Goal: Task Accomplishment & Management: Manage account settings

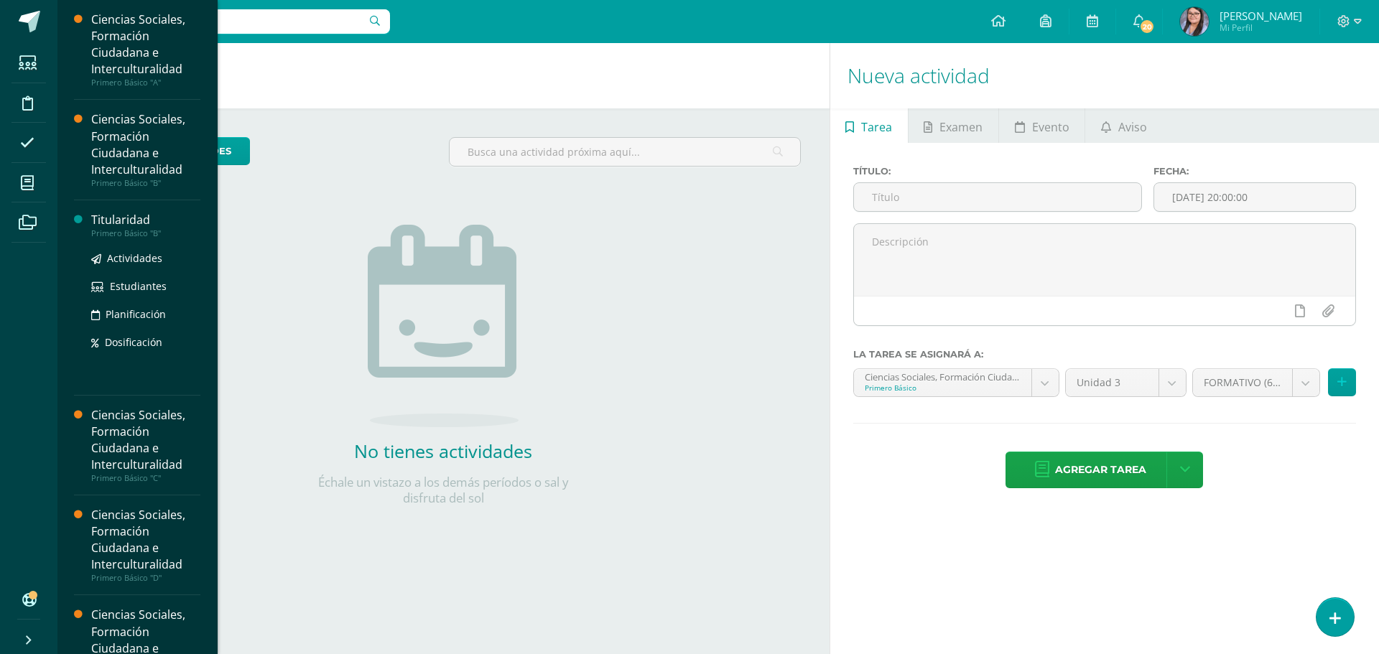
click at [124, 227] on div "Titularidad" at bounding box center [145, 220] width 109 height 17
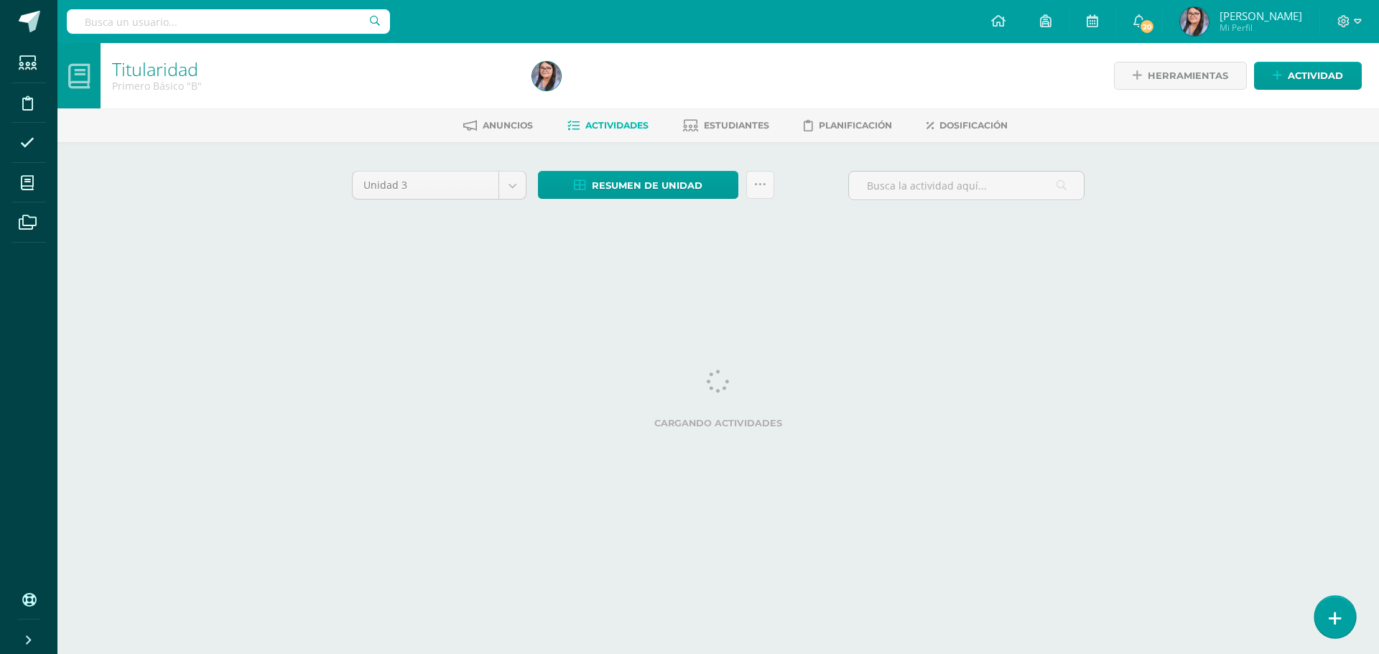
click at [1340, 626] on icon at bounding box center [1335, 619] width 13 height 17
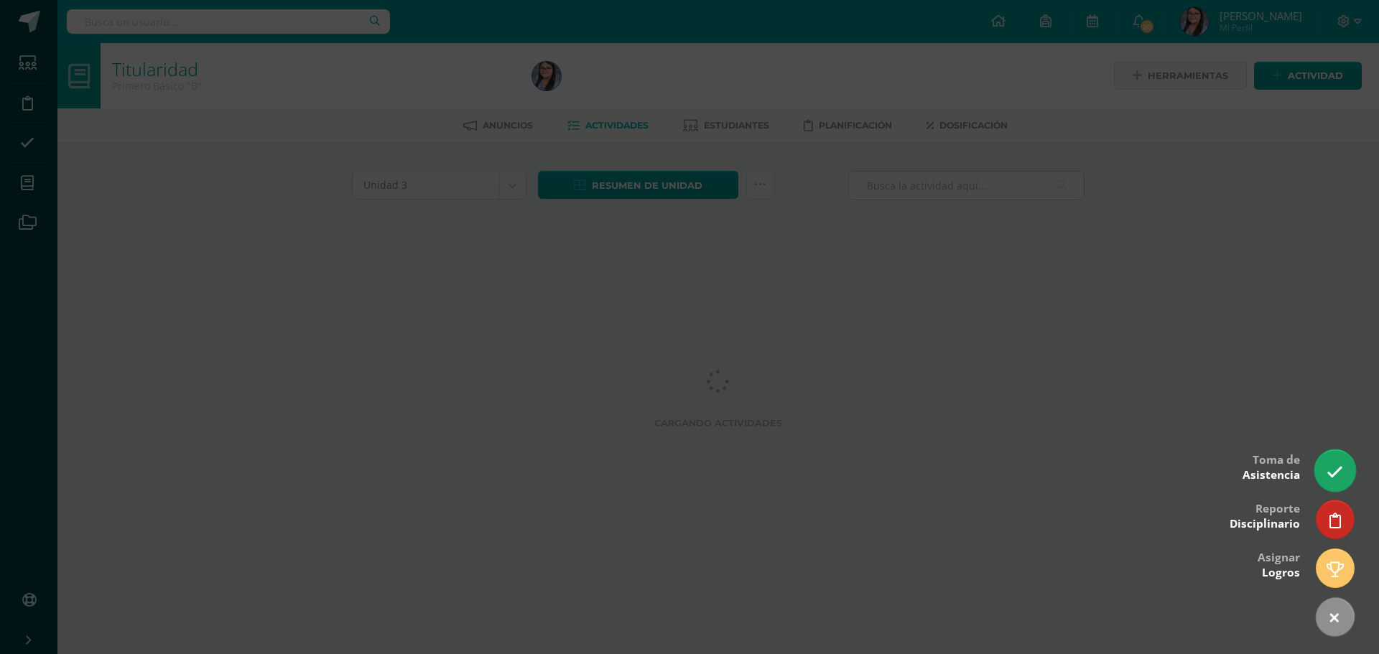
click at [1331, 474] on icon at bounding box center [1335, 472] width 17 height 17
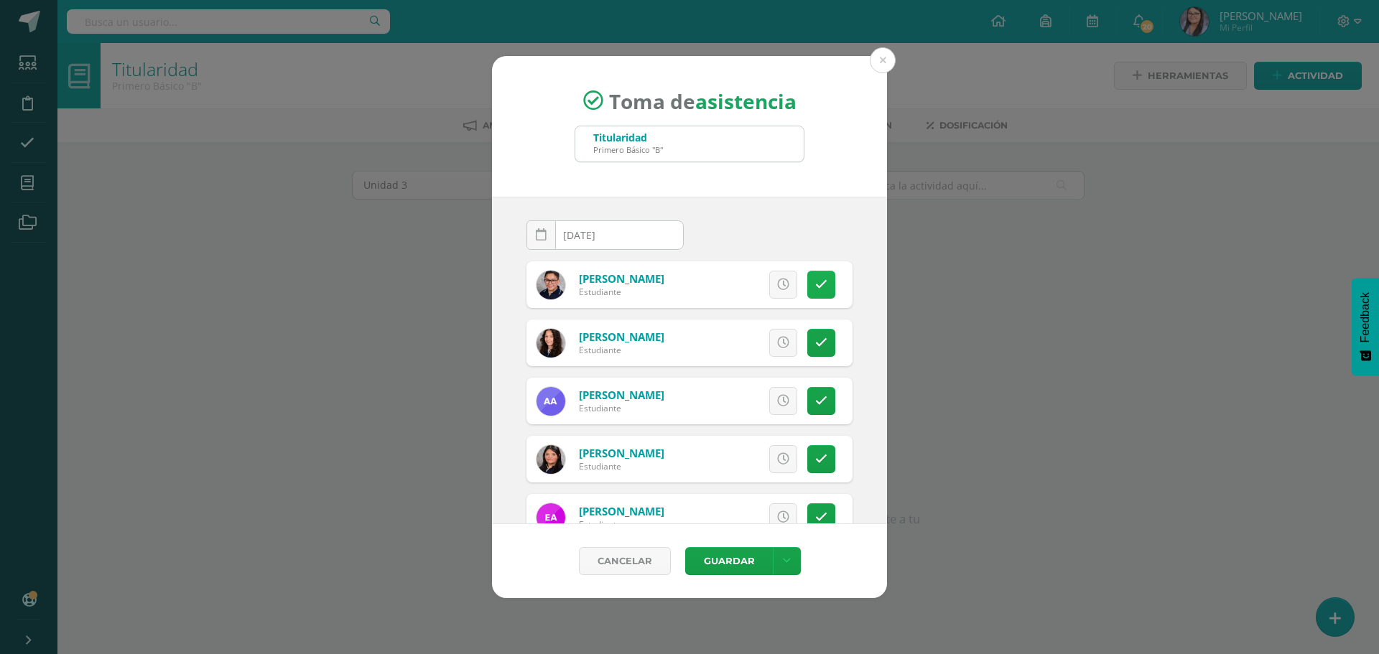
click at [807, 292] on link at bounding box center [821, 285] width 28 height 28
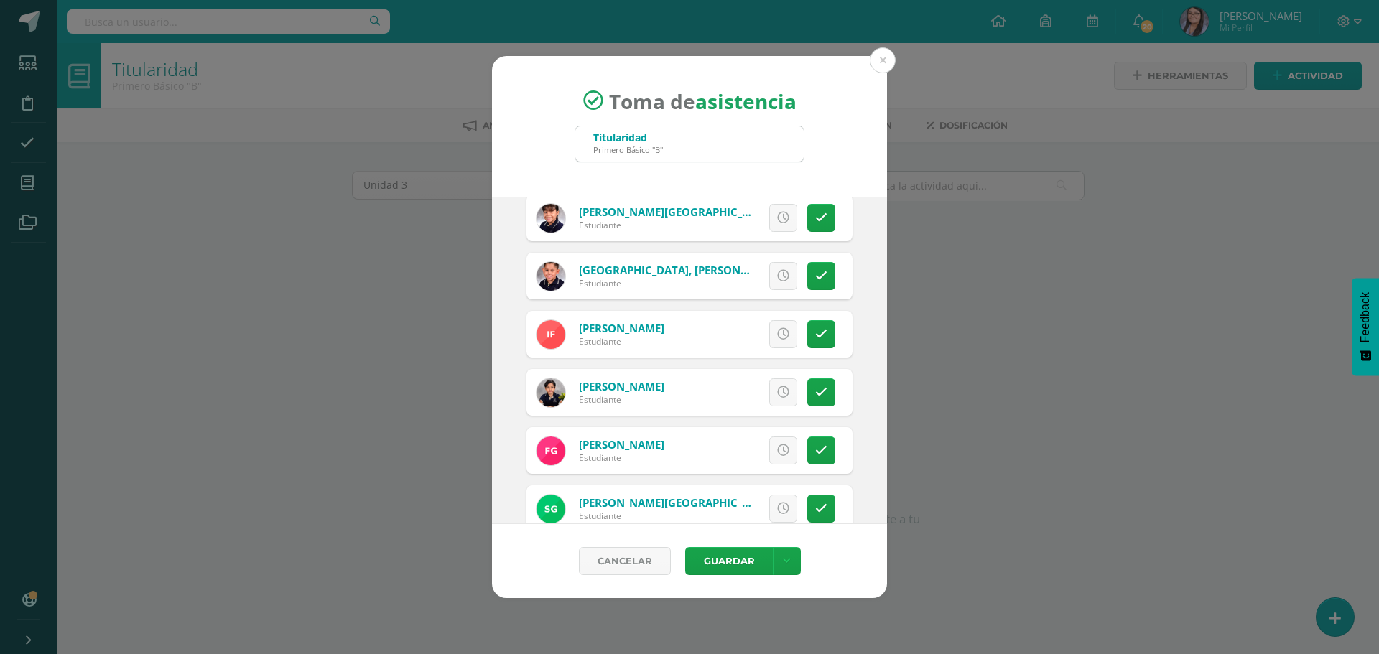
scroll to position [790, 0]
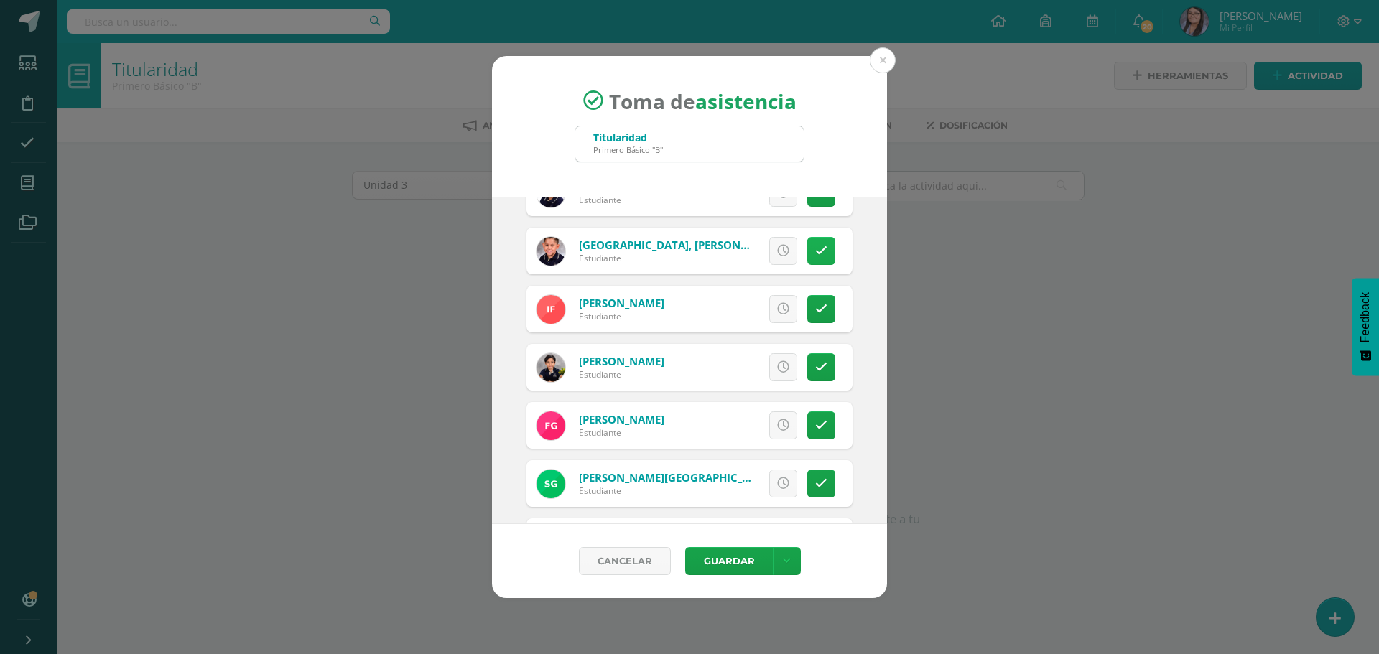
click at [819, 243] on link at bounding box center [821, 251] width 28 height 28
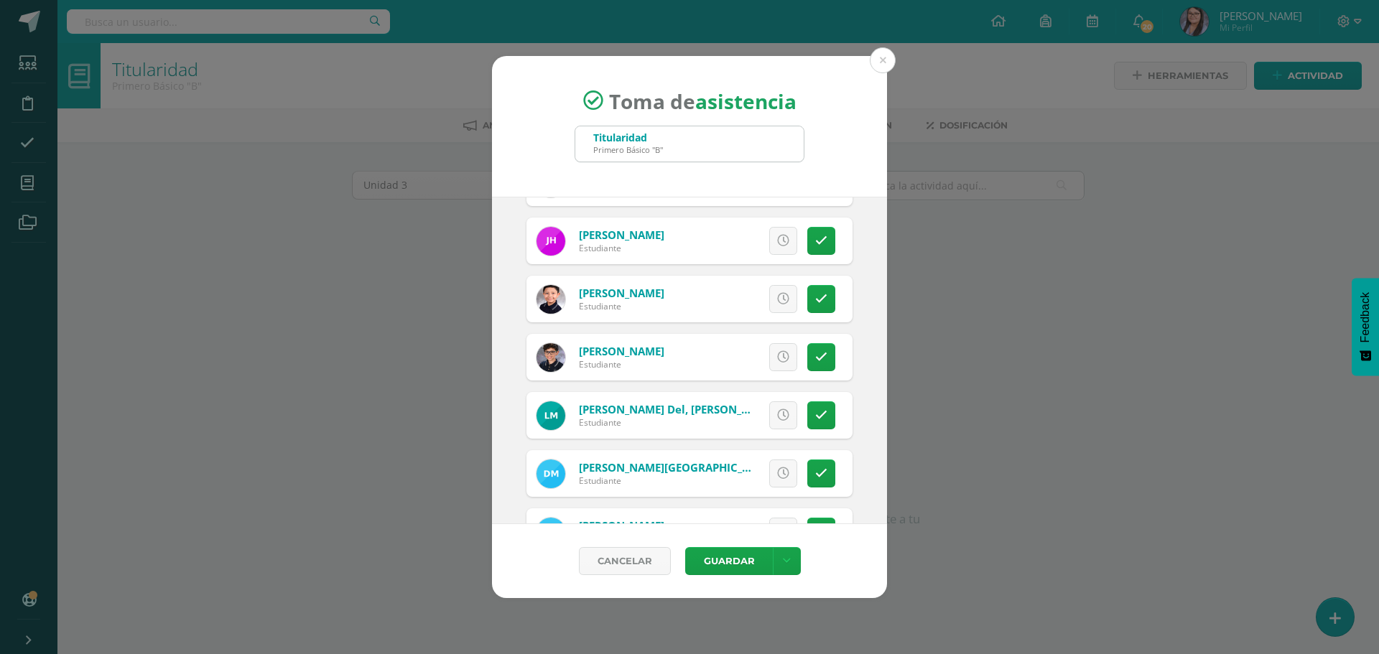
scroll to position [1221, 0]
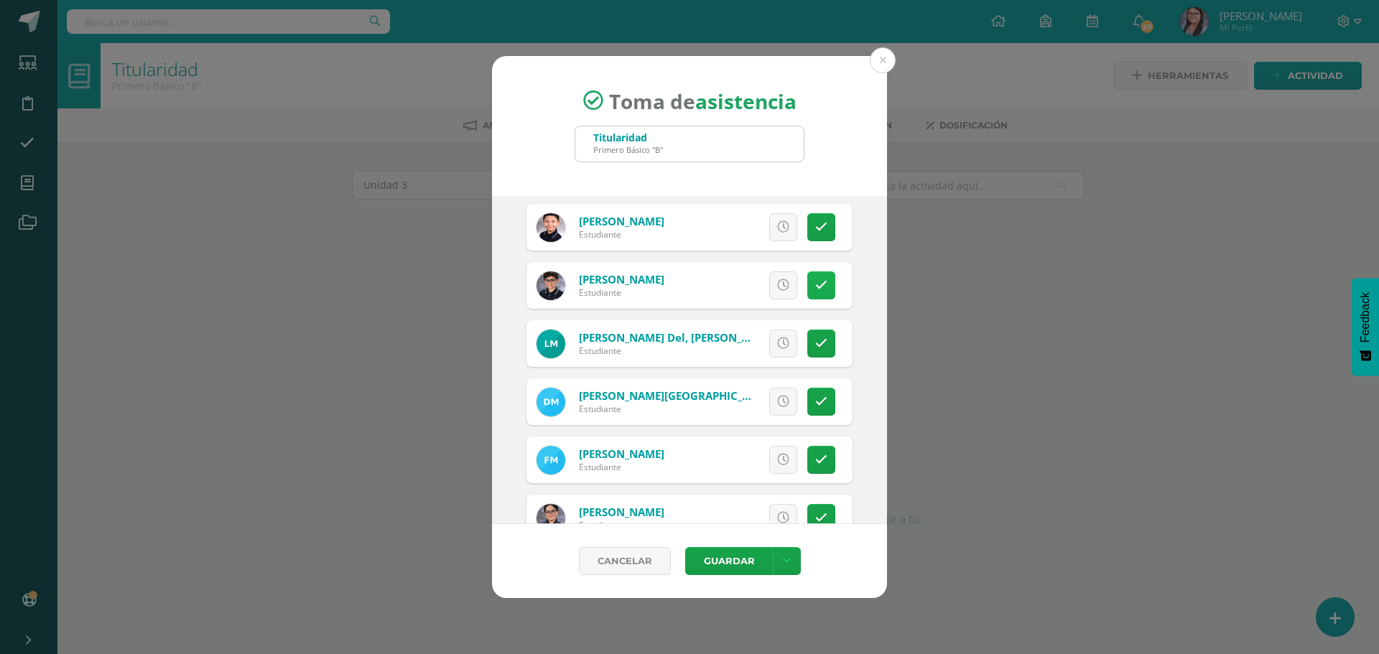
click at [821, 292] on link at bounding box center [821, 286] width 28 height 28
click at [807, 406] on link at bounding box center [821, 402] width 28 height 28
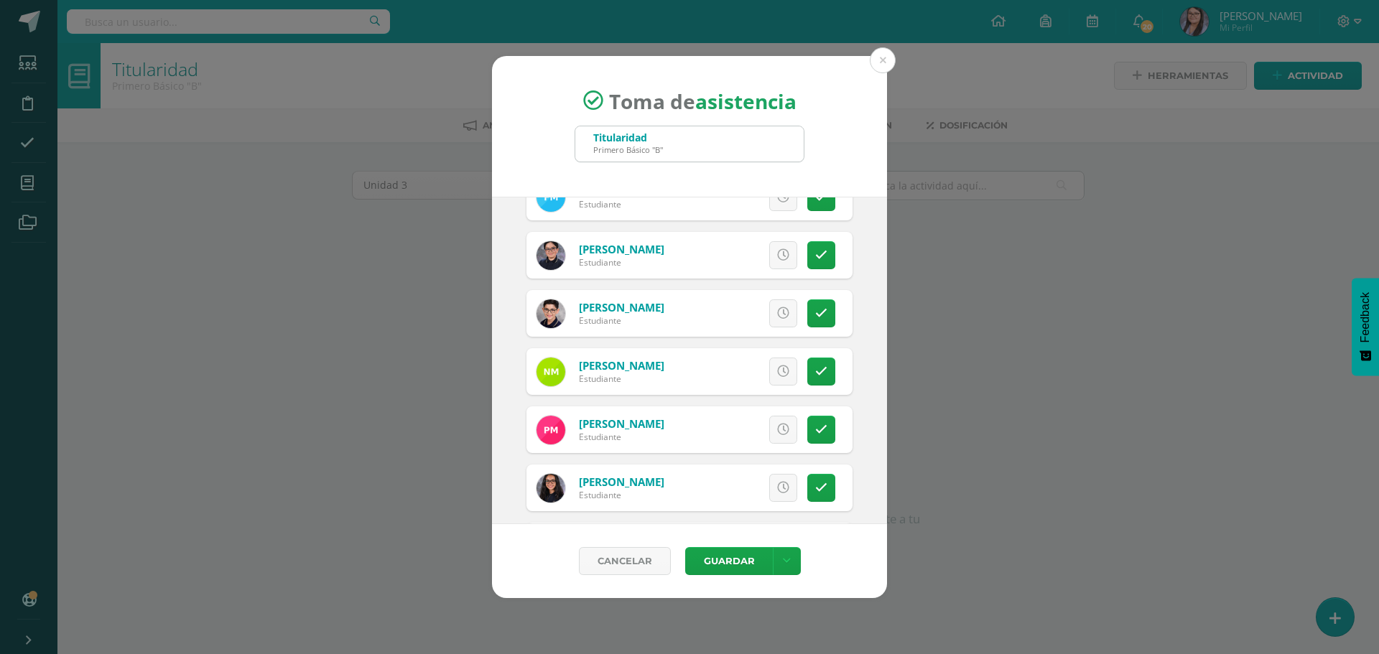
scroll to position [1509, 0]
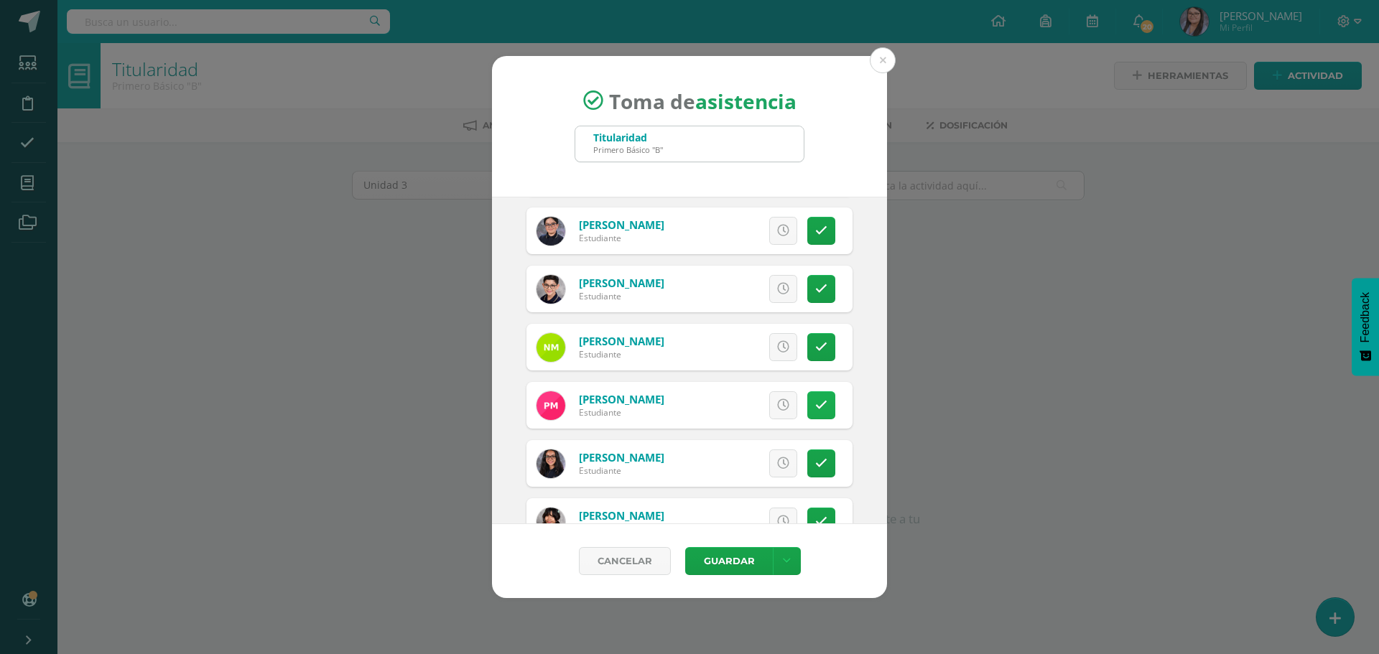
click at [817, 407] on link at bounding box center [821, 406] width 28 height 28
click at [751, 404] on span "Excusa" at bounding box center [759, 405] width 40 height 27
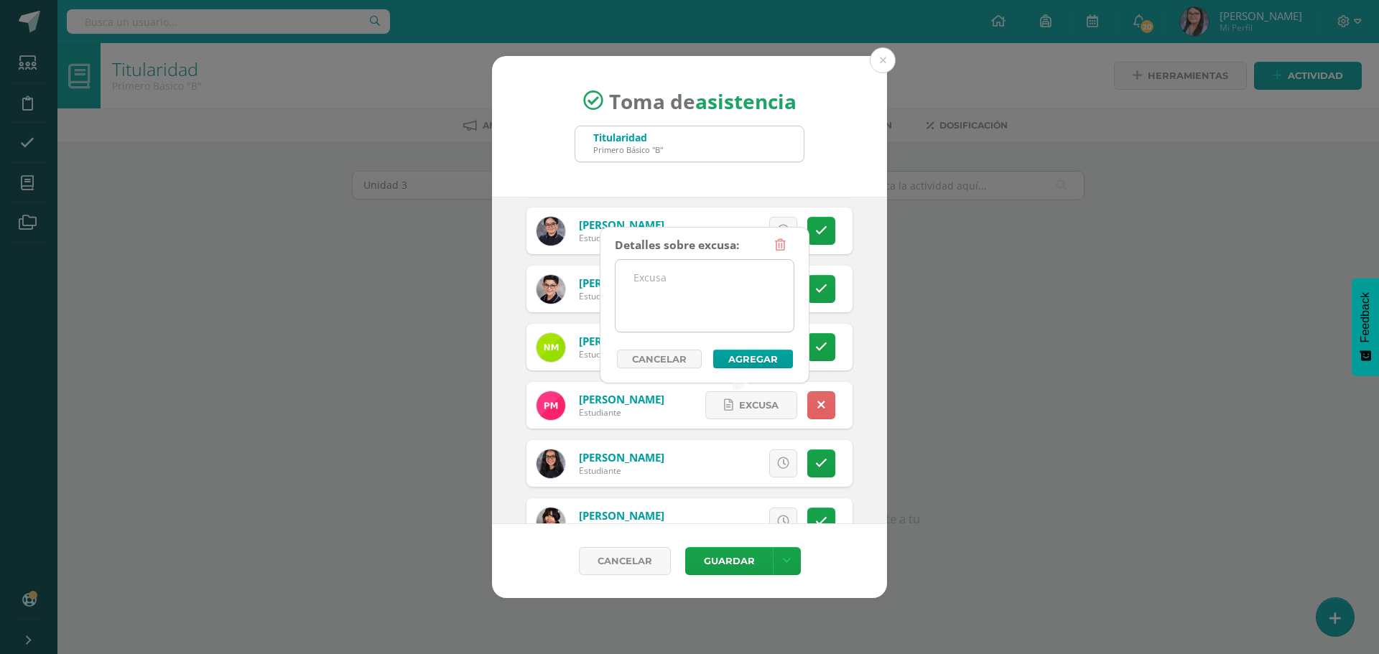
click at [736, 267] on textarea at bounding box center [705, 296] width 178 height 72
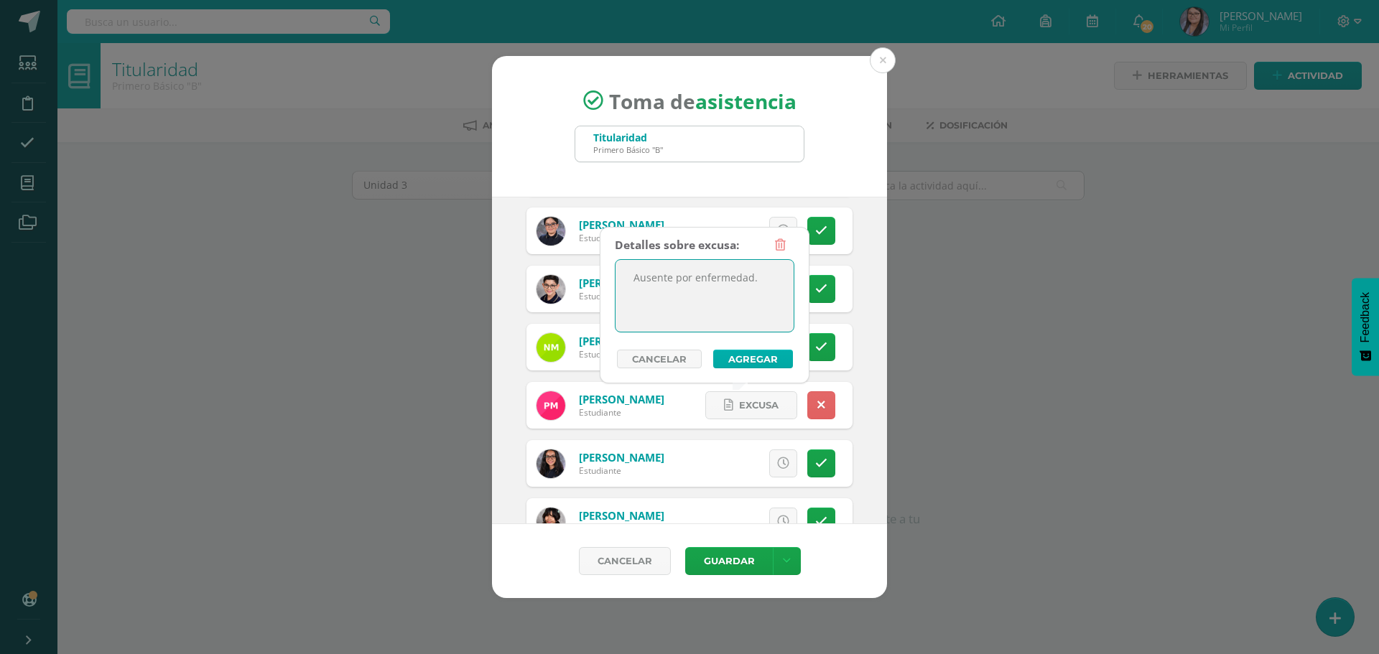
type textarea "Ausente por enfermedad."
click at [764, 354] on button "Agregar" at bounding box center [753, 359] width 80 height 19
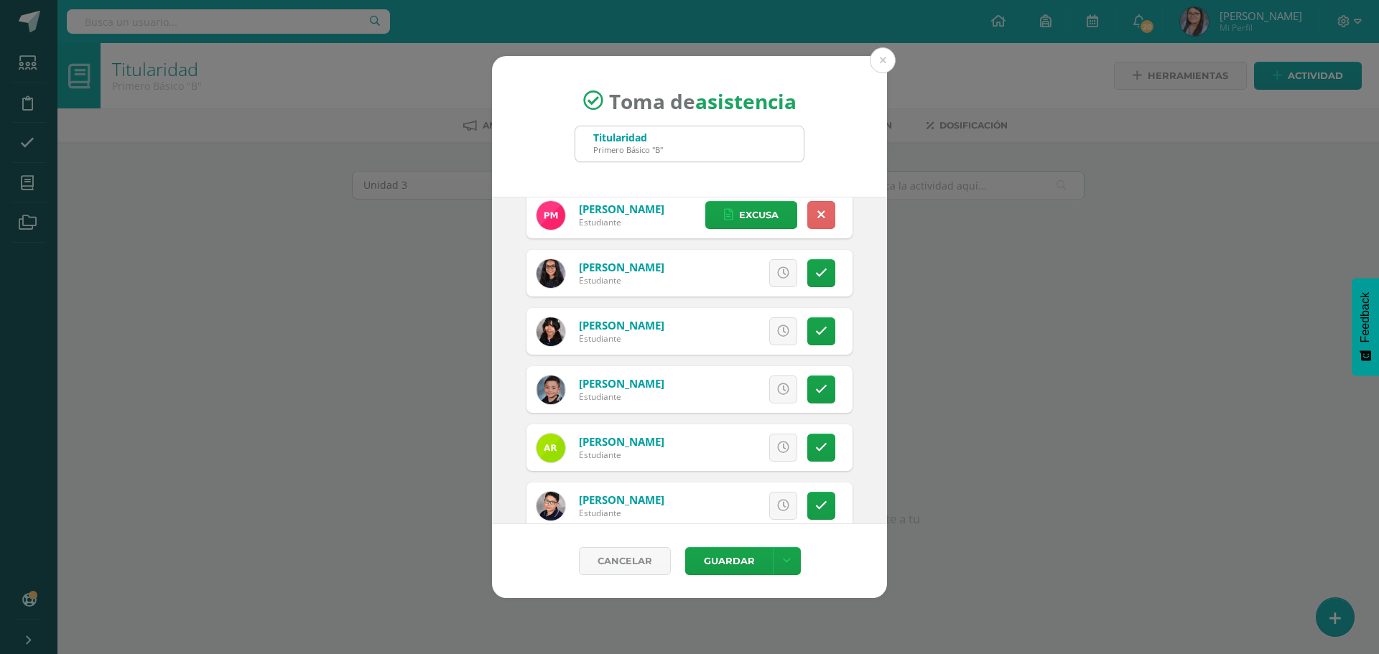
scroll to position [1724, 0]
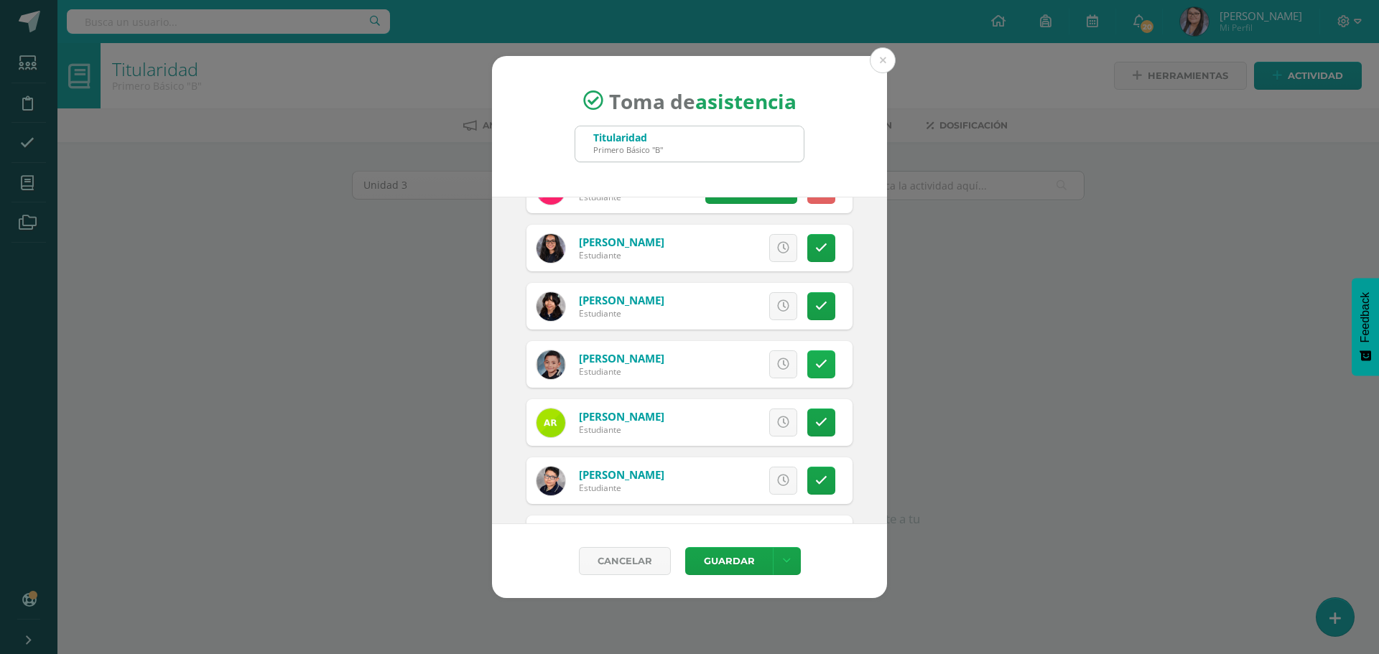
click at [815, 363] on icon at bounding box center [821, 364] width 12 height 12
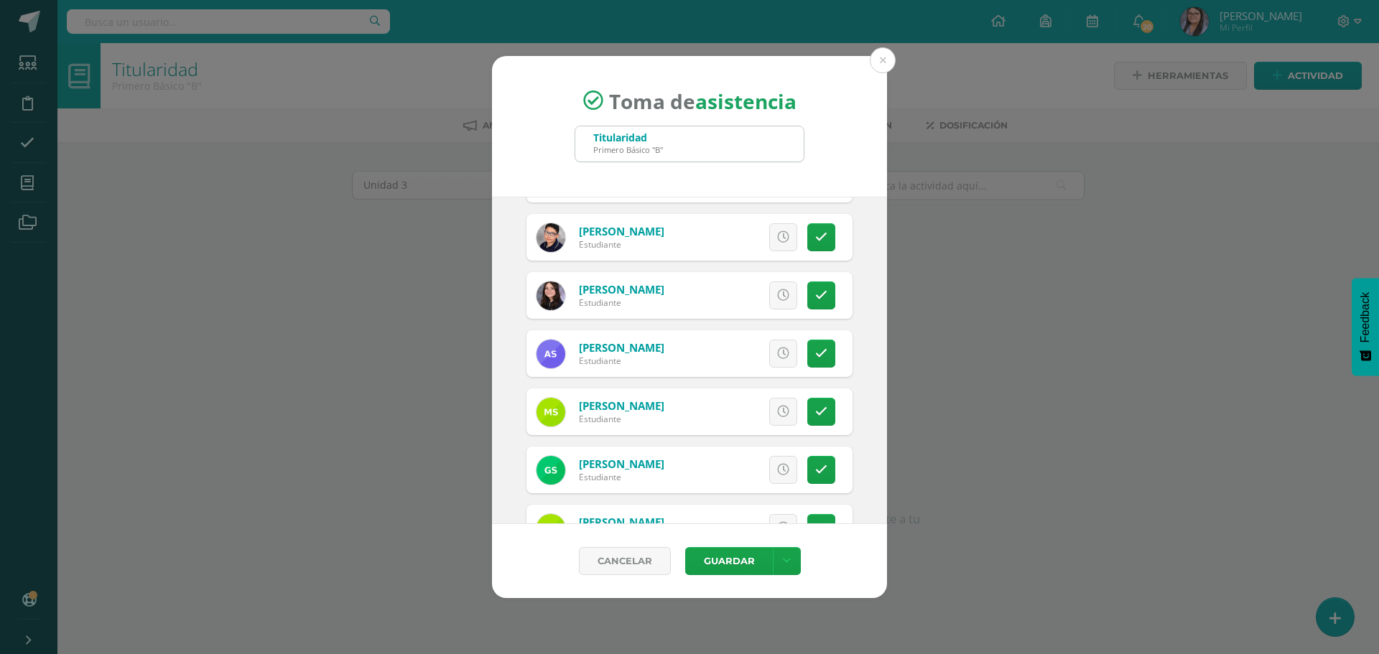
scroll to position [2012, 0]
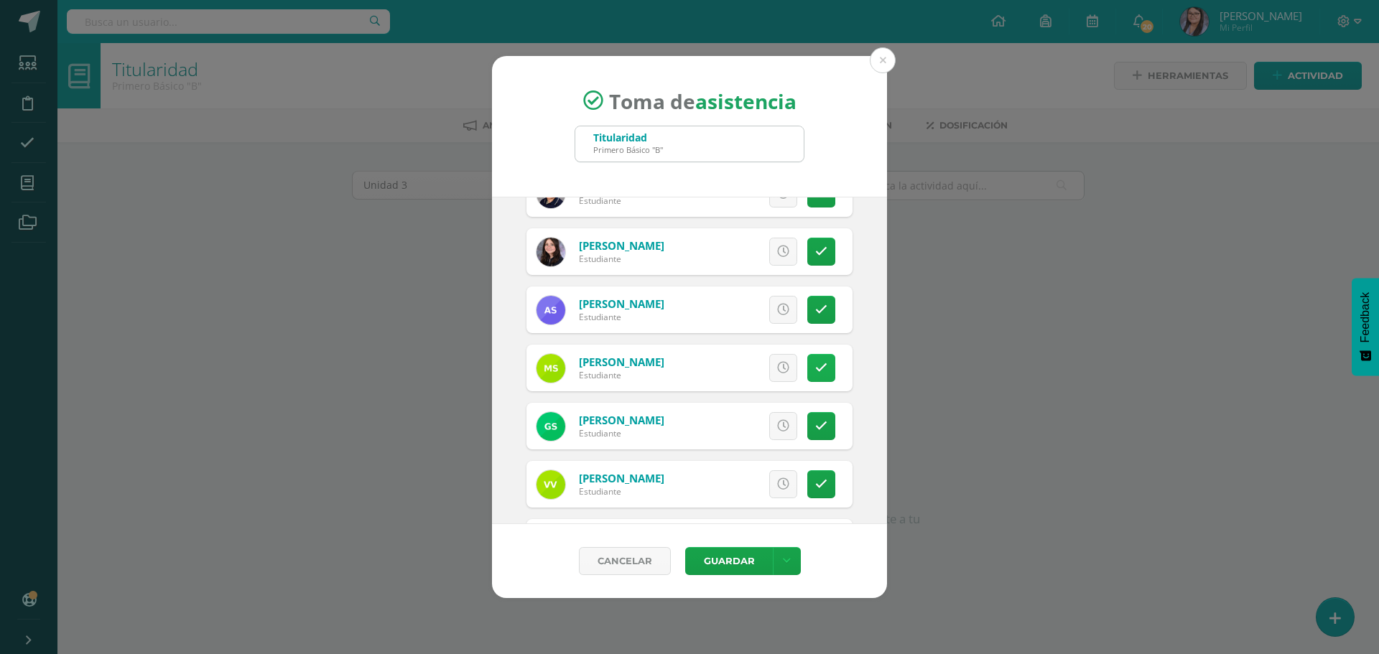
click at [815, 371] on icon at bounding box center [821, 368] width 12 height 12
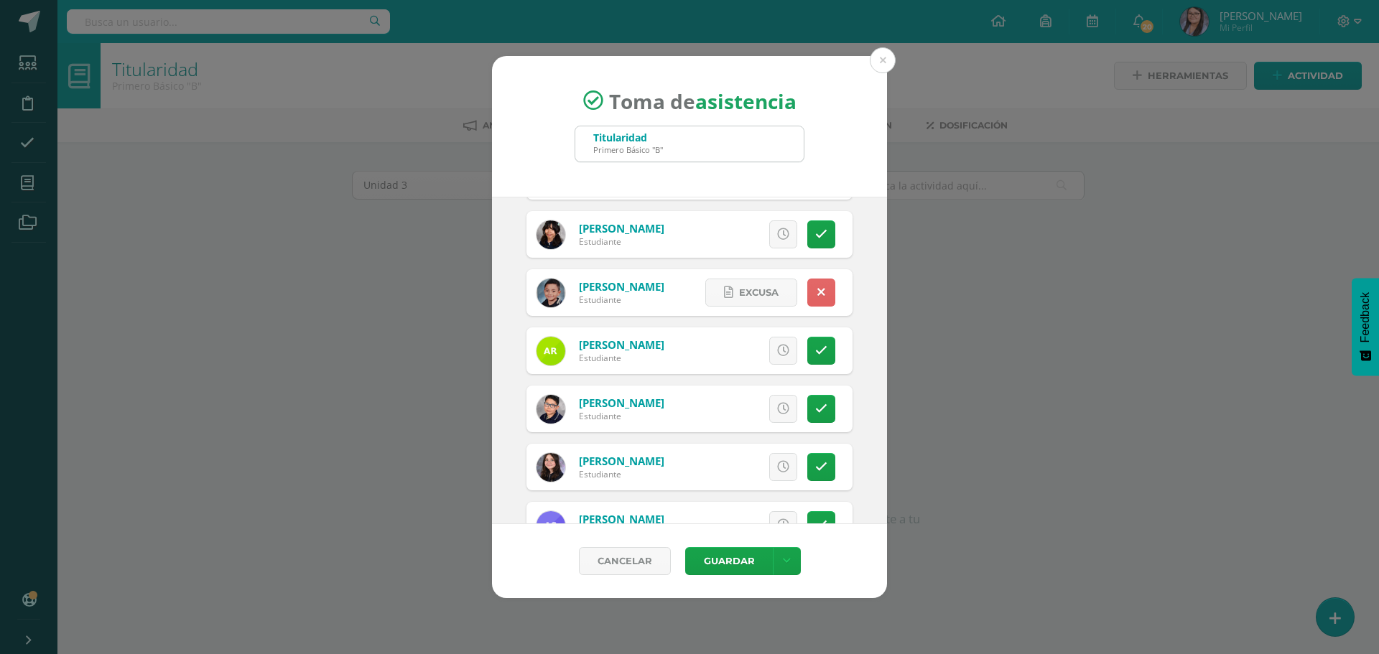
scroll to position [2077, 0]
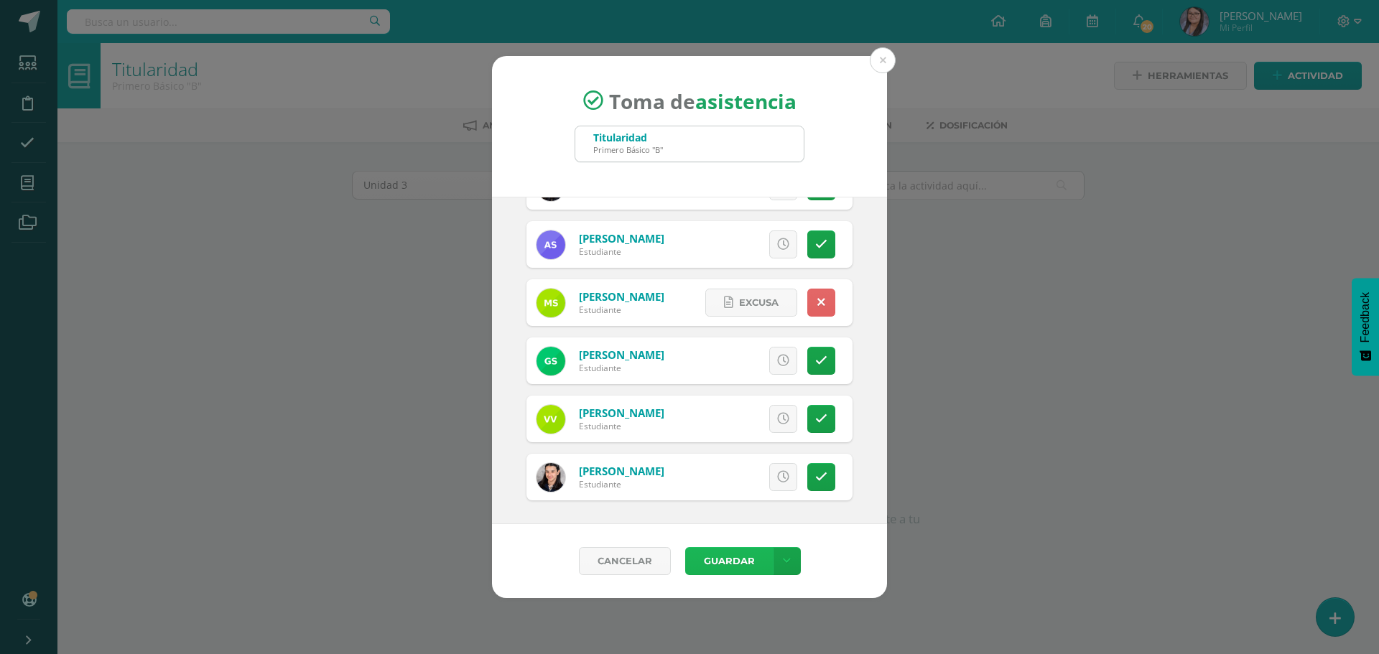
click at [716, 562] on button "Guardar" at bounding box center [729, 561] width 88 height 28
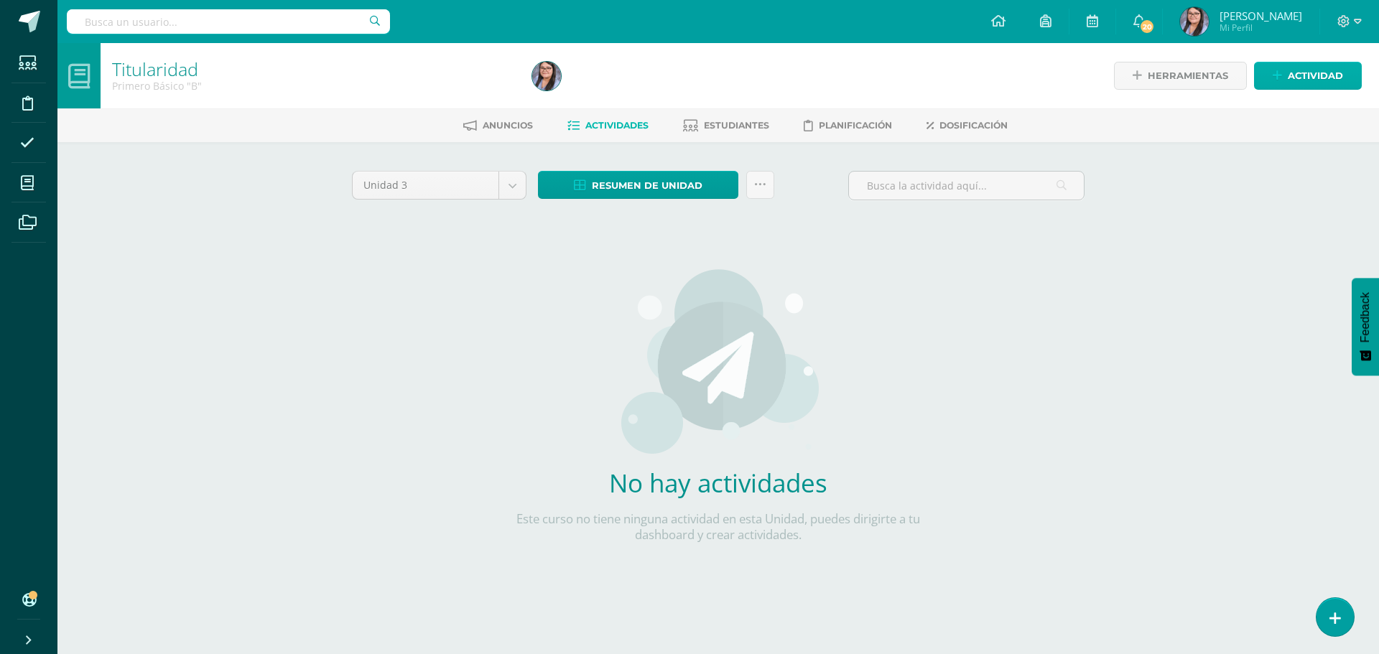
click at [1292, 89] on div "Herramientas Detalle de asistencias Actividad" at bounding box center [1157, 75] width 409 height 65
click at [1294, 83] on span "Actividad" at bounding box center [1315, 76] width 55 height 27
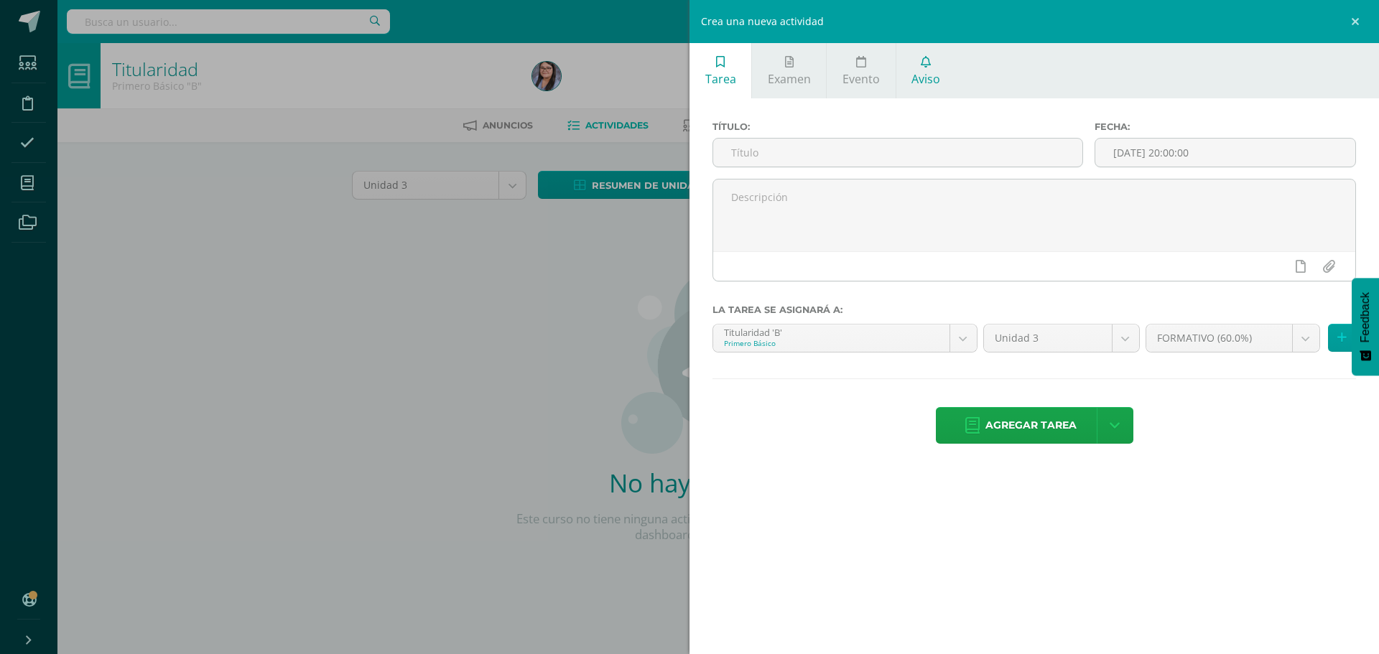
click at [932, 65] on link "Aviso" at bounding box center [927, 70] width 60 height 55
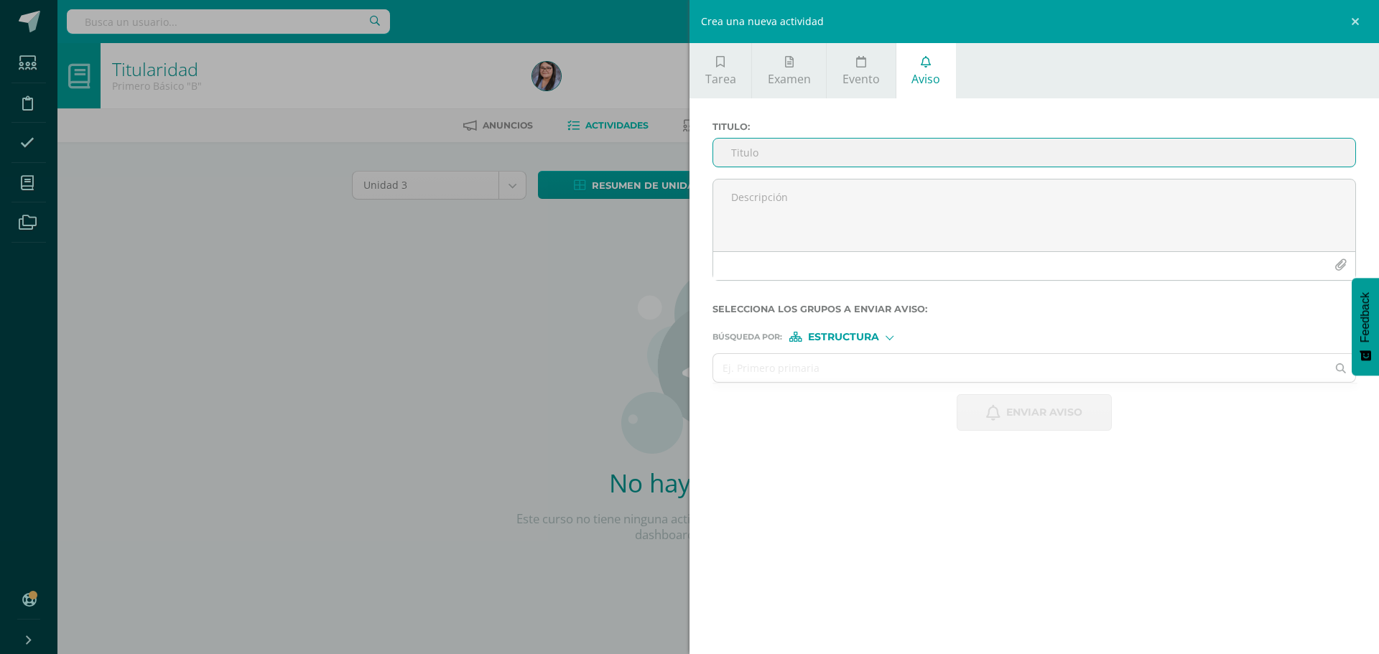
click at [859, 163] on input "Titulo :" at bounding box center [1034, 153] width 642 height 28
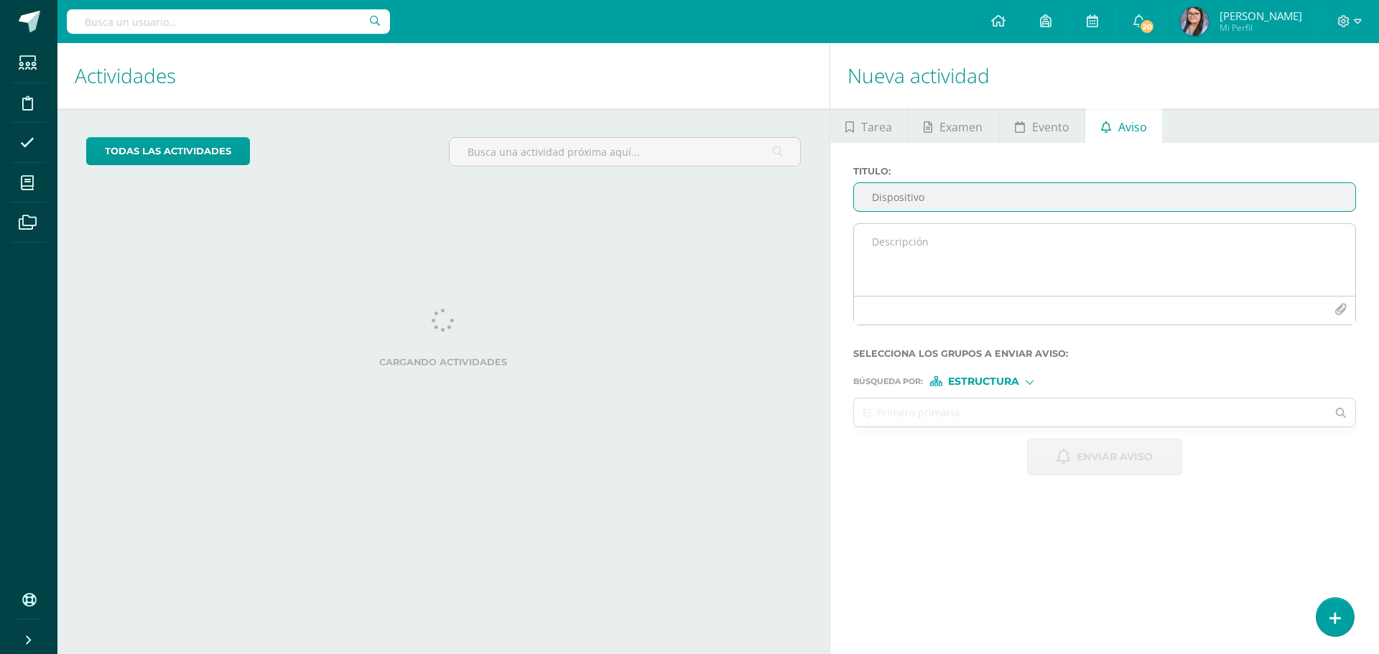
type input "Dispositivo"
click at [969, 258] on textarea at bounding box center [1104, 260] width 501 height 72
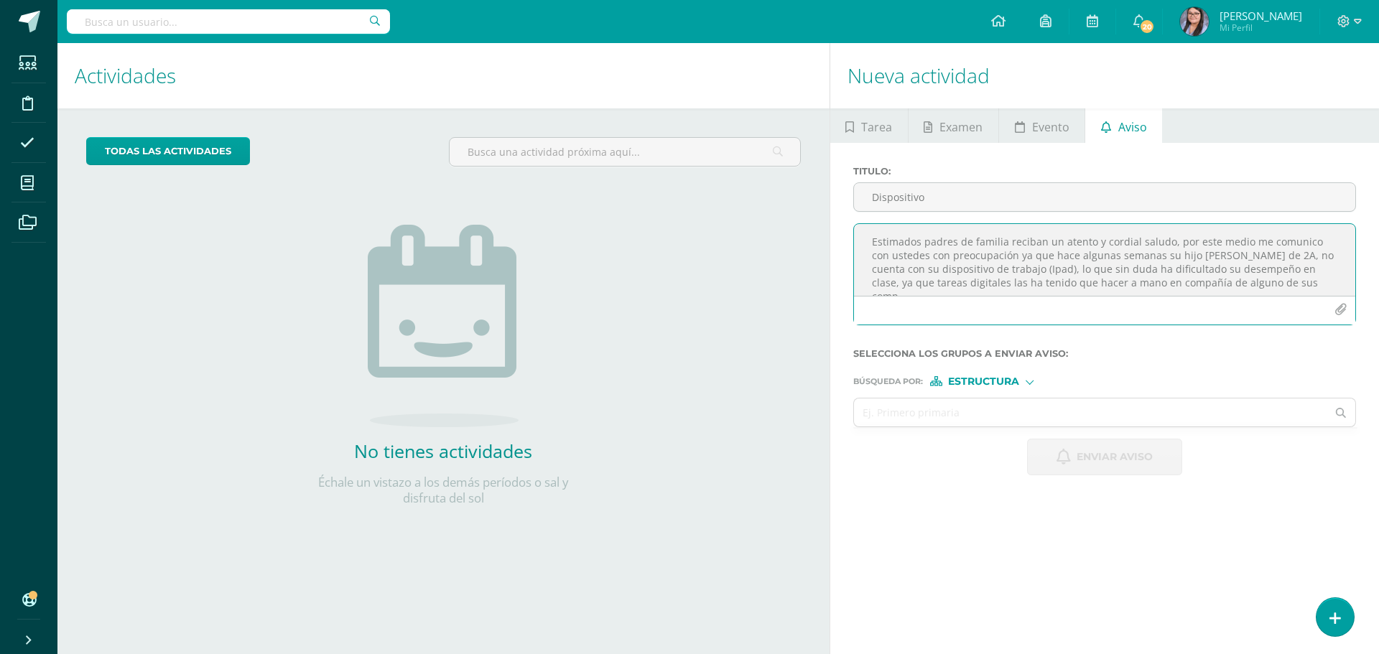
scroll to position [7, 0]
click at [1221, 290] on textarea "Estimados padres de familia reciban un atento y cordial saludo, por este medio …" at bounding box center [1104, 260] width 501 height 72
click at [1012, 281] on textarea "Estimados padres de familia reciban un atento y cordial saludo, por este medio …" at bounding box center [1104, 260] width 501 height 72
click at [1004, 292] on textarea "Estimados padres de familia reciban un atento y cordial saludo, por este medio …" at bounding box center [1104, 260] width 501 height 72
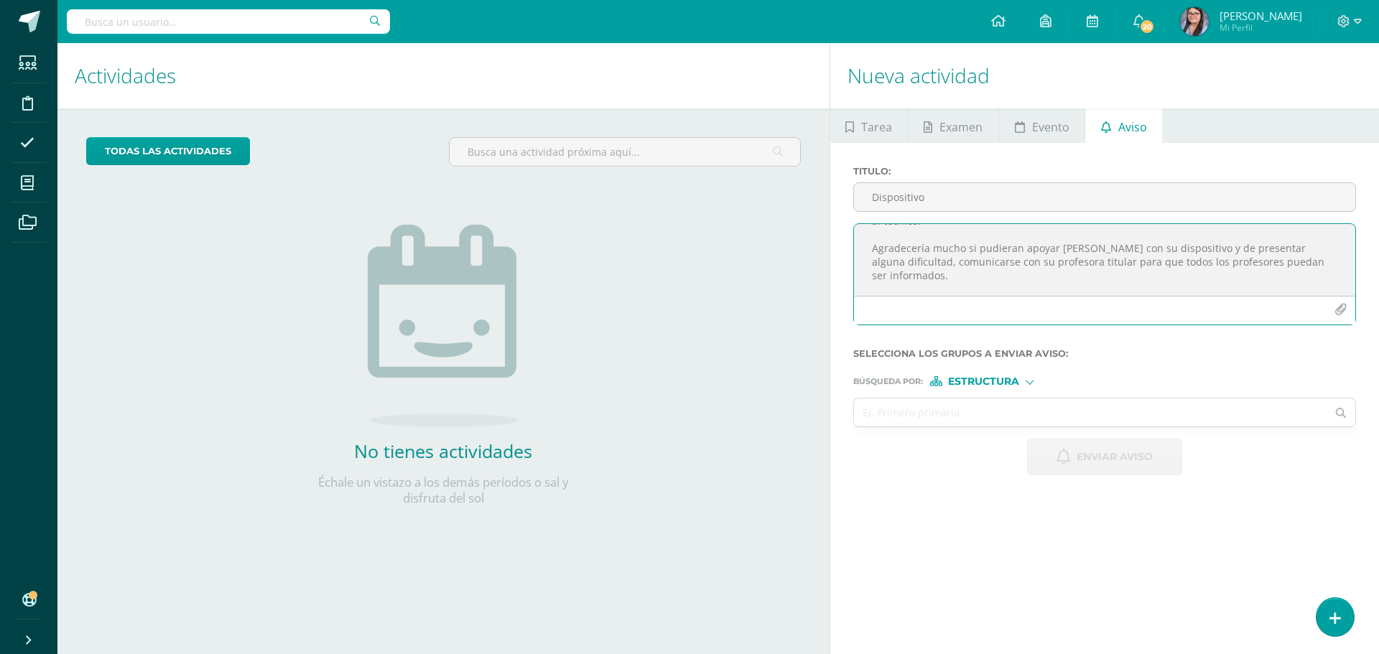
scroll to position [130, 0]
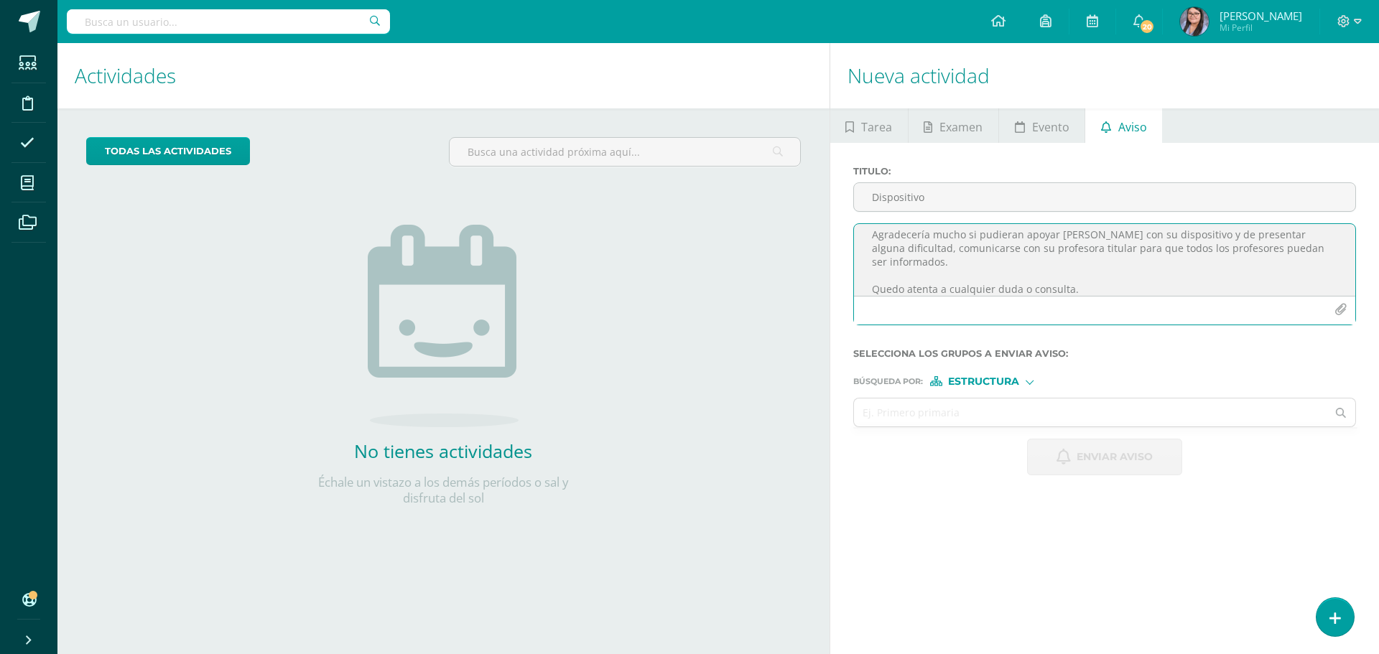
click at [1134, 292] on textarea "Estimados padres de familia reciban un atento y cordial saludo, por este medio …" at bounding box center [1104, 260] width 501 height 72
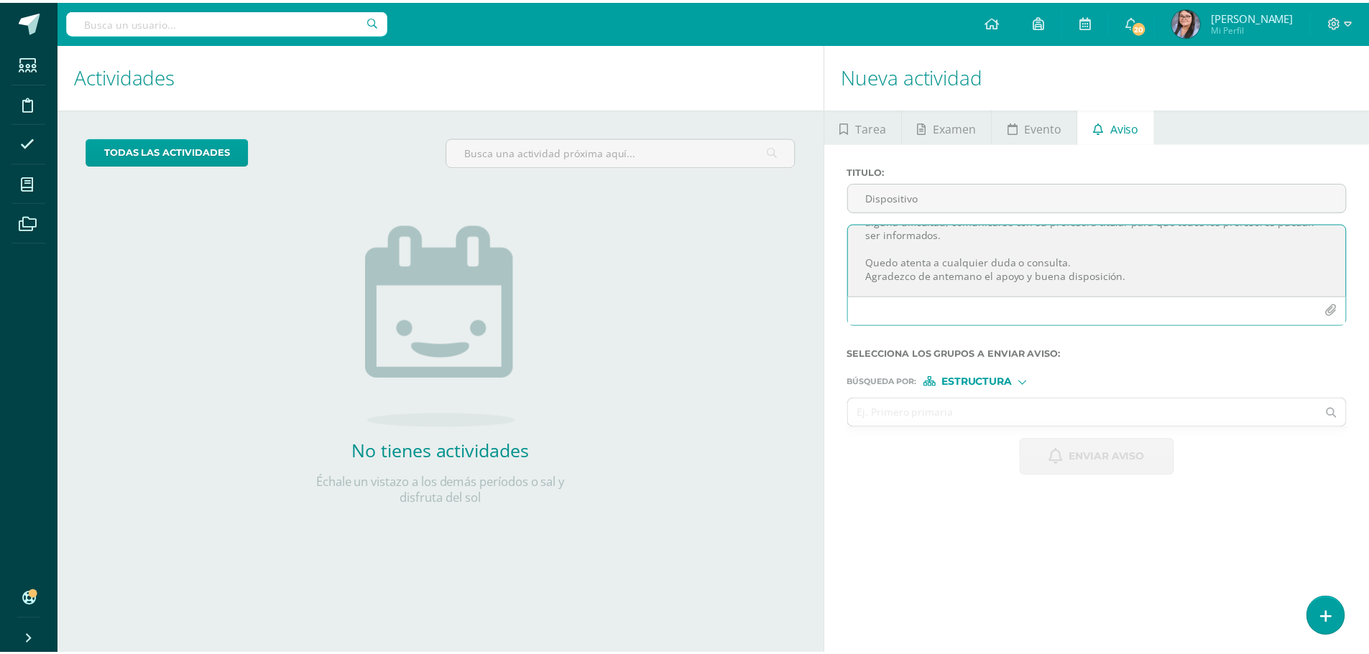
scroll to position [168, 0]
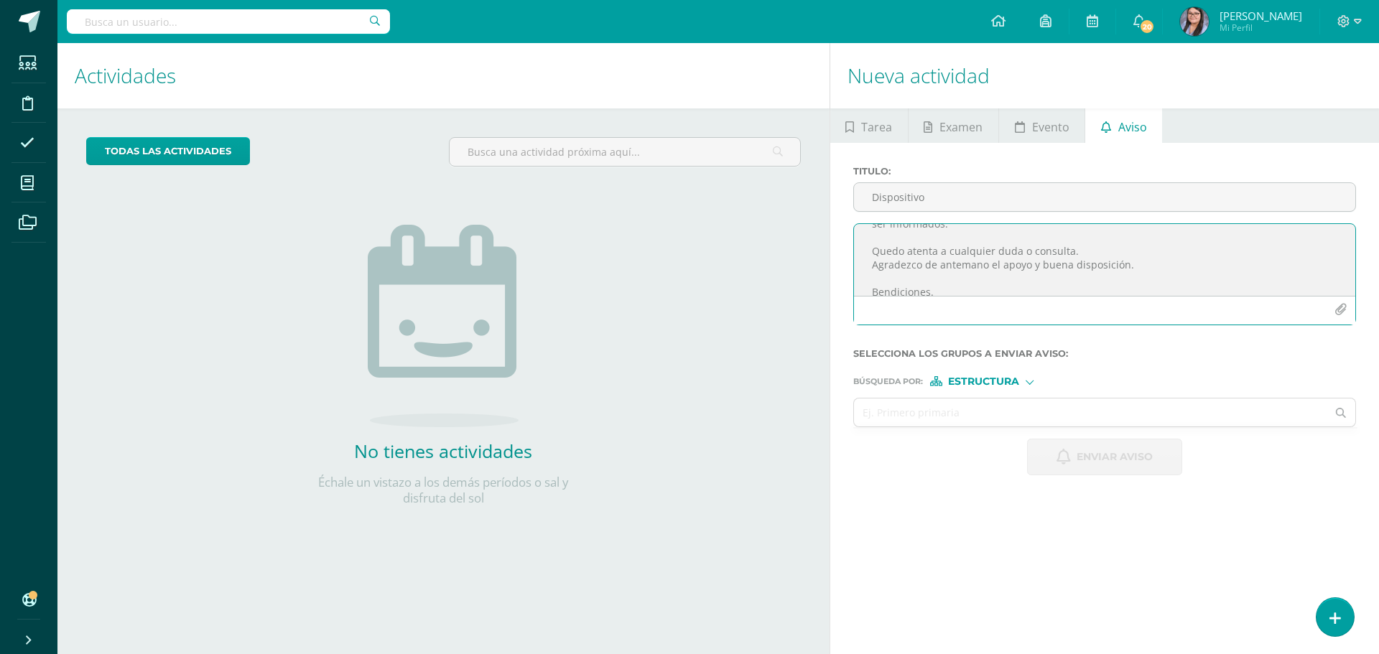
type textarea "Estimados padres de familia reciban un atento y cordial saludo, por este medio …"
click at [980, 379] on span "Estructura" at bounding box center [983, 382] width 71 height 8
click at [978, 408] on span "Estructura" at bounding box center [988, 400] width 116 height 19
click at [994, 384] on span "Estructura" at bounding box center [983, 382] width 71 height 8
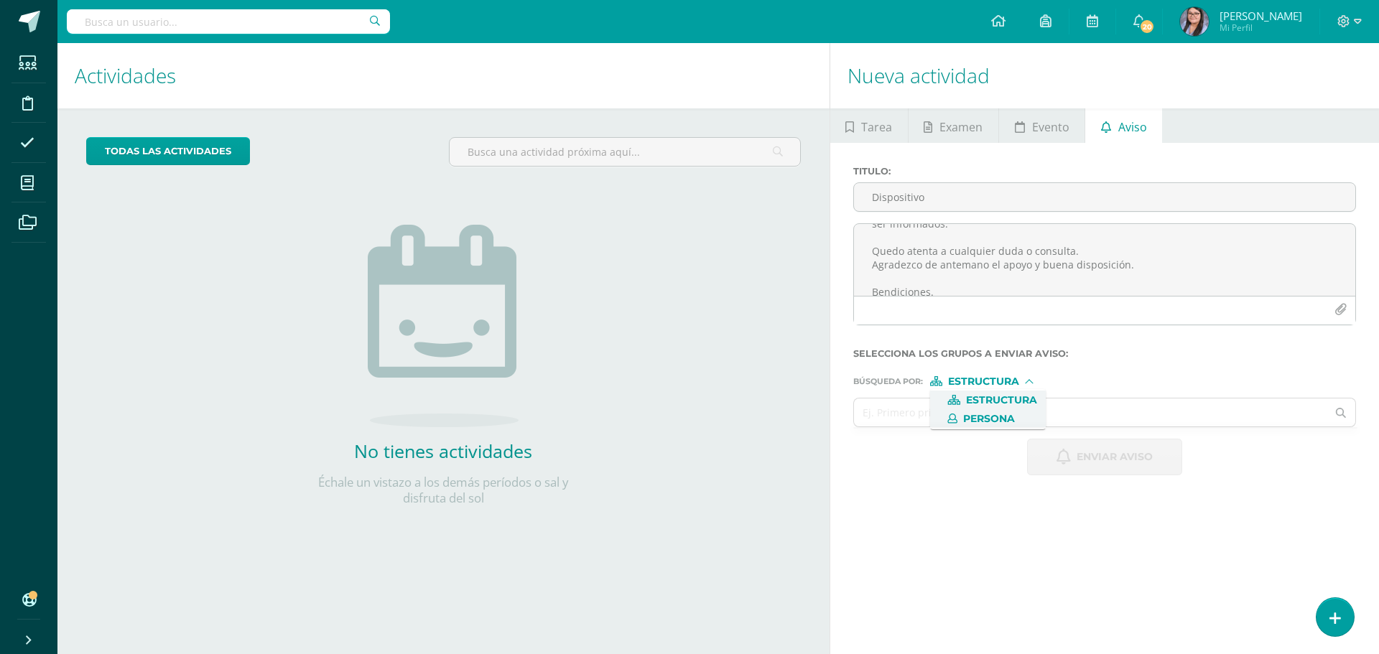
click at [1000, 417] on span "Persona" at bounding box center [989, 419] width 52 height 8
click at [1000, 417] on input "text" at bounding box center [1090, 413] width 473 height 28
type input "RODRIGO LUNA"
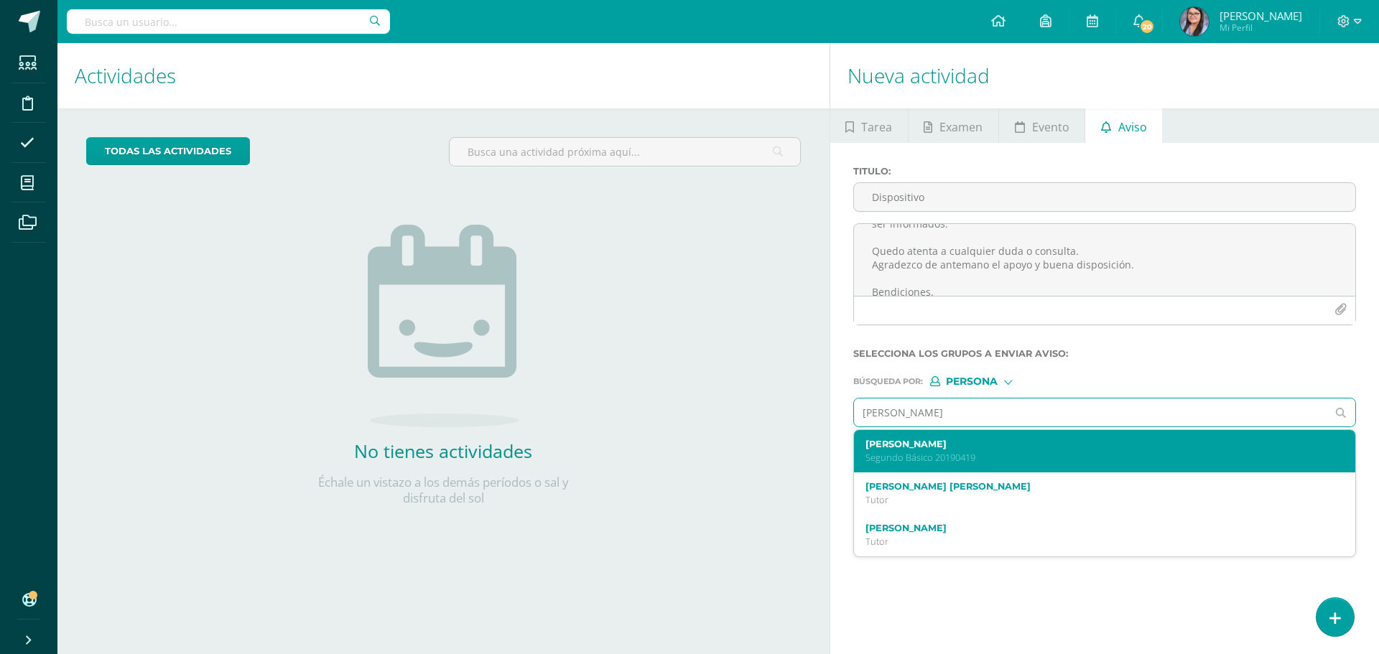
click at [989, 438] on div "Rodrigo Andrés Luna Raymundo Segundo Básico 20190419" at bounding box center [1104, 451] width 501 height 42
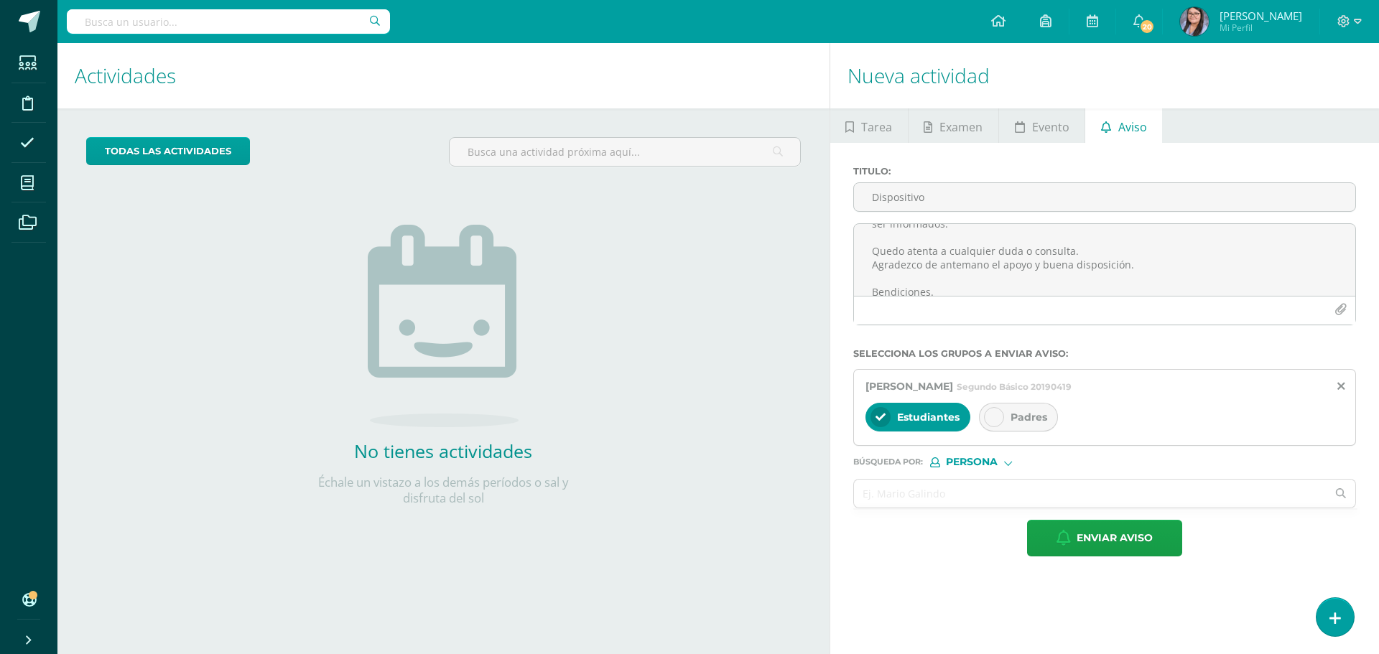
click at [1000, 420] on div at bounding box center [994, 417] width 20 height 20
click at [983, 487] on input "text" at bounding box center [1090, 494] width 473 height 28
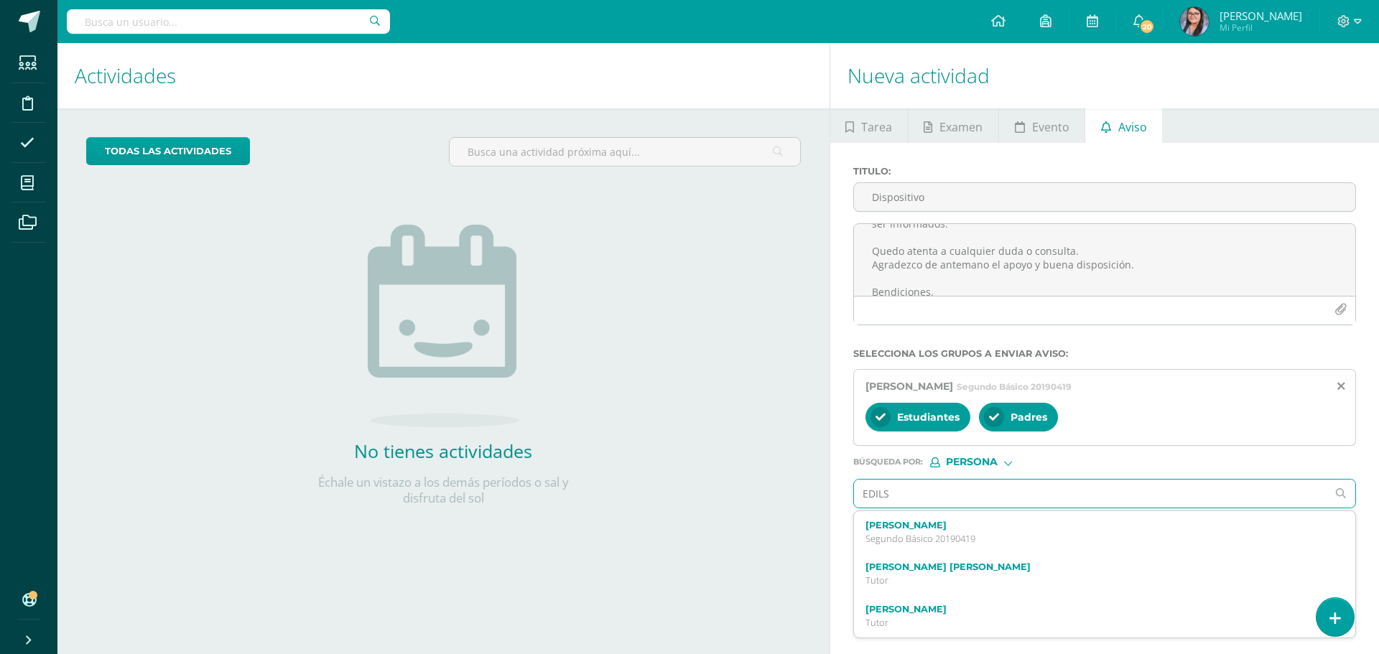
type input "EDILSA"
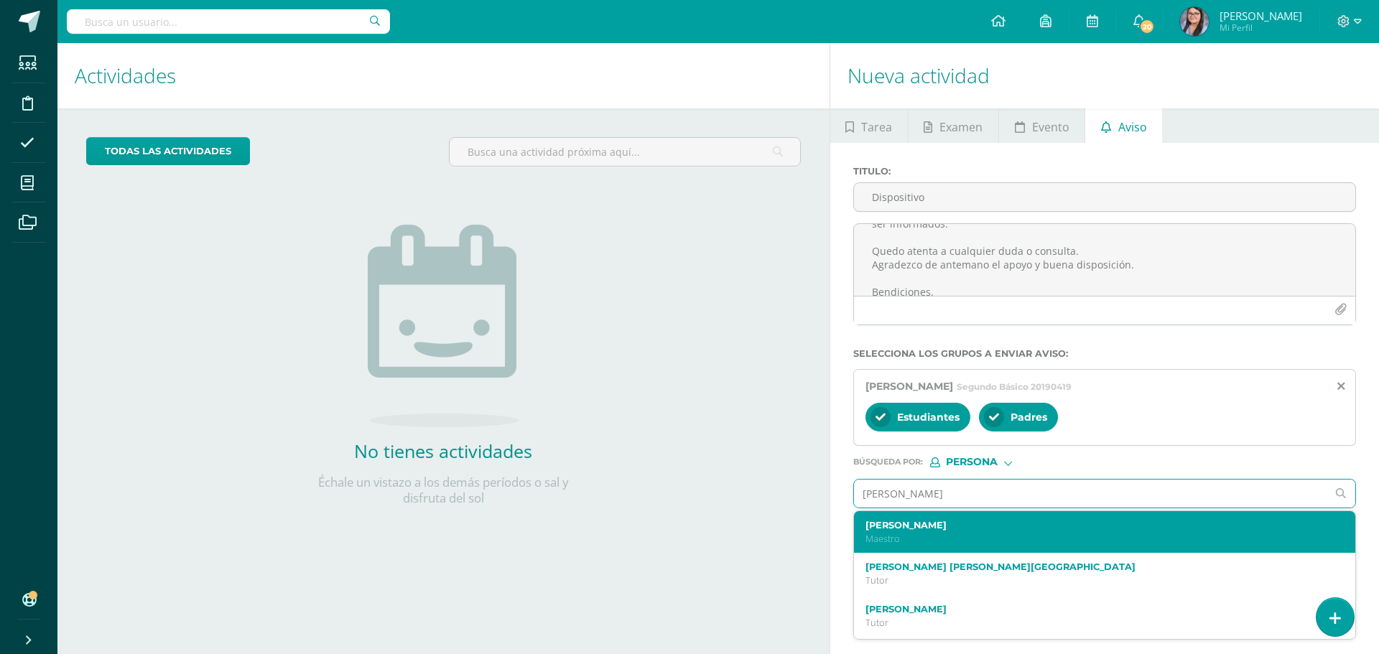
click at [902, 529] on label "Edilsa Luna" at bounding box center [1095, 525] width 458 height 11
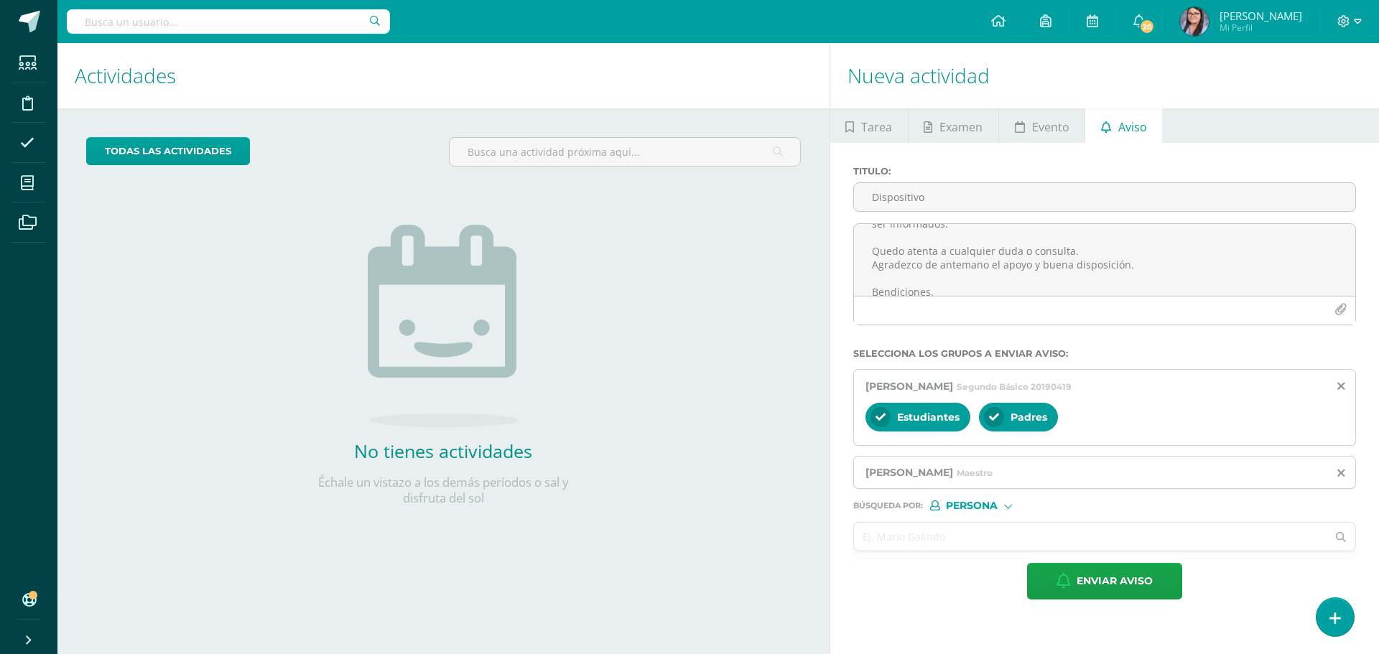
click at [885, 544] on input "text" at bounding box center [1090, 537] width 473 height 28
type input "aLEJANDRA rAMIREZ"
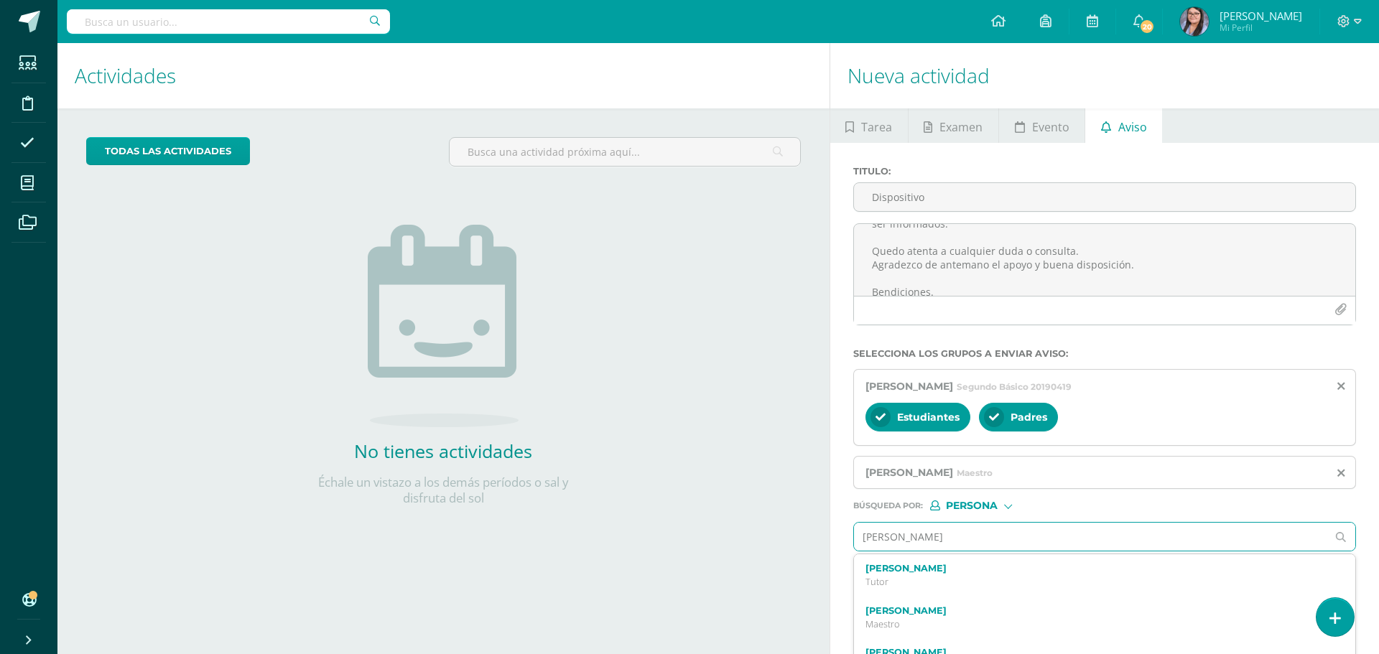
scroll to position [182, 0]
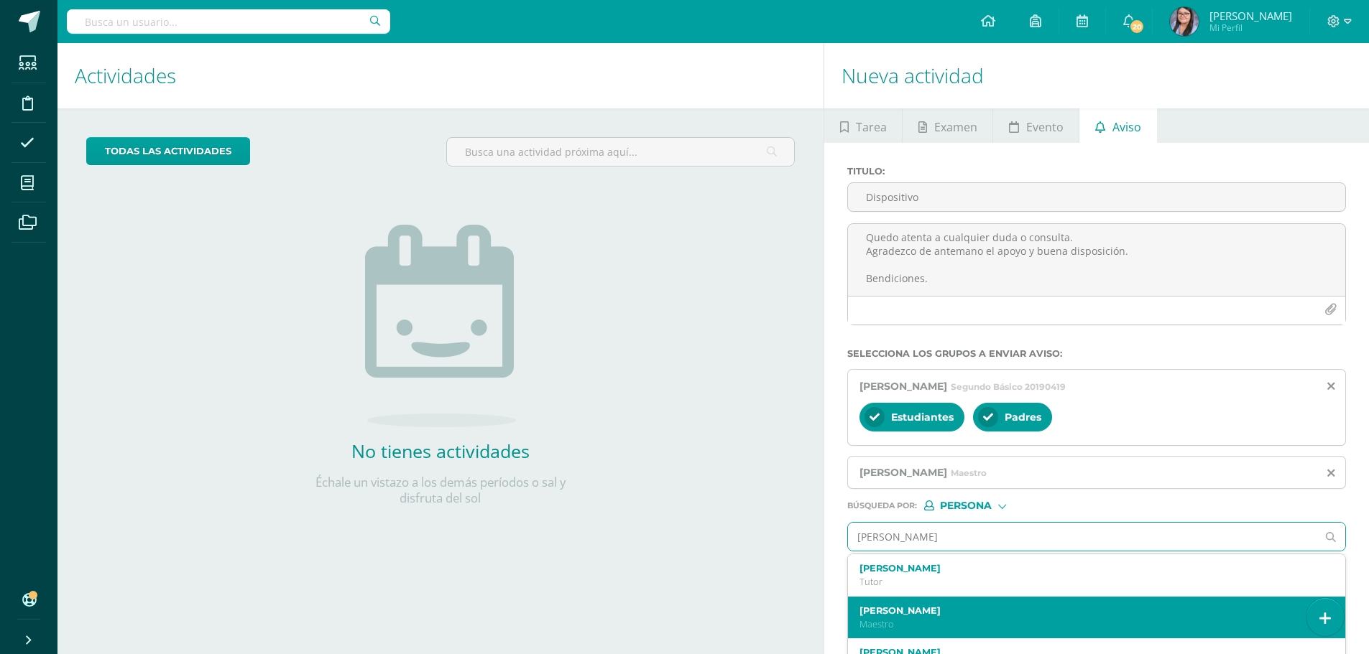
click at [902, 601] on div "Alejandra Ramírez Maestro" at bounding box center [1096, 618] width 497 height 42
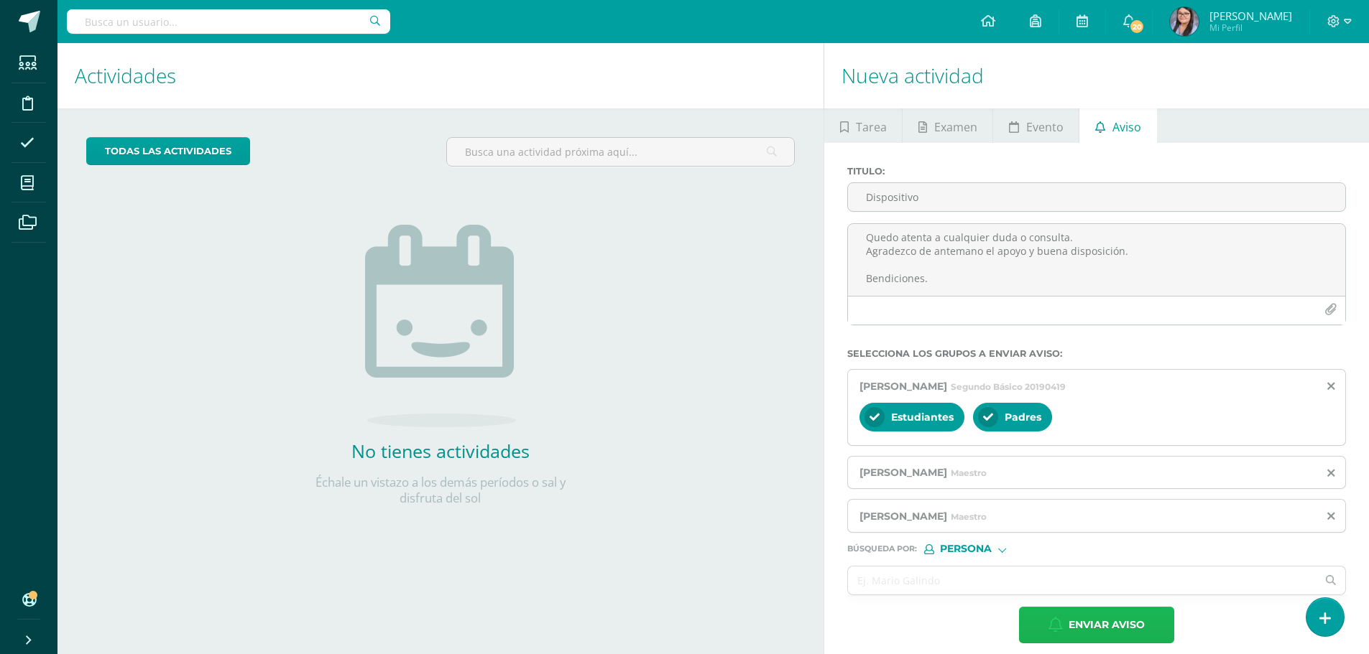
click at [1068, 624] on span "Enviar aviso" at bounding box center [1106, 625] width 76 height 35
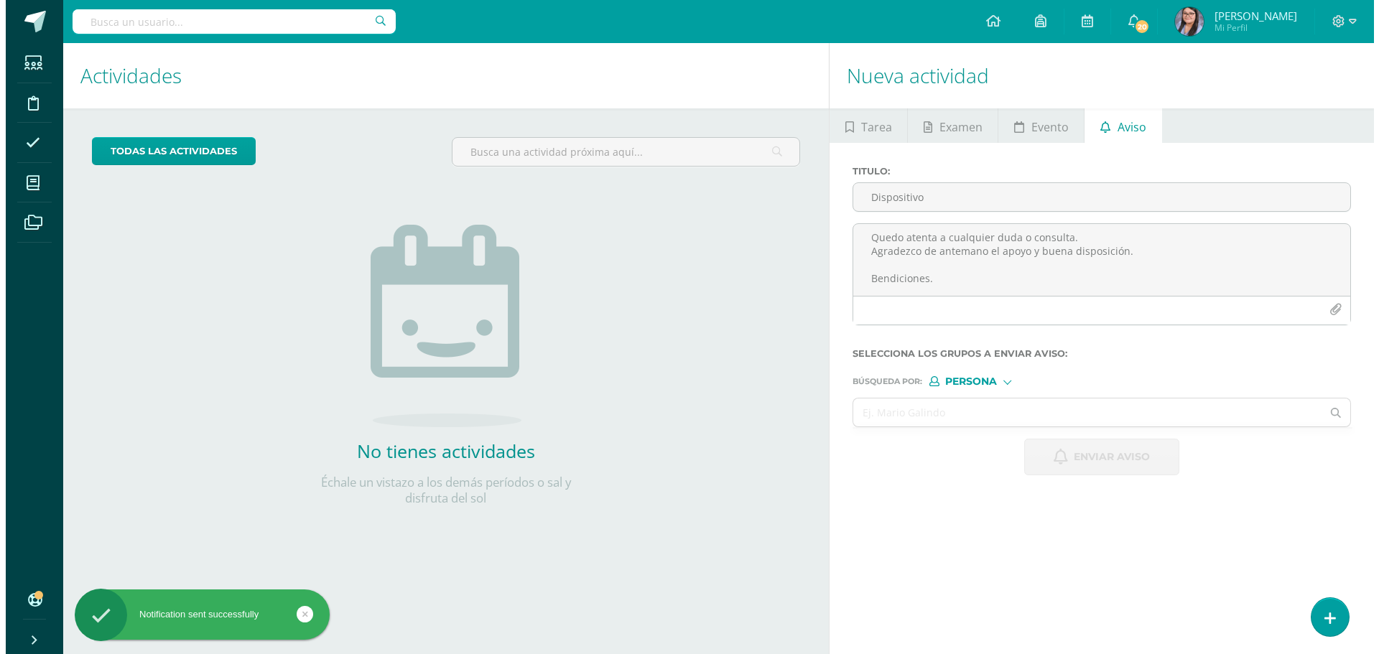
scroll to position [0, 0]
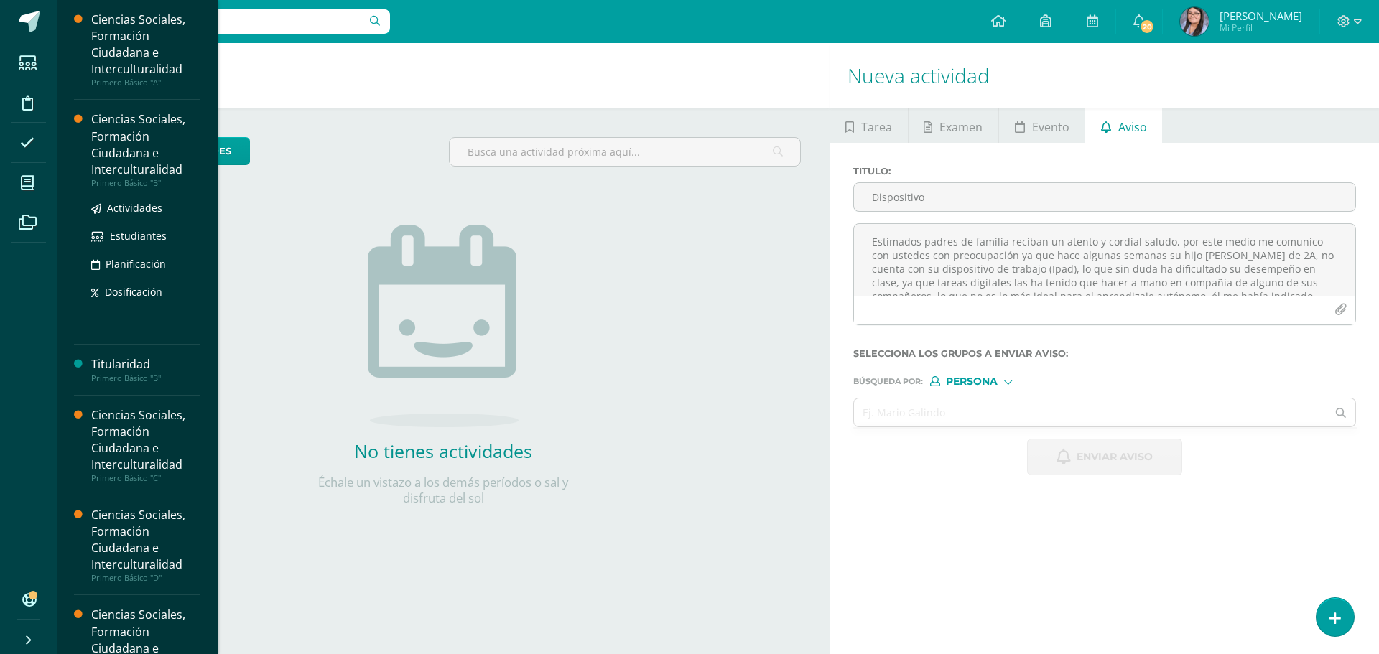
click at [146, 157] on div "Ciencias Sociales, Formación Ciudadana e Interculturalidad" at bounding box center [145, 144] width 109 height 66
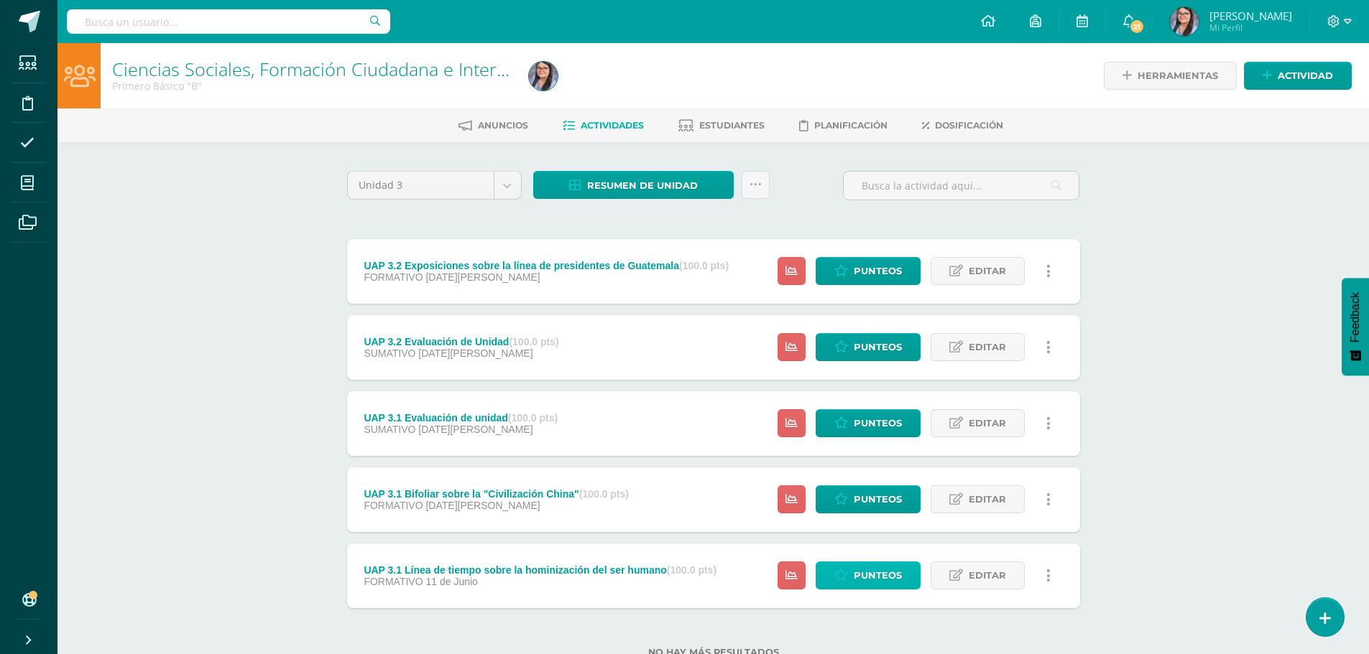
click at [841, 580] on icon at bounding box center [841, 576] width 14 height 12
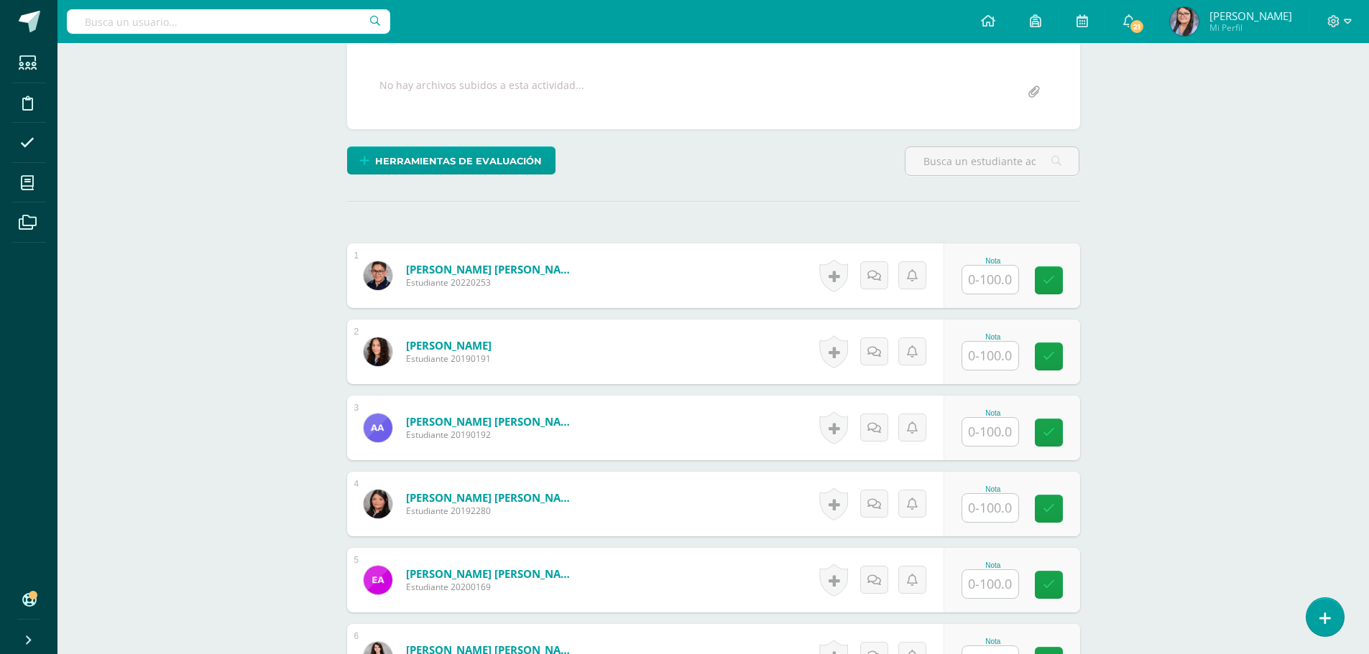
scroll to position [256, 0]
click at [996, 286] on input "text" at bounding box center [997, 279] width 57 height 29
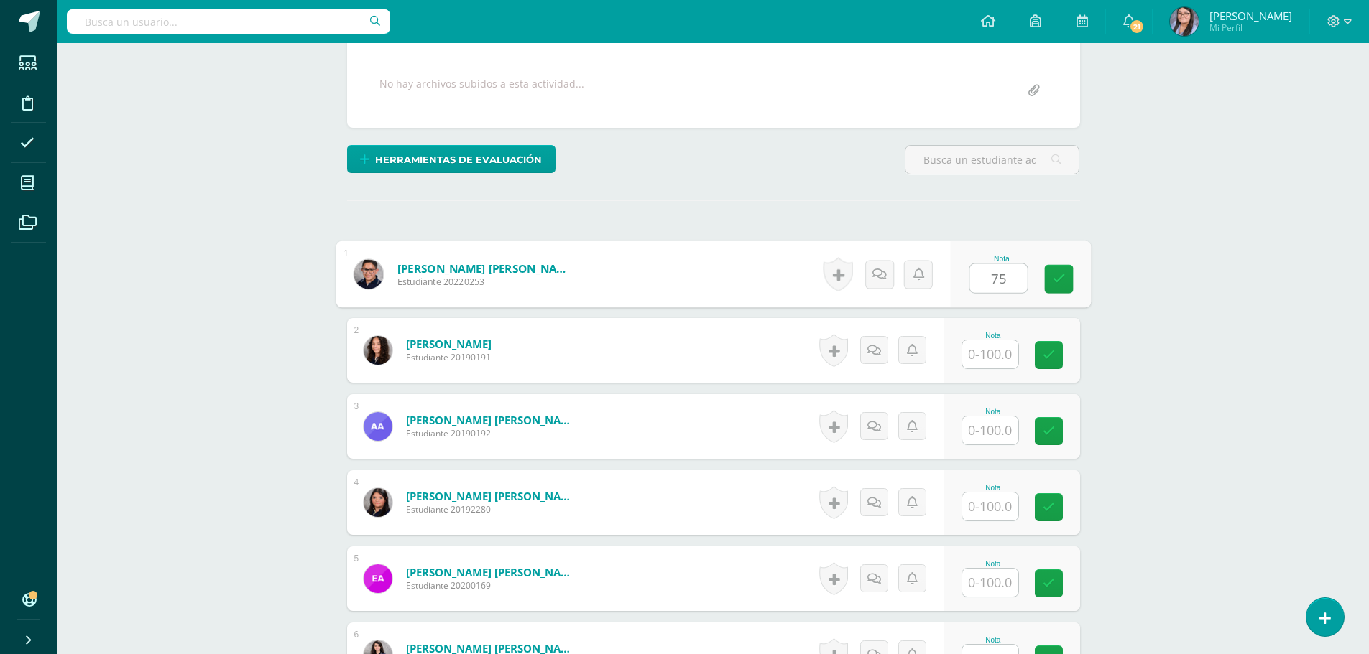
type input "75"
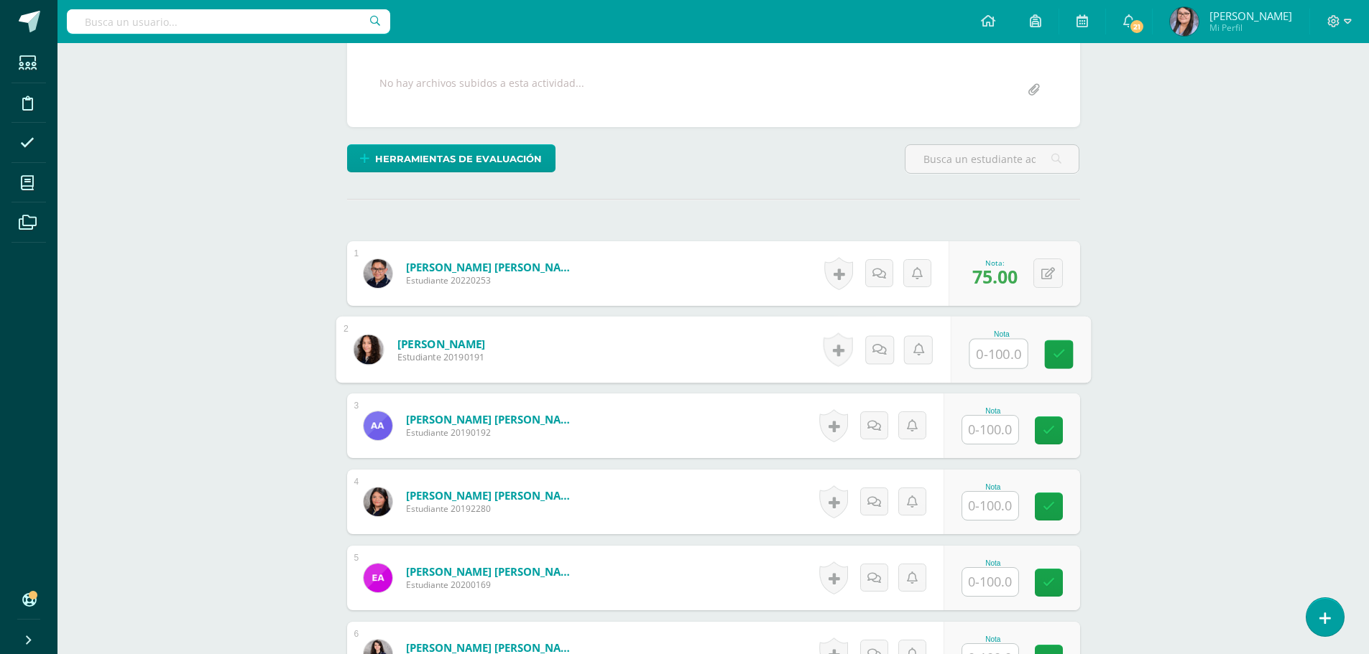
type input "9"
type input "85"
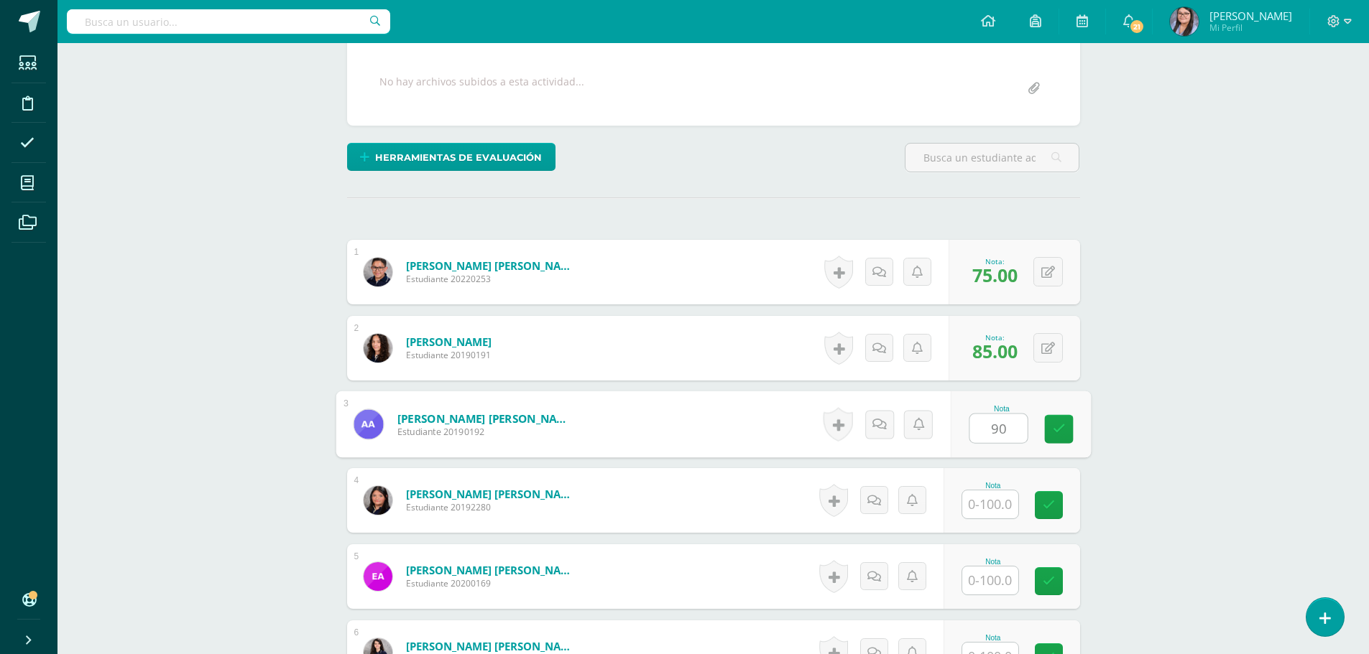
type input "90"
type input "80"
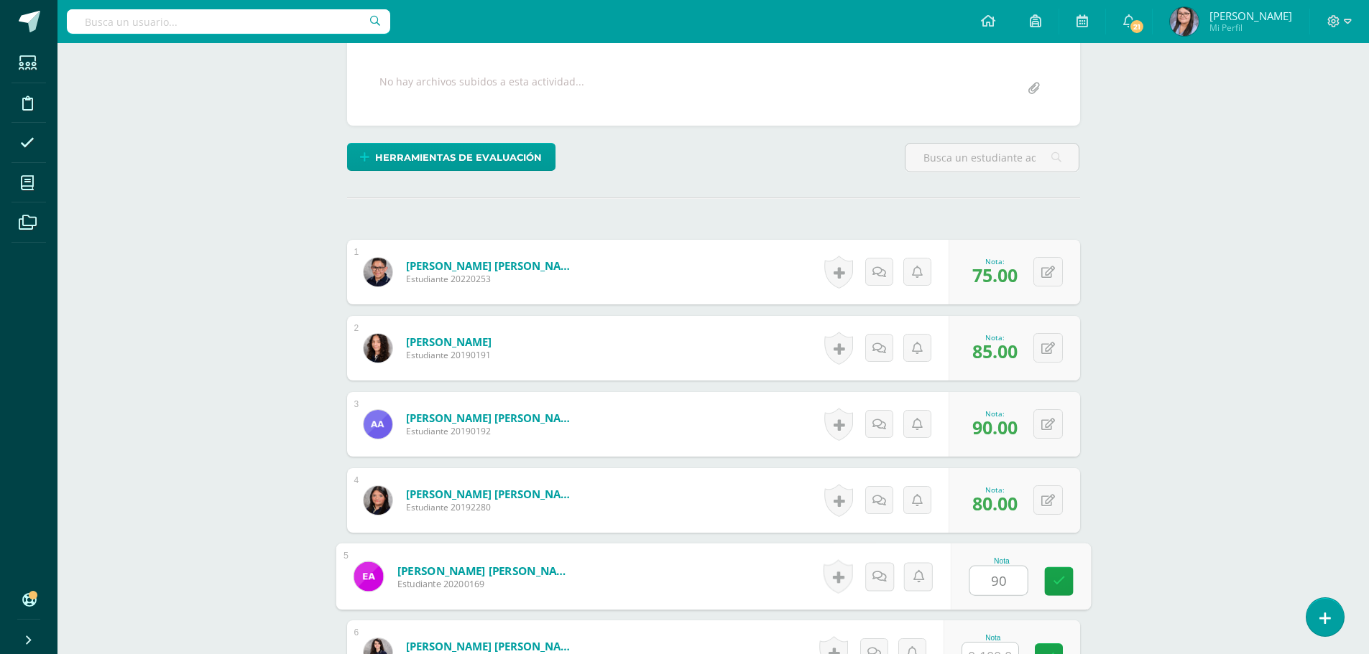
type input "90"
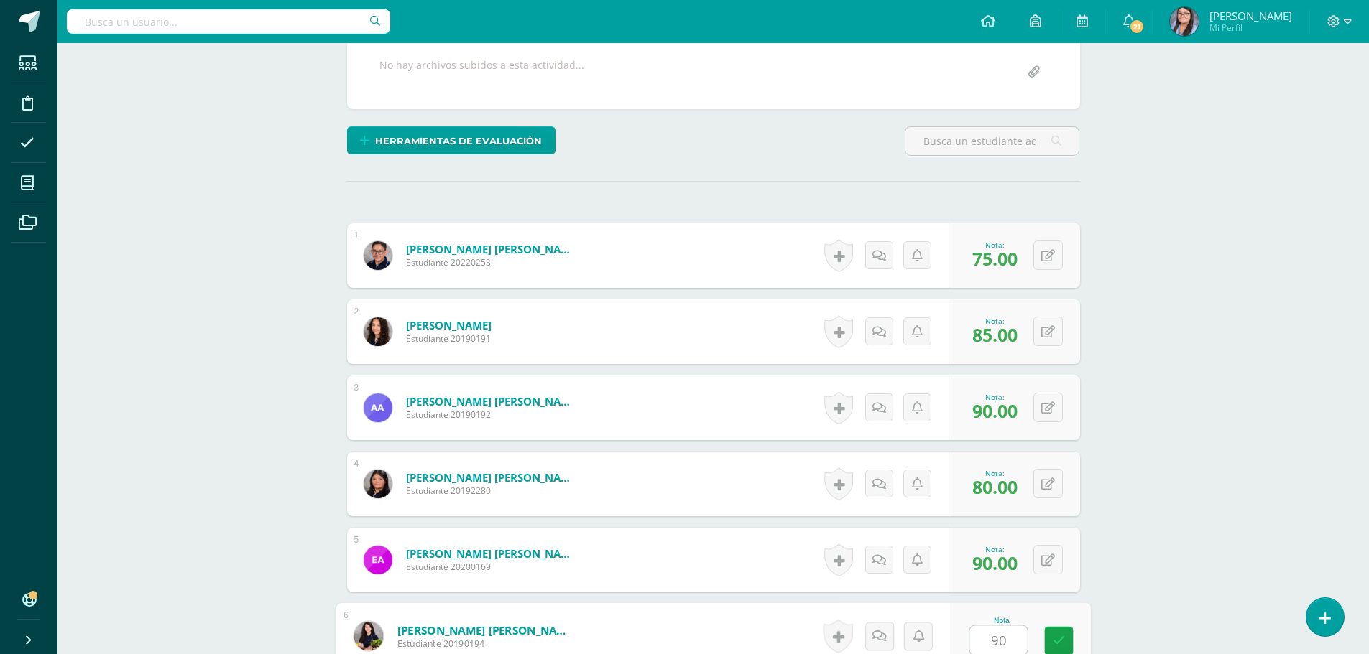
type input "90"
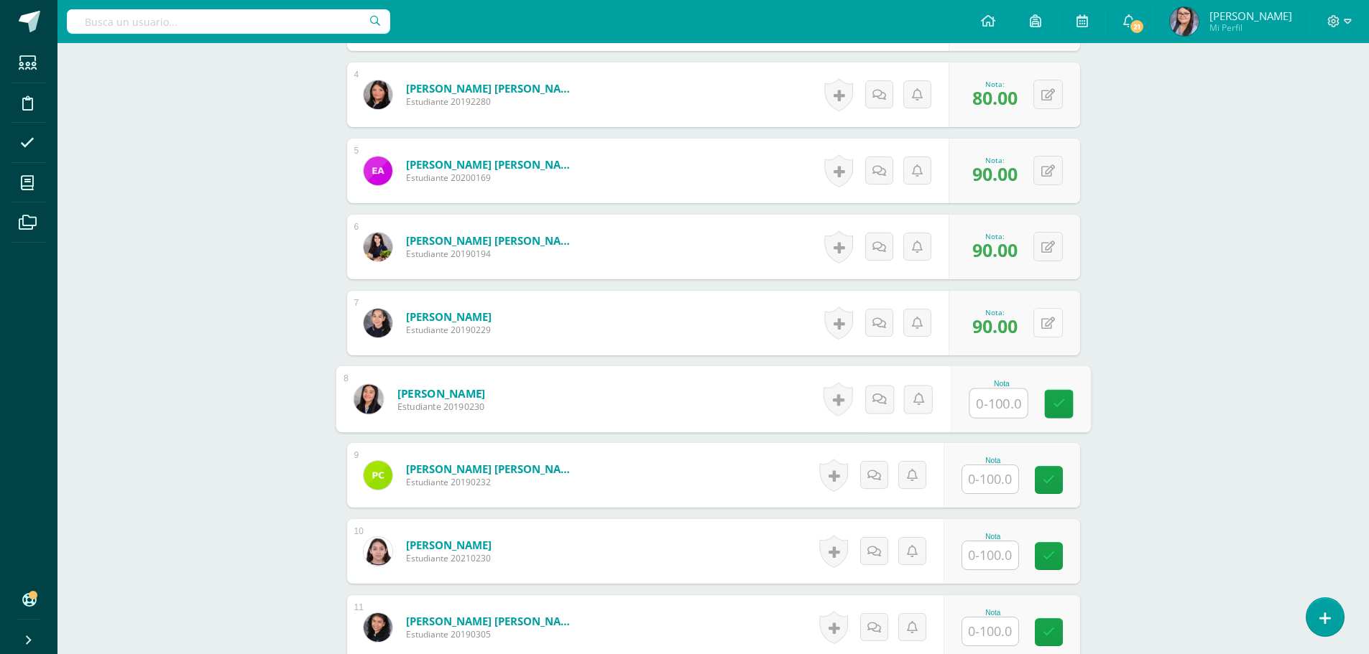
click at [1052, 328] on icon at bounding box center [1048, 324] width 14 height 12
type input "65"
click at [988, 404] on input "text" at bounding box center [990, 403] width 56 height 28
type input "90"
type input "80"
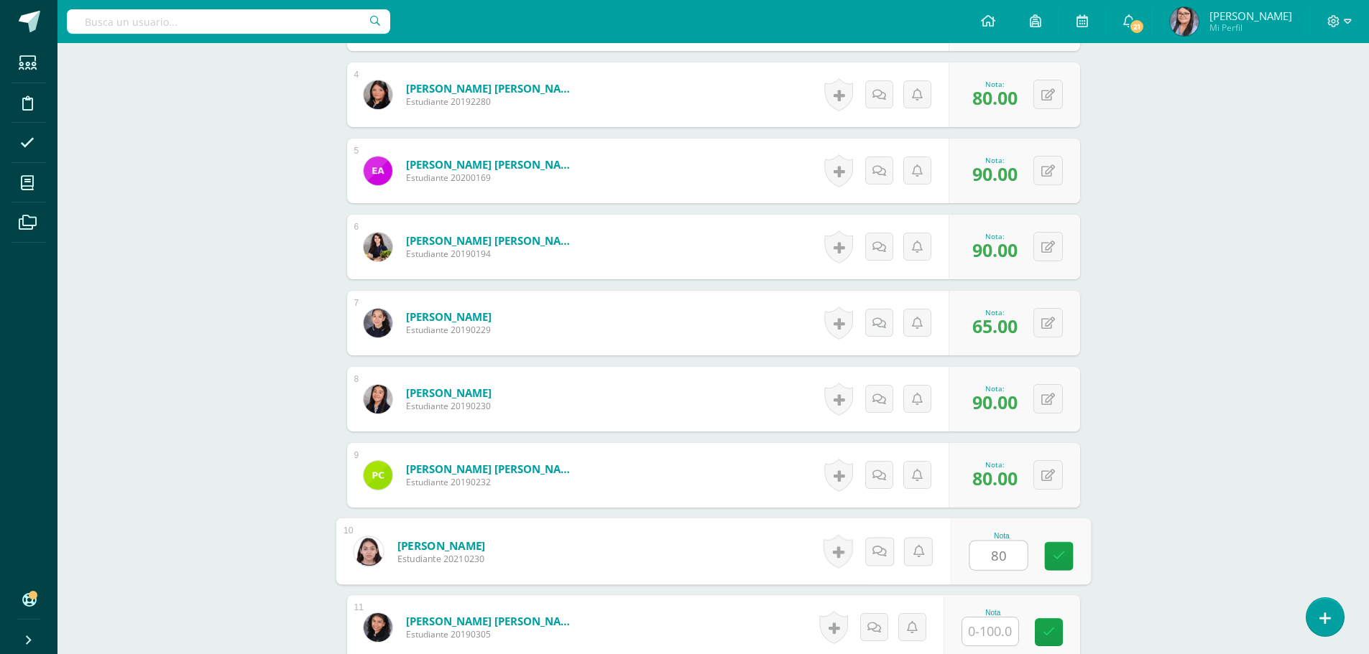
type input "80"
type input "9"
type input "100"
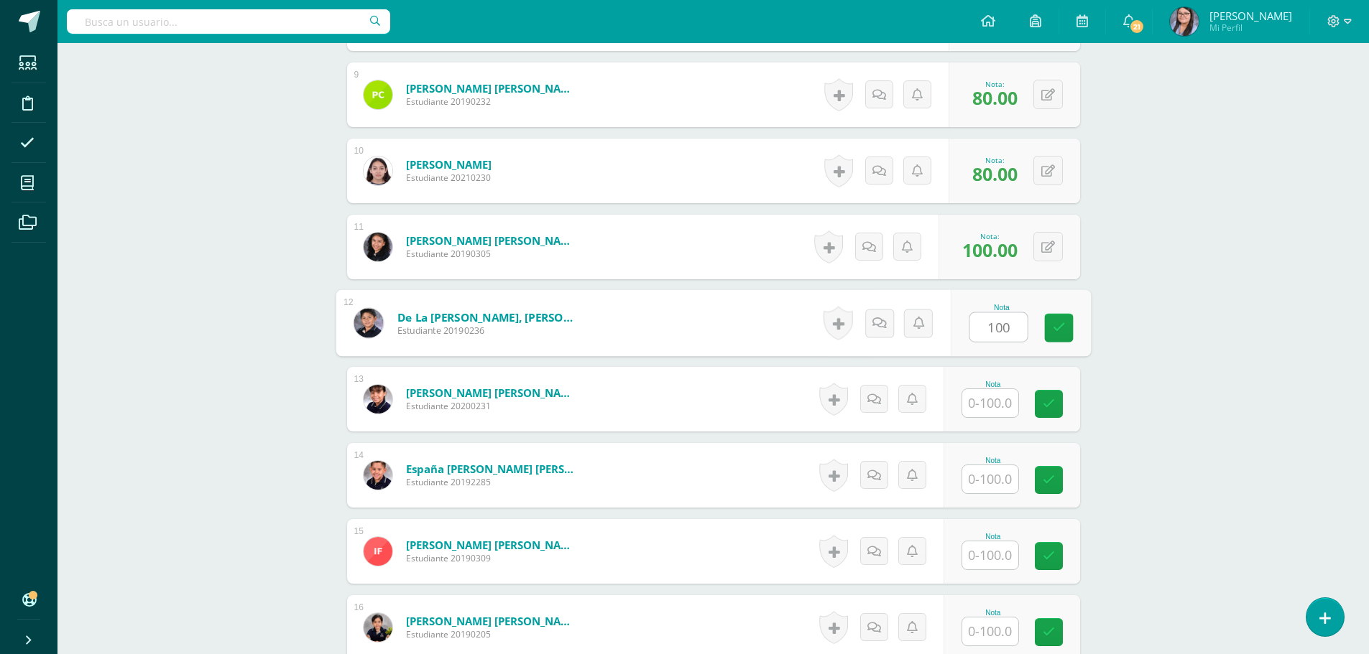
type input "100"
type input "95"
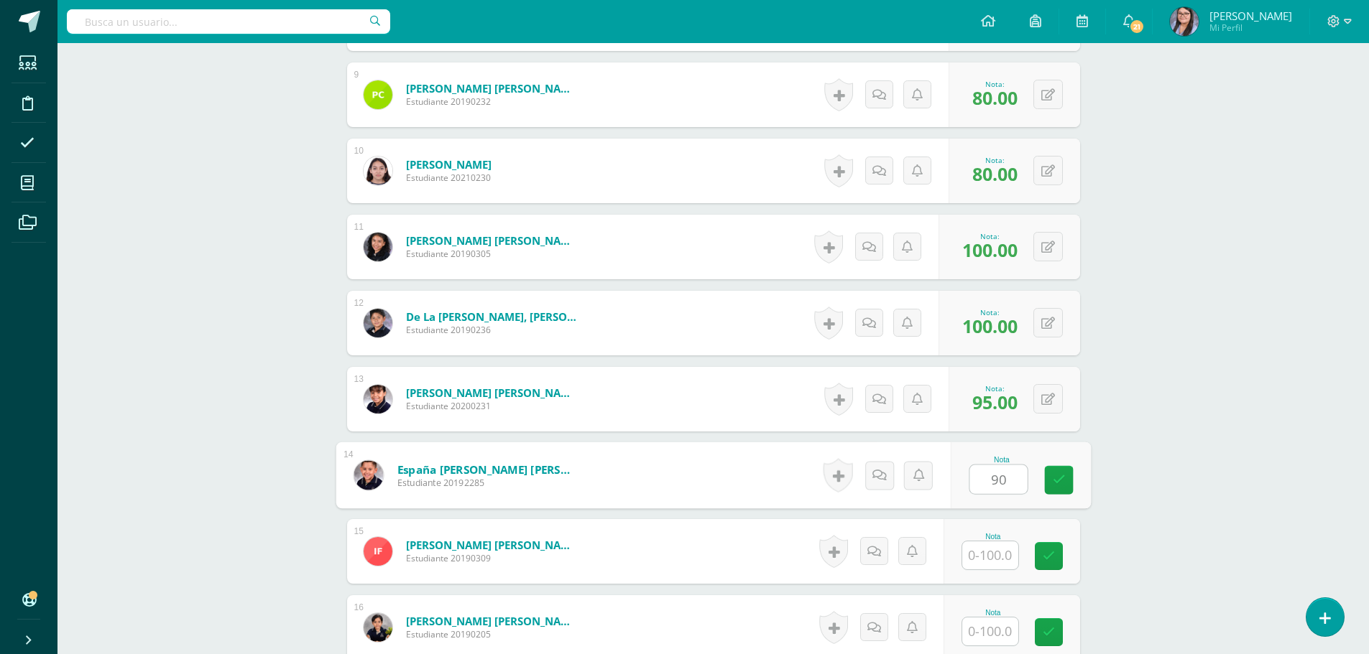
type input "90"
type input "65"
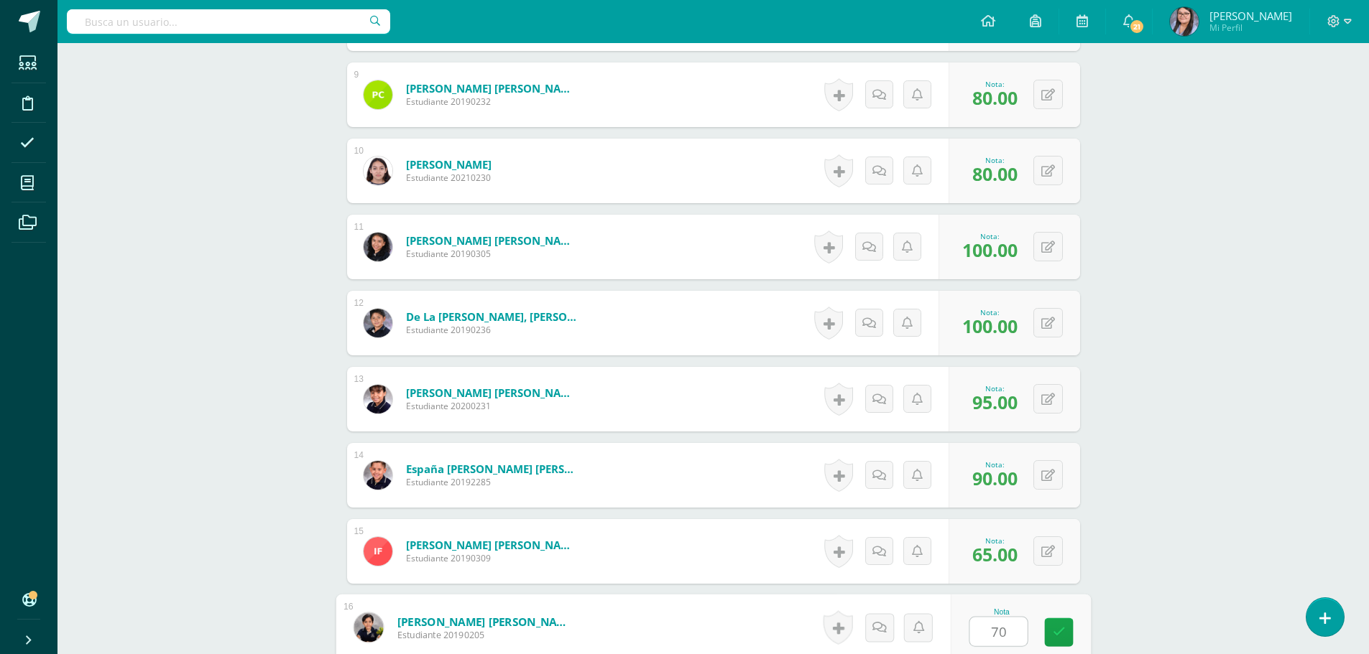
type input "70"
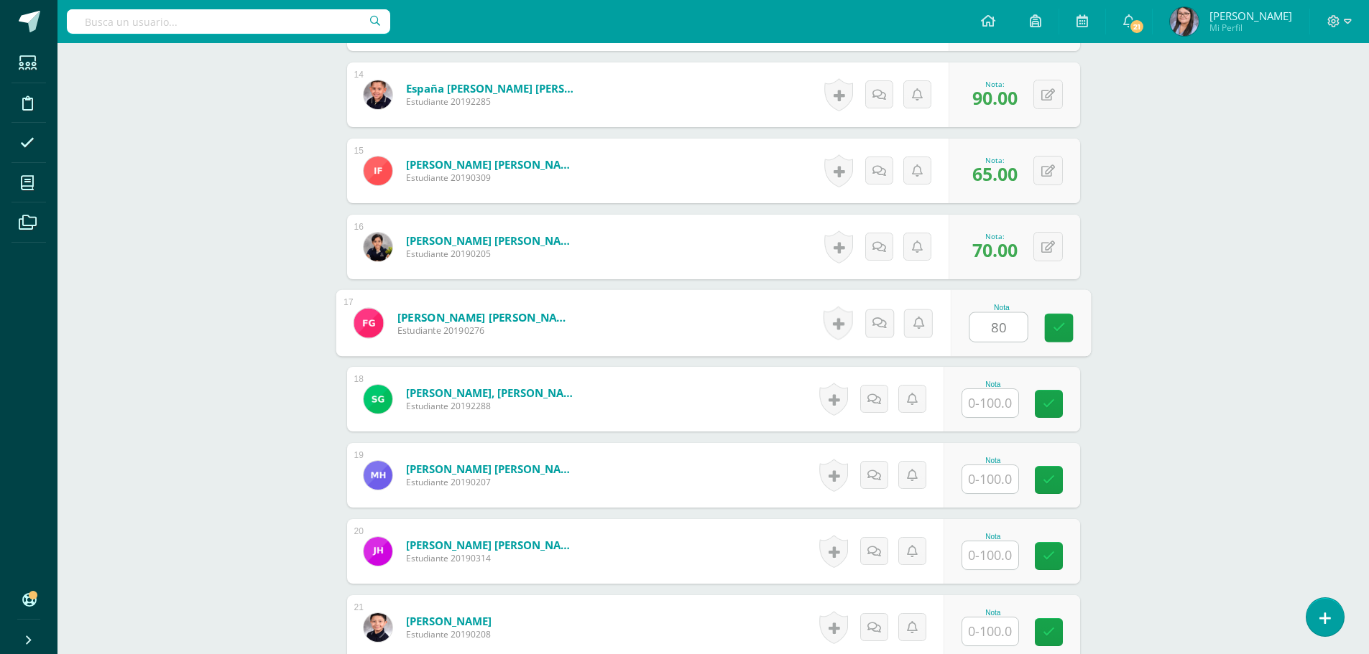
type input "80"
type input "85"
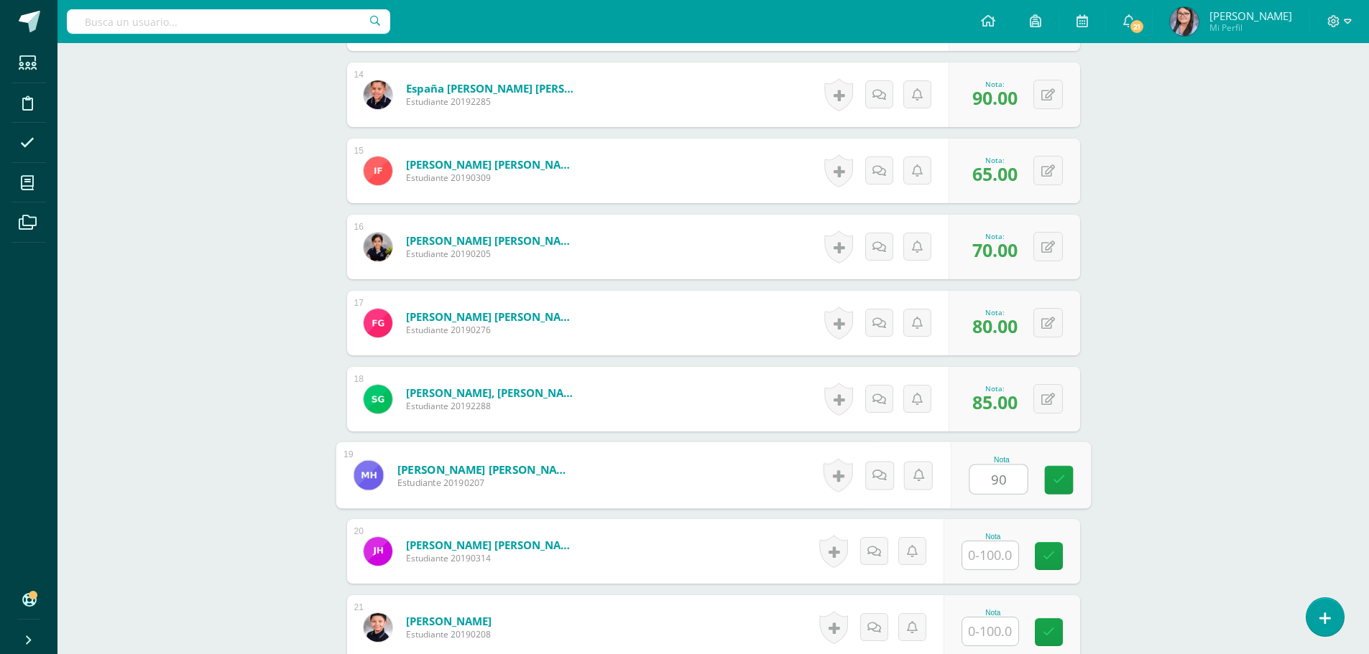
type input "90"
type input "85"
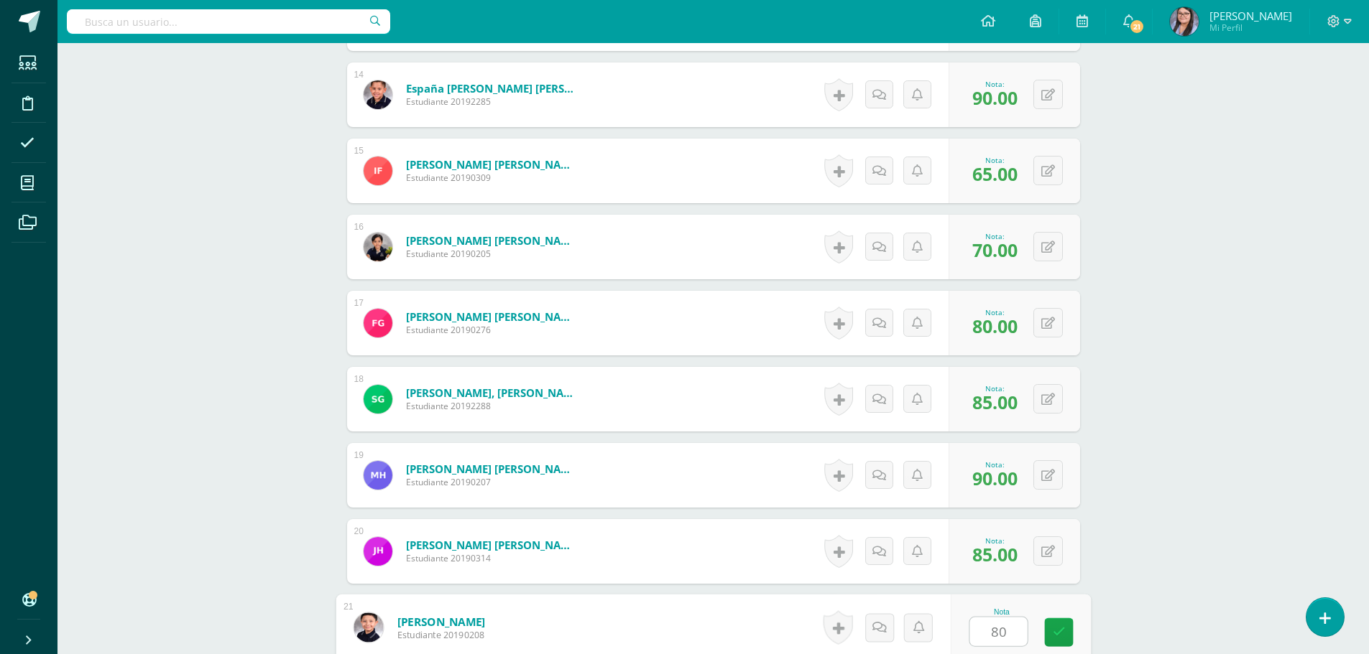
type input "80"
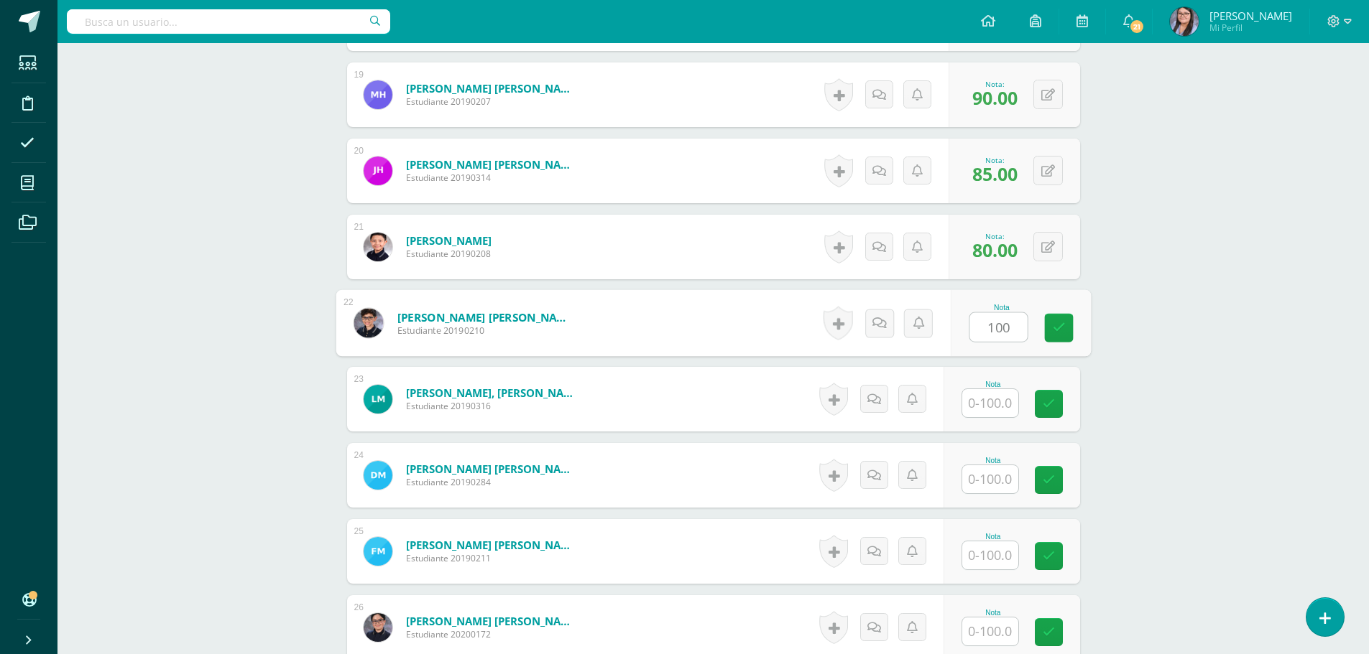
type input "100"
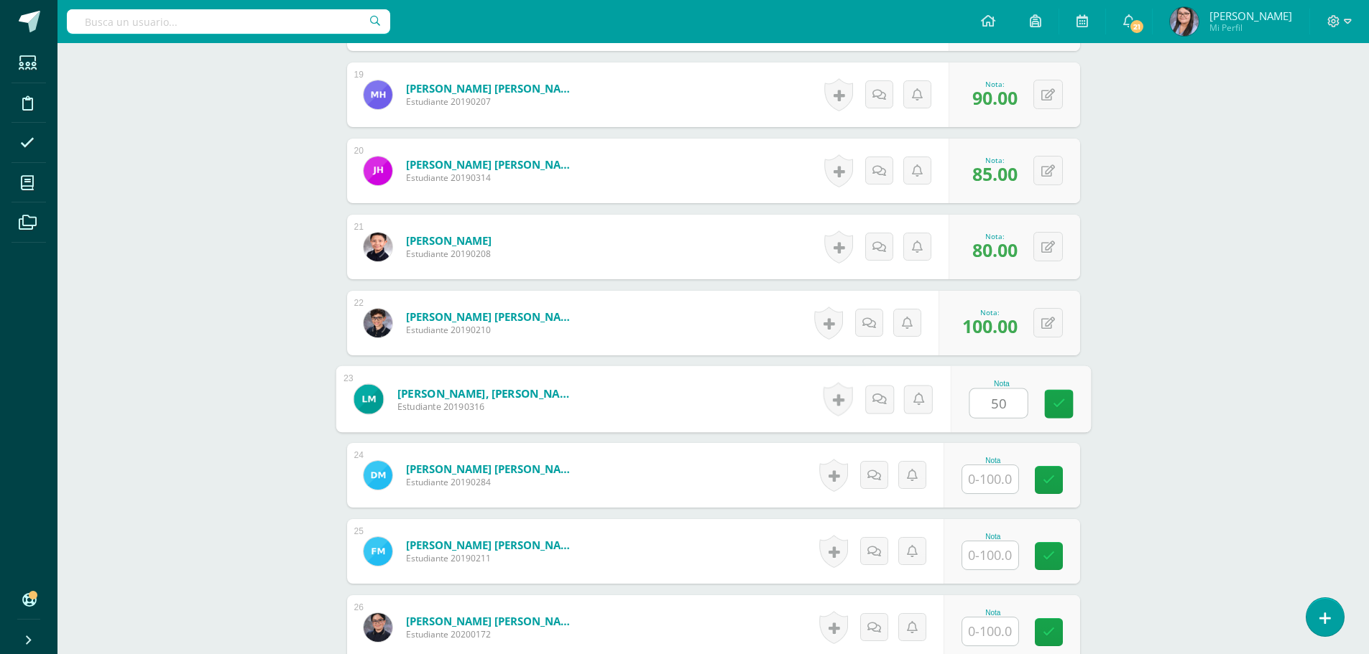
type input "50"
type input "65"
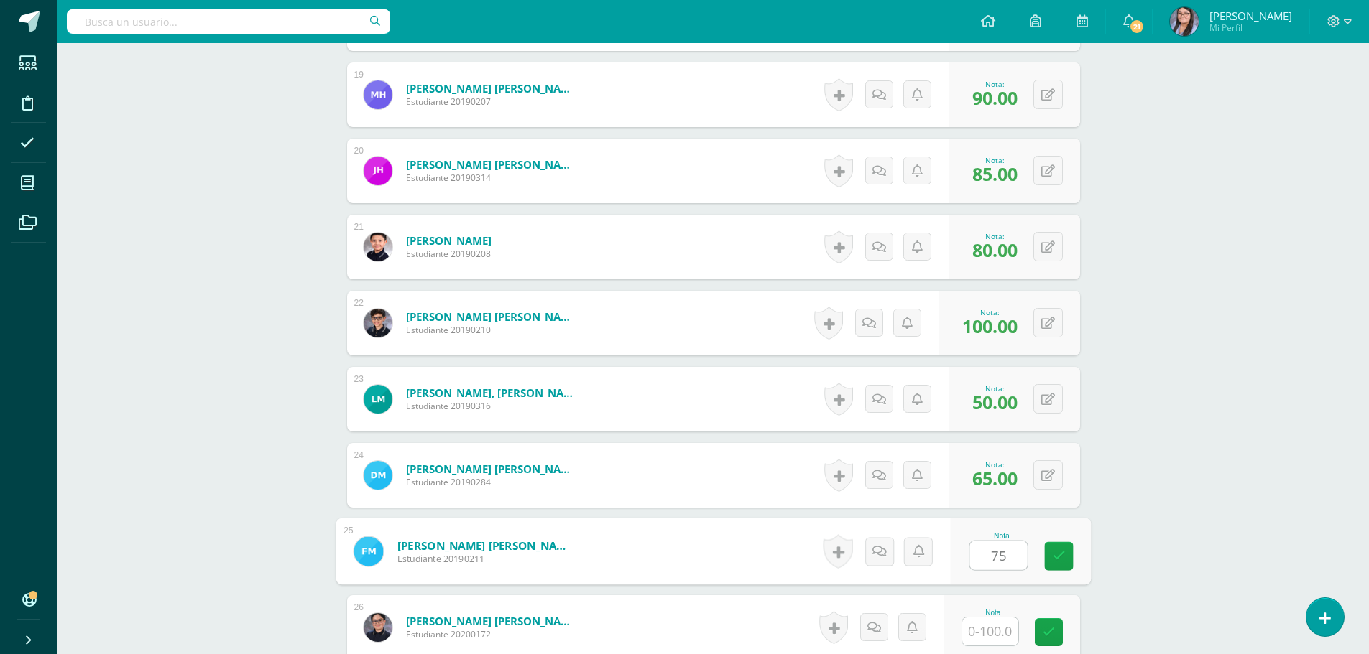
type input "75"
type input "70"
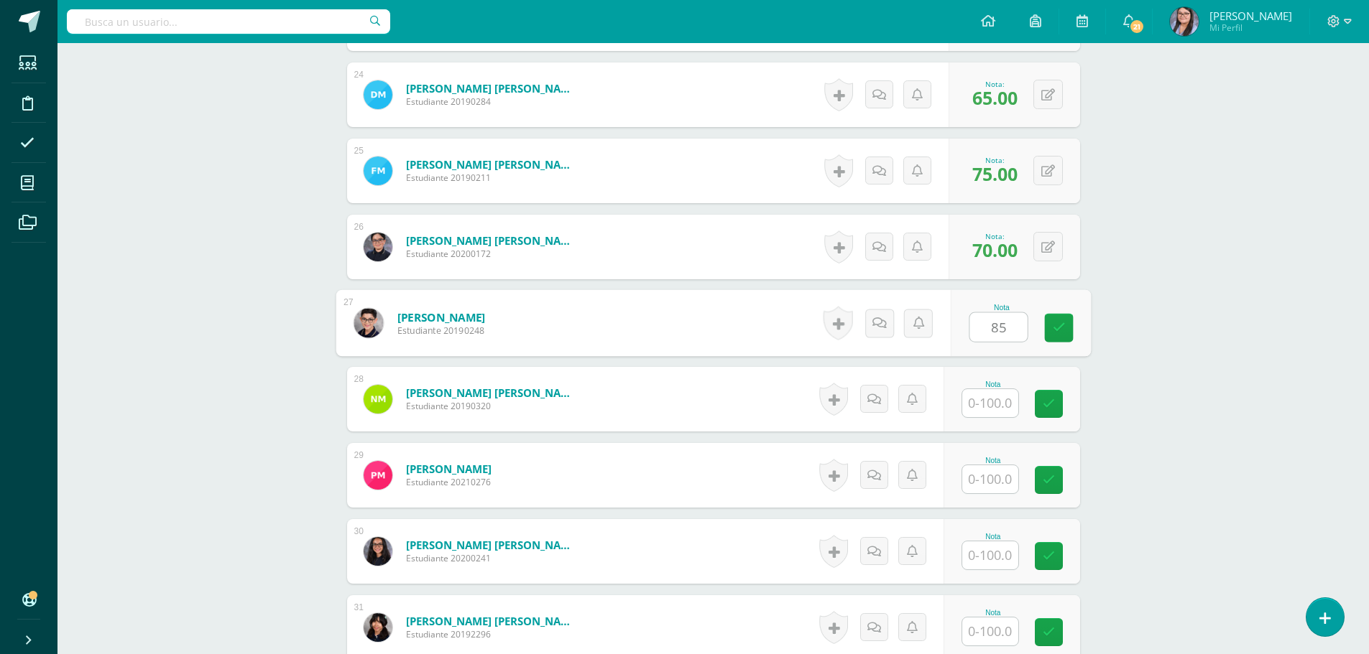
type input "85"
type input "80"
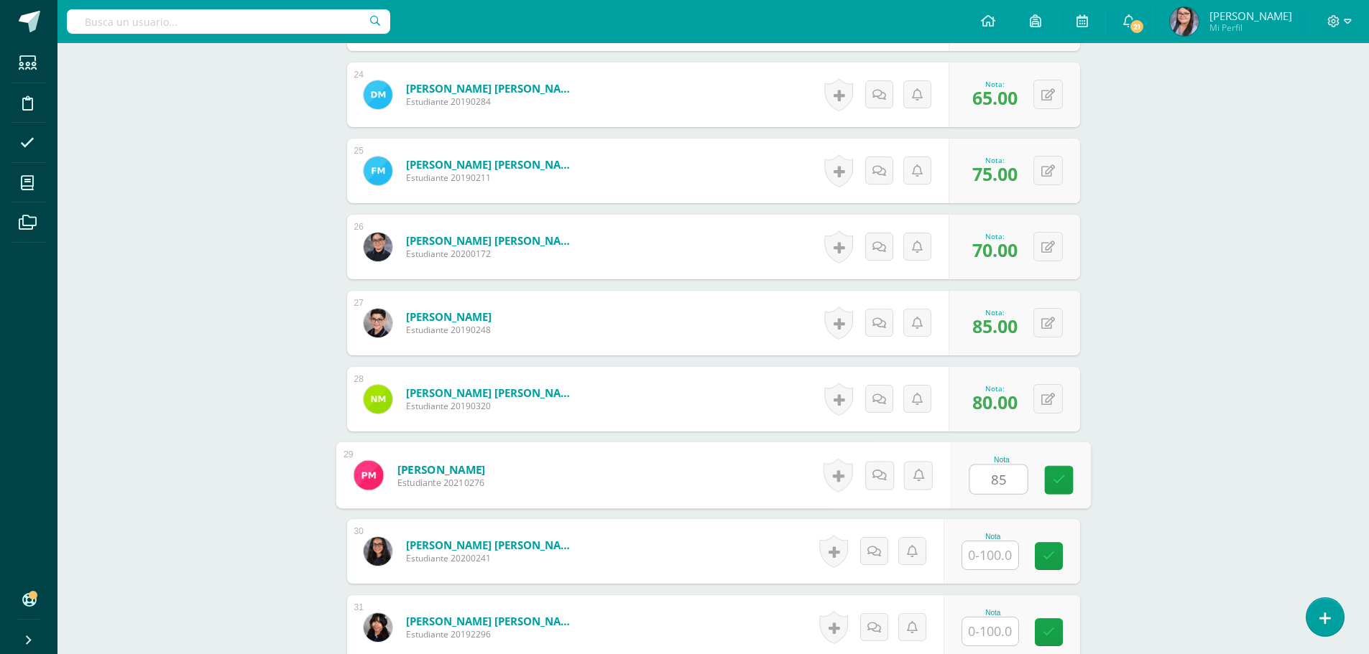
type input "85"
type input "65"
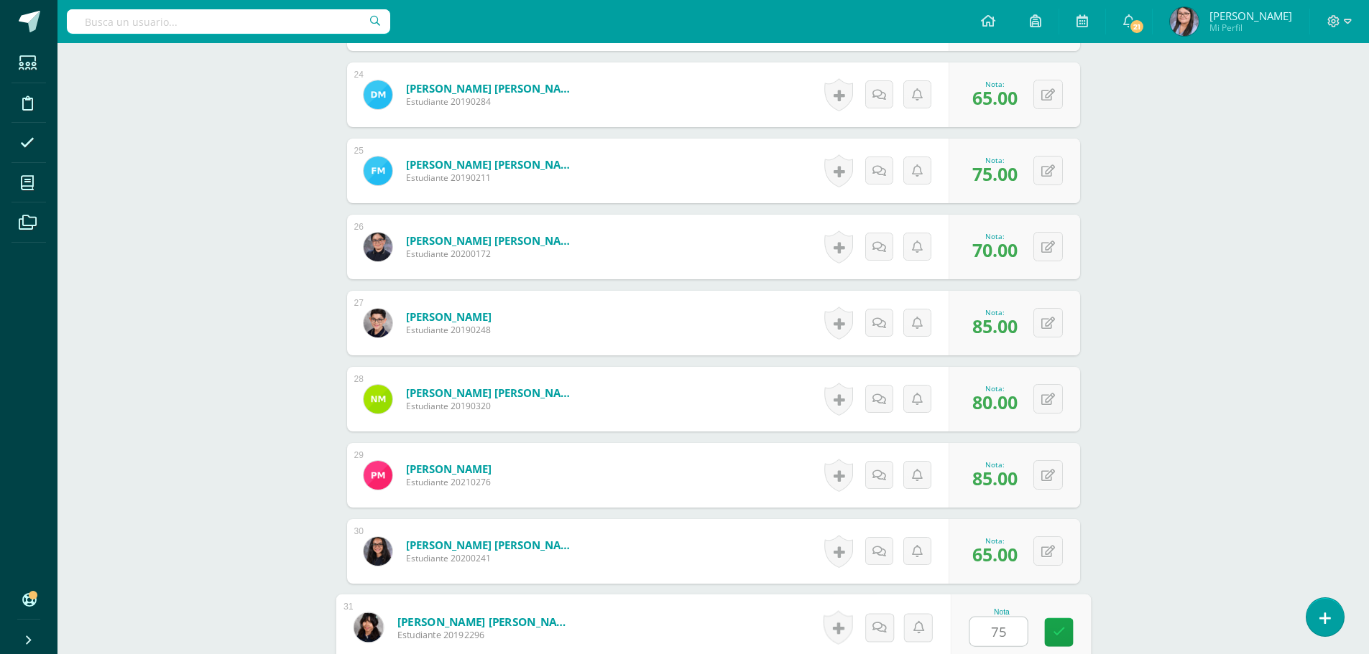
type input "75"
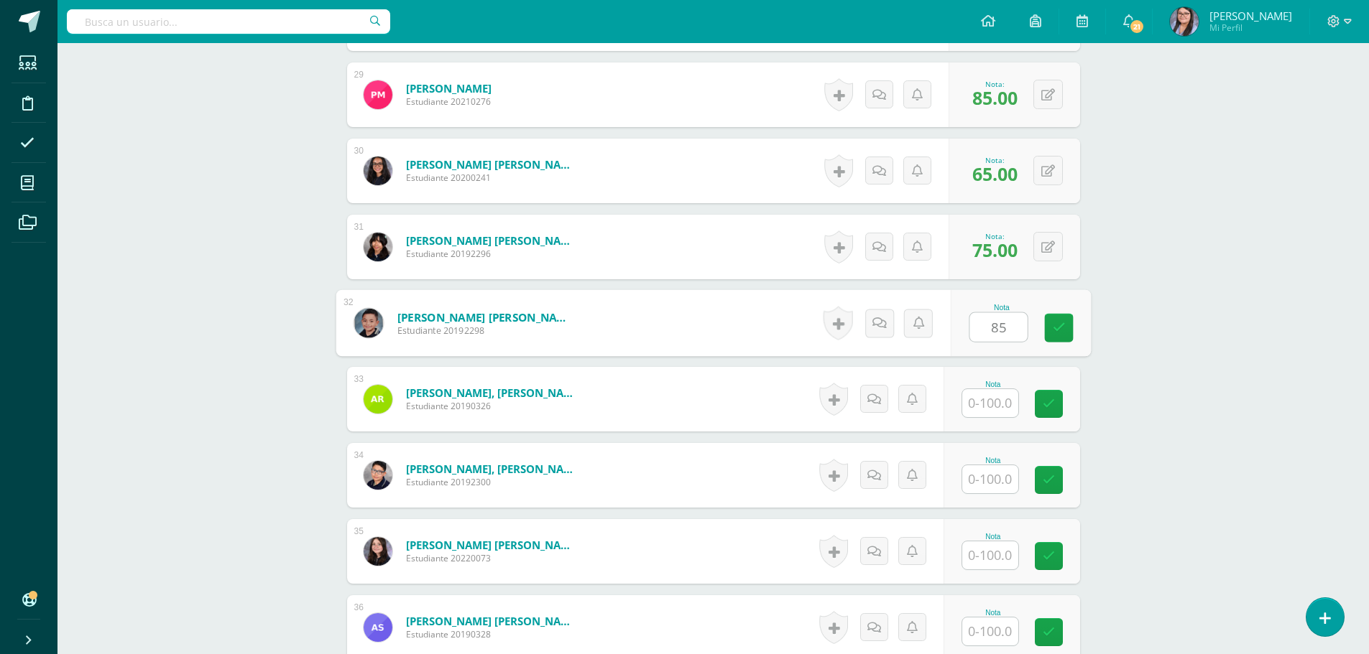
type input "85"
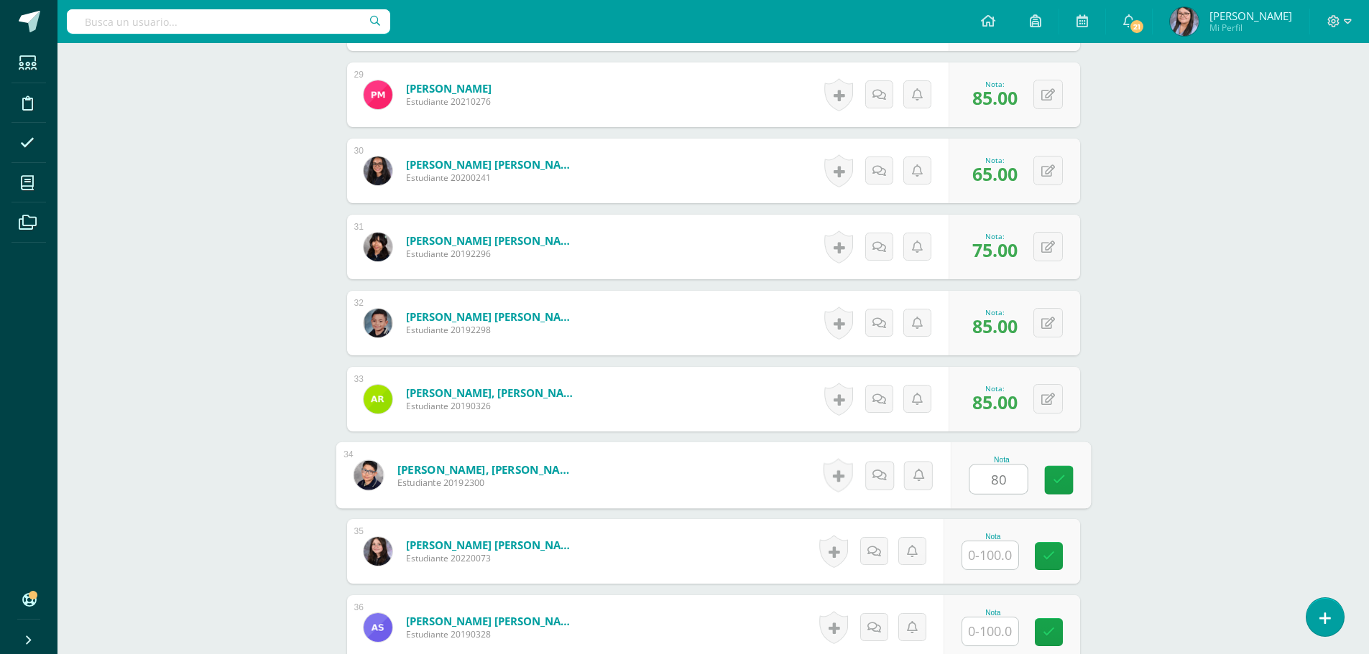
type input "80"
type input "75"
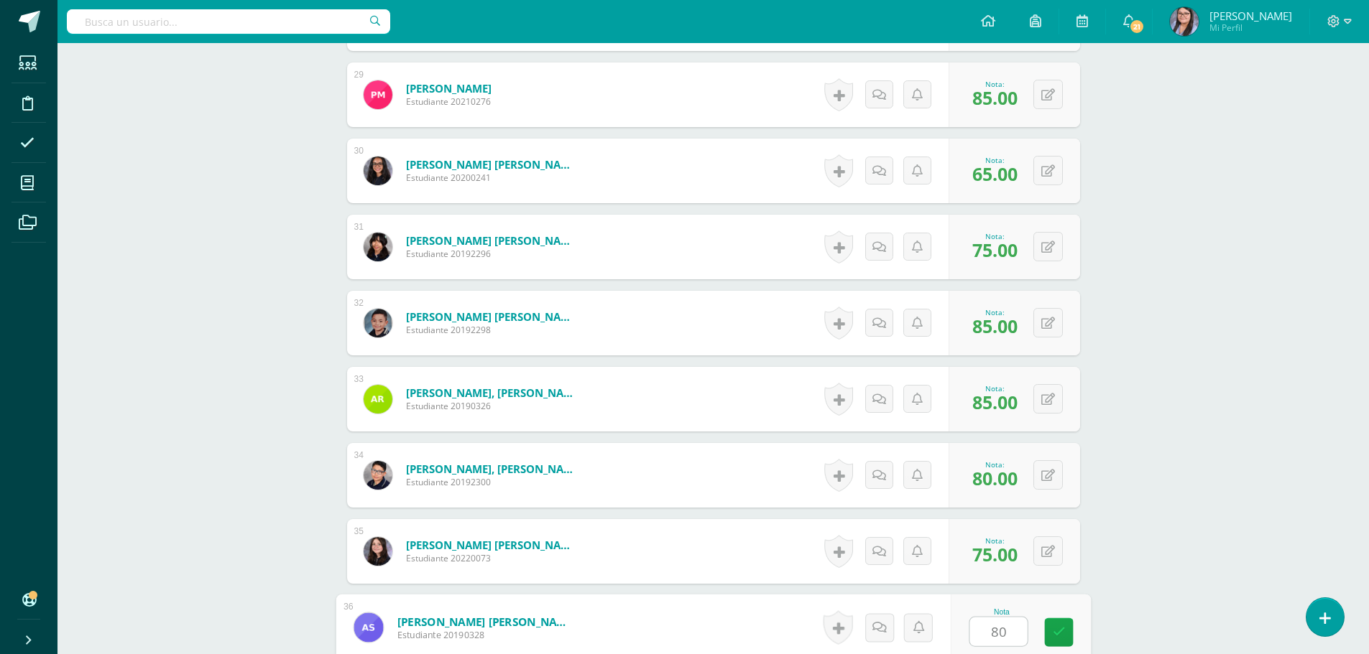
type input "80"
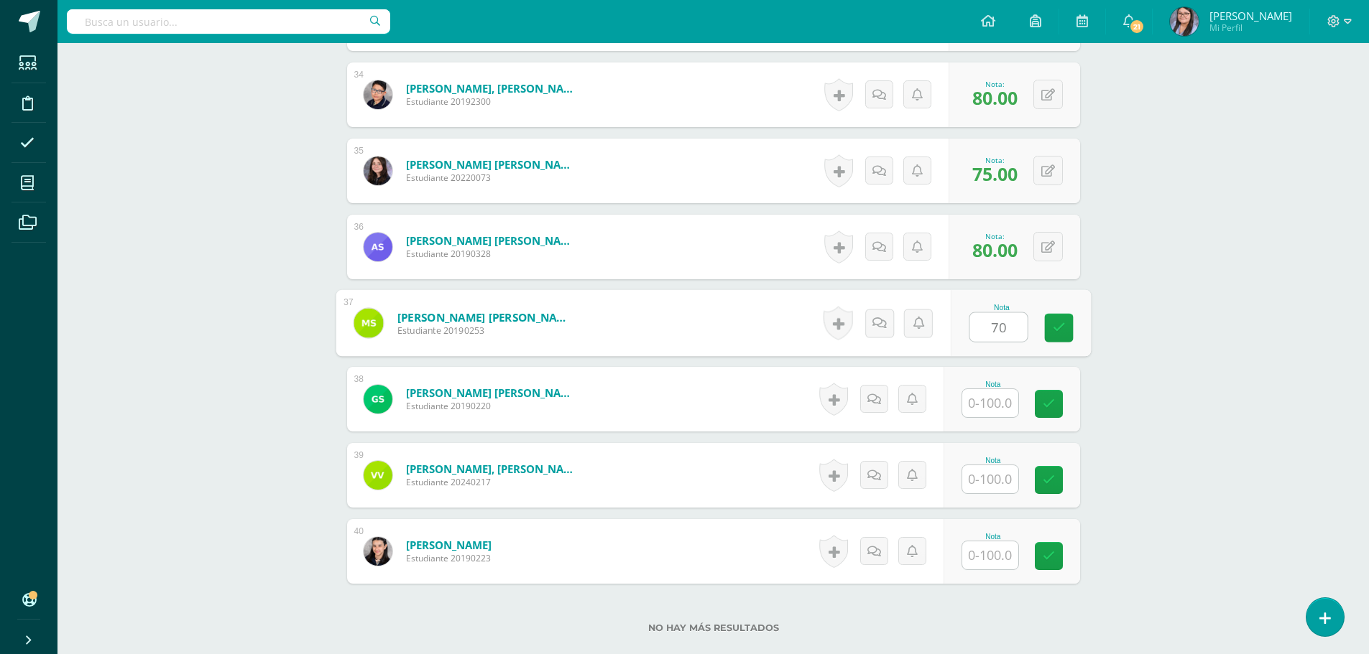
type input "70"
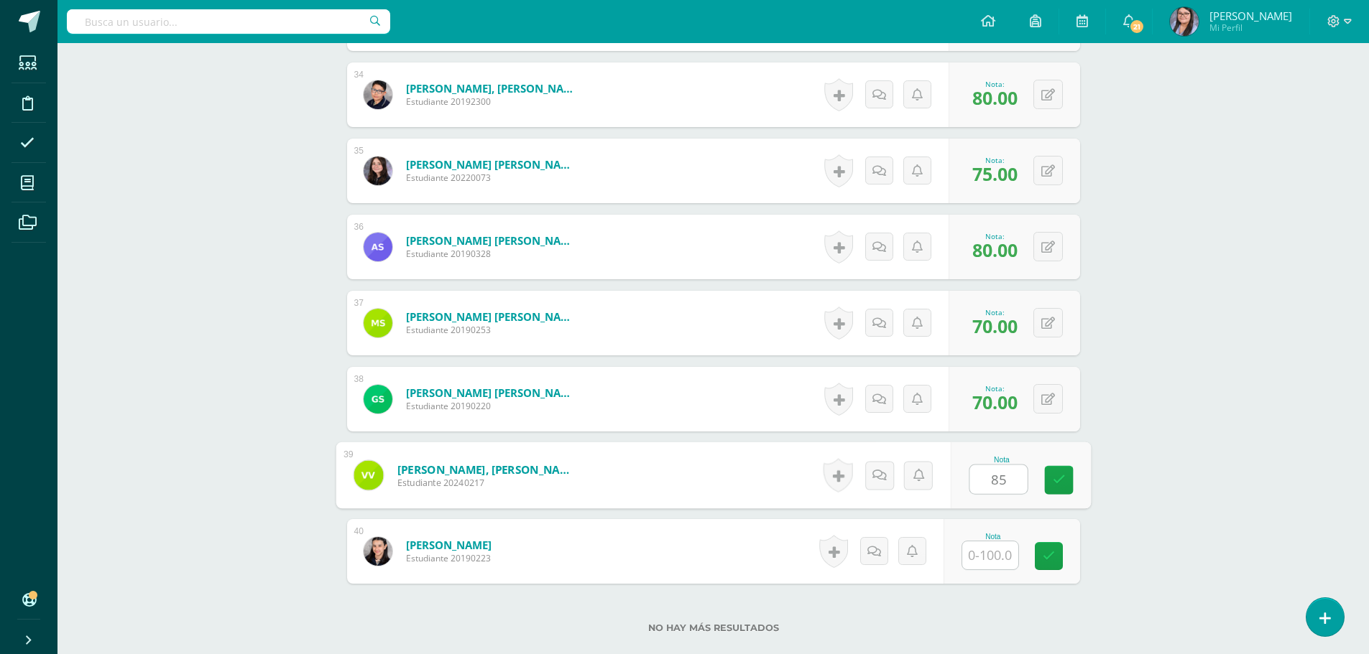
type input "85"
type input "90"
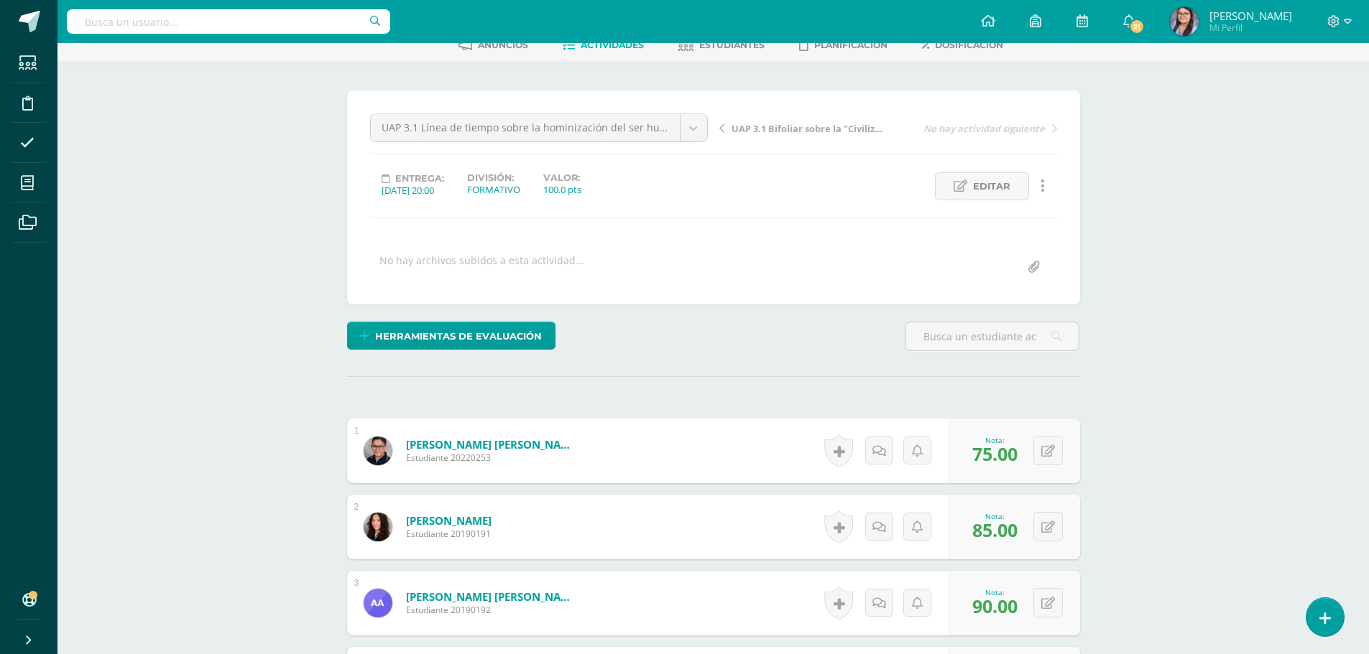
scroll to position [0, 0]
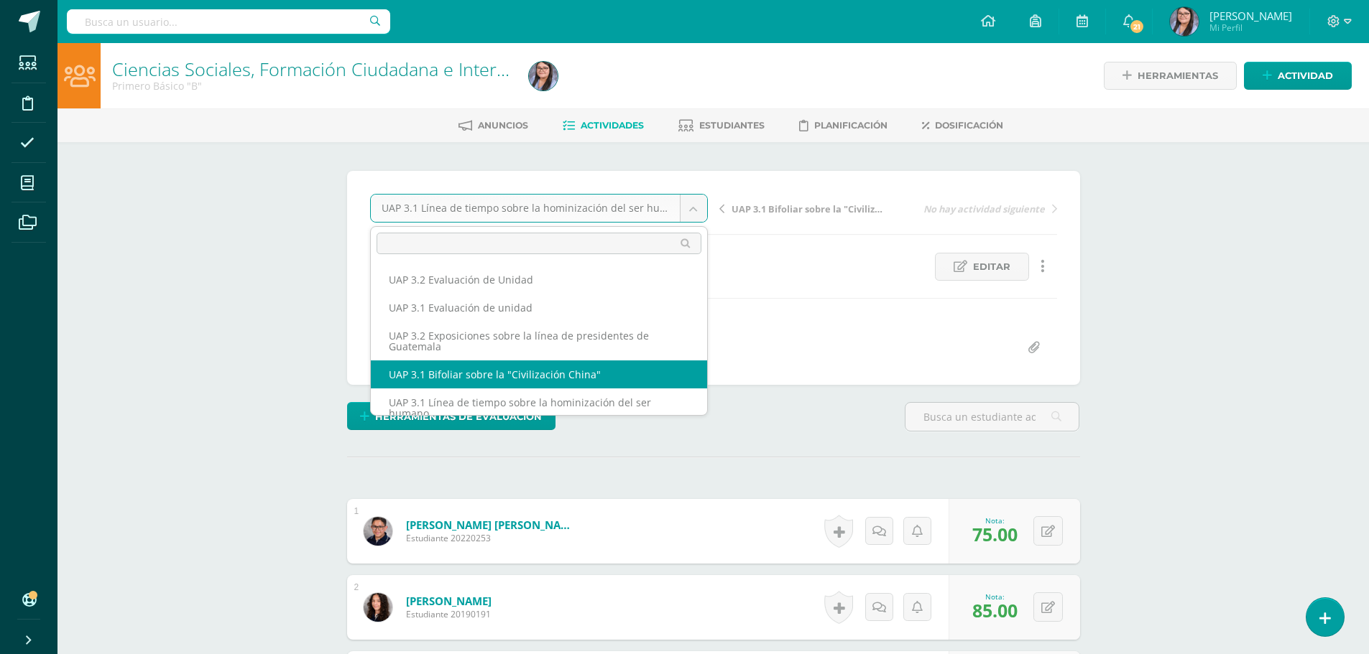
select select "/dashboard/teacher/grade-activity/224431/"
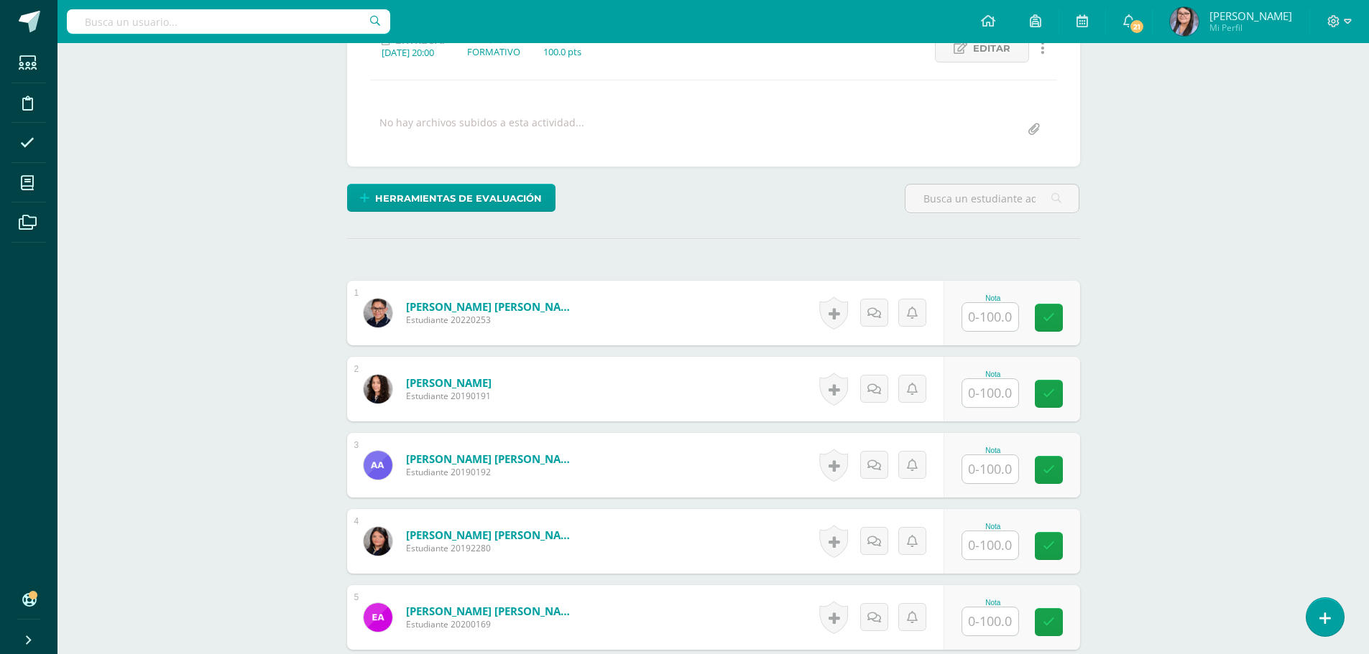
scroll to position [219, 0]
click at [1003, 319] on input "text" at bounding box center [990, 316] width 56 height 28
type input "70"
type input "85"
type input "90"
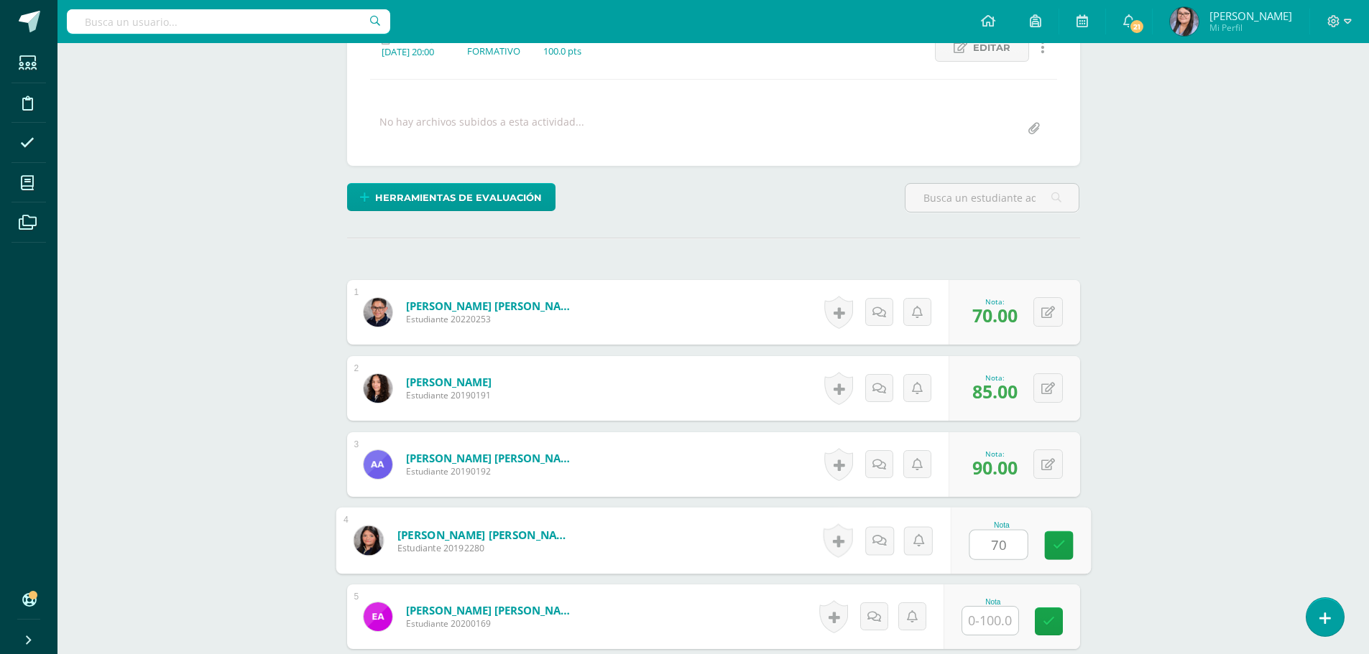
type input "70"
type input "85"
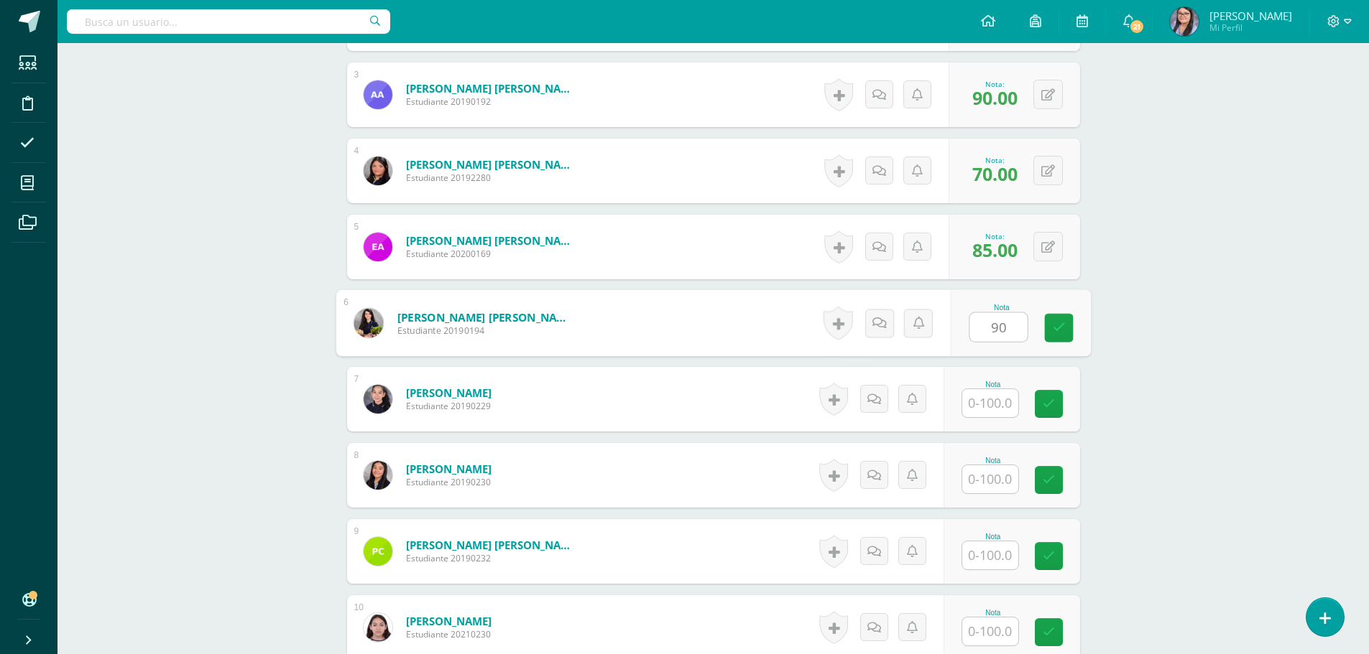
type input "90"
type input "85"
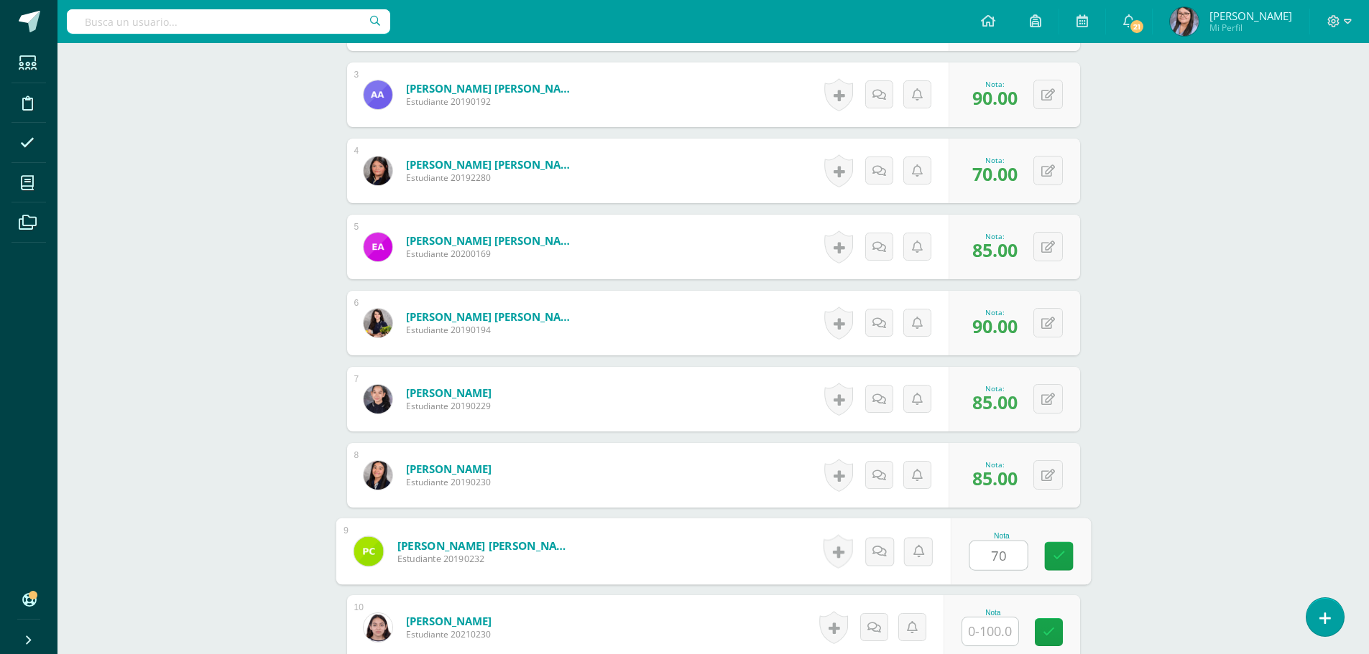
type input "70"
type input "85"
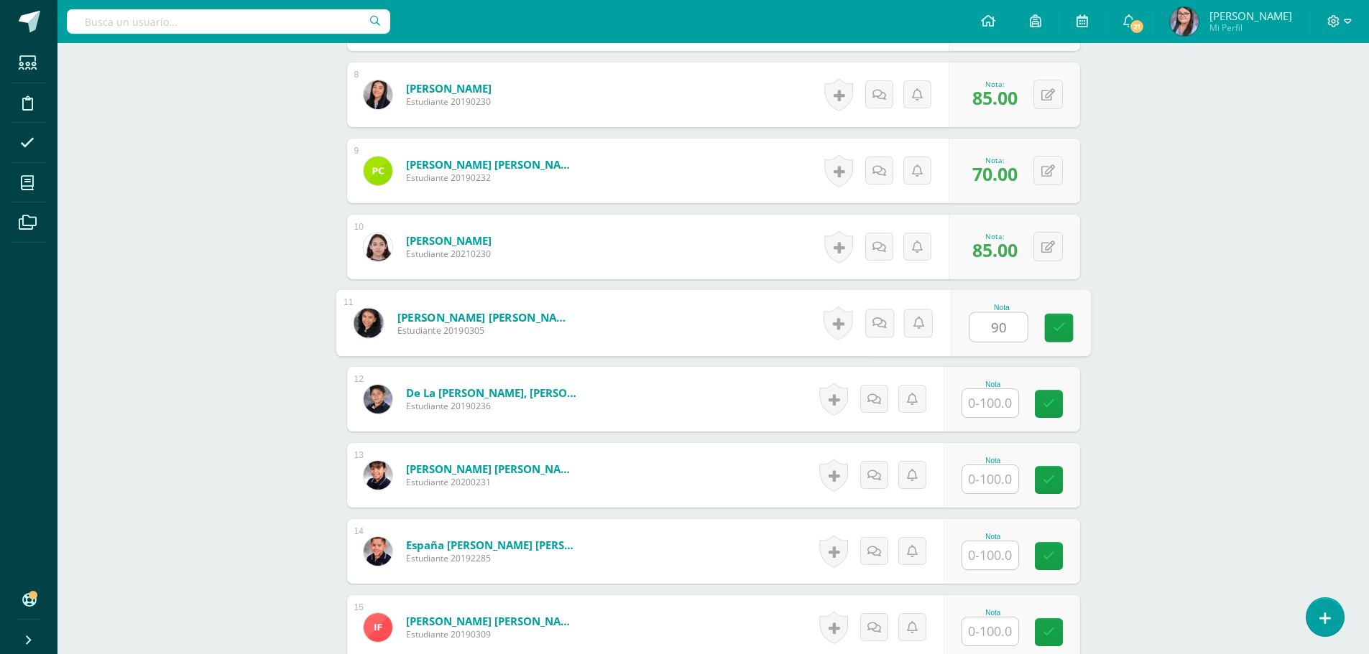
type input "90"
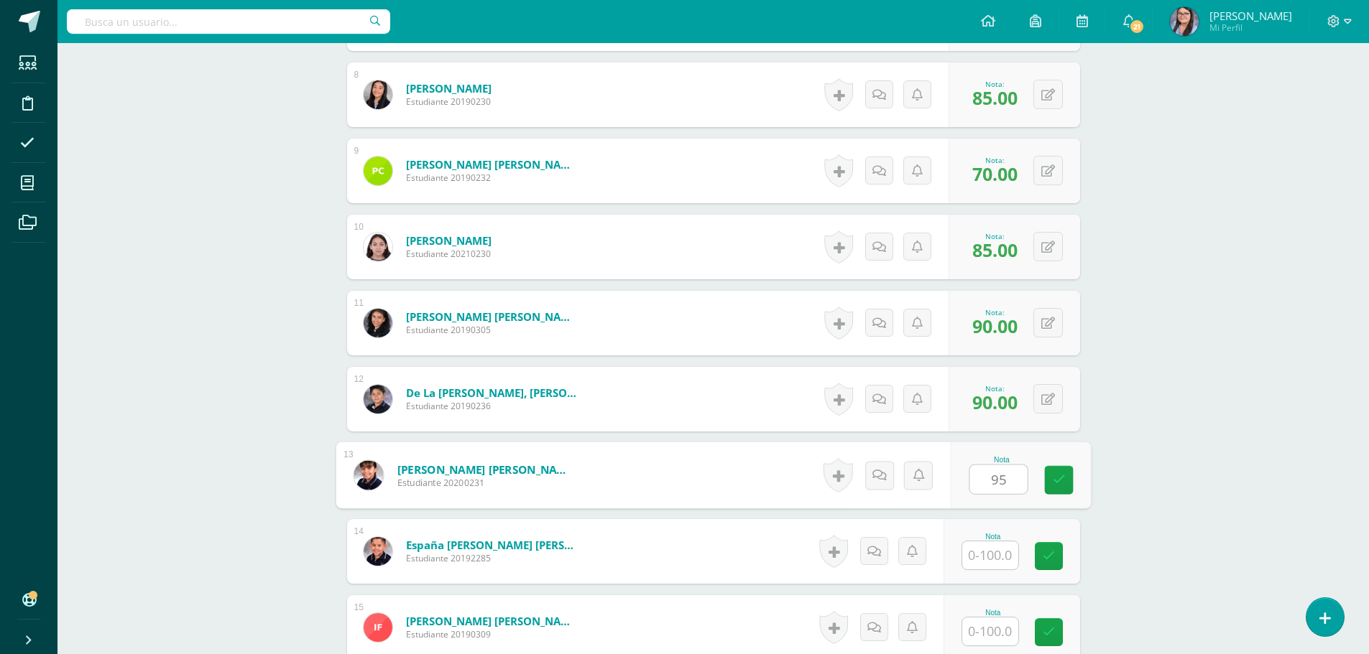
type input "95"
type input "75"
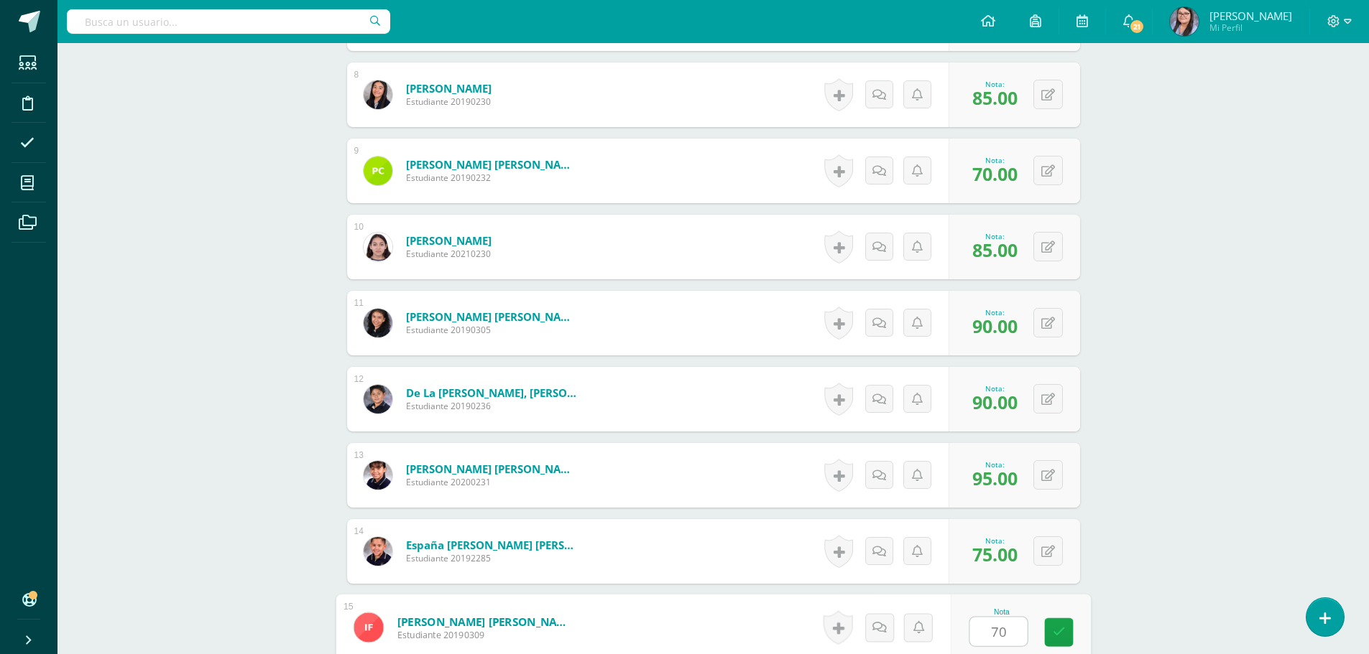
type input "70"
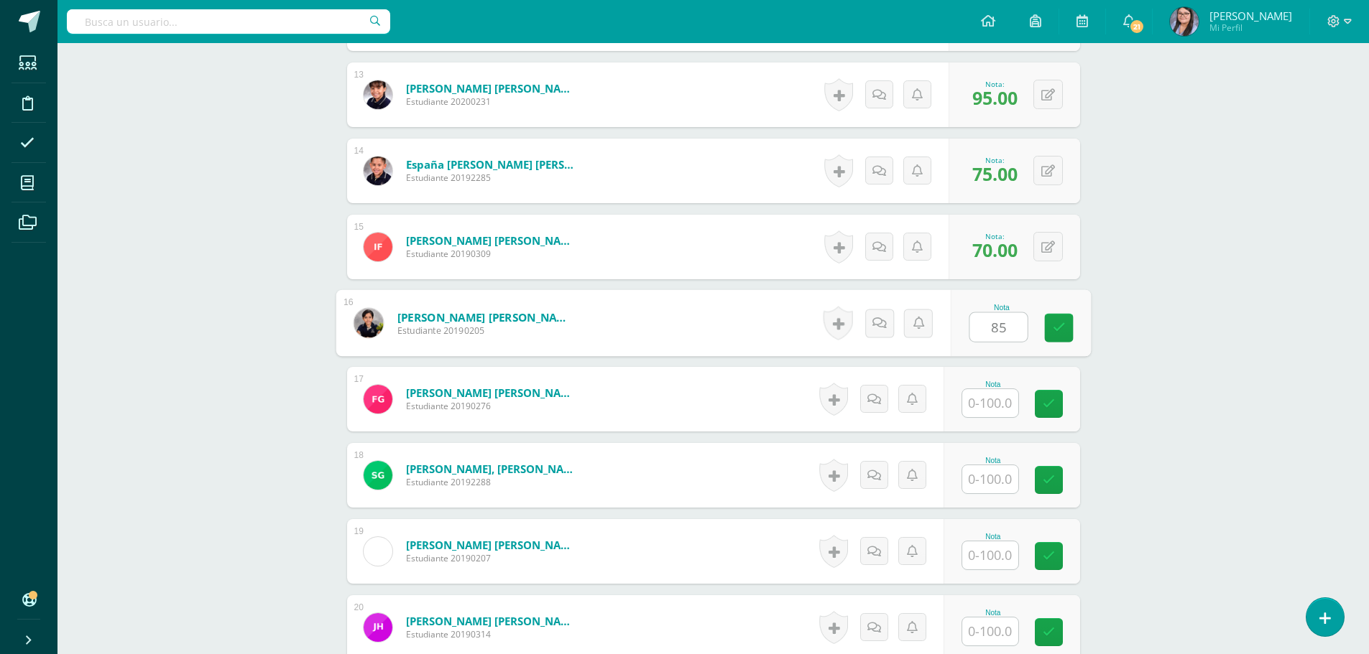
type input "85"
type input "80"
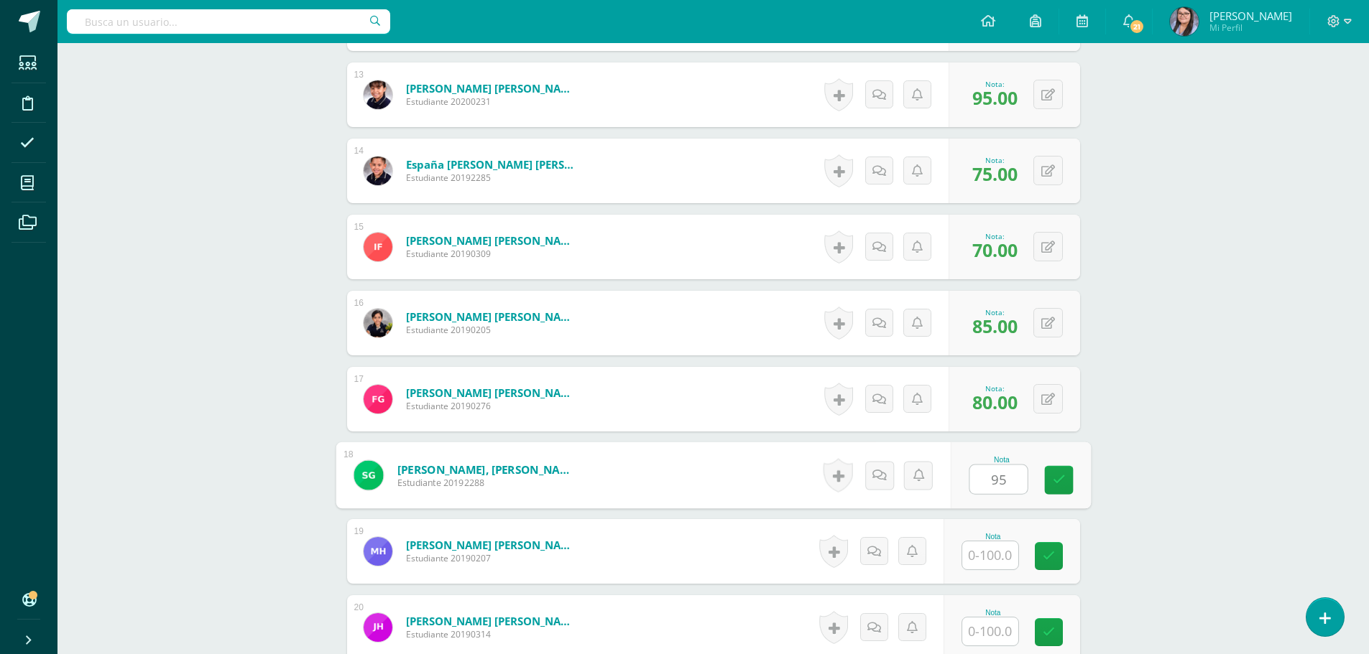
type input "95"
type input "90"
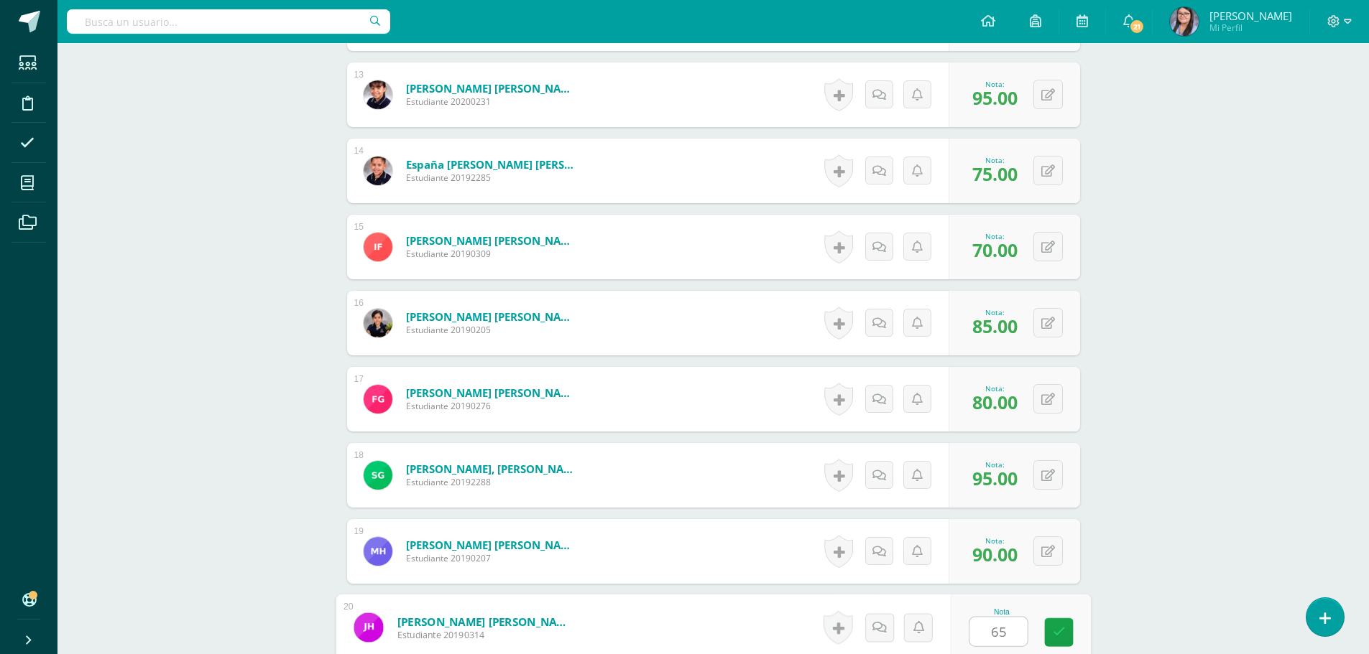
type input "65"
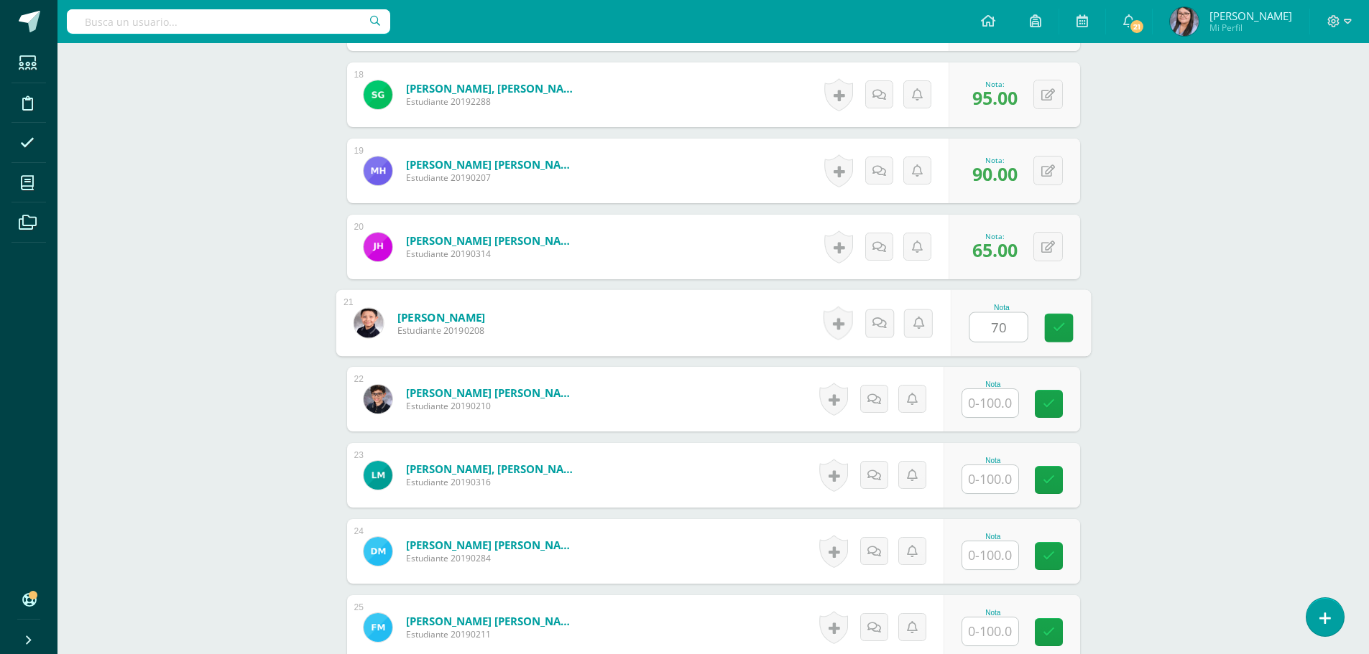
type input "70"
type input "80"
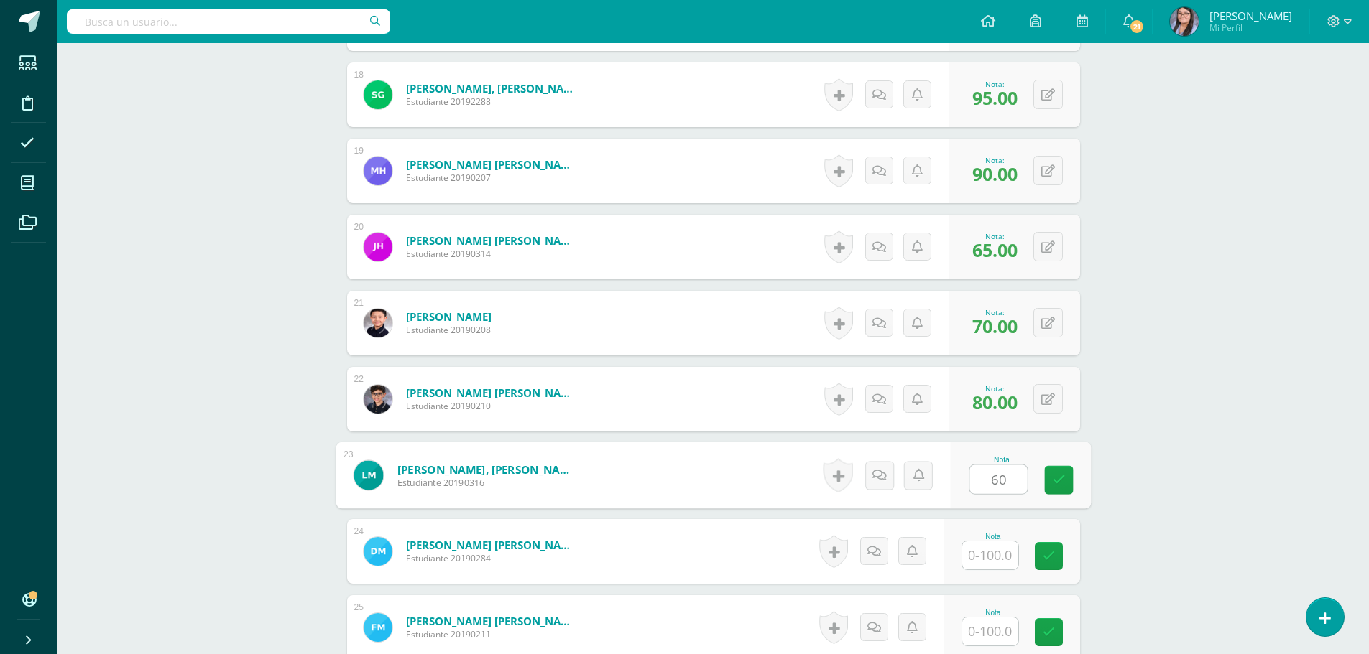
type input "60"
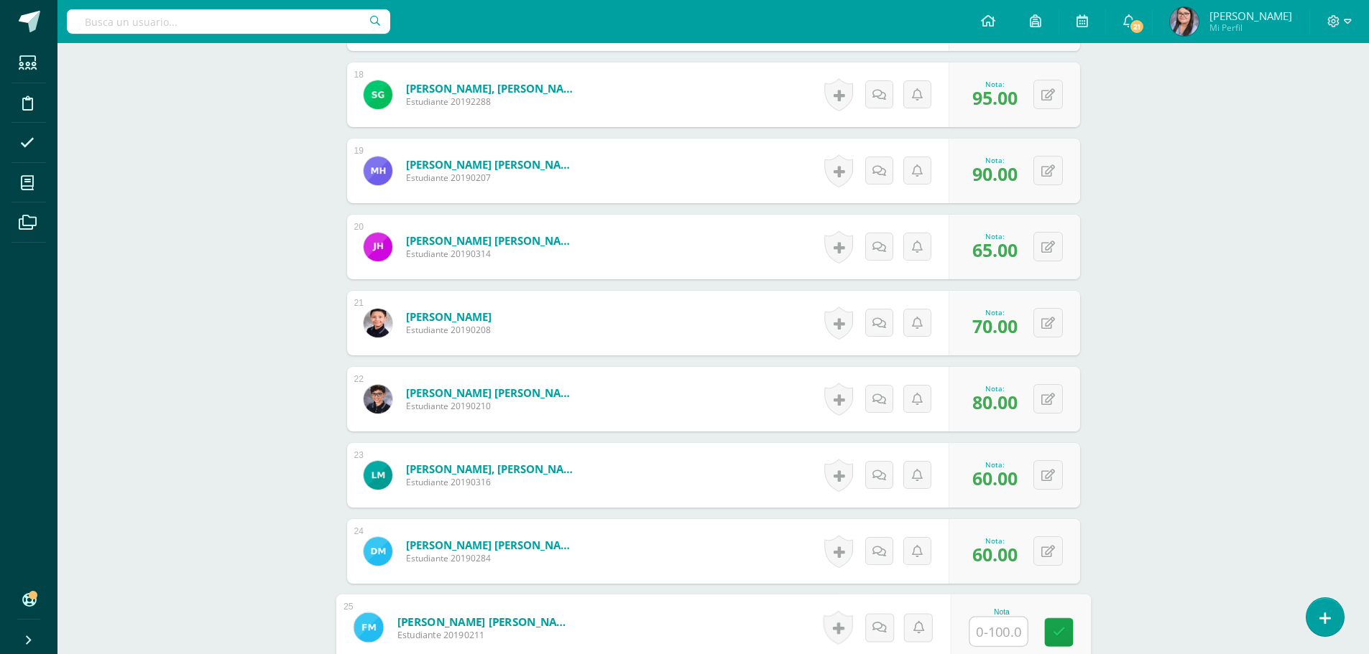
type input "6"
type input "85"
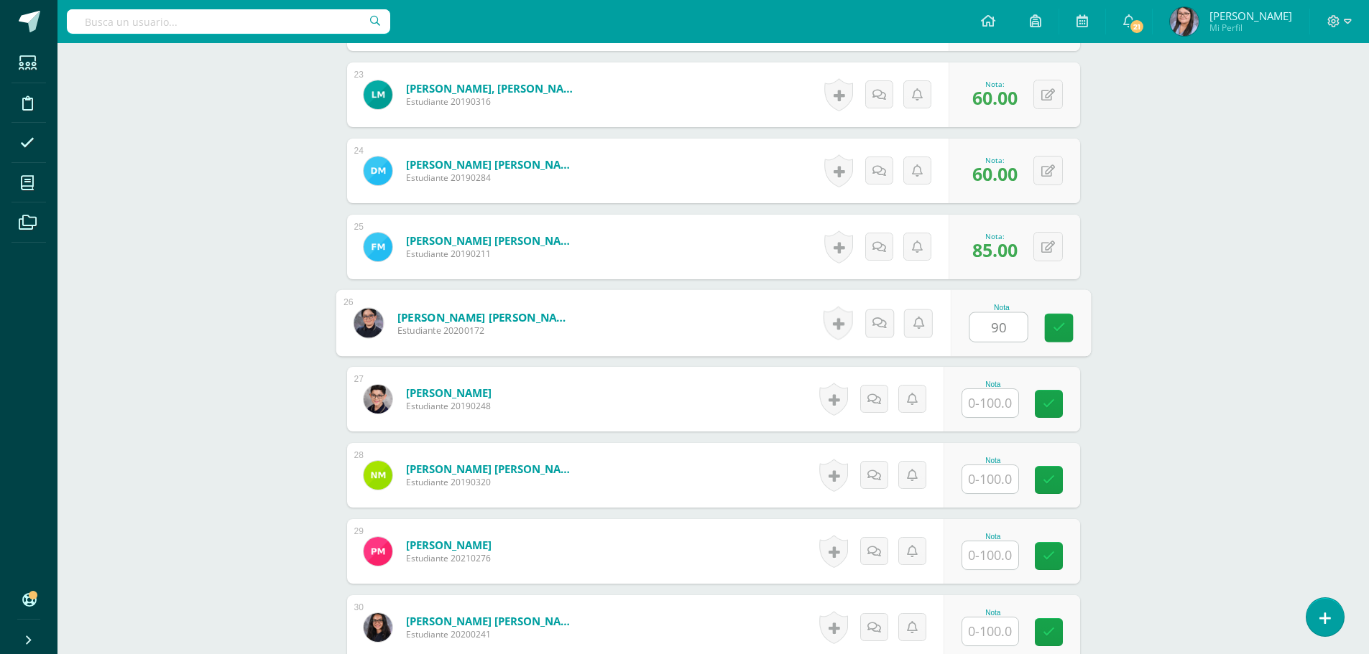
type input "90"
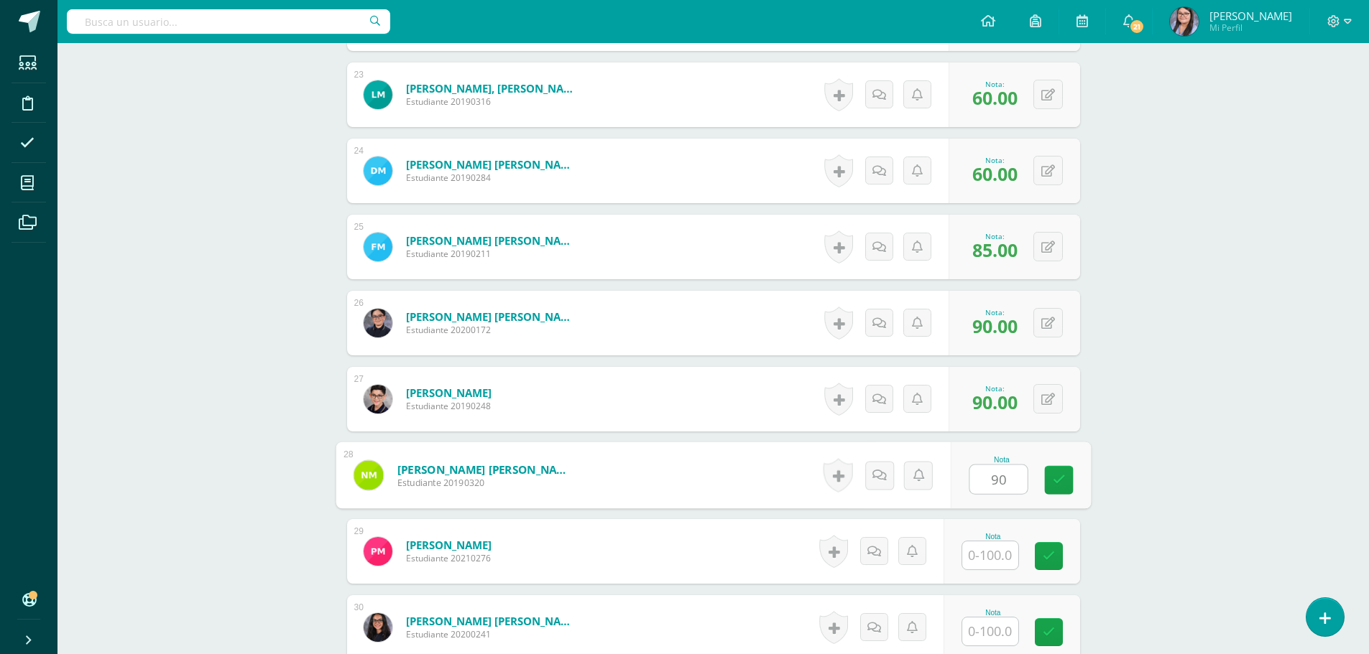
type input "90"
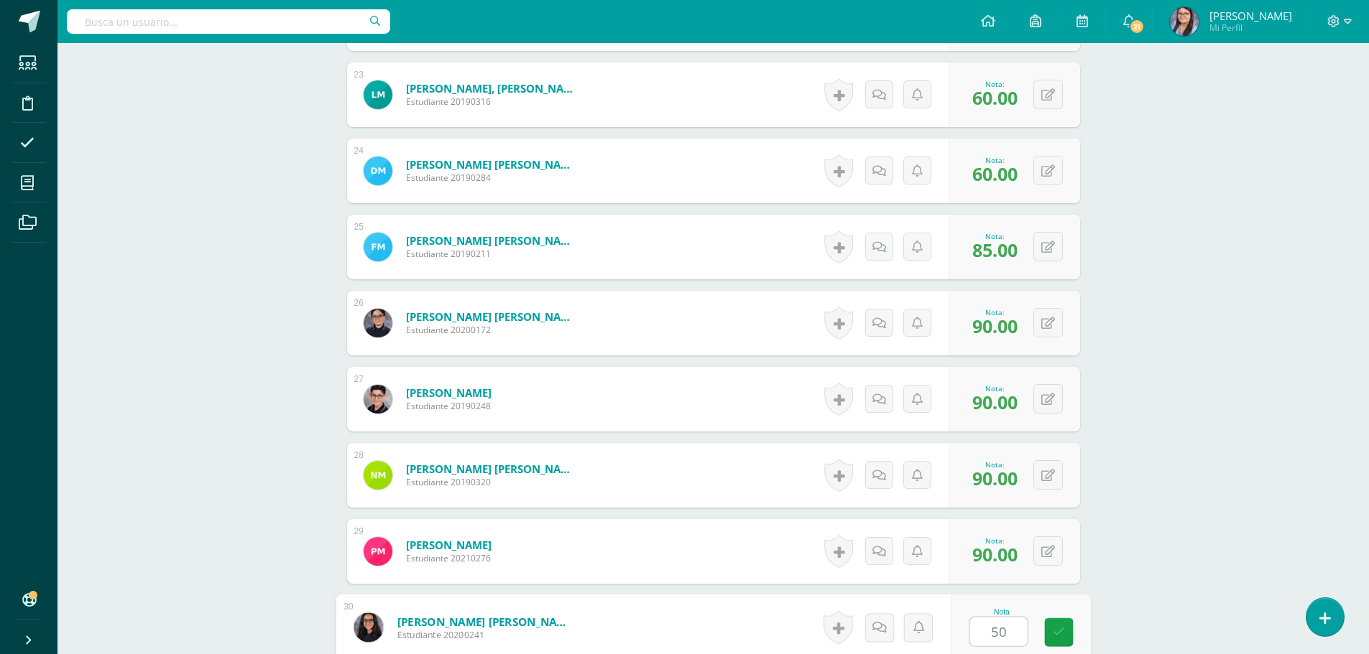
type input "50"
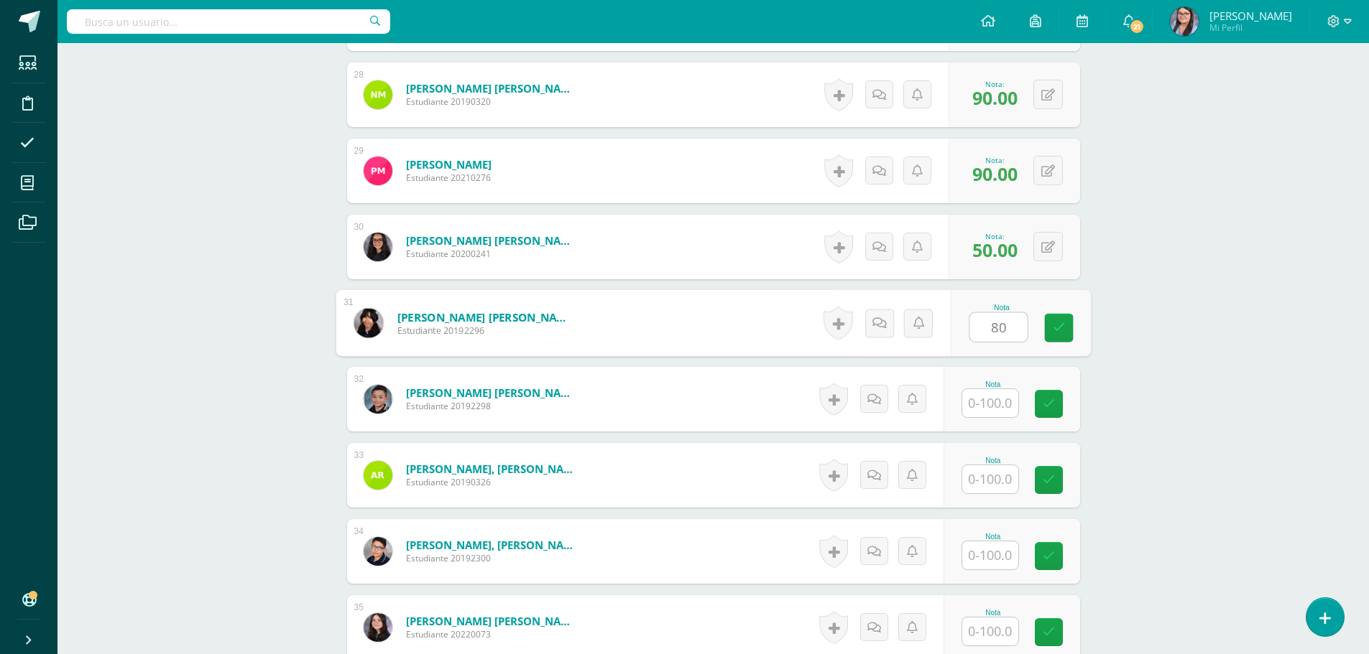
type input "80"
type input "90"
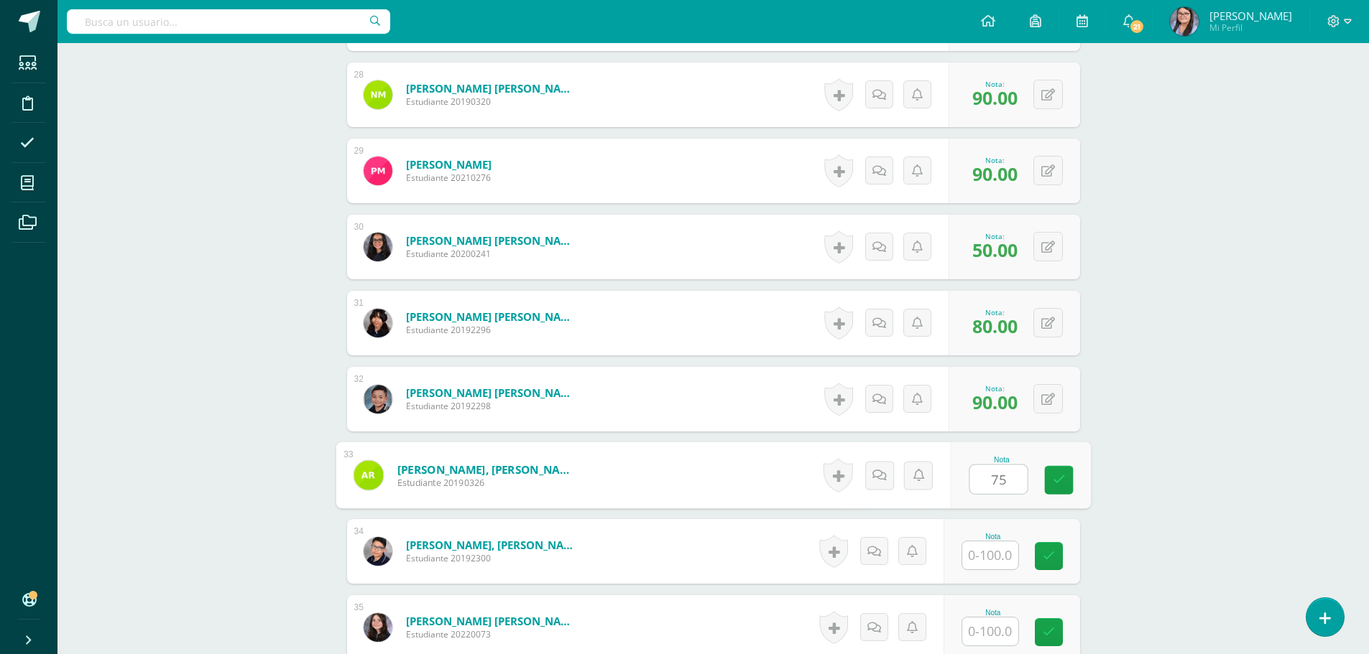
type input "75"
type input "85"
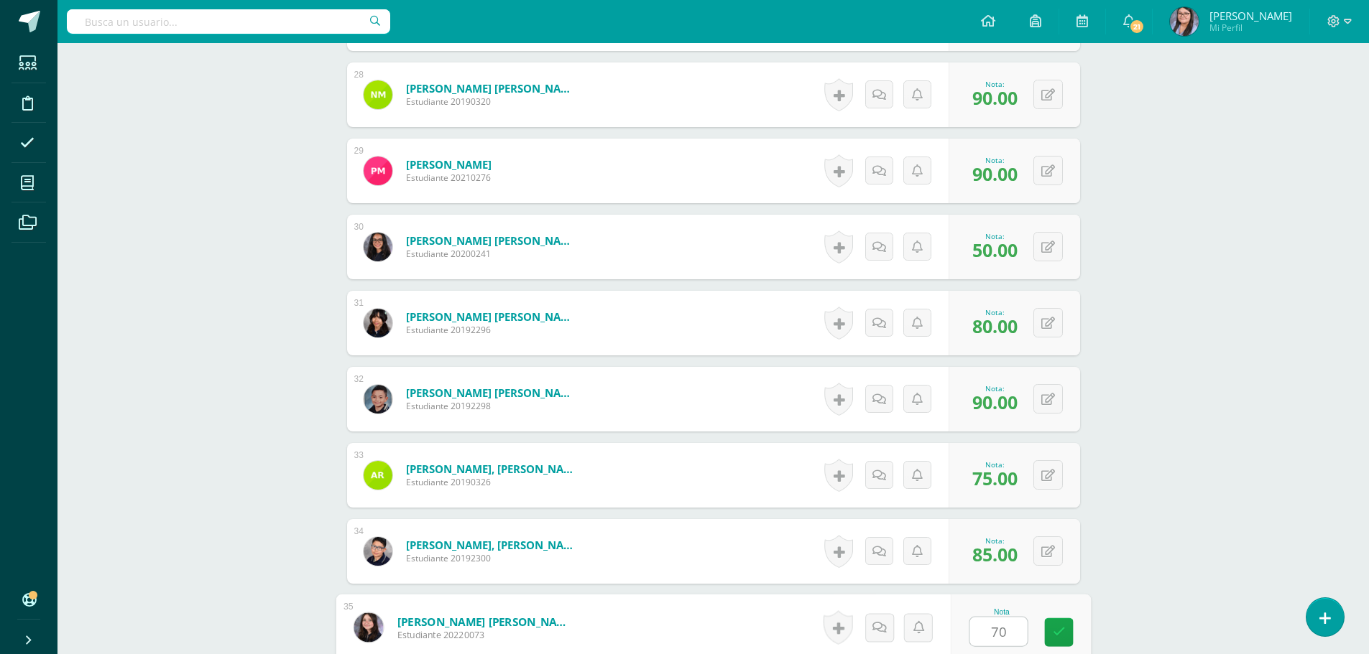
type input "70"
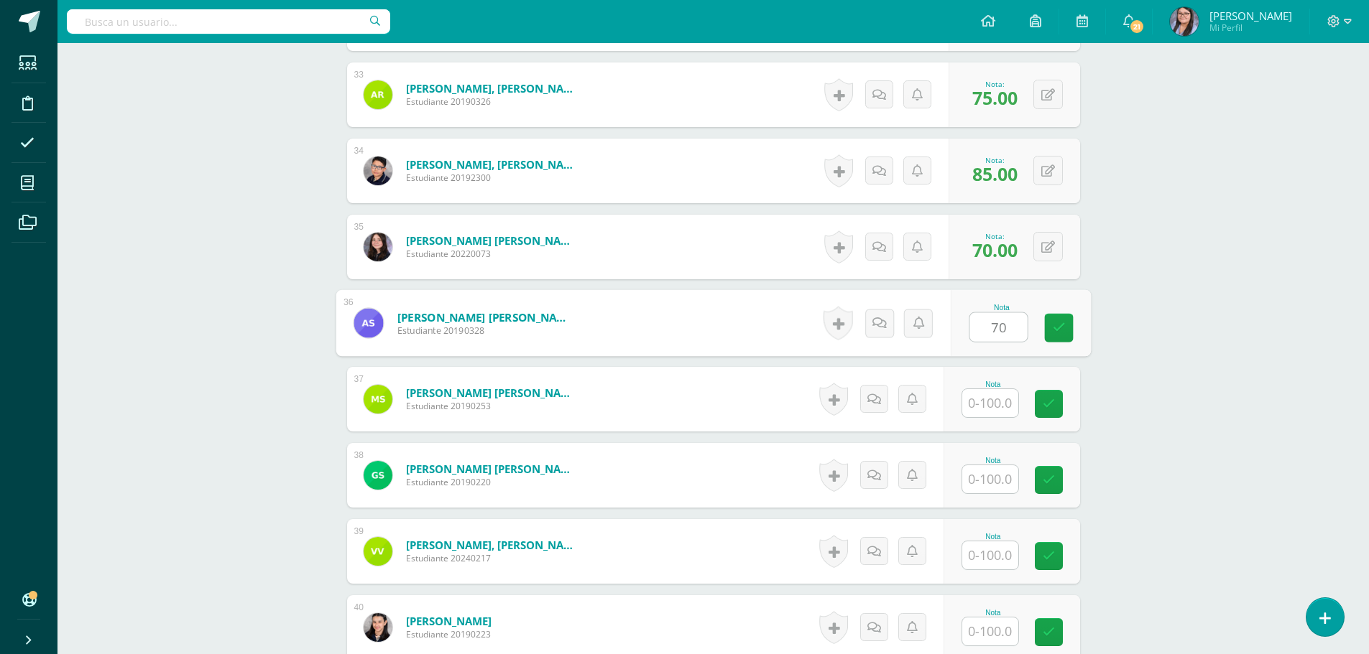
type input "70"
type input "85"
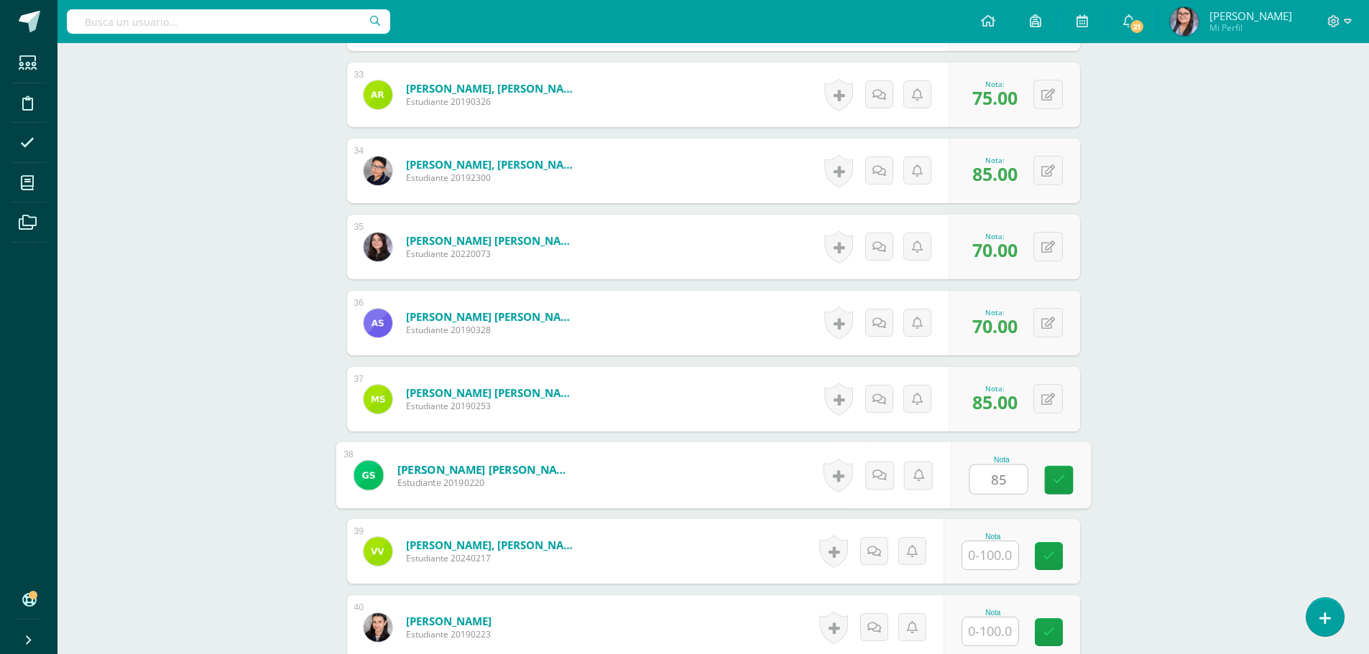
type input "85"
type input "89"
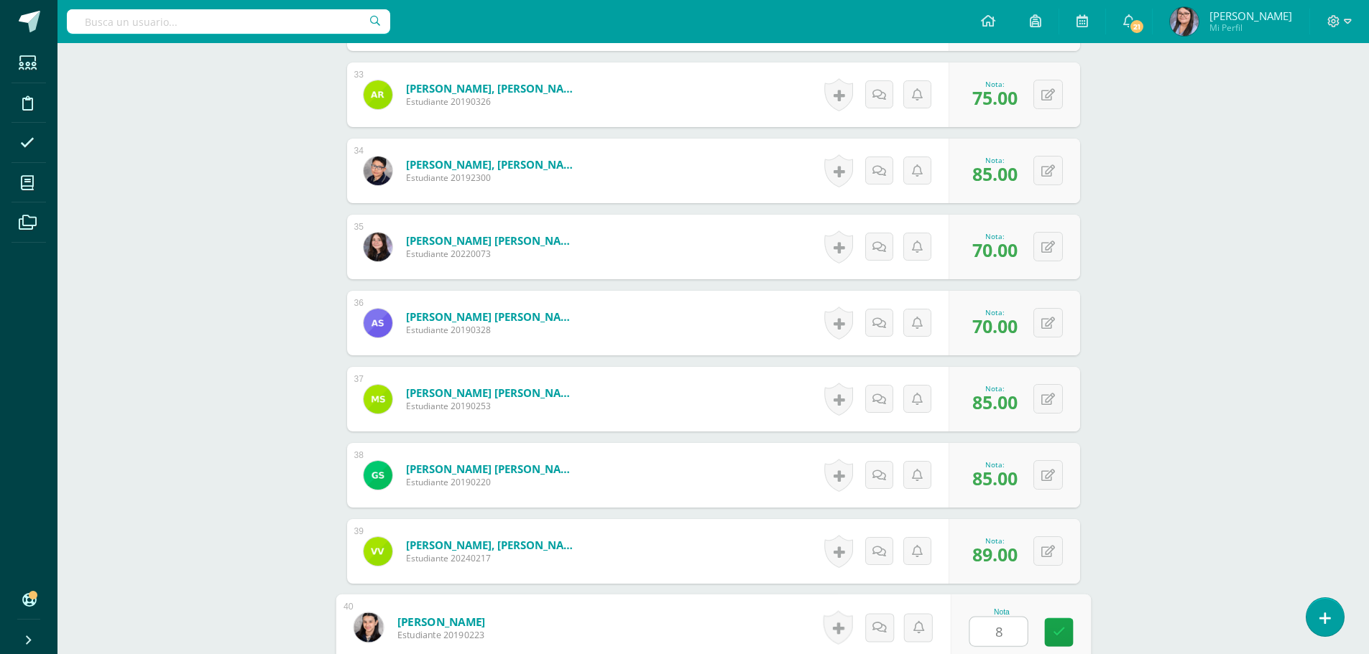
type input "82"
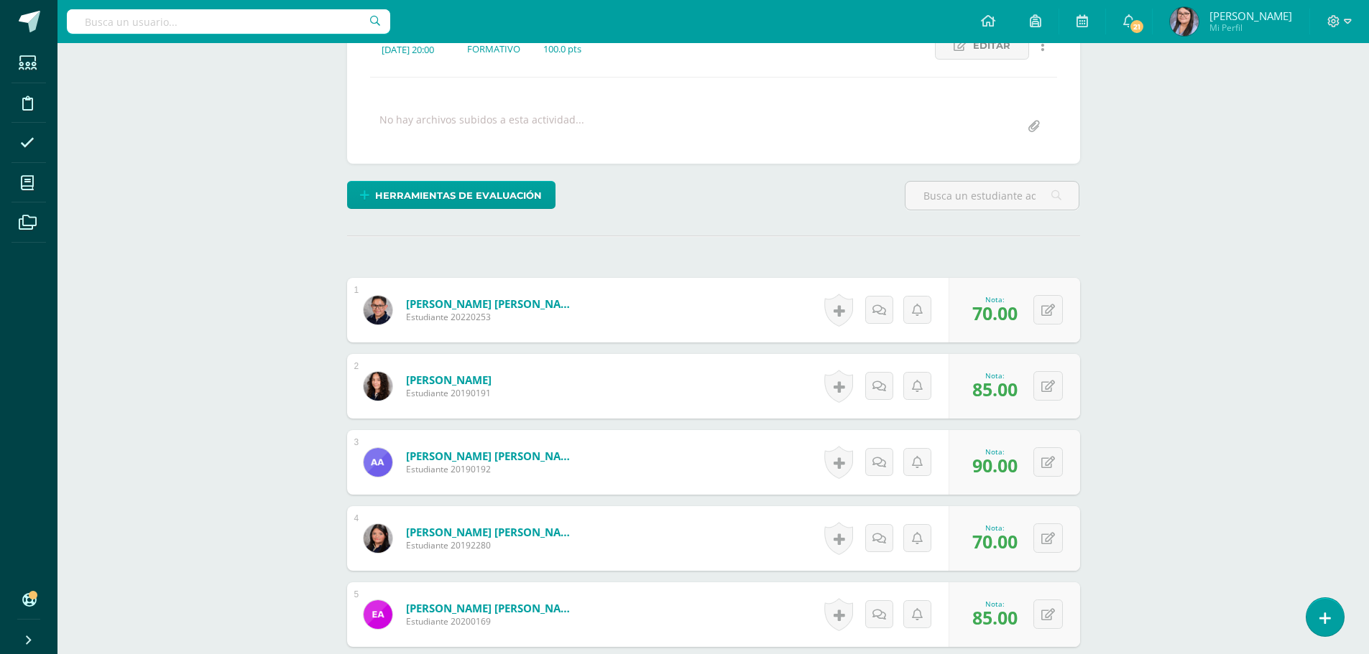
scroll to position [0, 0]
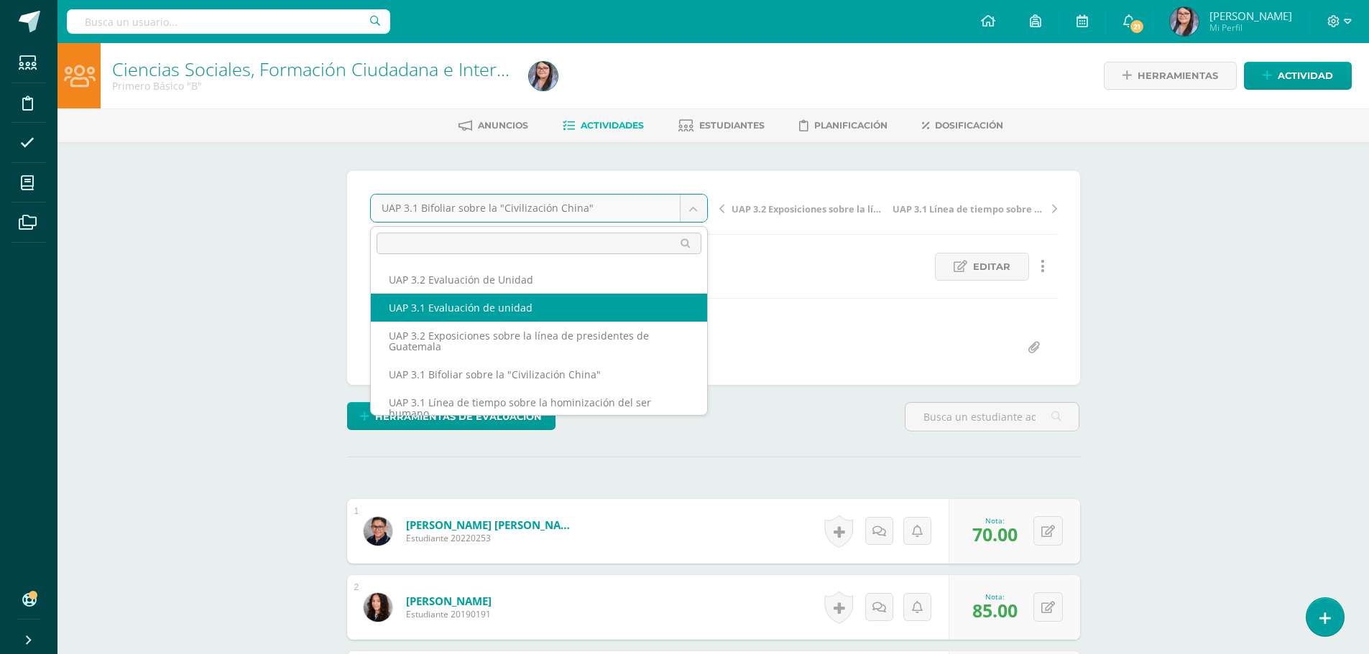
select select "/dashboard/teacher/grade-activity/224435/"
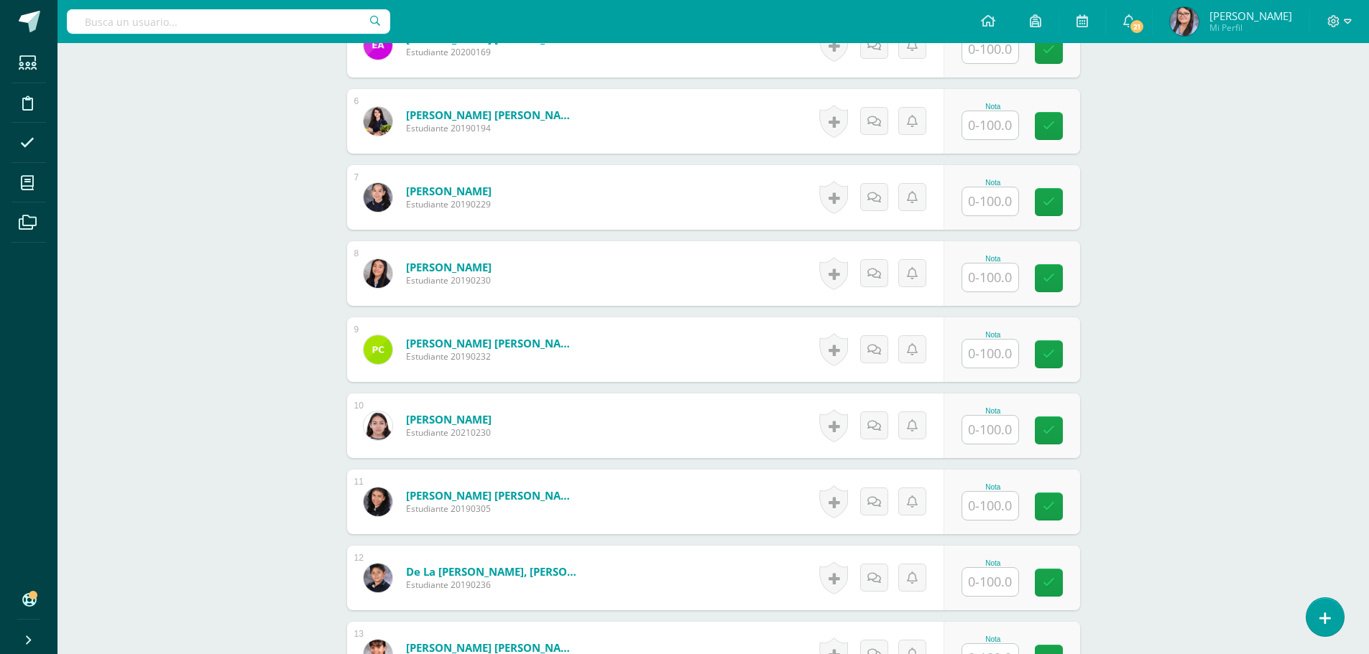
scroll to position [794, 0]
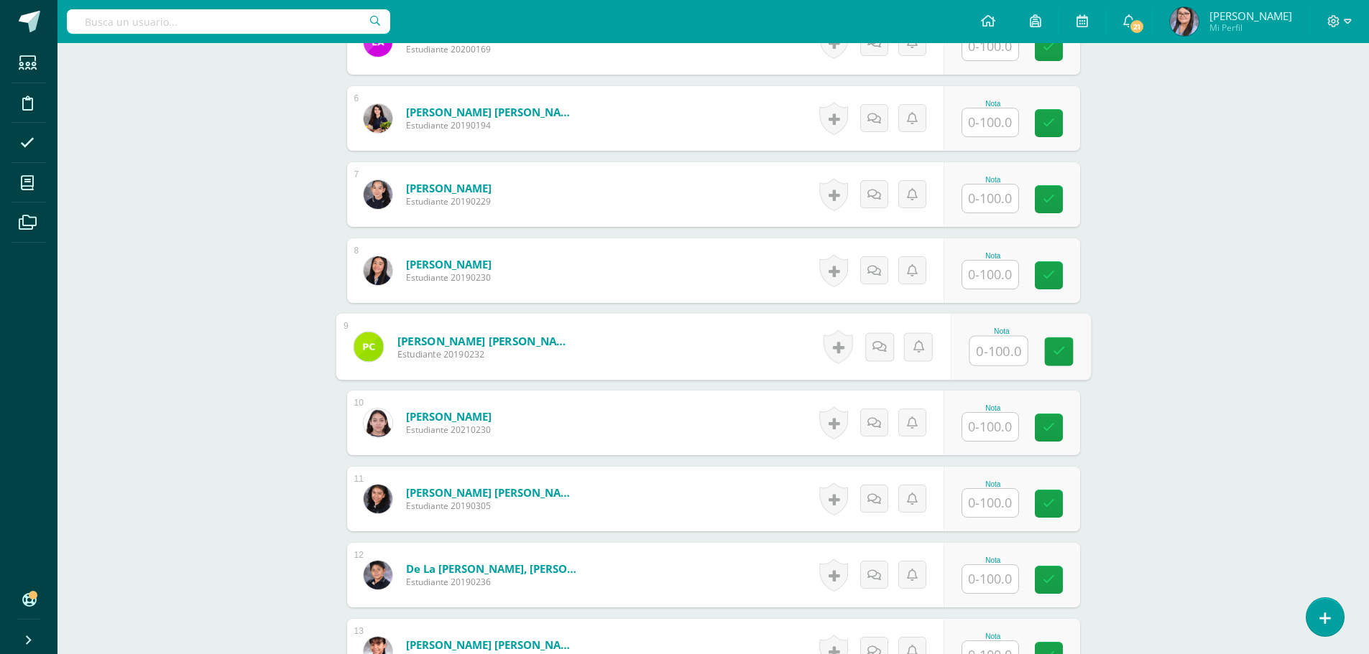
click at [992, 350] on input "text" at bounding box center [997, 351] width 57 height 29
type input "52"
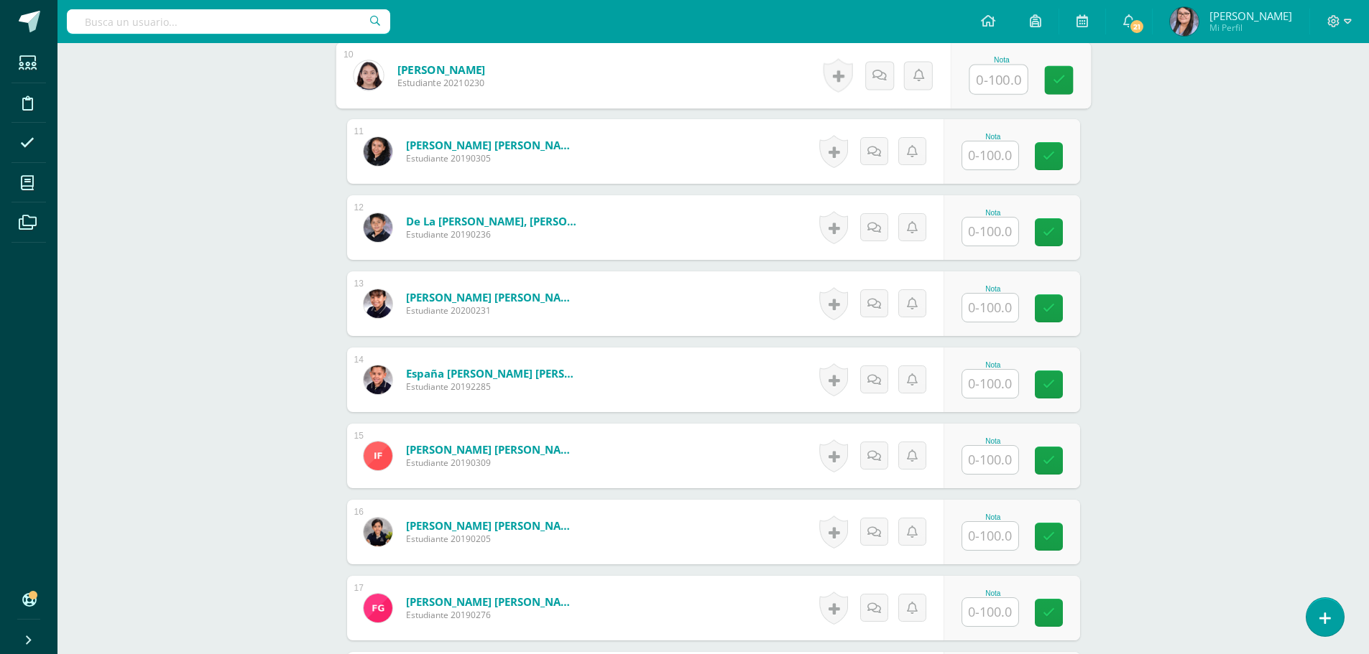
scroll to position [1153, 0]
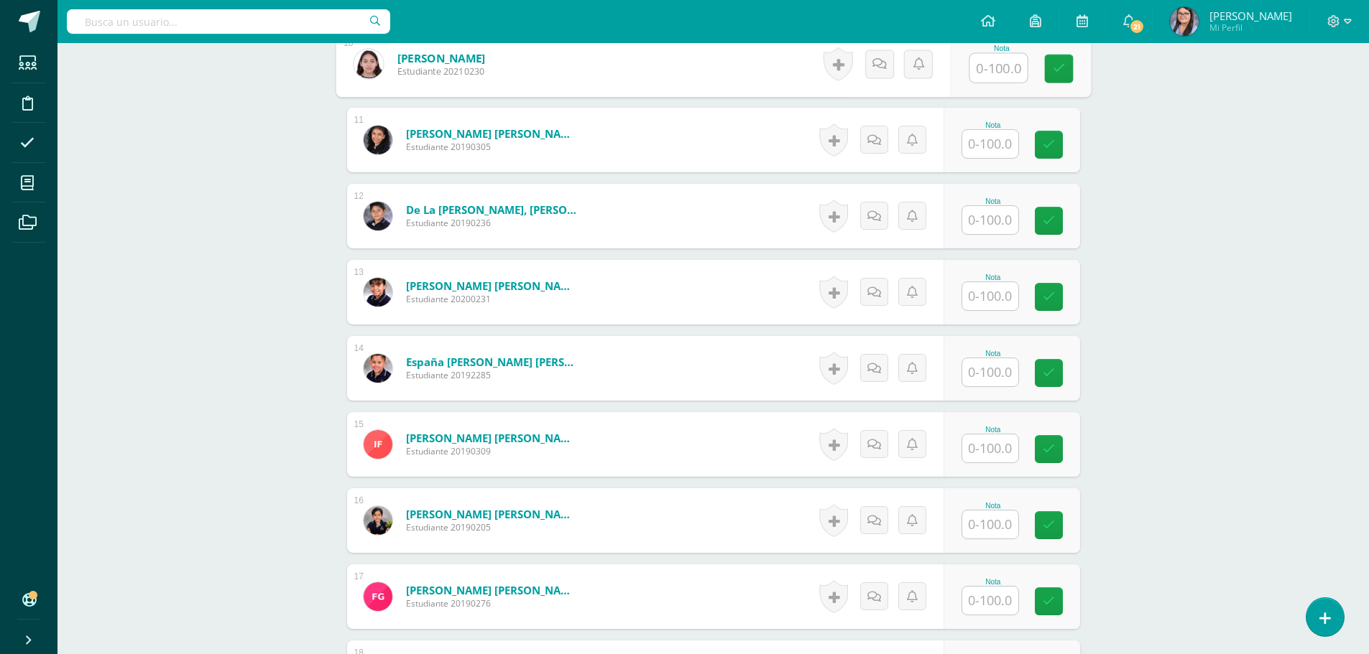
click at [1005, 440] on input "text" at bounding box center [990, 449] width 56 height 28
type input "72"
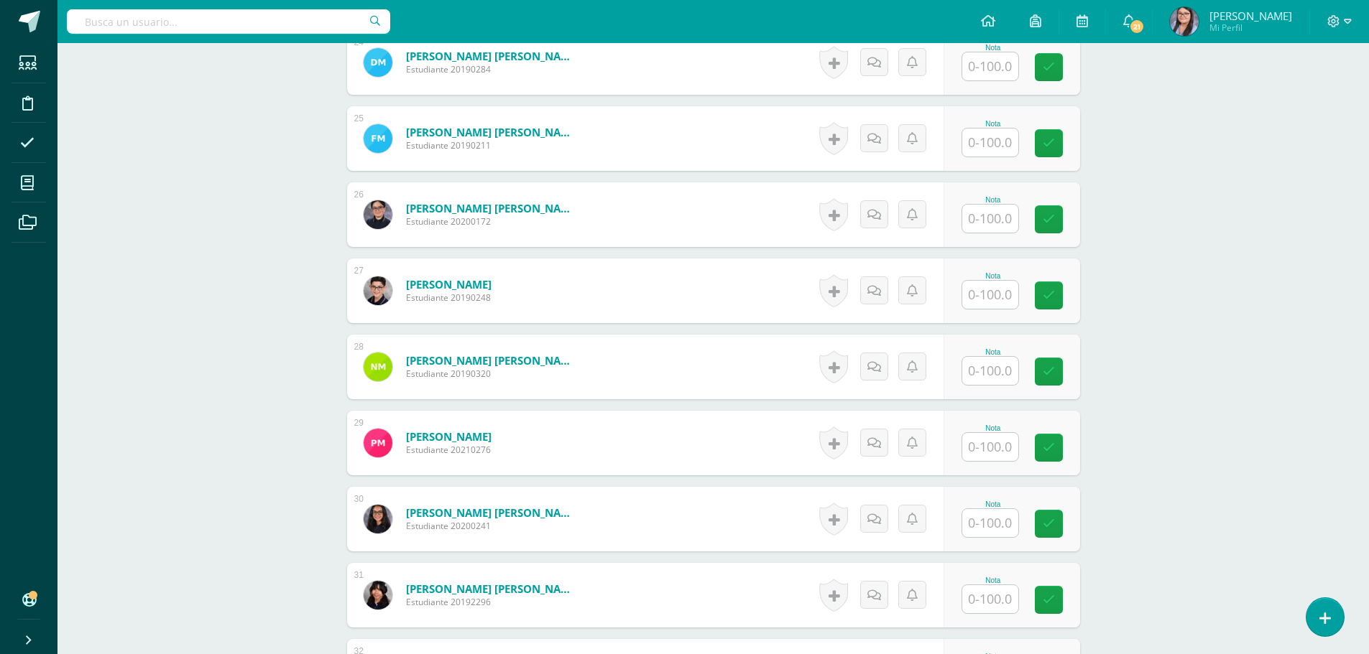
scroll to position [2231, 0]
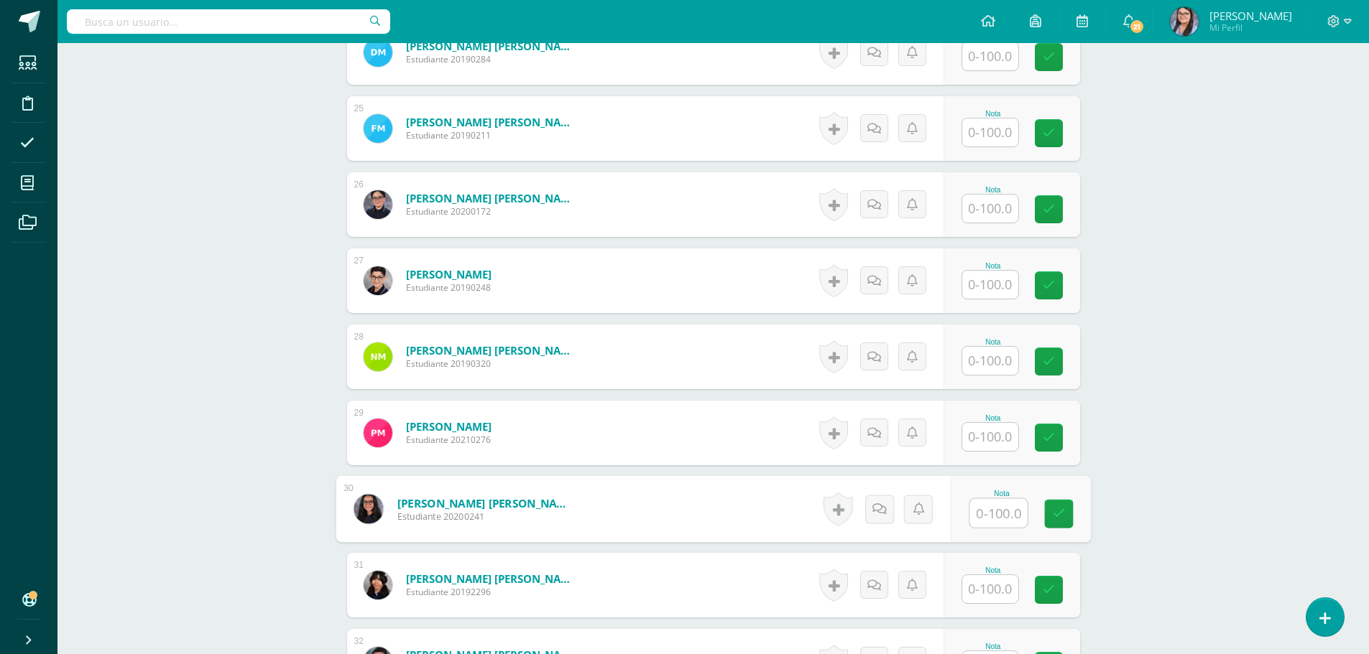
click at [998, 513] on input "text" at bounding box center [997, 513] width 57 height 29
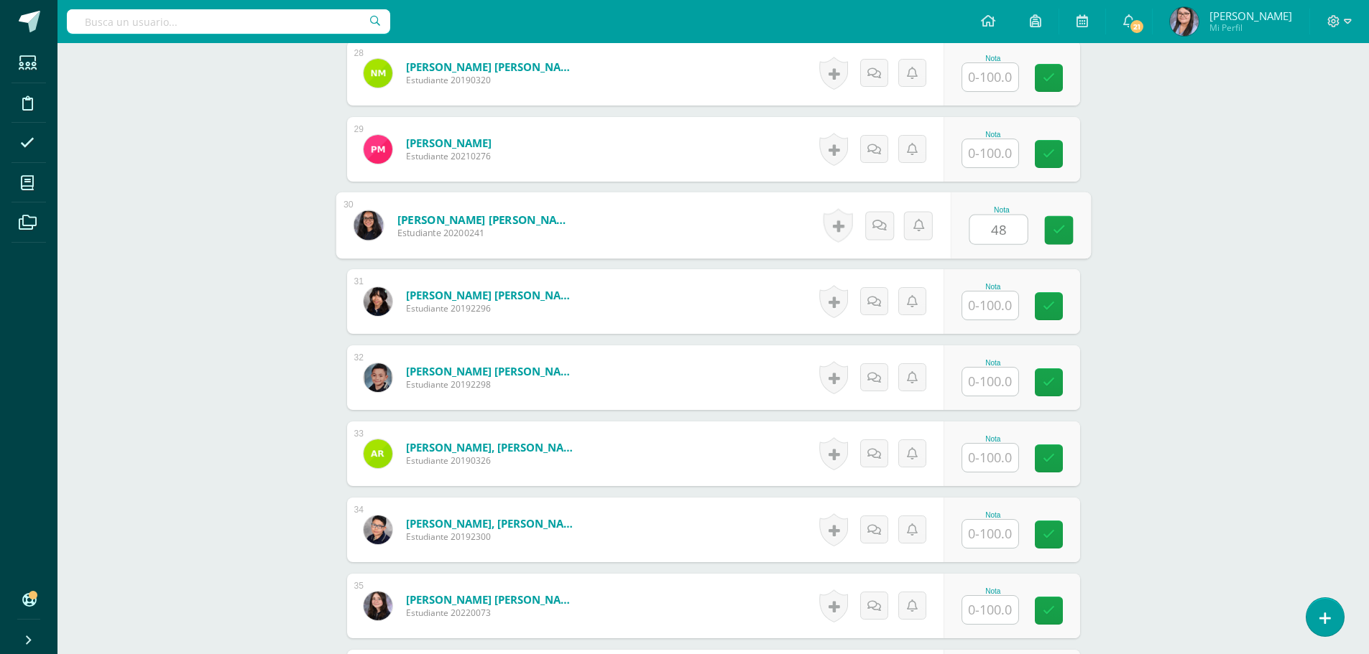
scroll to position [2518, 0]
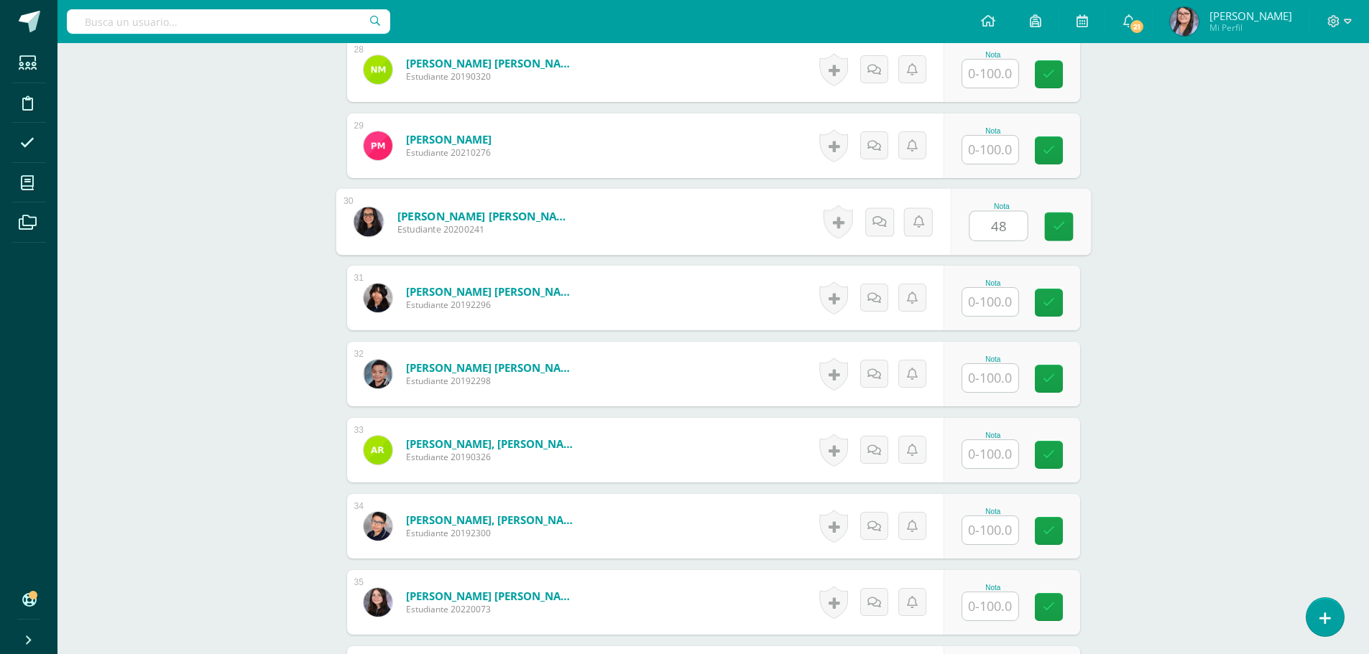
type input "48"
click at [998, 539] on input "text" at bounding box center [990, 531] width 56 height 28
type input "92"
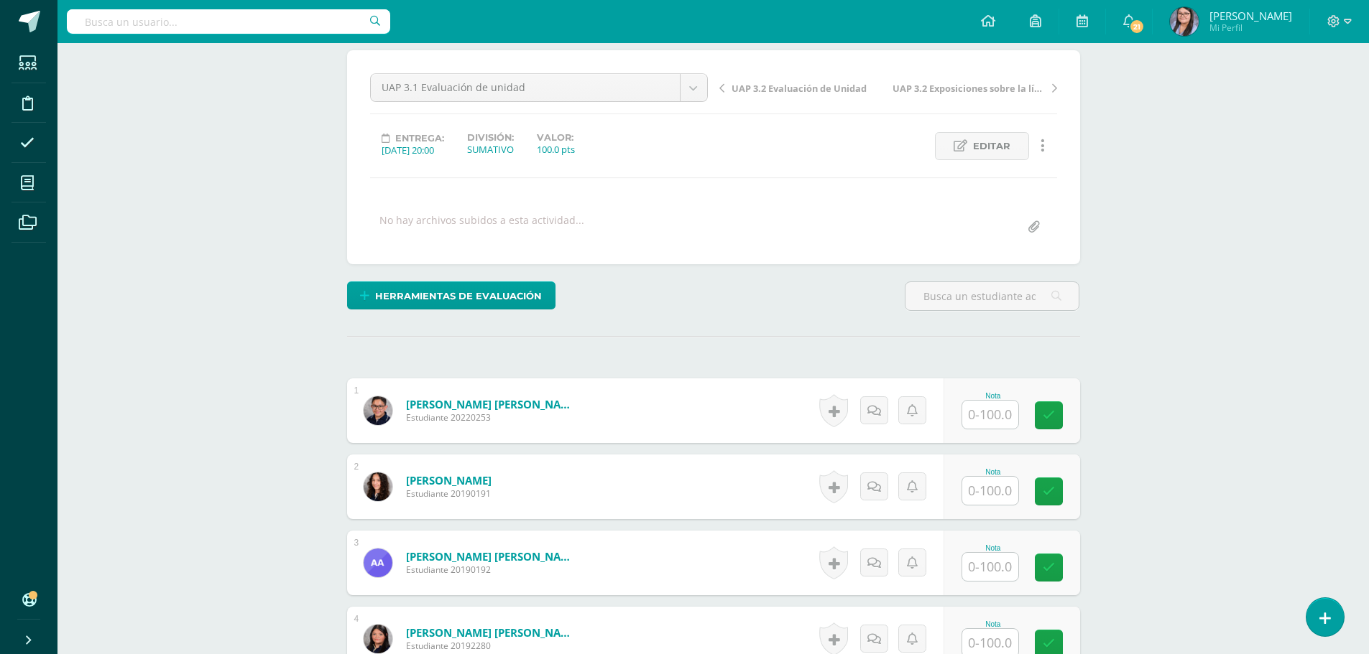
scroll to position [287, 0]
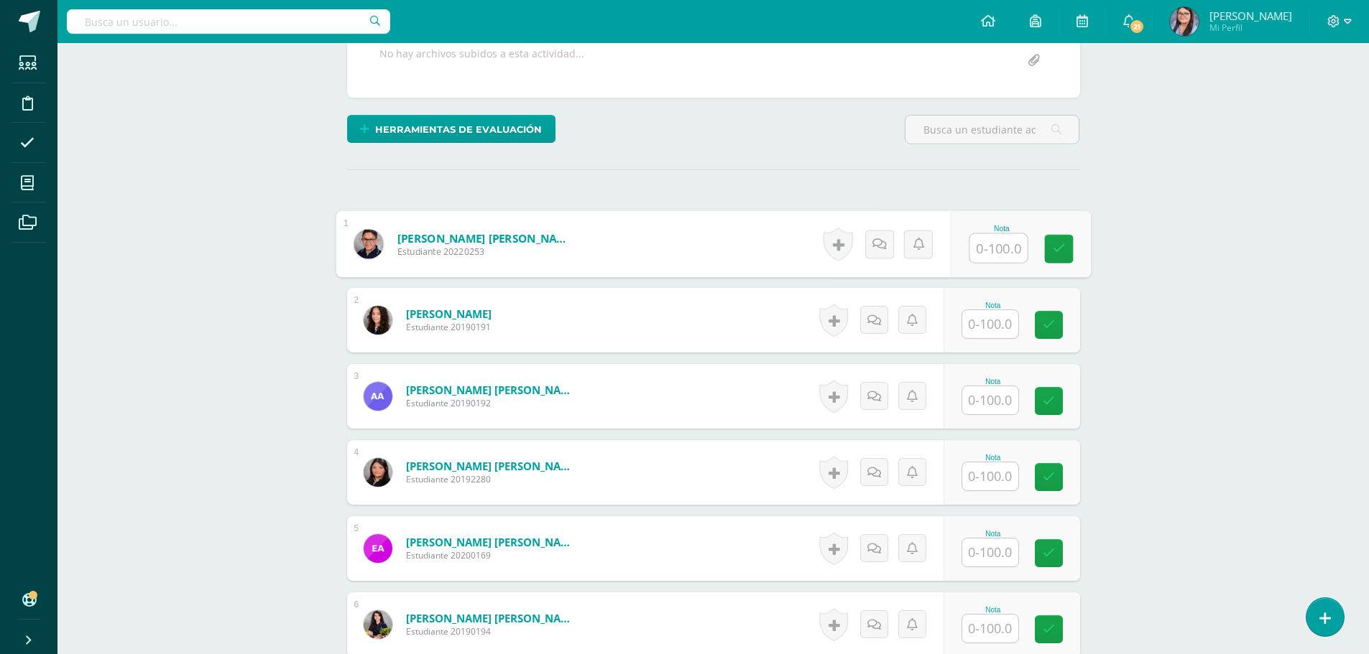
click at [999, 244] on input "text" at bounding box center [997, 248] width 57 height 29
type input "6"
type input "64"
type input "60"
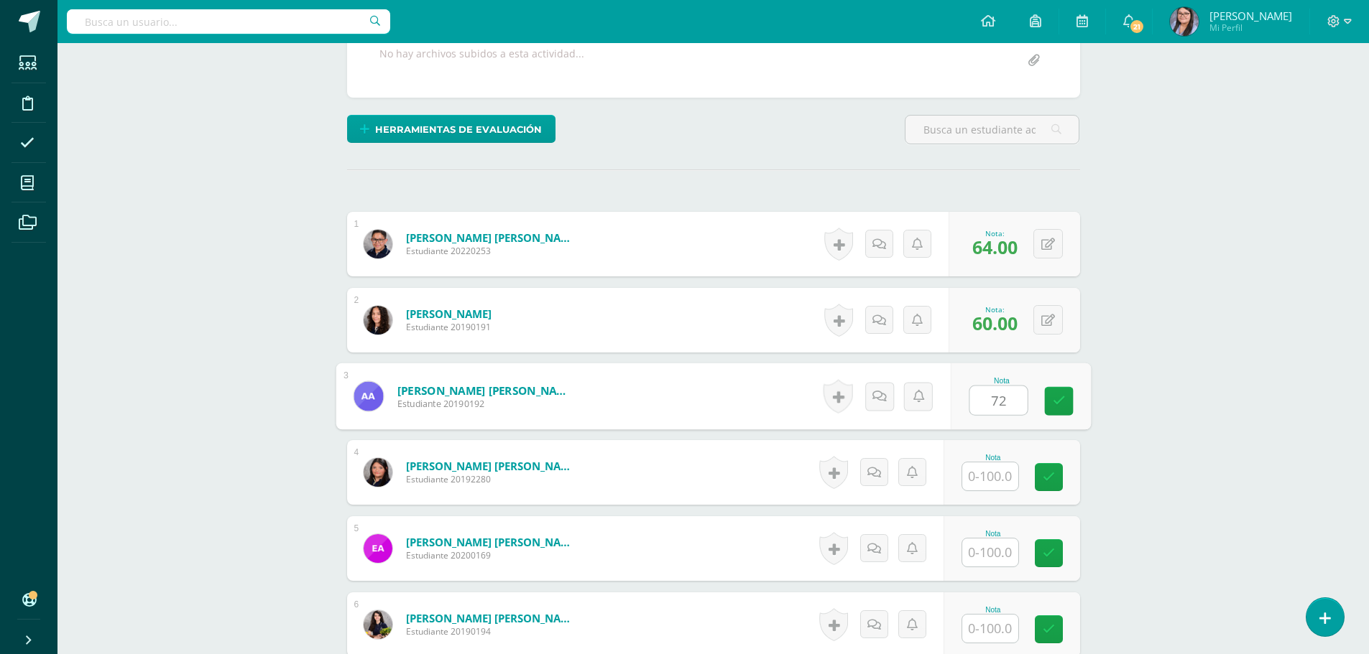
type input "72"
type input "52"
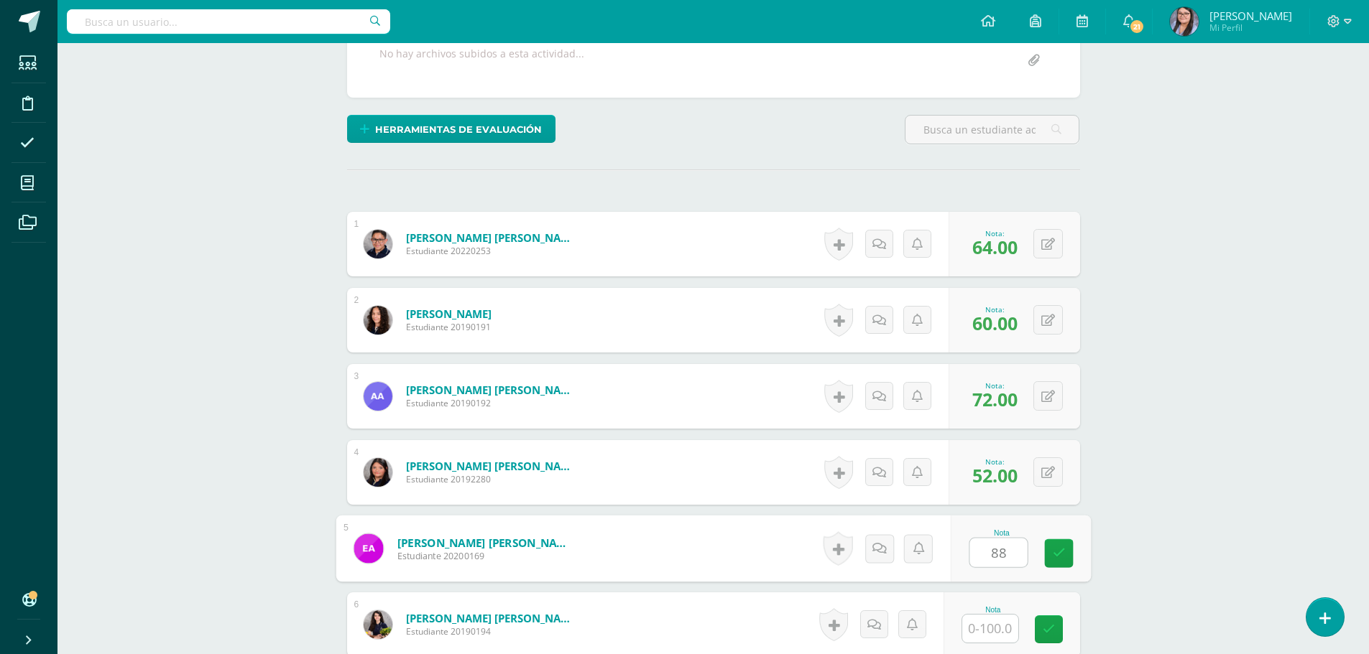
type input "88"
type input "72"
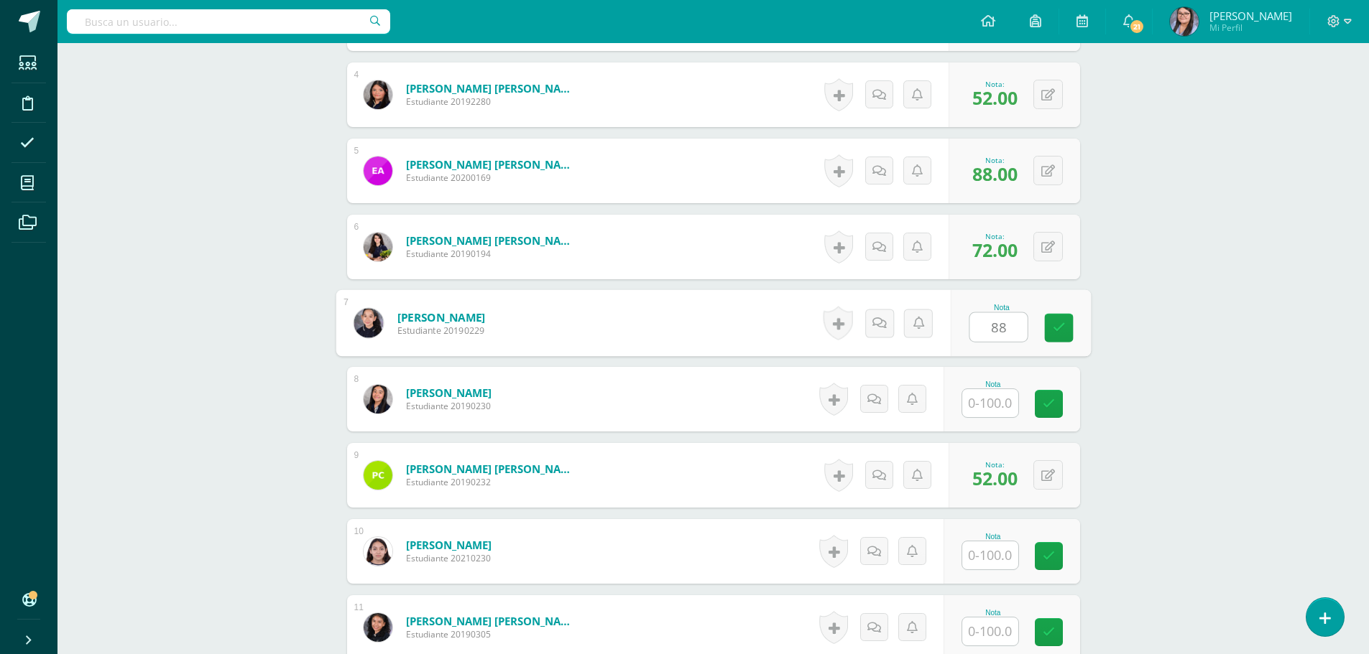
type input "88"
type input "72"
click at [1003, 565] on input "text" at bounding box center [990, 556] width 56 height 28
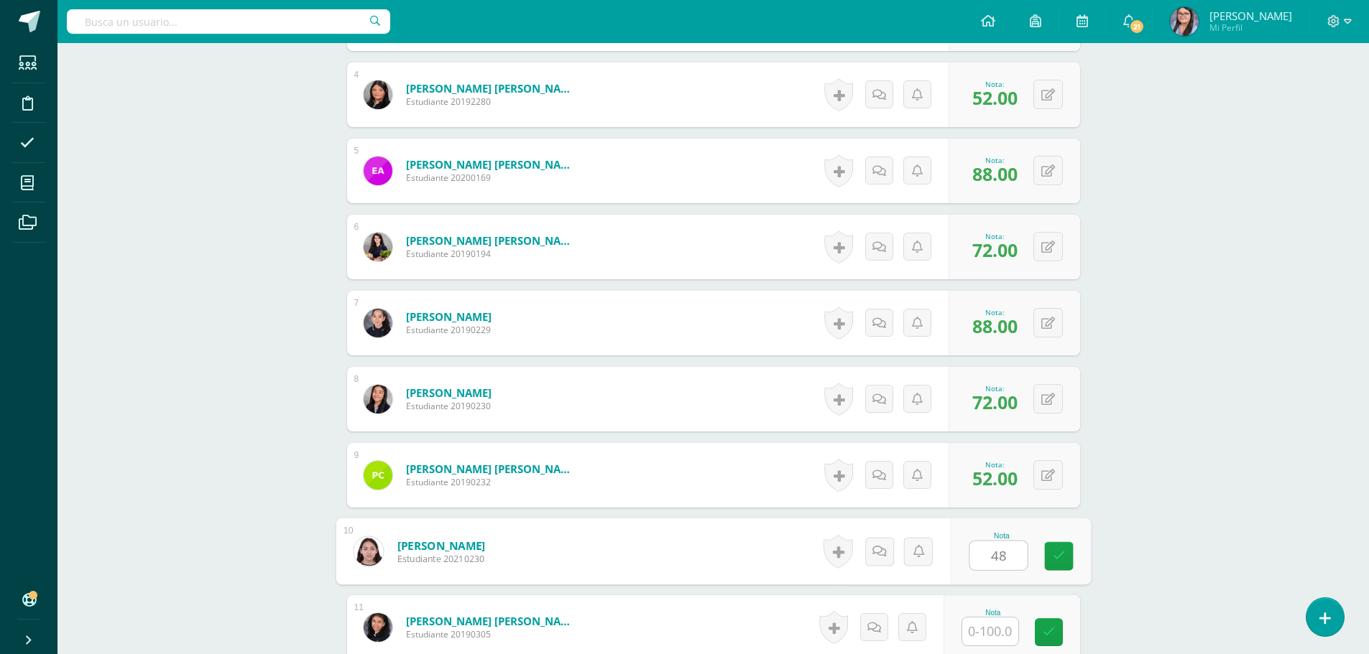
type input "48"
type input "6"
type input "96"
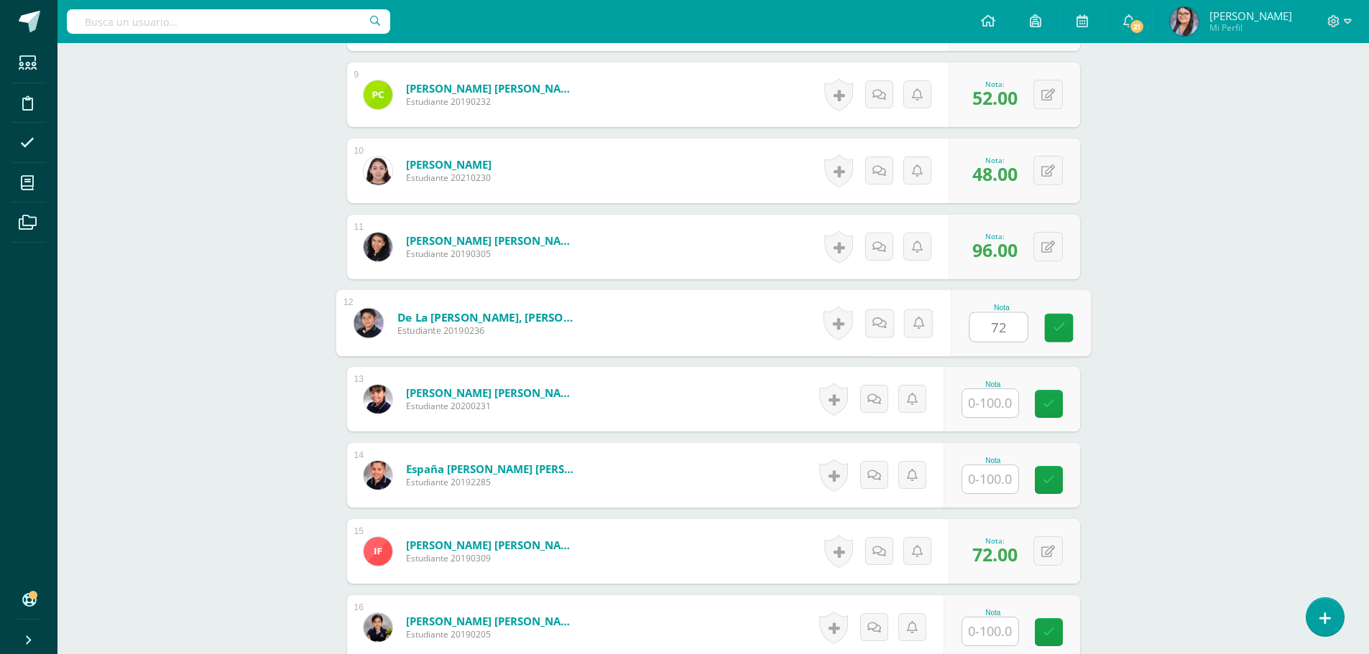
type input "72"
type input "64"
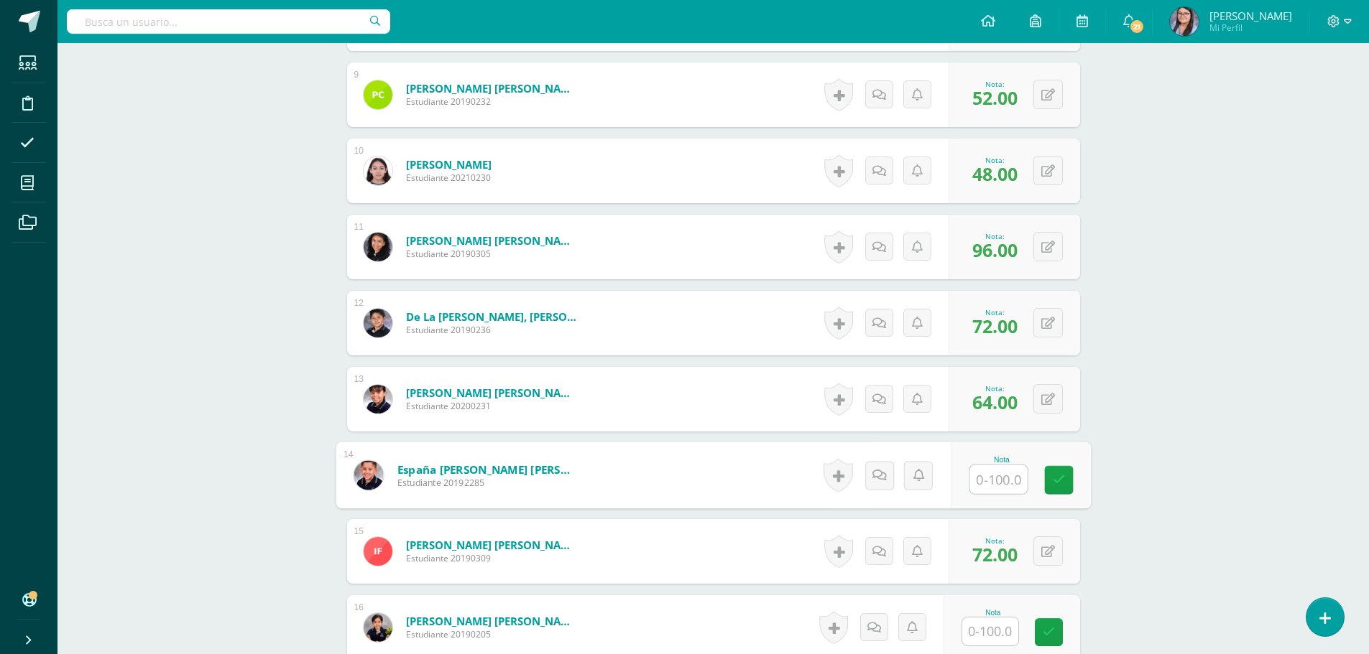
scroll to position [1190, 0]
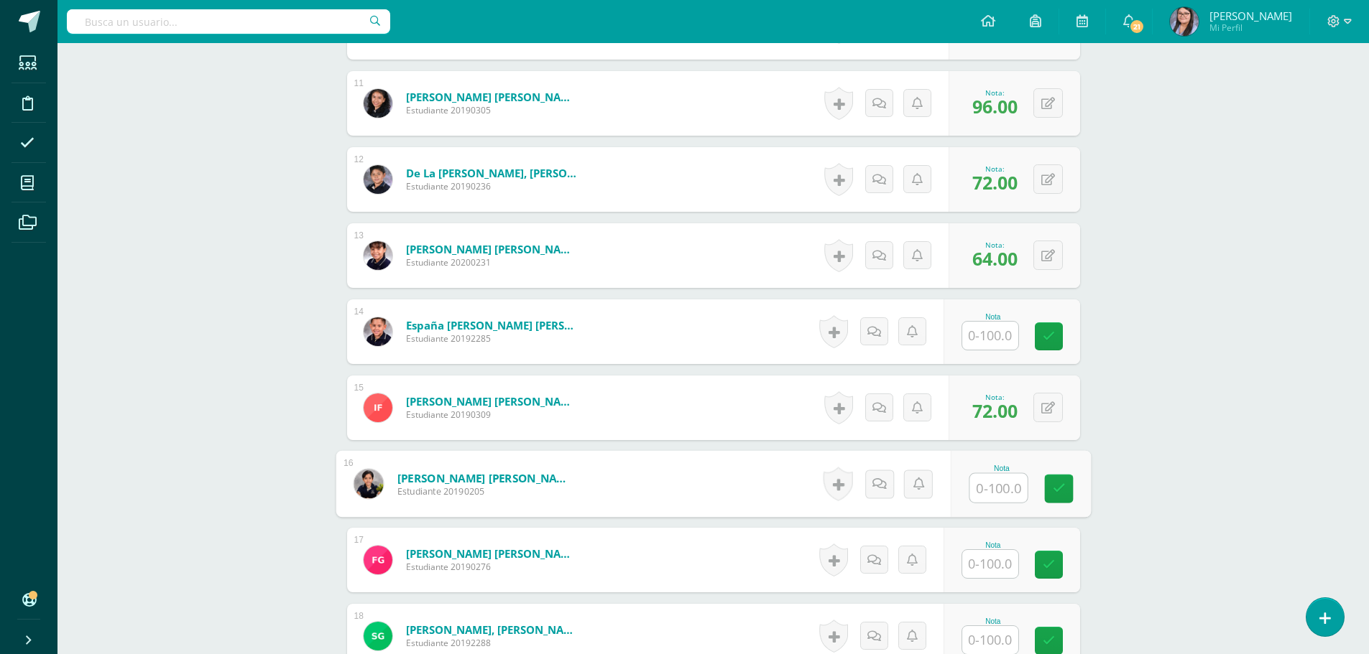
click at [1009, 486] on input "text" at bounding box center [997, 488] width 57 height 29
type input "68"
type input "72"
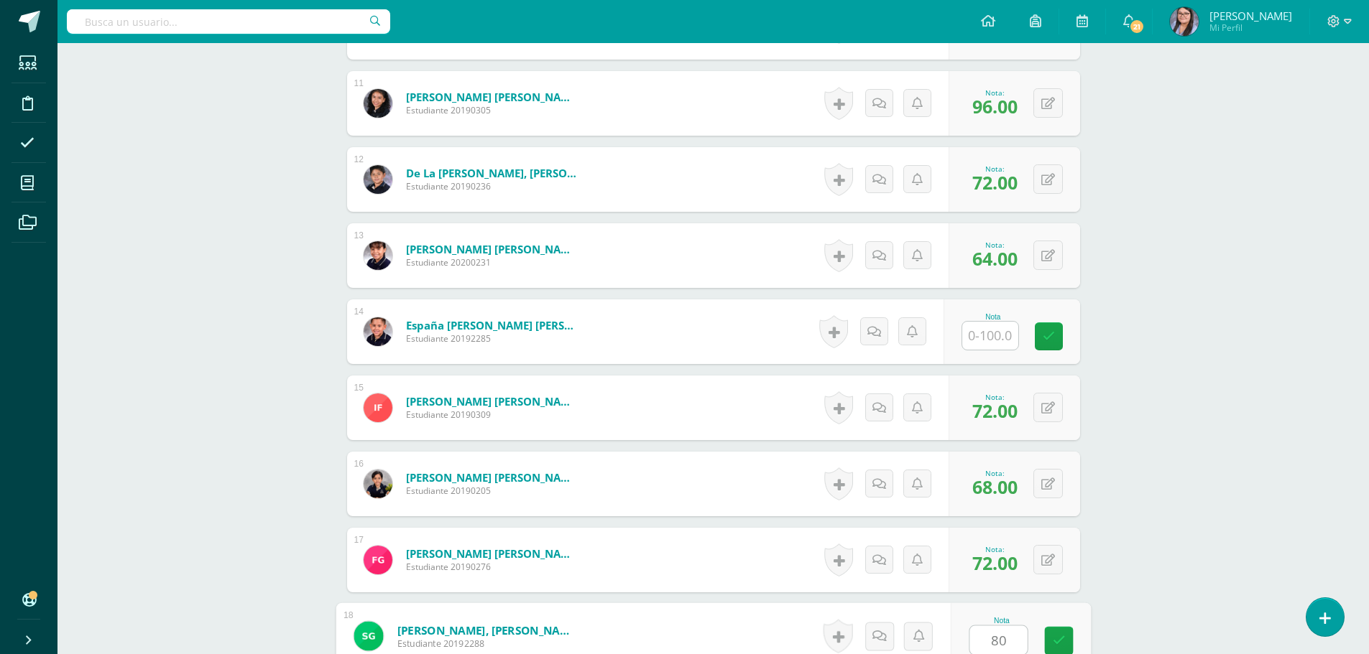
type input "80"
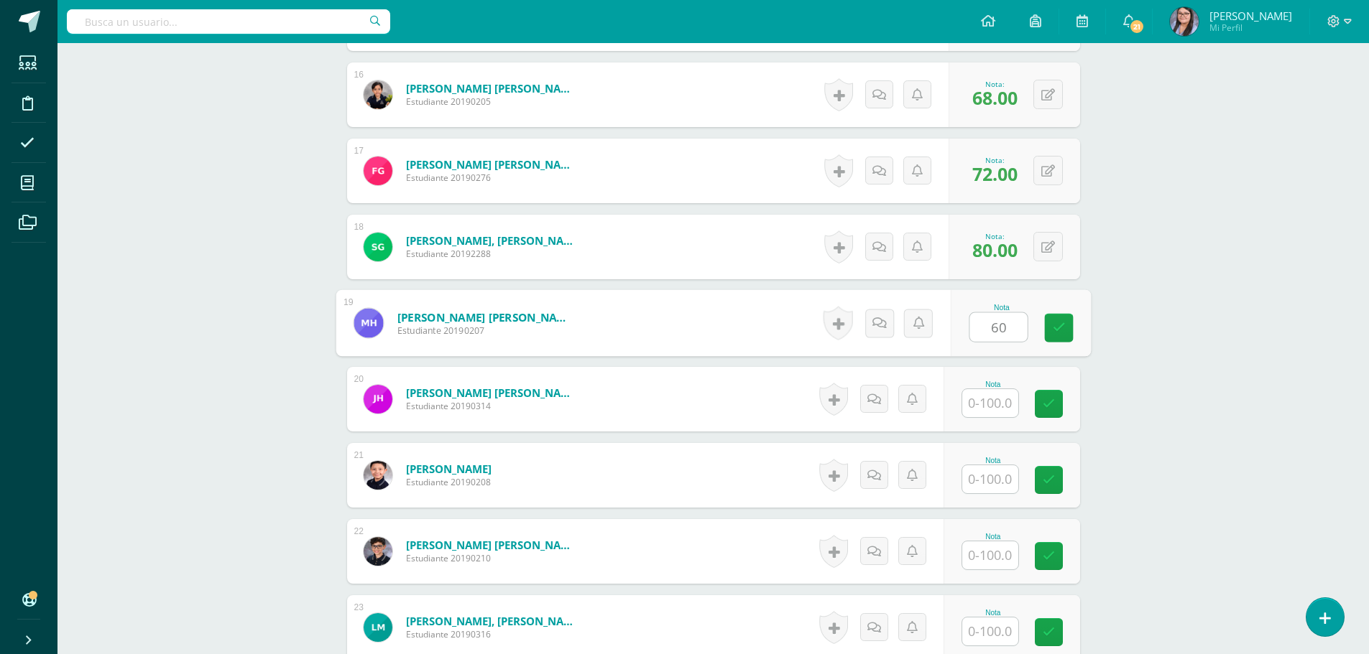
type input "60"
type input "56"
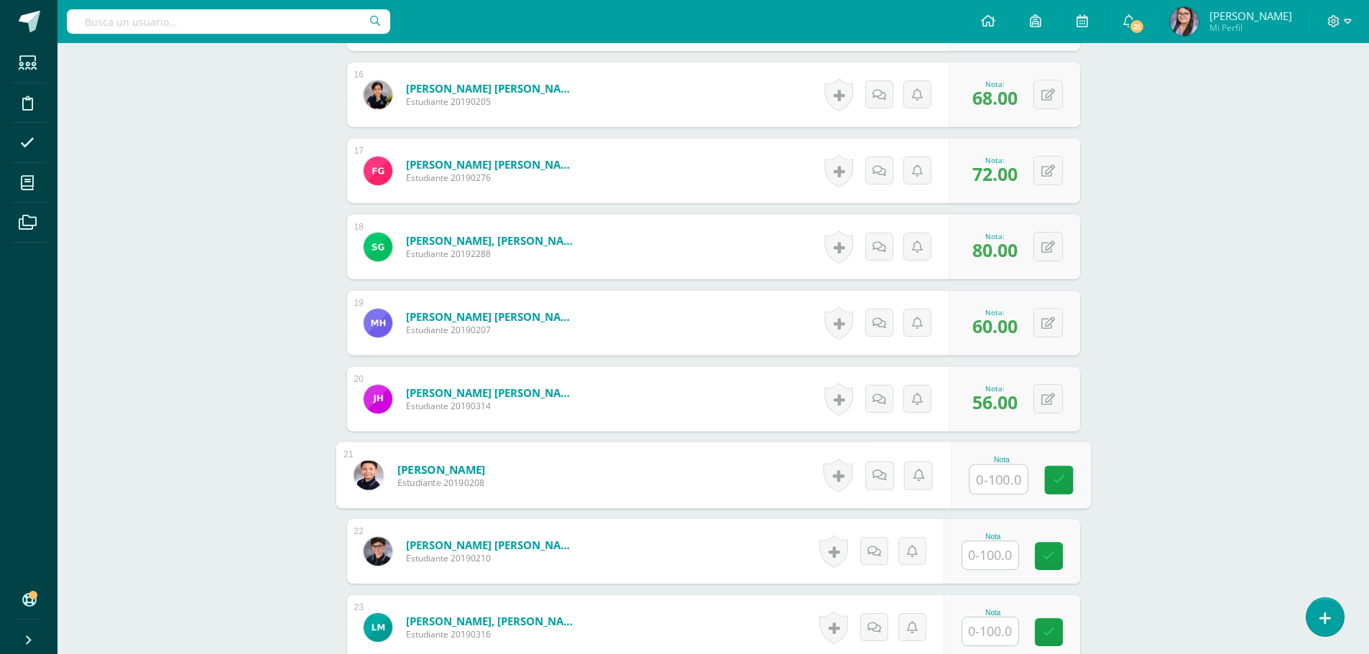
type input "6"
type input "84"
type input "68"
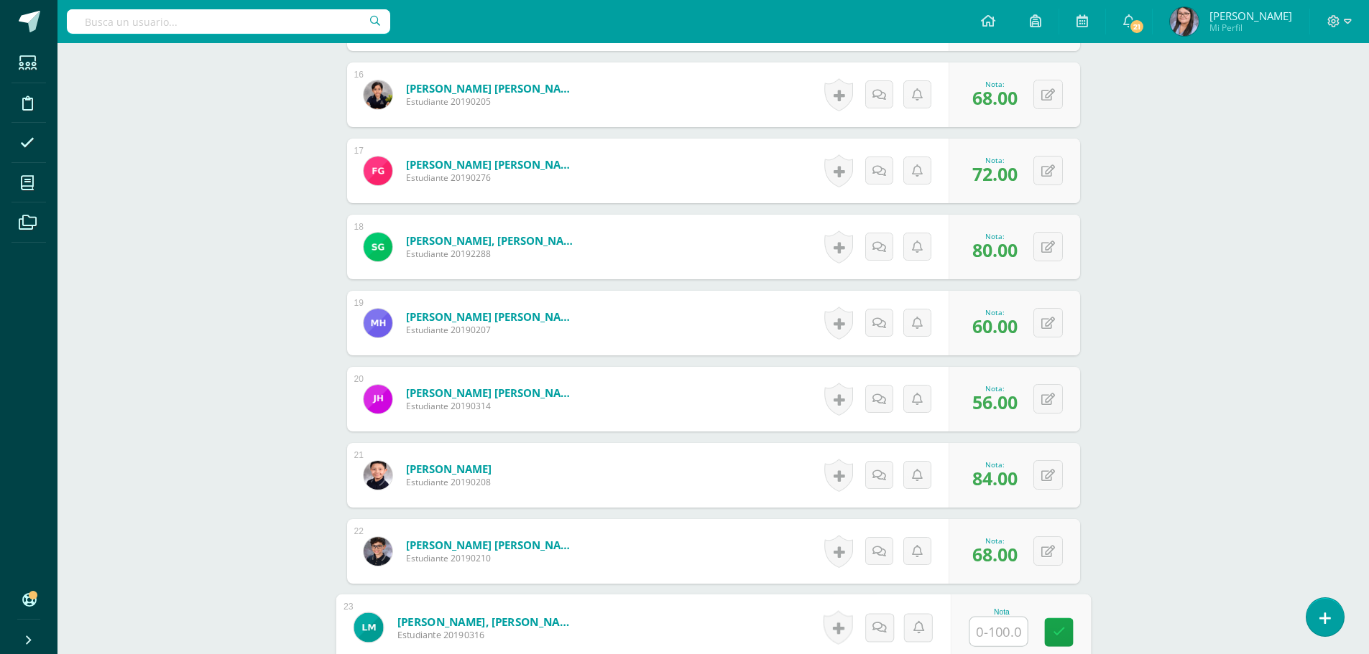
scroll to position [1795, 0]
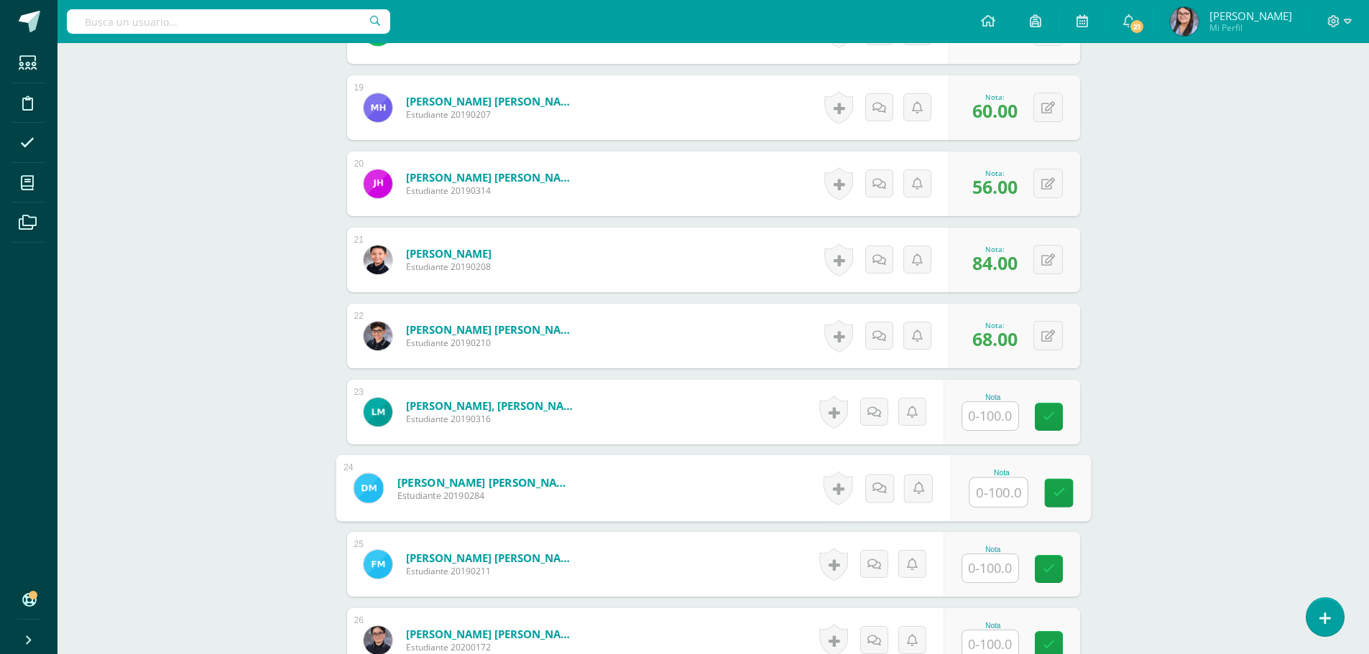
click at [1001, 498] on input "text" at bounding box center [997, 492] width 57 height 29
type input "56"
type input "68"
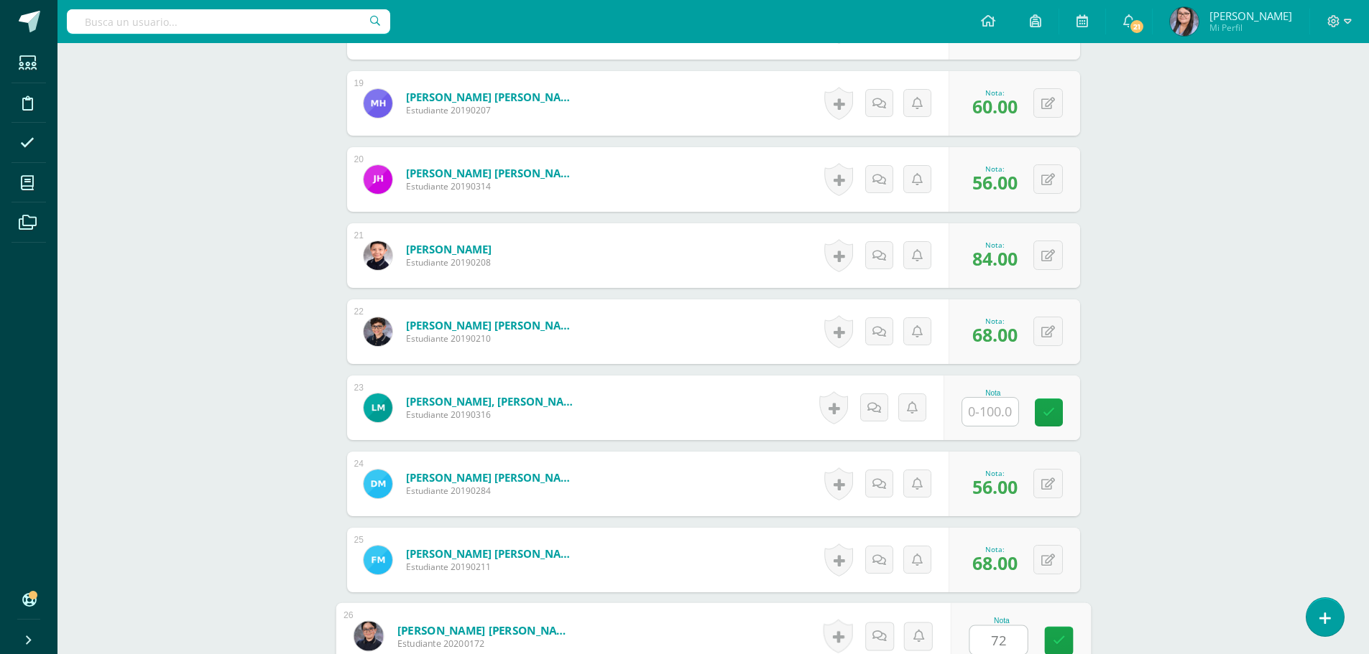
type input "72"
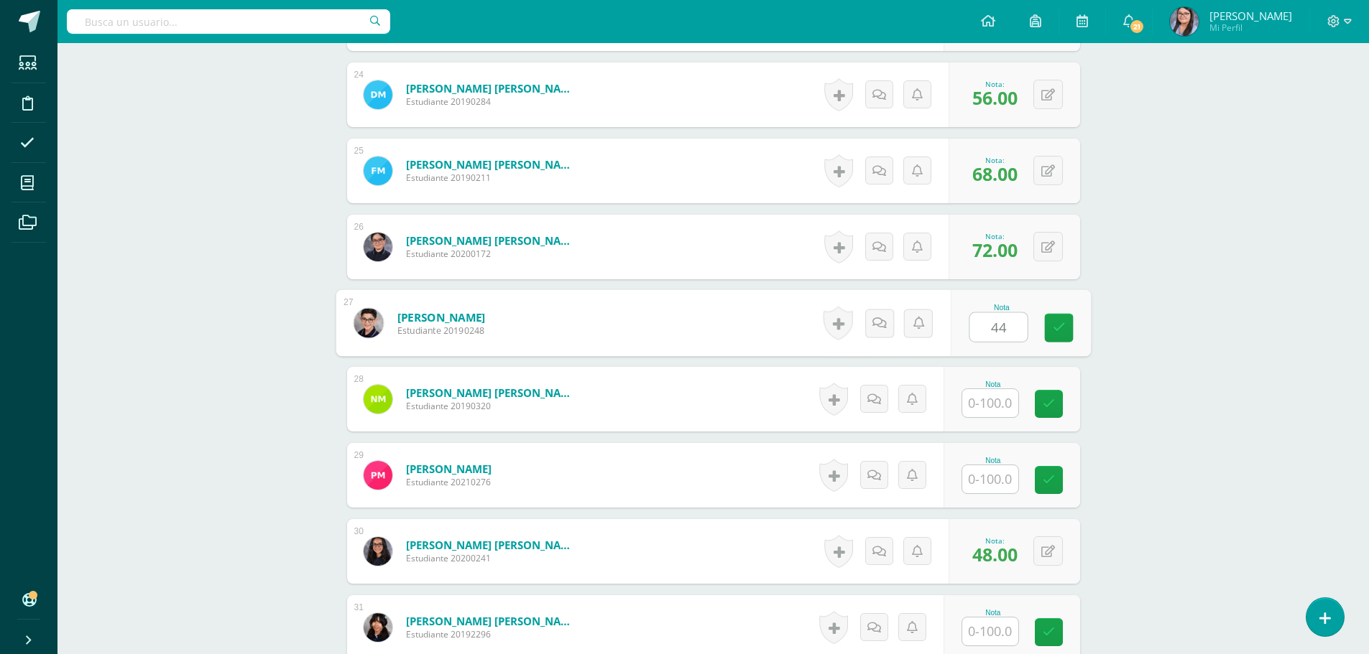
type input "44"
type input "76"
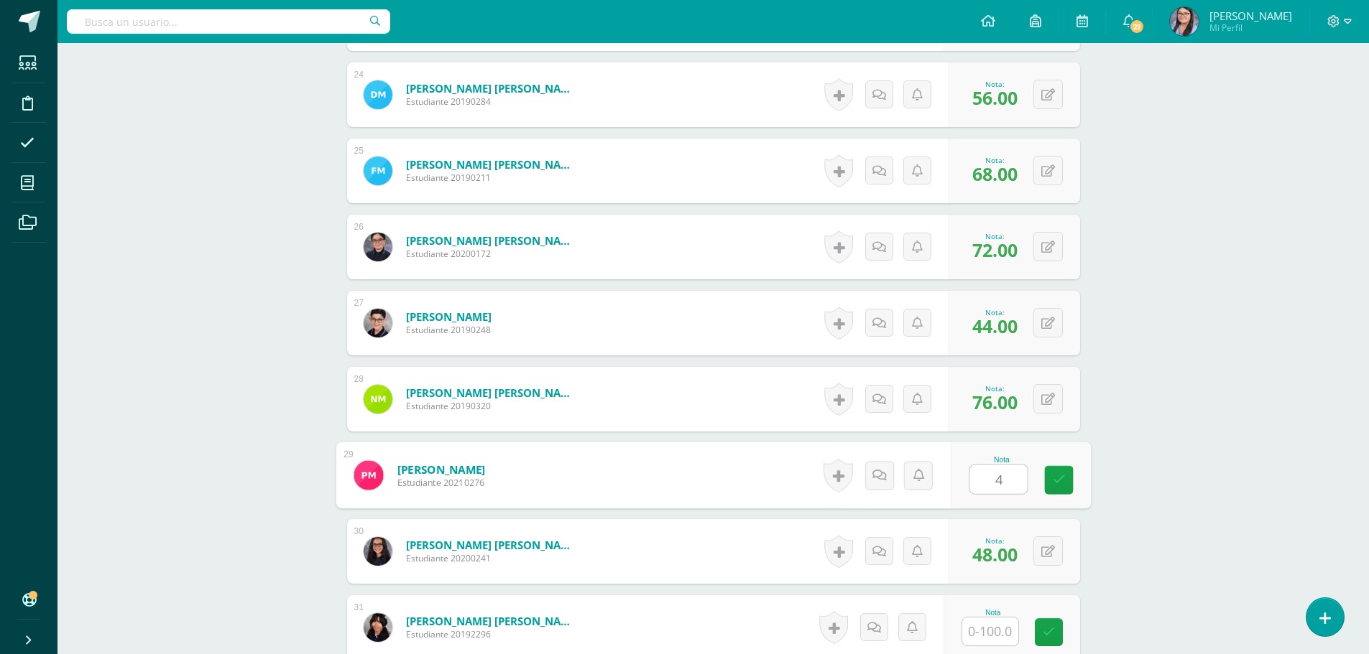
type input "44"
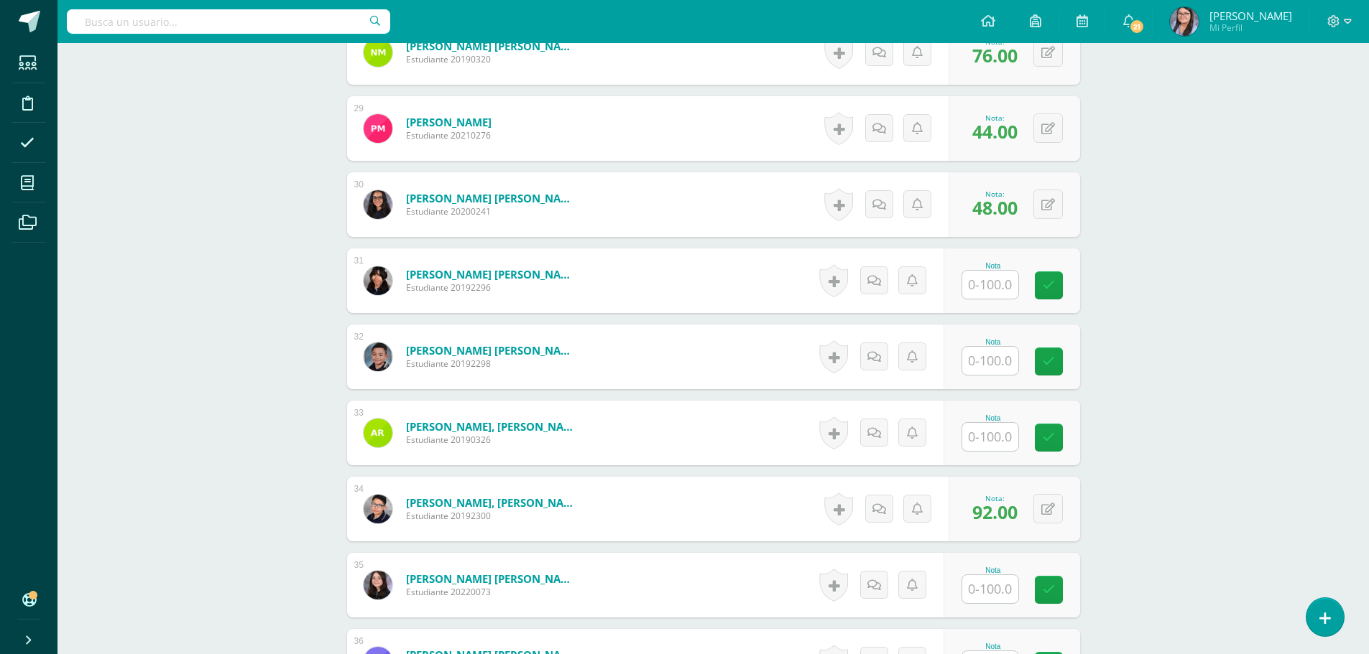
scroll to position [2547, 0]
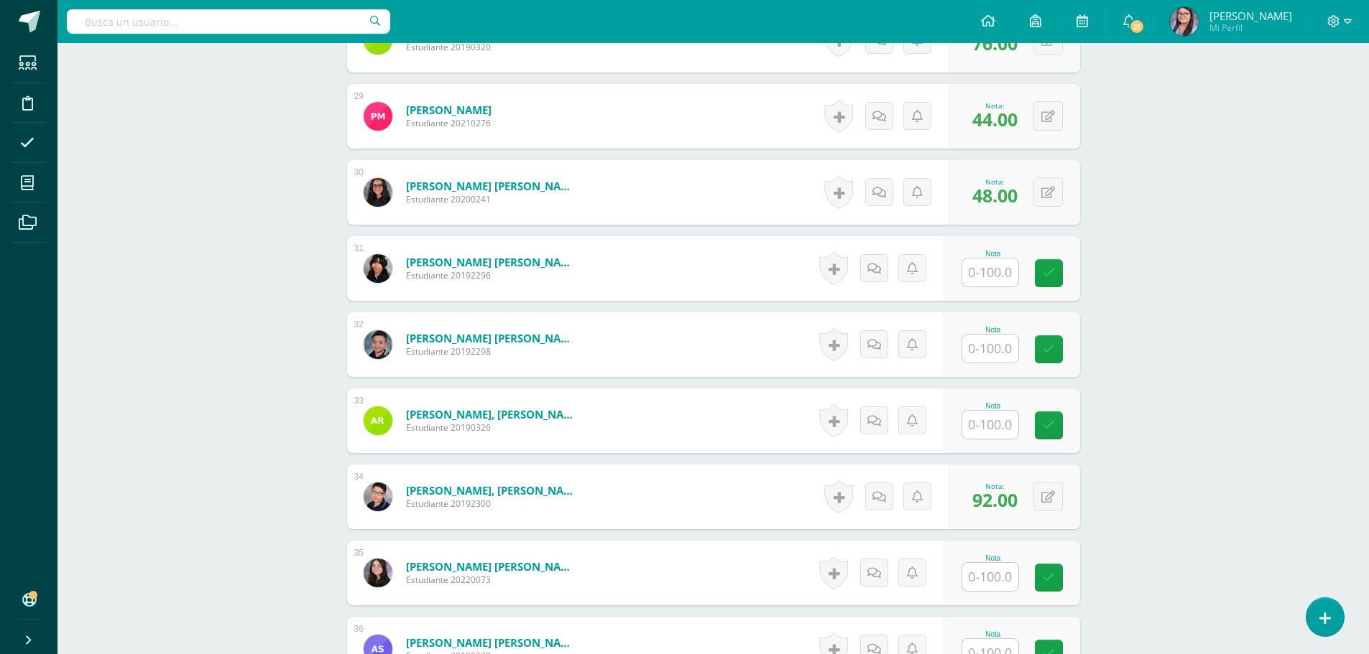
click at [978, 272] on input "text" at bounding box center [990, 273] width 56 height 28
type input "80"
type input "52"
type input "76"
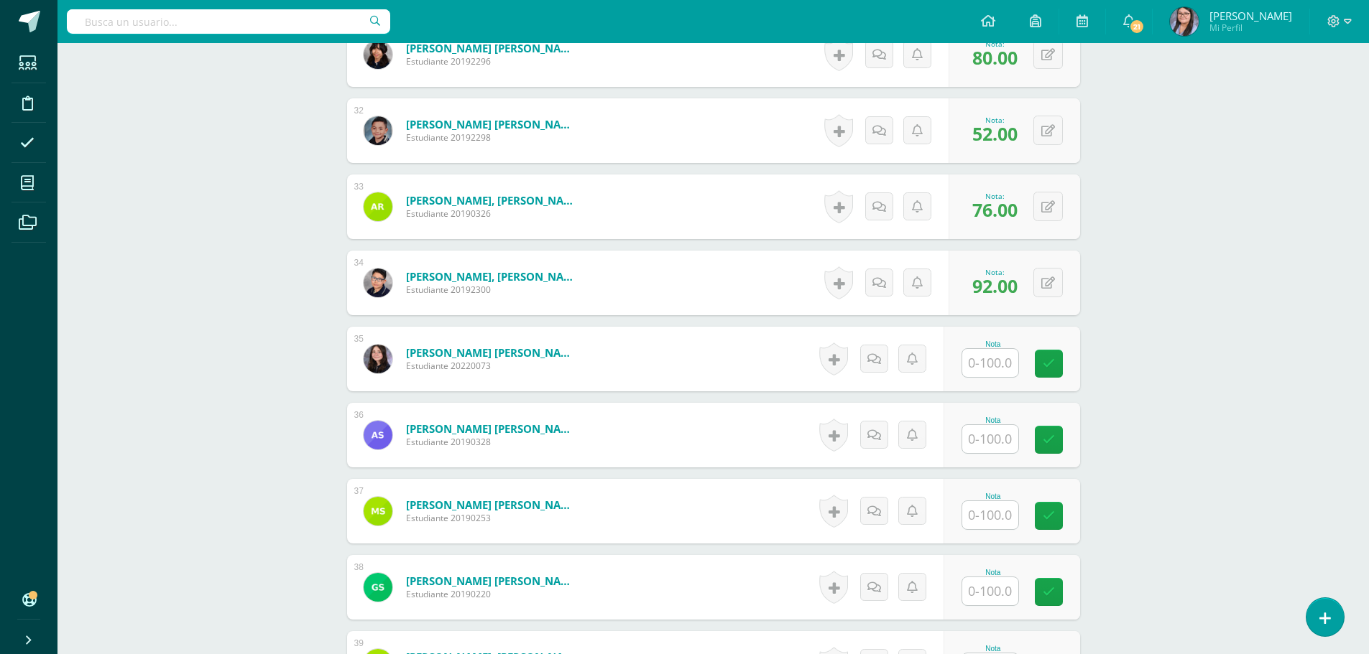
scroll to position [2691, 0]
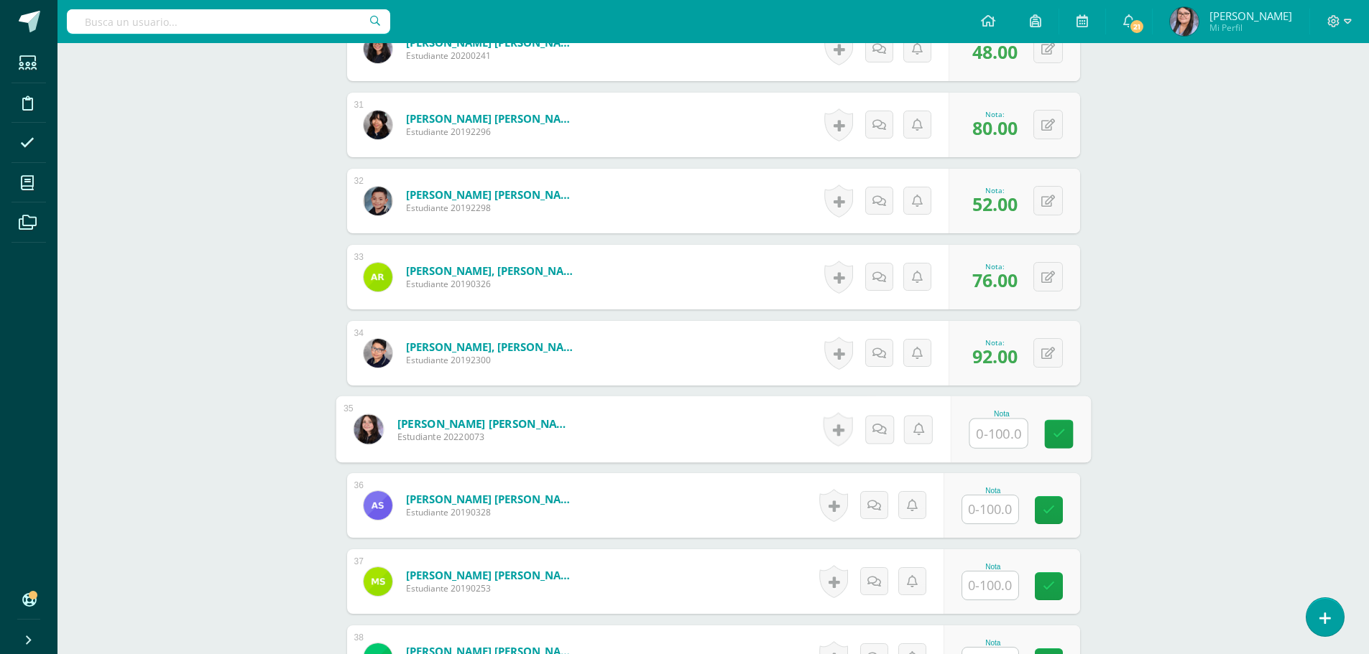
click at [999, 433] on input "text" at bounding box center [997, 434] width 57 height 29
type input "60"
type input "56"
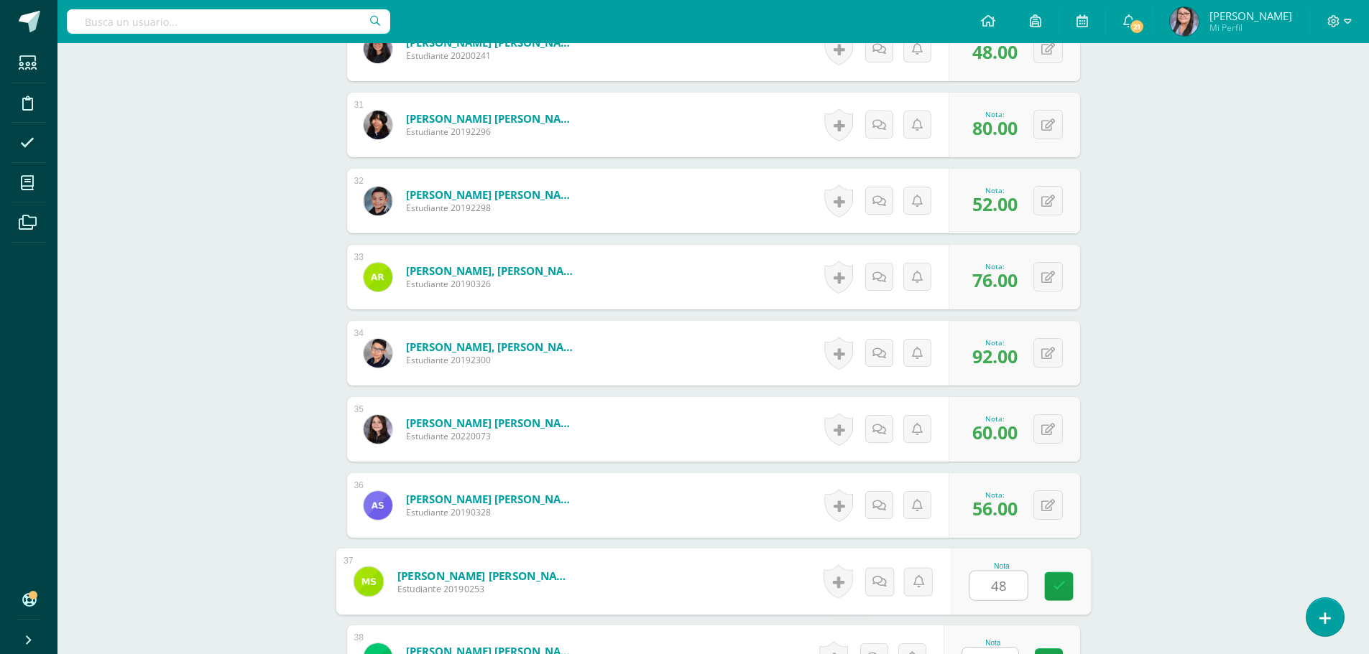
type input "48"
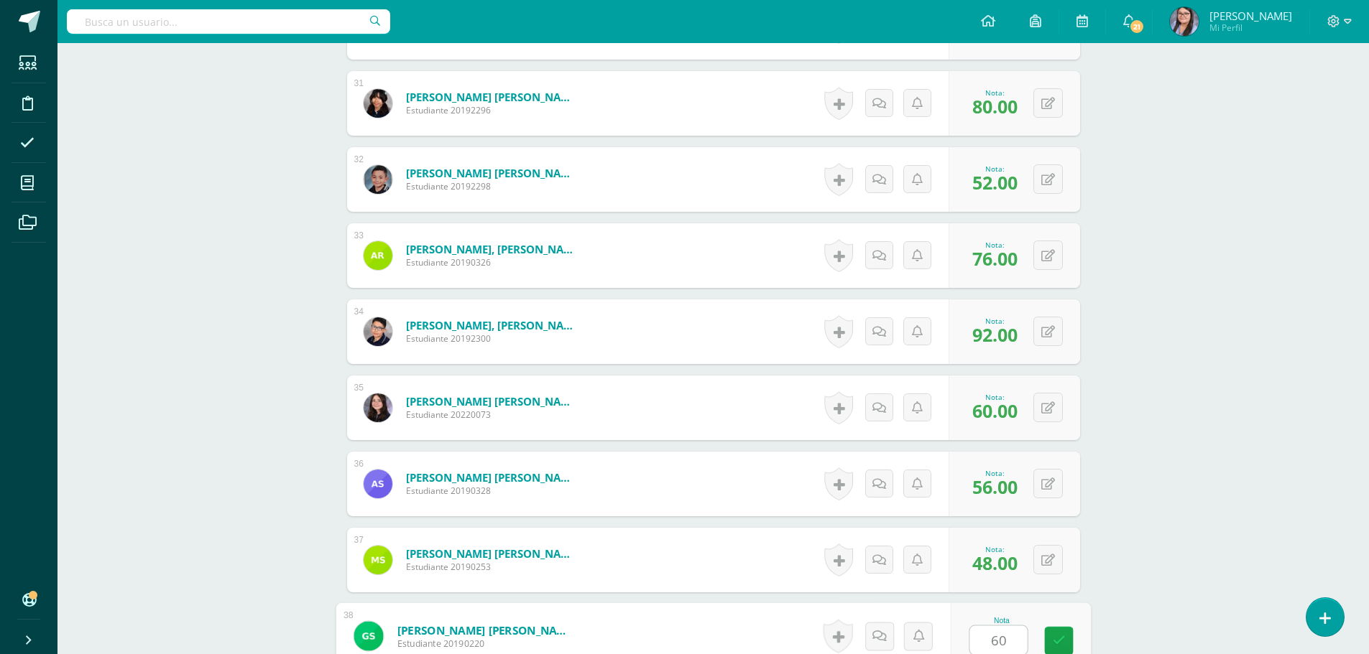
type input "60"
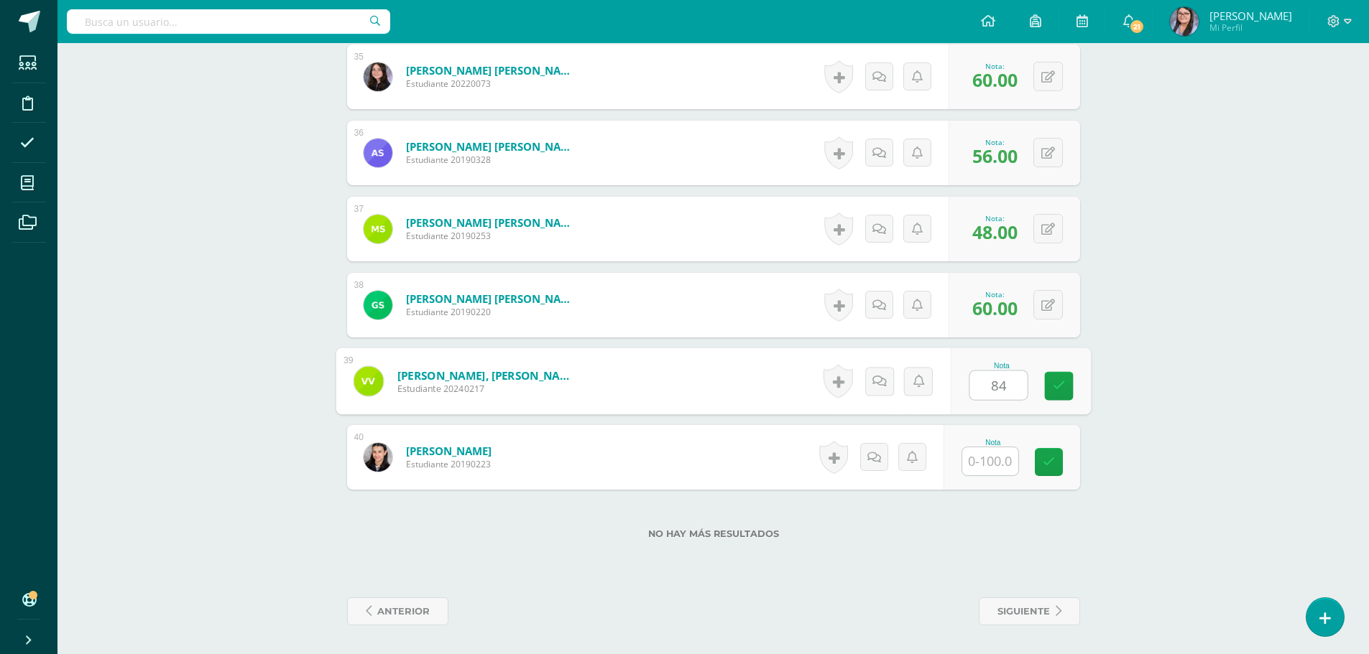
type input "84"
type input "56"
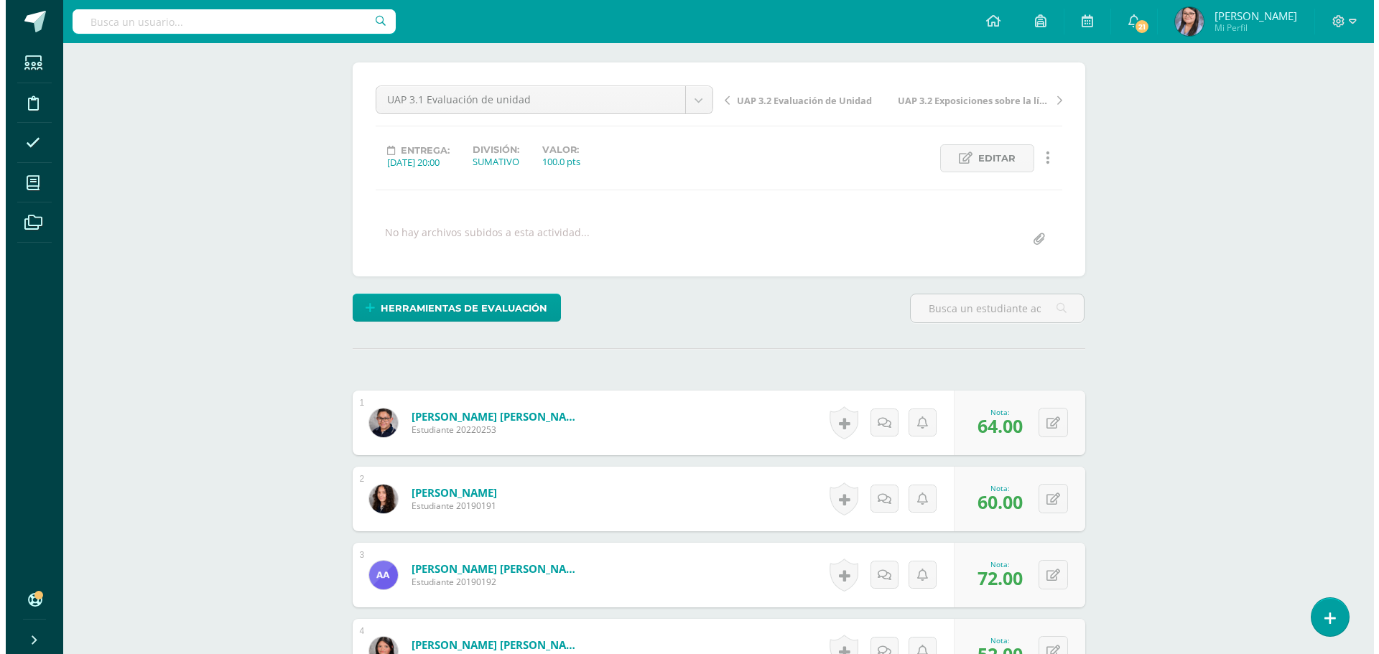
scroll to position [0, 0]
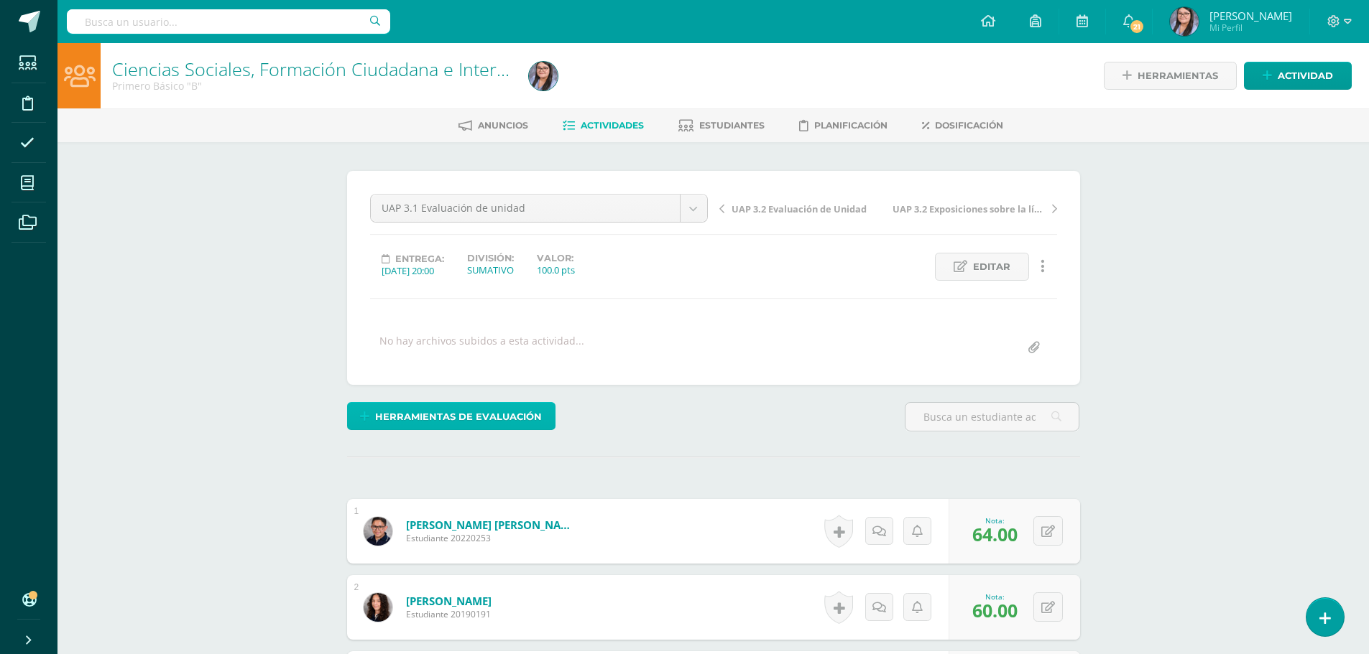
click at [522, 420] on span "Herramientas de evaluación" at bounding box center [458, 417] width 167 height 27
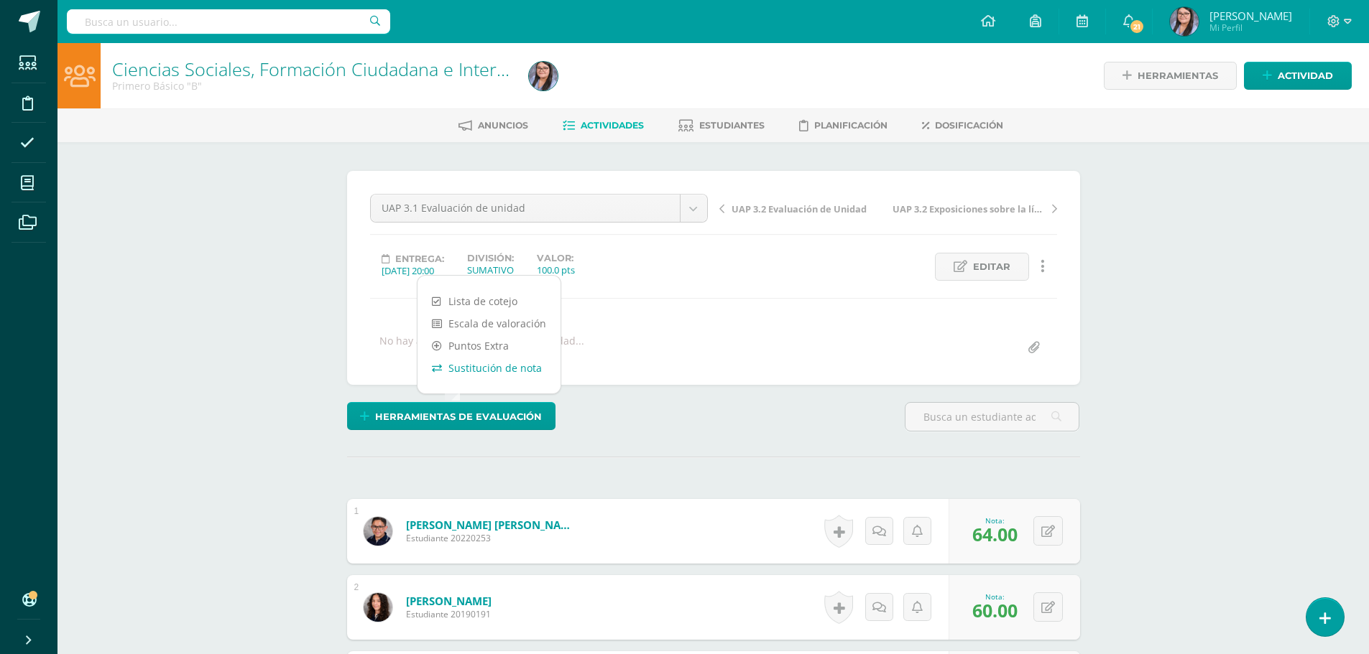
click at [495, 366] on link "Sustitución de nota" at bounding box center [488, 368] width 143 height 22
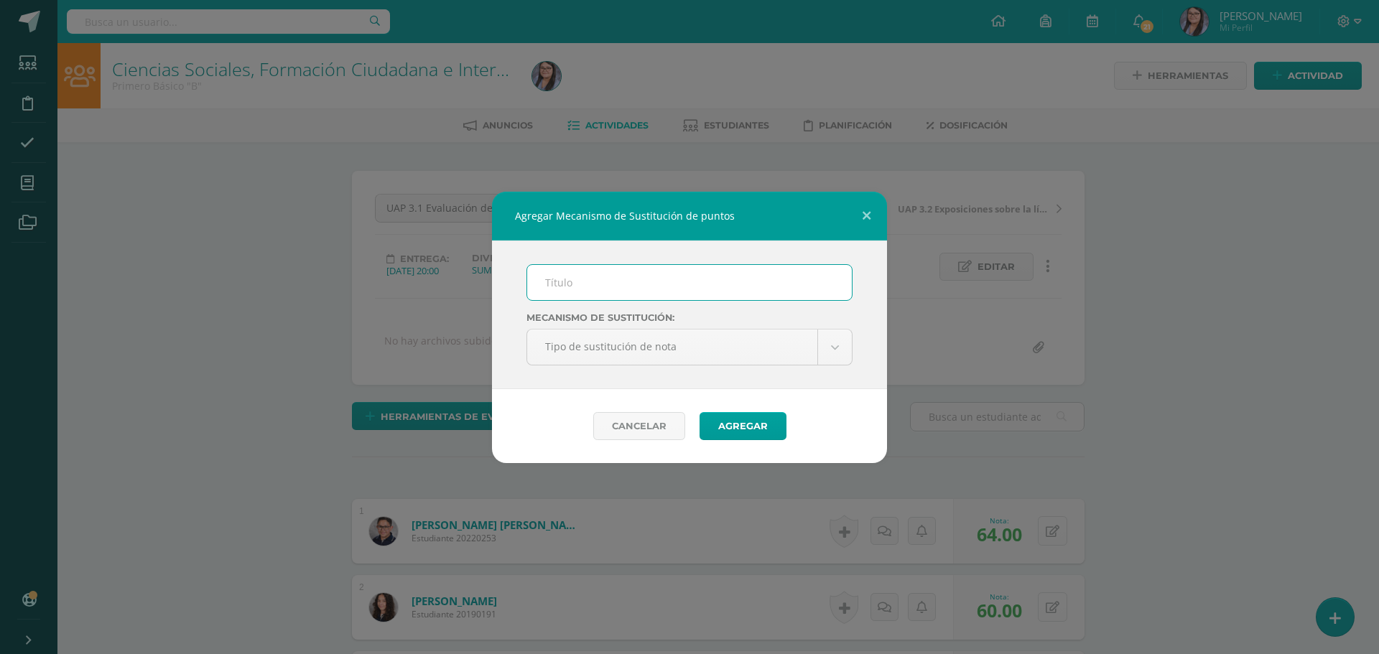
click at [639, 289] on input "text" at bounding box center [689, 282] width 325 height 35
type input "PMA"
click at [630, 296] on input "PMA" at bounding box center [689, 282] width 325 height 35
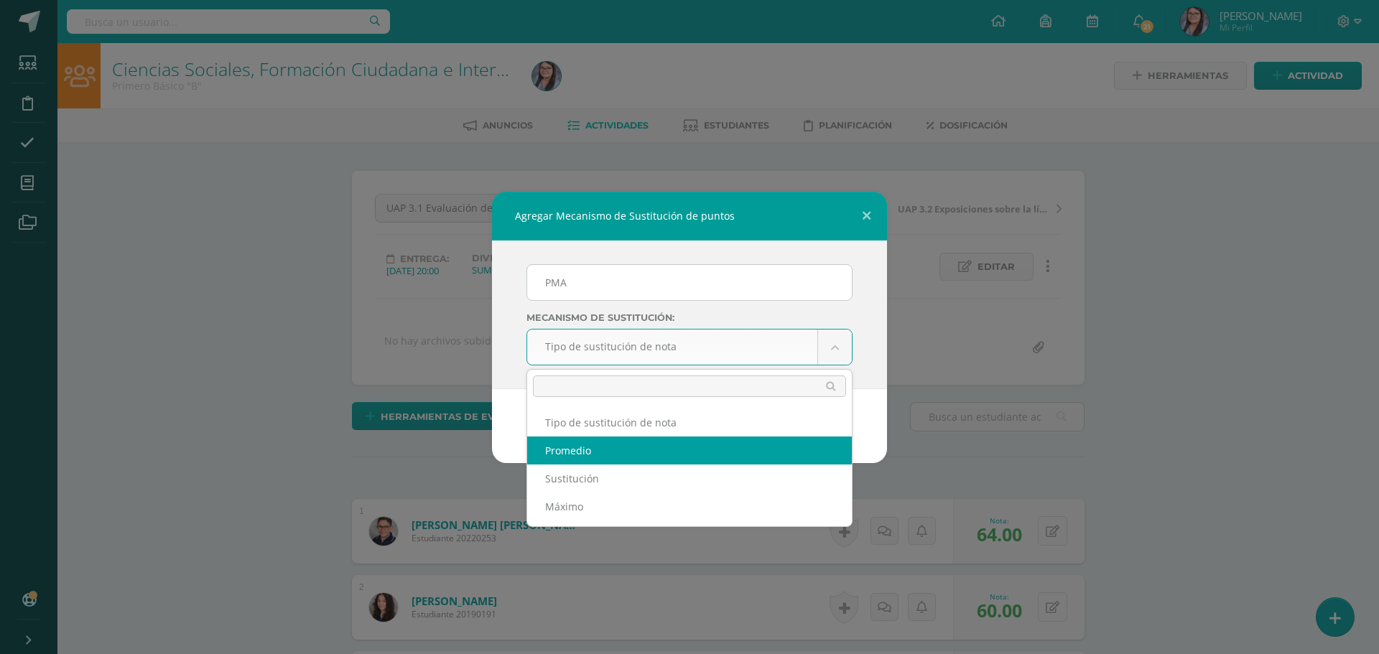
select select "average"
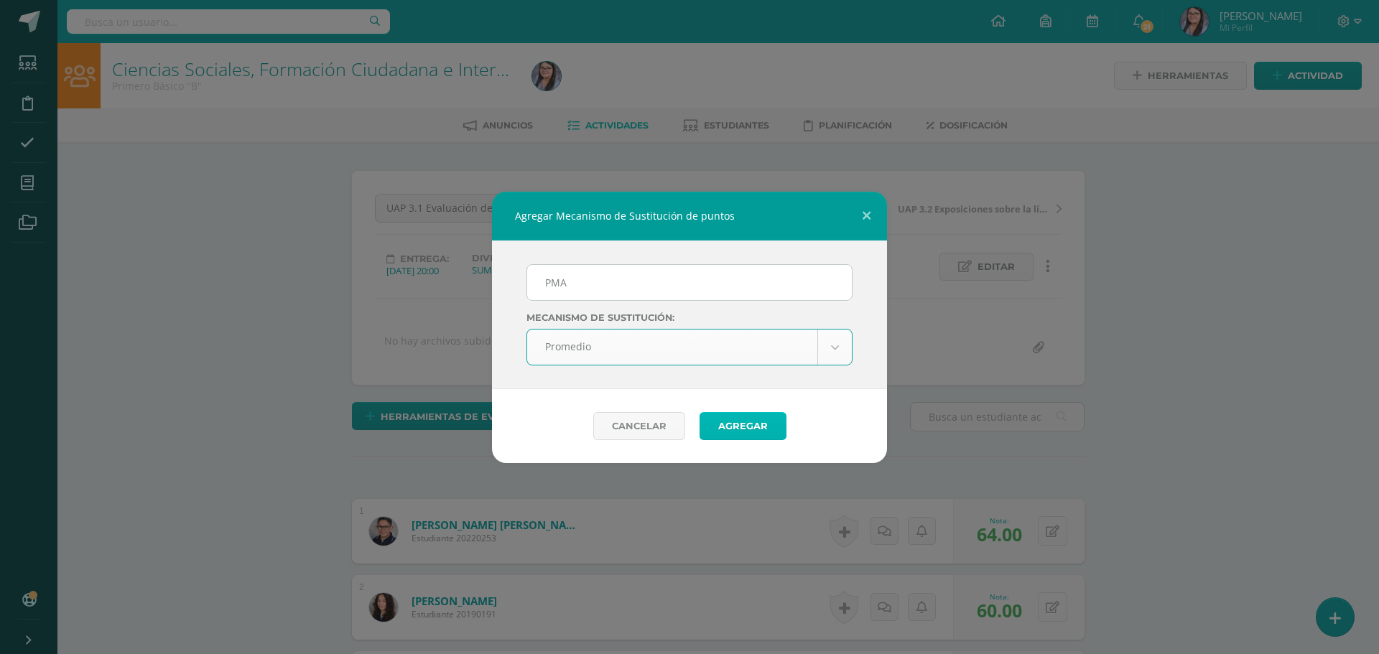
click at [721, 428] on button "Agregar" at bounding box center [743, 426] width 87 height 28
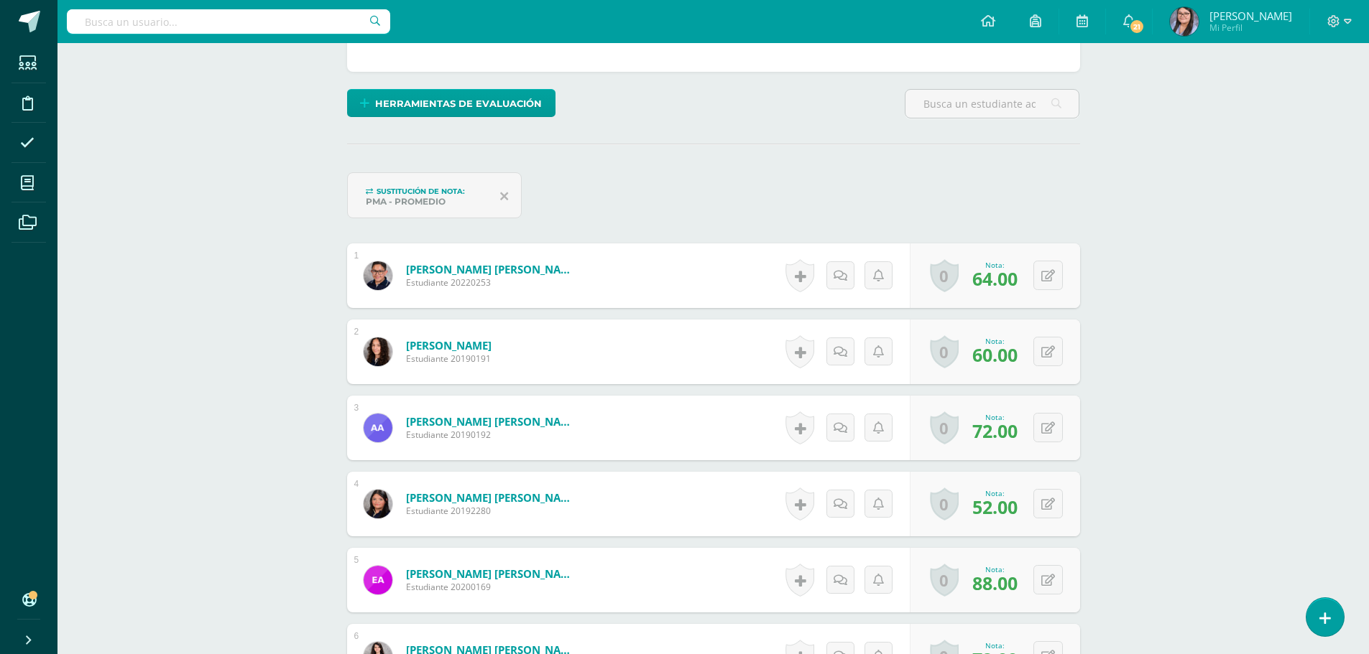
scroll to position [314, 0]
click at [1057, 282] on button at bounding box center [1047, 274] width 29 height 29
type input "70"
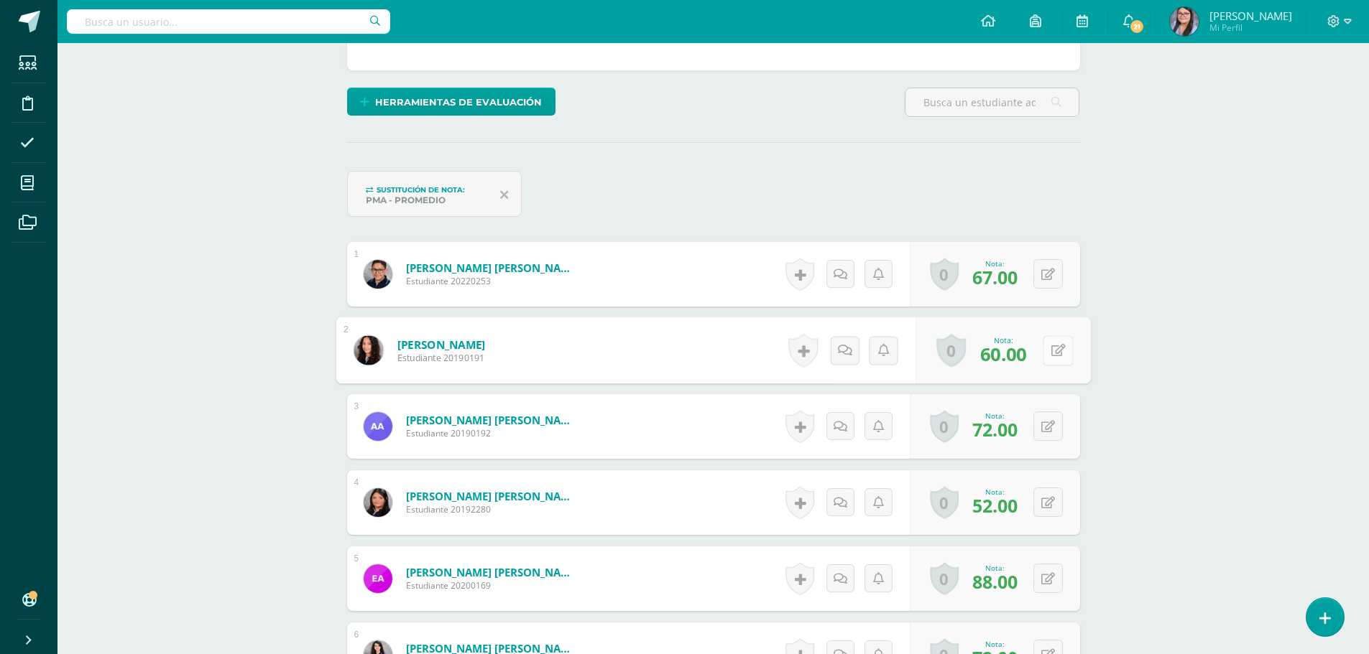
click at [1050, 353] on icon at bounding box center [1057, 350] width 14 height 12
type input "100"
click at [1048, 432] on button at bounding box center [1057, 426] width 30 height 30
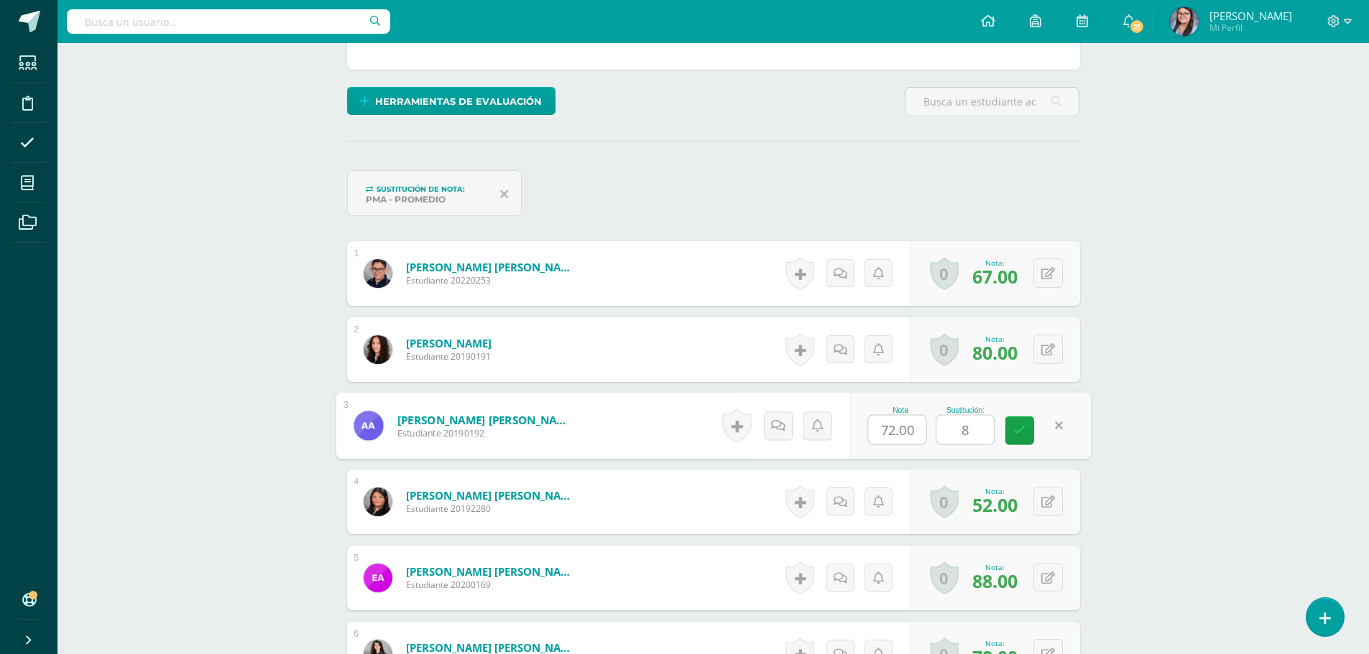
type input "85"
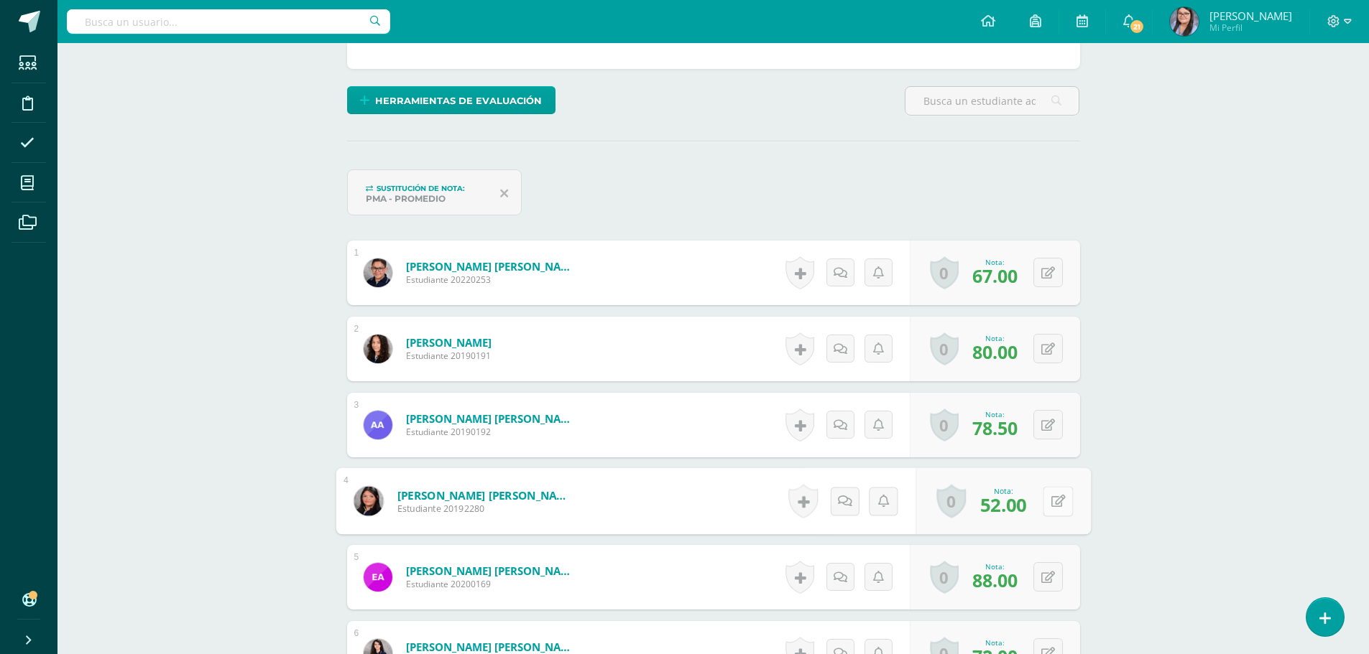
click at [1047, 506] on button at bounding box center [1057, 501] width 30 height 30
click at [1047, 506] on button at bounding box center [1047, 500] width 29 height 29
type input "69"
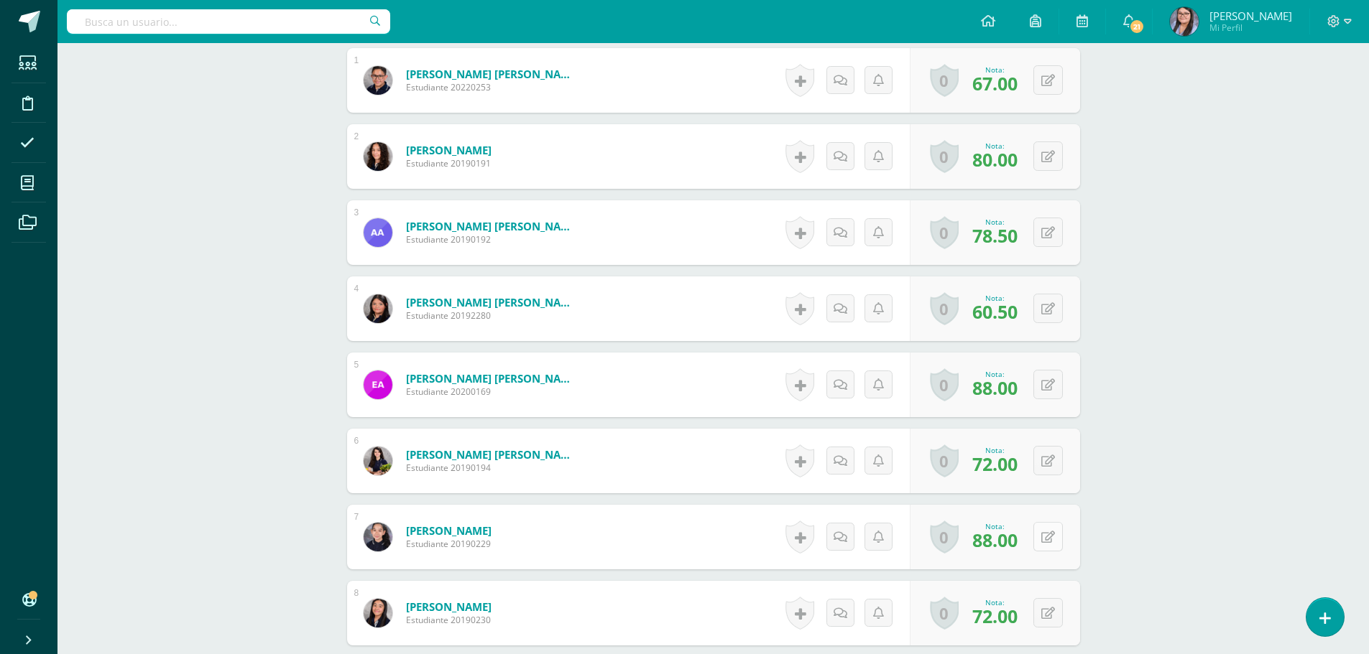
scroll to position [532, 0]
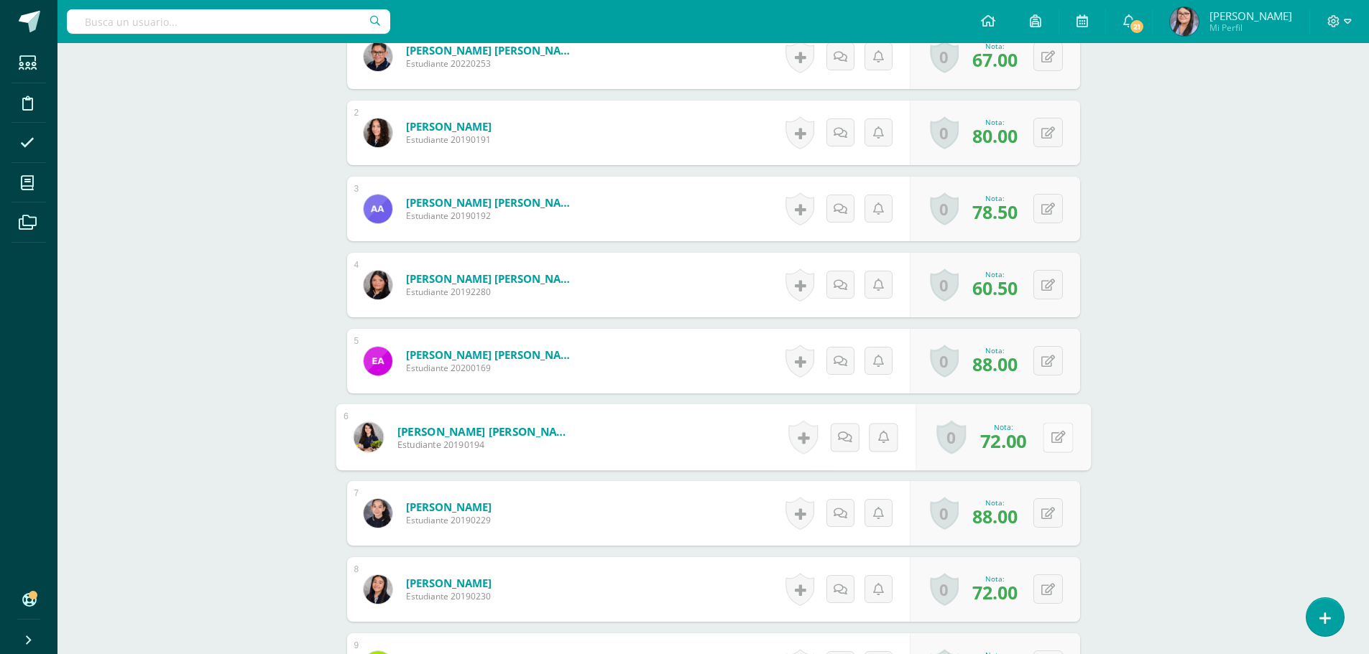
click at [1053, 434] on icon at bounding box center [1057, 437] width 14 height 12
type input "85"
click at [1047, 519] on button at bounding box center [1057, 514] width 30 height 30
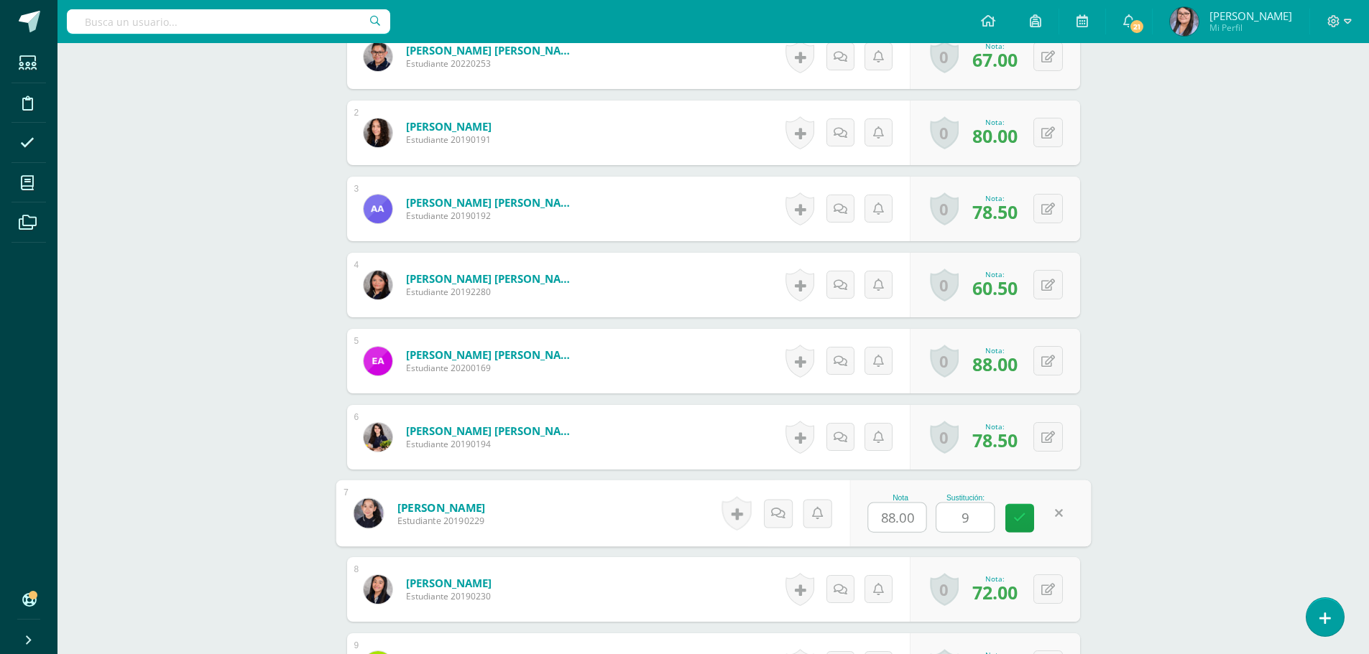
type input "91"
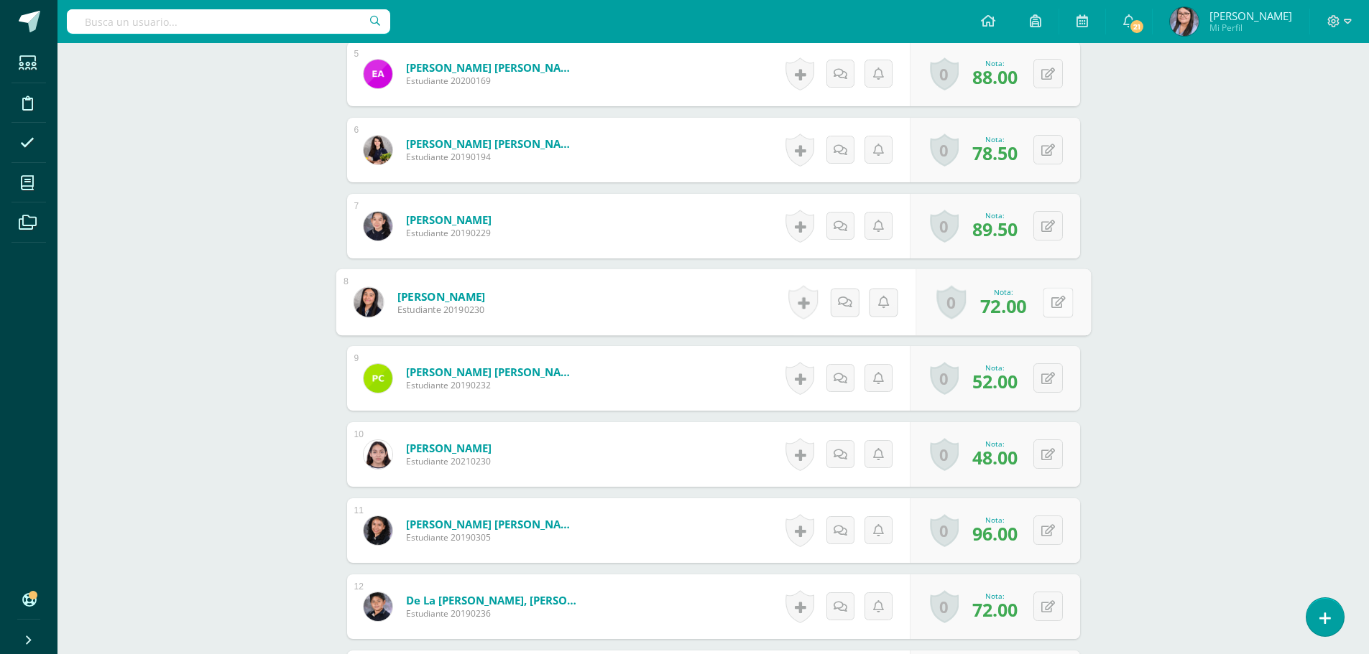
click at [1056, 307] on button at bounding box center [1057, 302] width 30 height 30
type input "100"
click at [1046, 385] on button at bounding box center [1057, 379] width 30 height 30
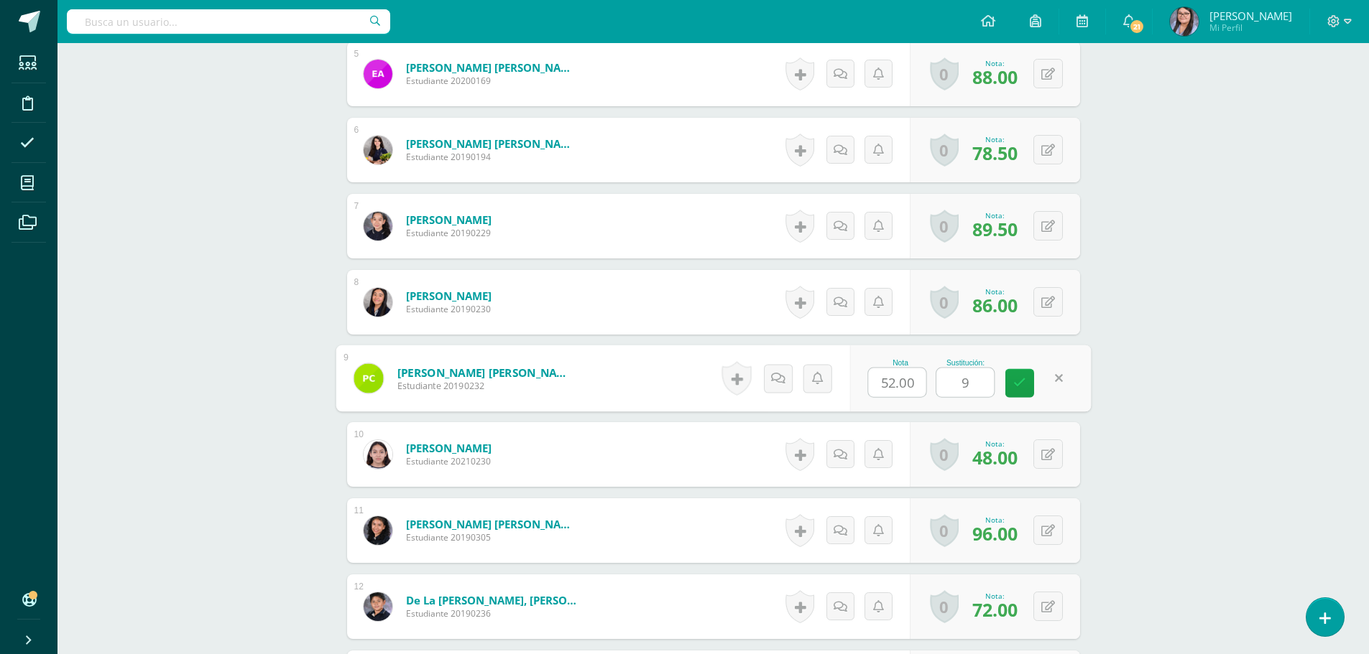
type input "95"
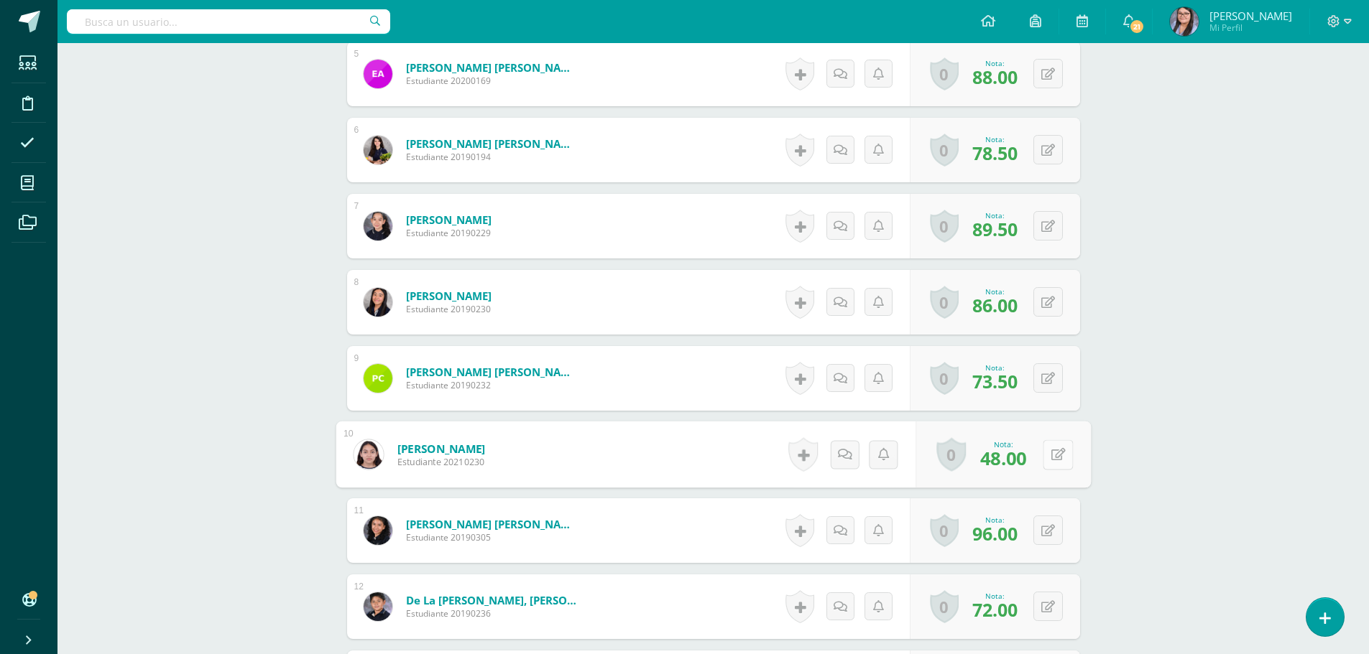
click at [1055, 453] on button at bounding box center [1057, 455] width 30 height 30
type input "100"
click at [1048, 606] on button at bounding box center [1057, 607] width 30 height 30
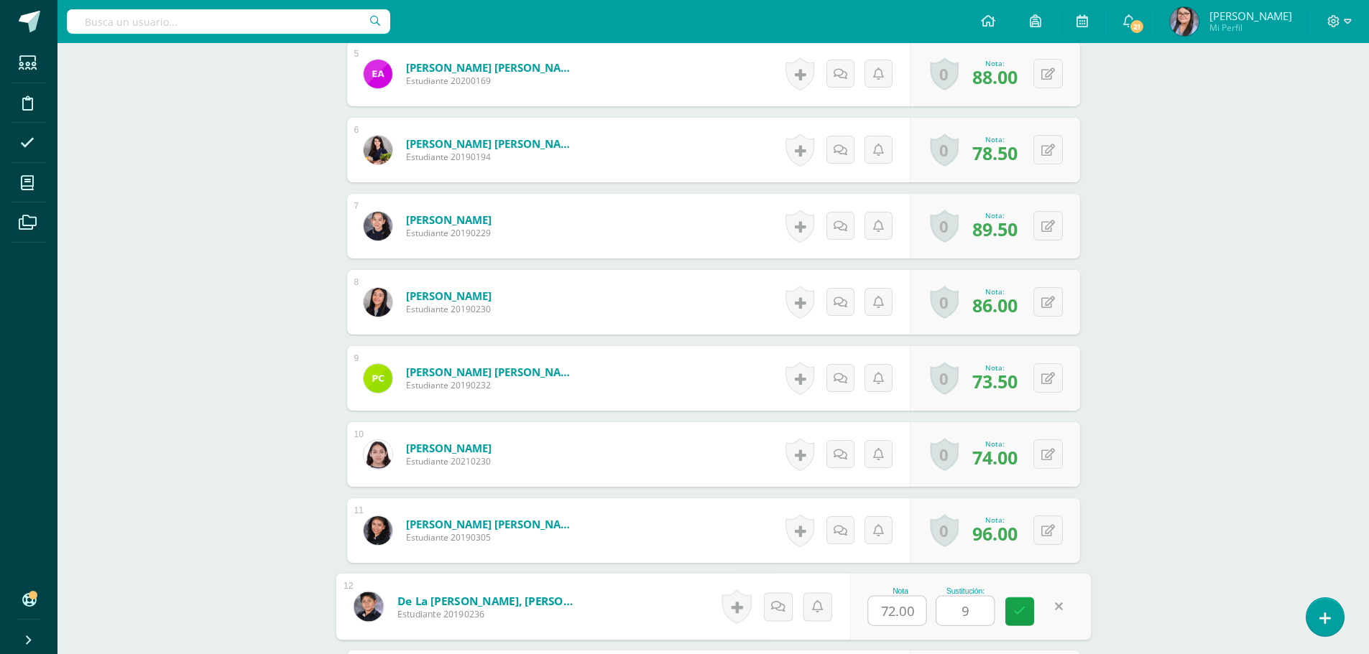
type input "95"
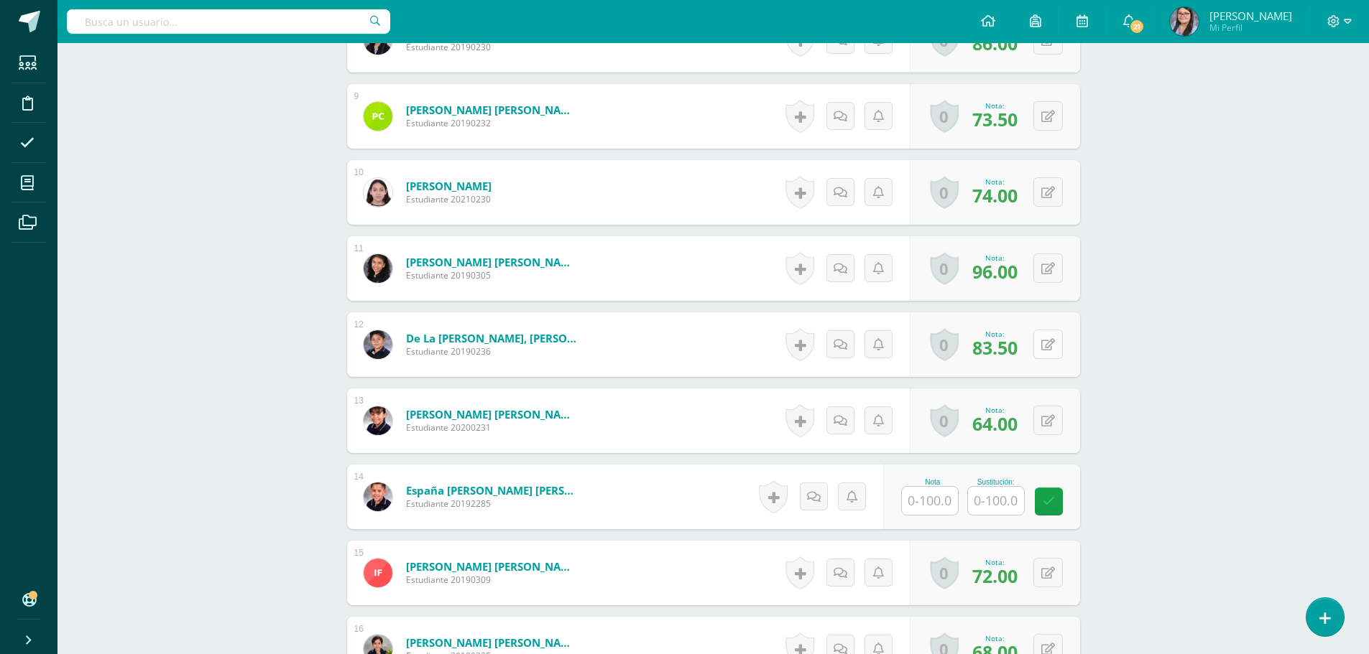
scroll to position [1107, 0]
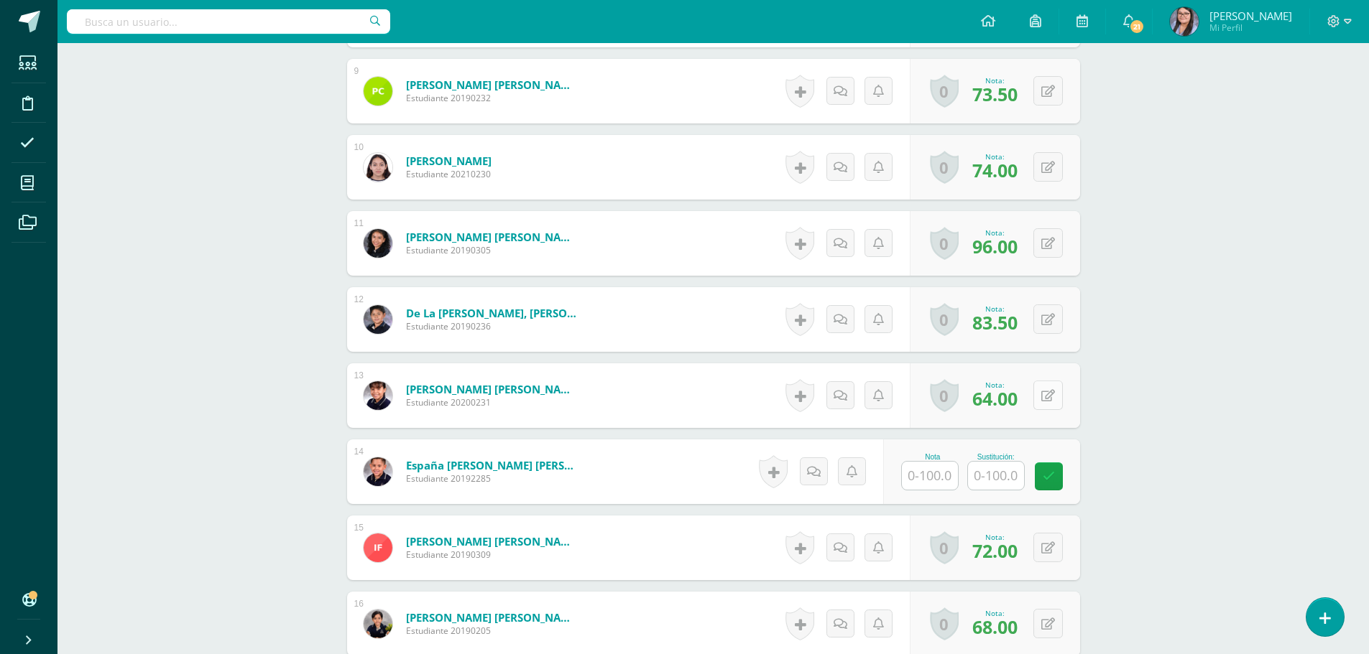
click at [1045, 399] on button at bounding box center [1047, 395] width 29 height 29
type input "100"
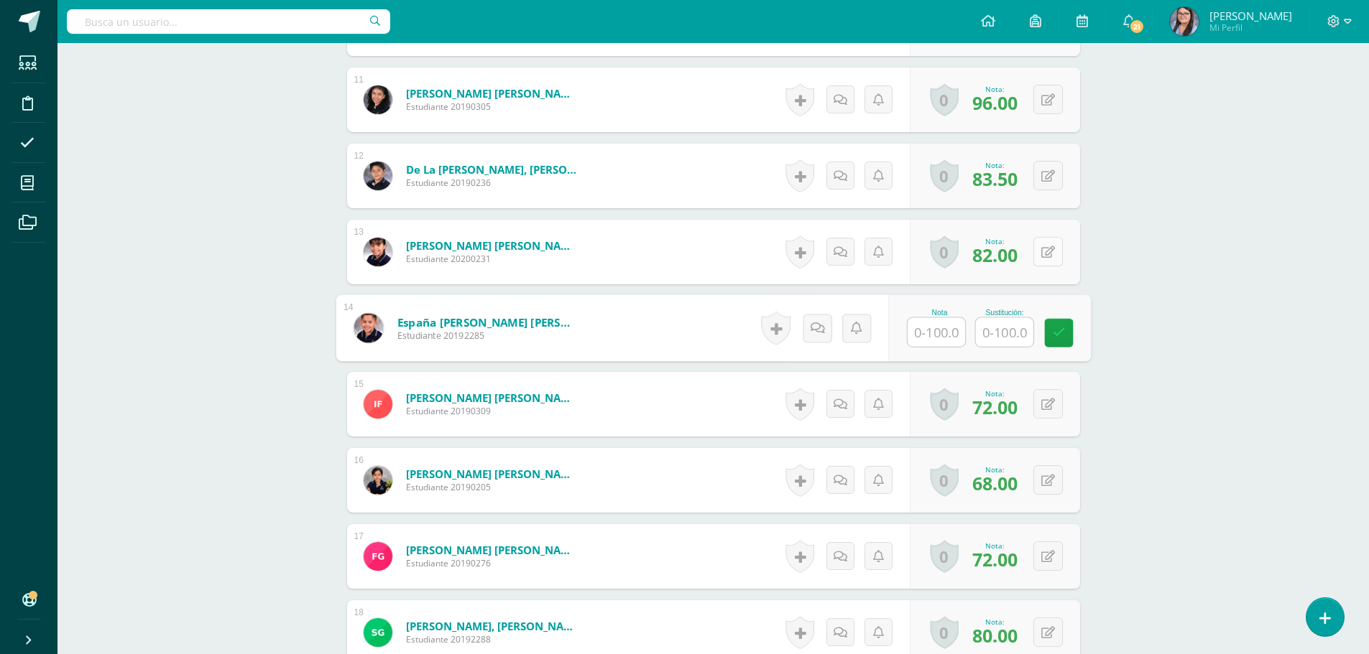
scroll to position [1323, 0]
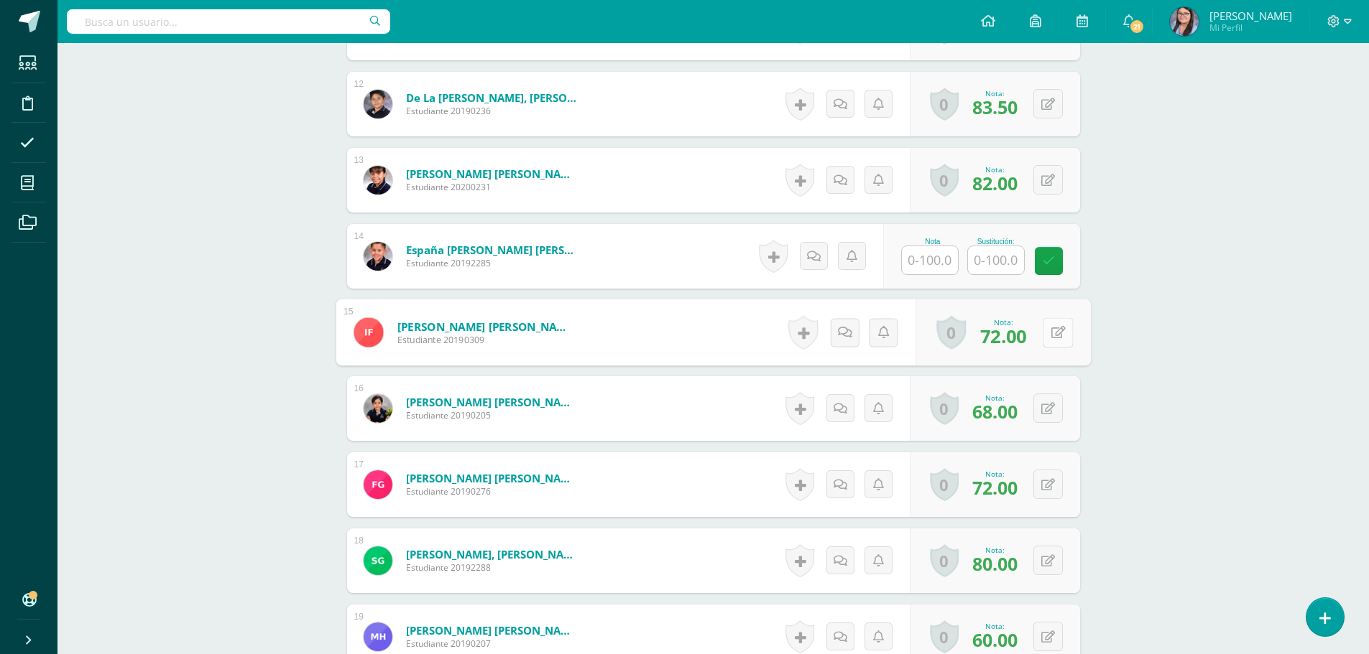
click at [1060, 341] on button at bounding box center [1057, 333] width 30 height 30
type input "95"
click at [1044, 415] on button at bounding box center [1047, 408] width 29 height 29
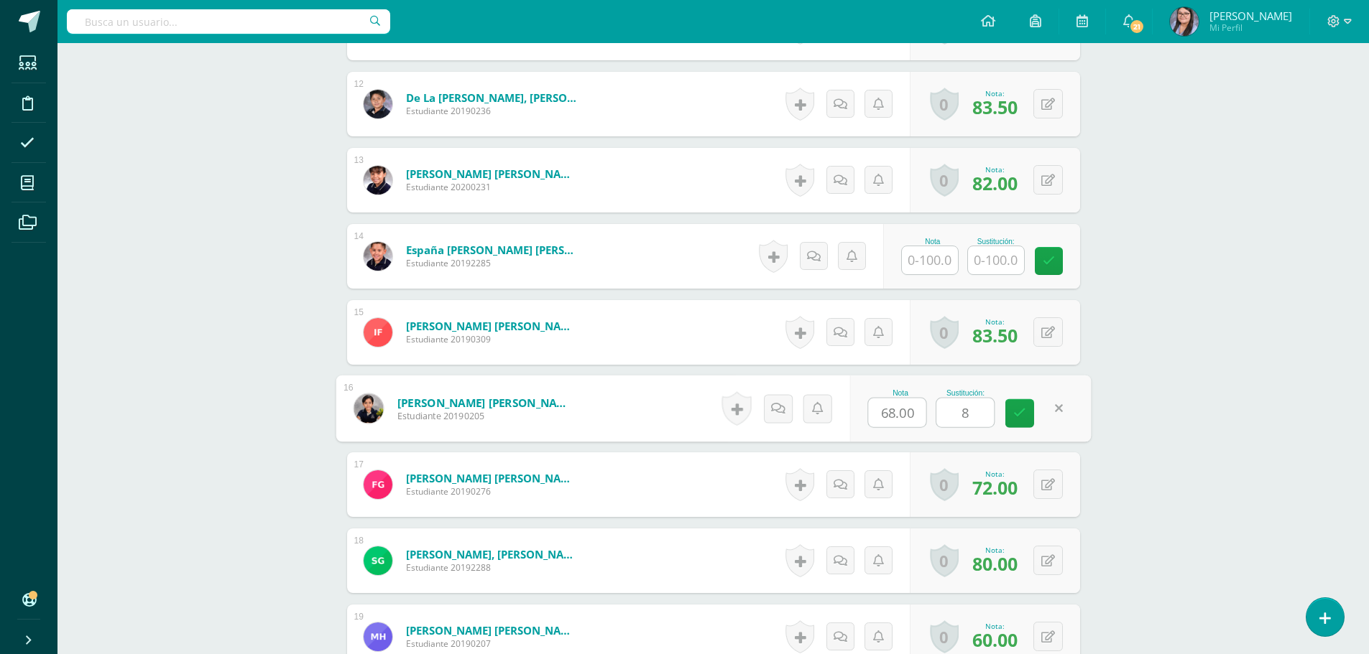
type input "85"
click at [1052, 491] on button at bounding box center [1047, 484] width 29 height 29
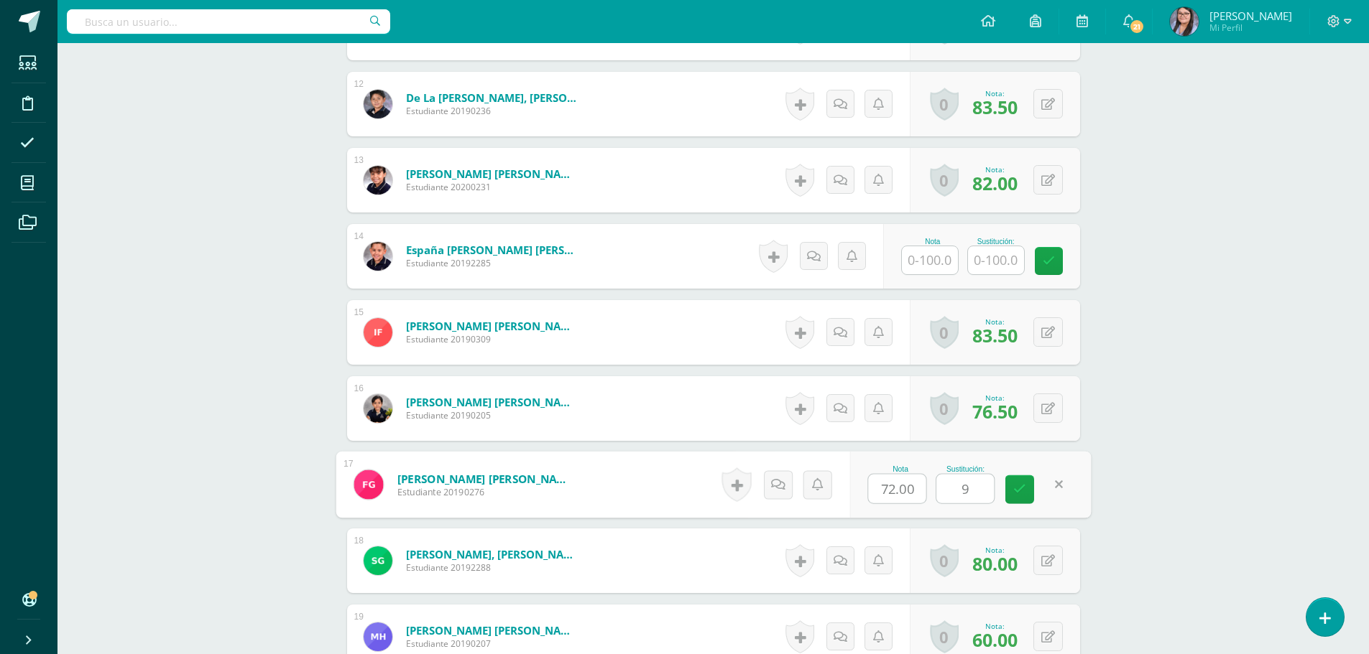
type input "91"
click at [1052, 568] on button at bounding box center [1047, 560] width 29 height 29
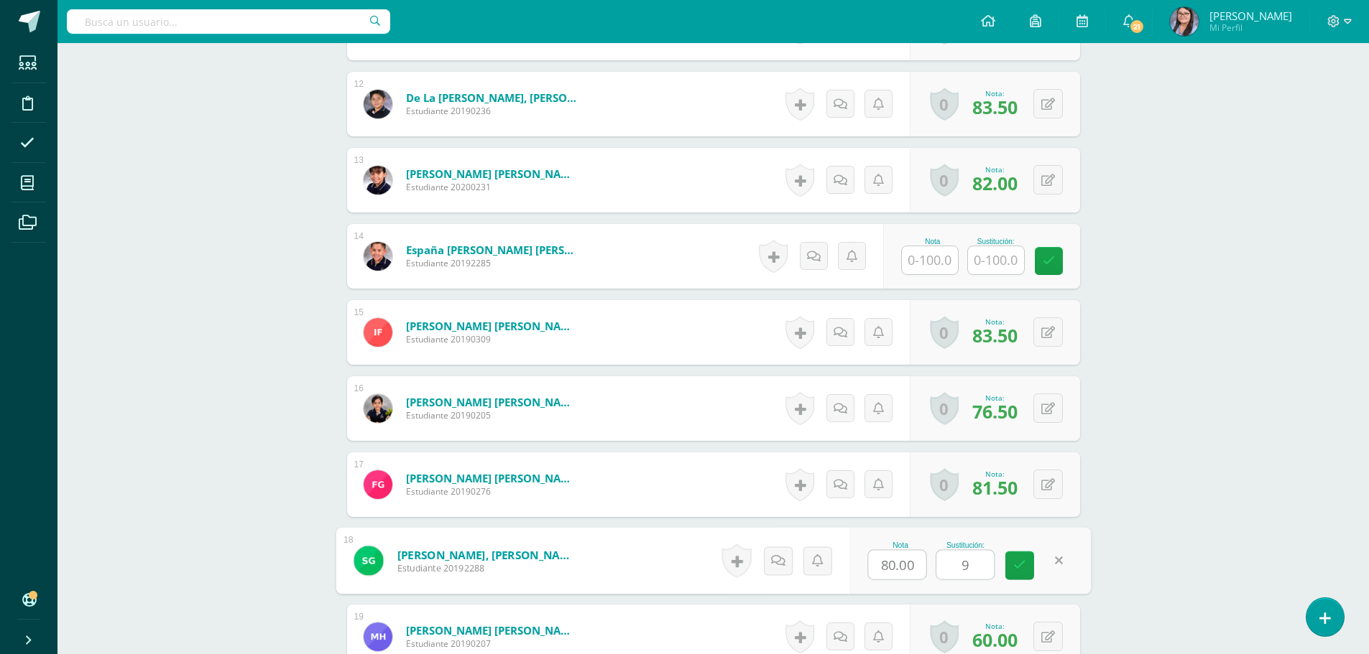
type input "95"
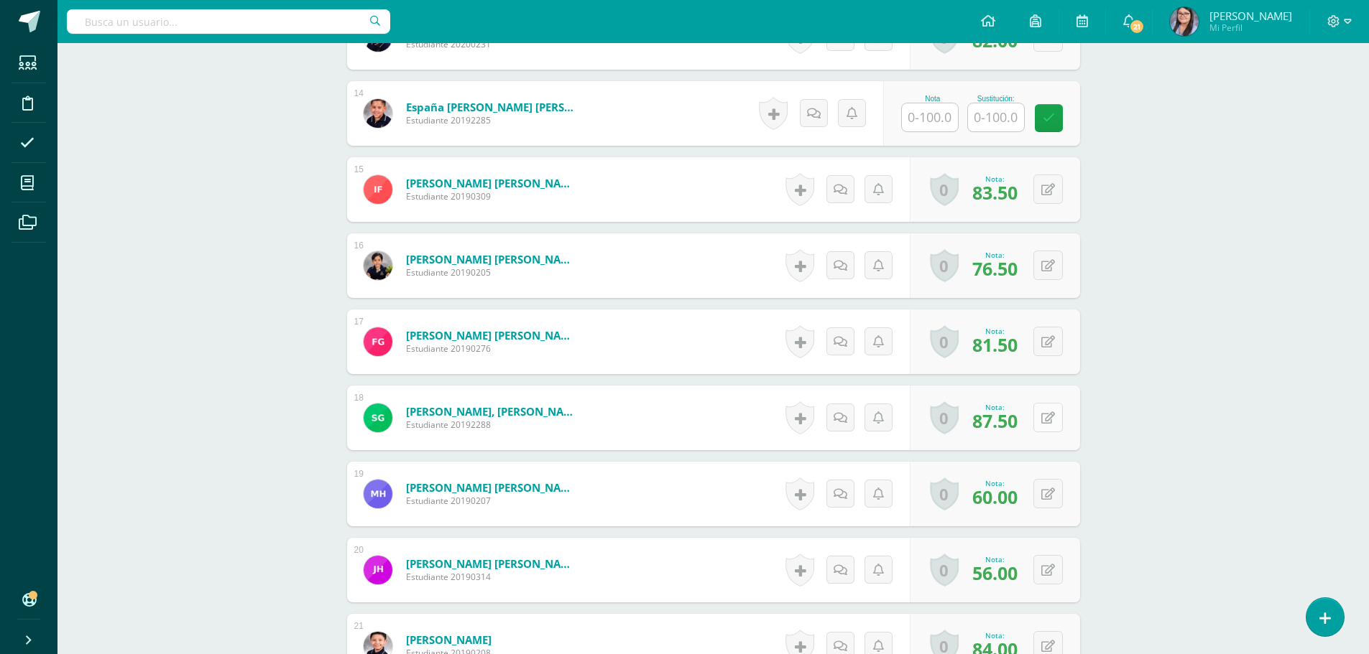
scroll to position [1466, 0]
click at [1056, 490] on button at bounding box center [1047, 492] width 29 height 29
type input "100"
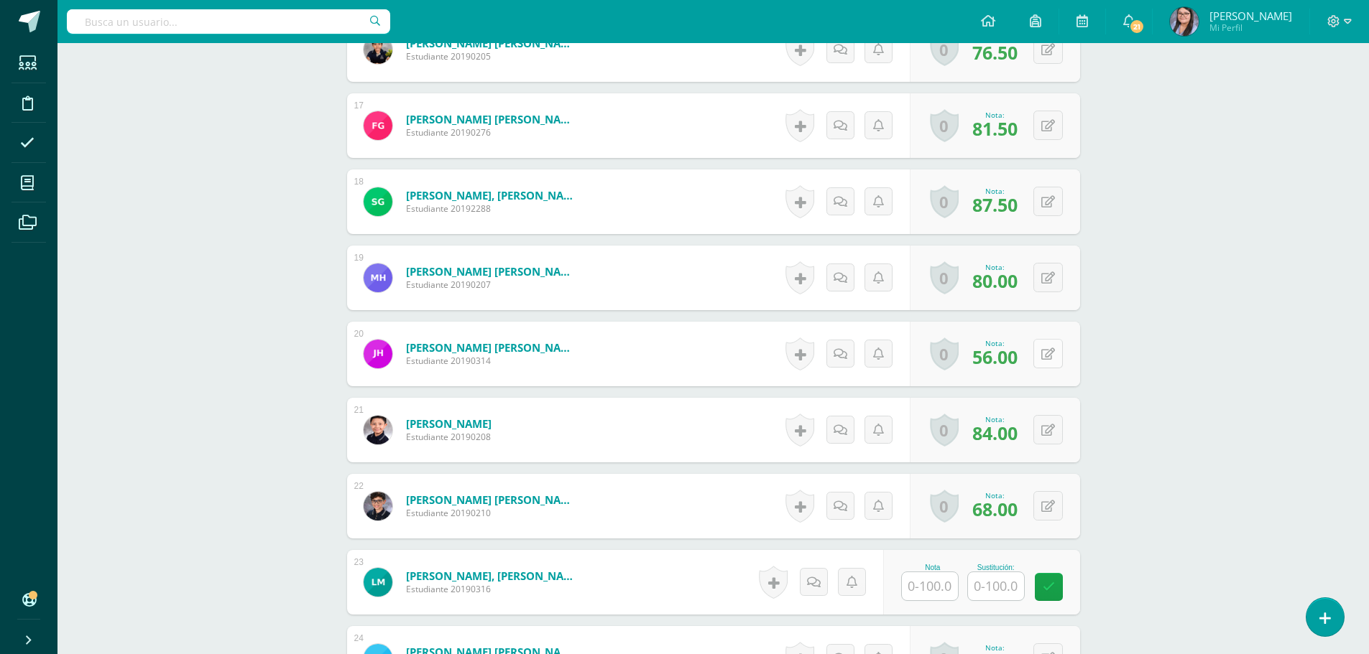
click at [1054, 354] on button at bounding box center [1047, 353] width 29 height 29
type input "80"
click at [1044, 430] on button at bounding box center [1047, 429] width 29 height 29
type input "9"
click at [1046, 501] on button at bounding box center [1047, 505] width 29 height 29
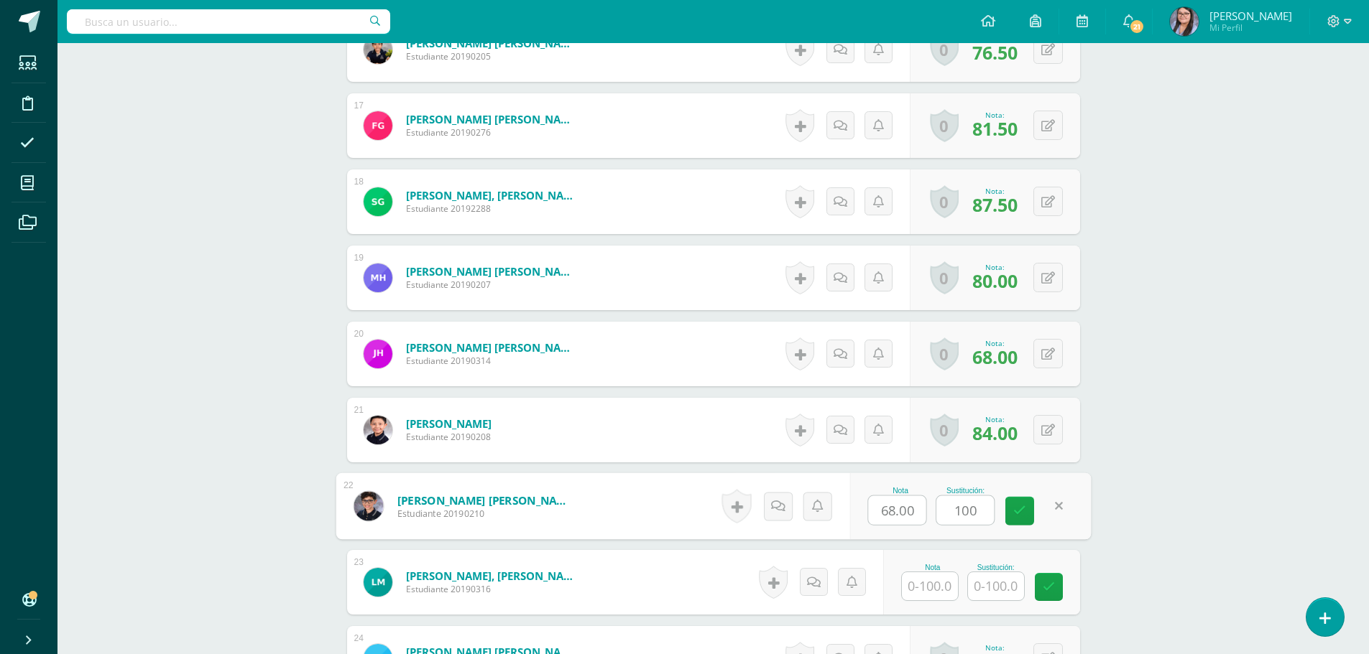
type input "100"
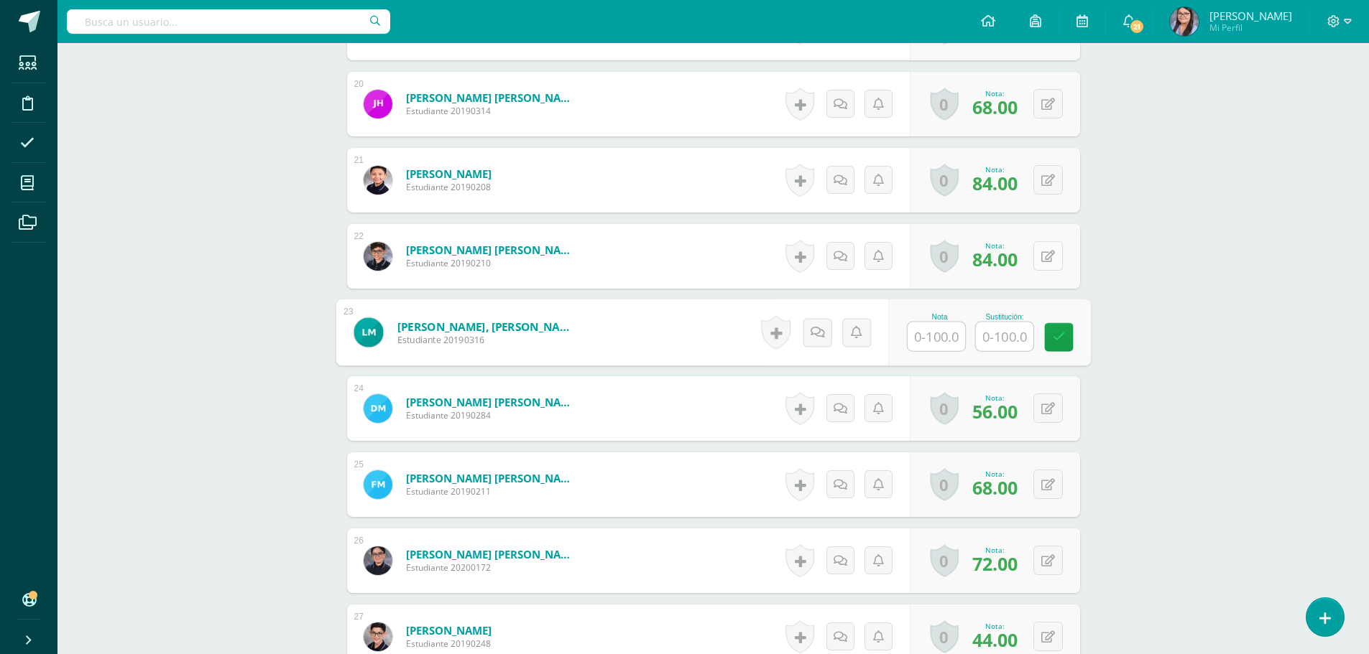
scroll to position [1969, 0]
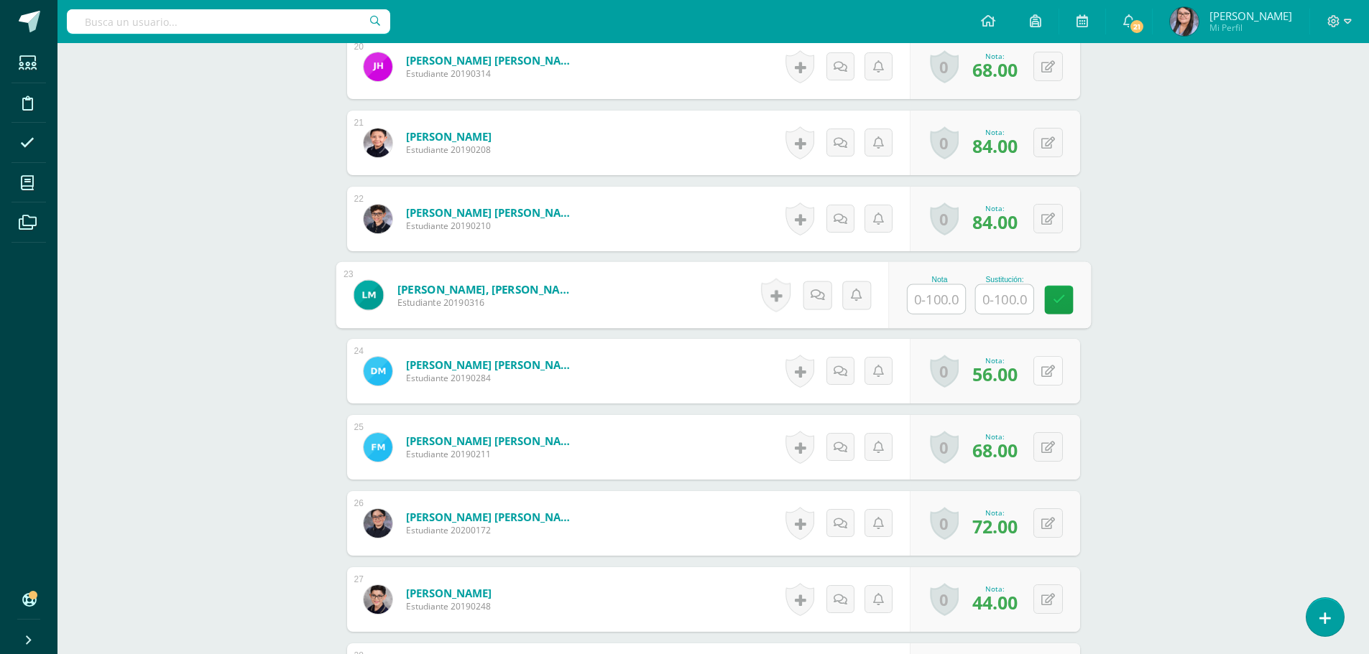
click at [1055, 369] on button at bounding box center [1047, 370] width 29 height 29
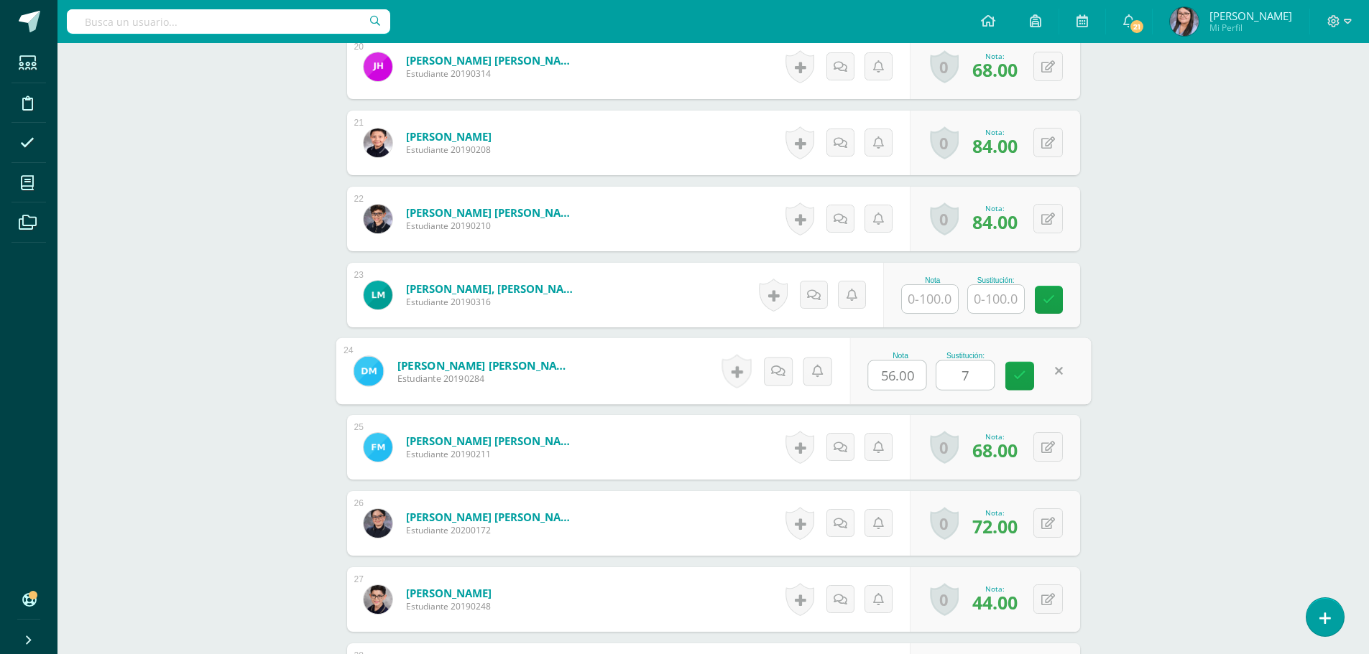
type input "74"
click at [1054, 448] on button at bounding box center [1047, 446] width 29 height 29
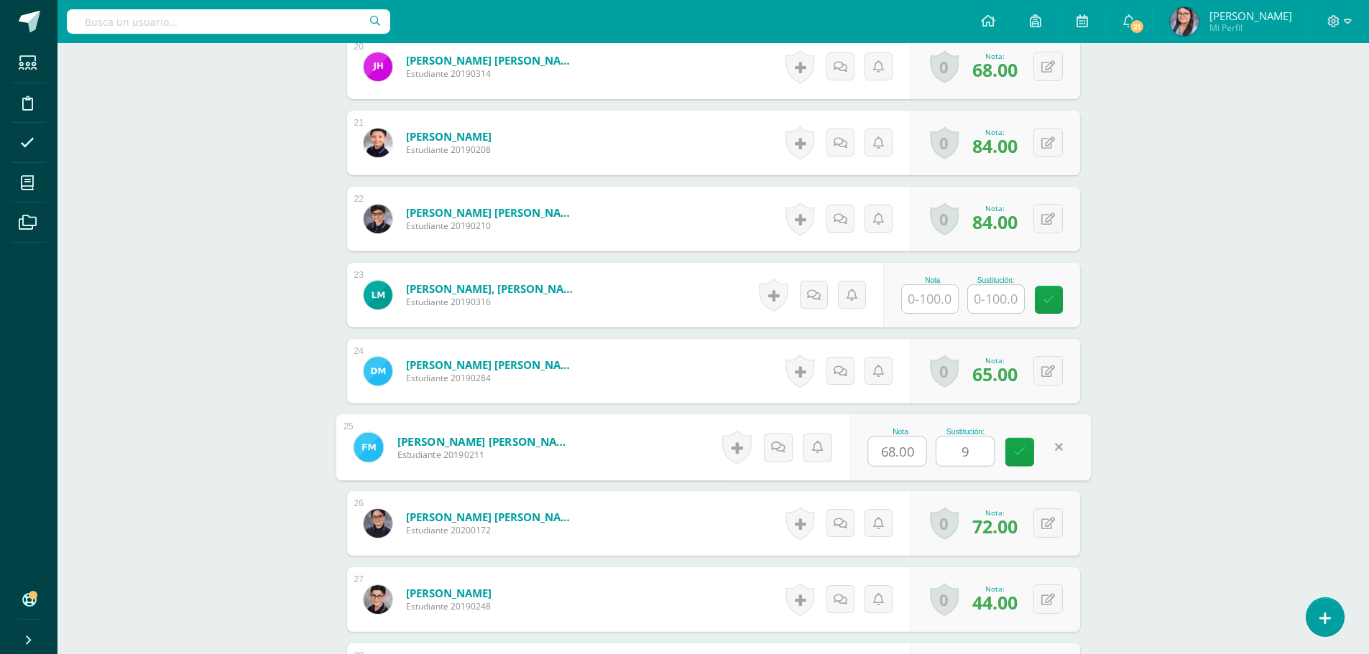
type input "92"
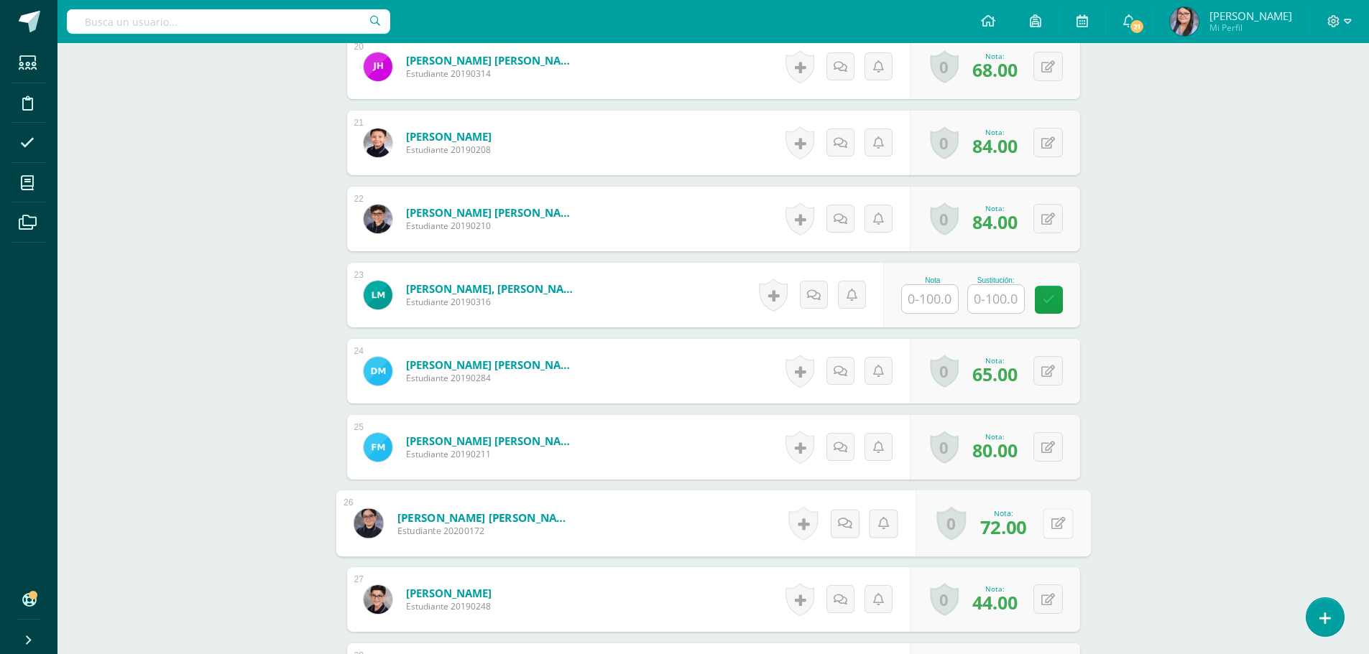
click at [1045, 522] on button at bounding box center [1057, 524] width 30 height 30
type input "85"
click at [1057, 593] on button at bounding box center [1047, 599] width 29 height 29
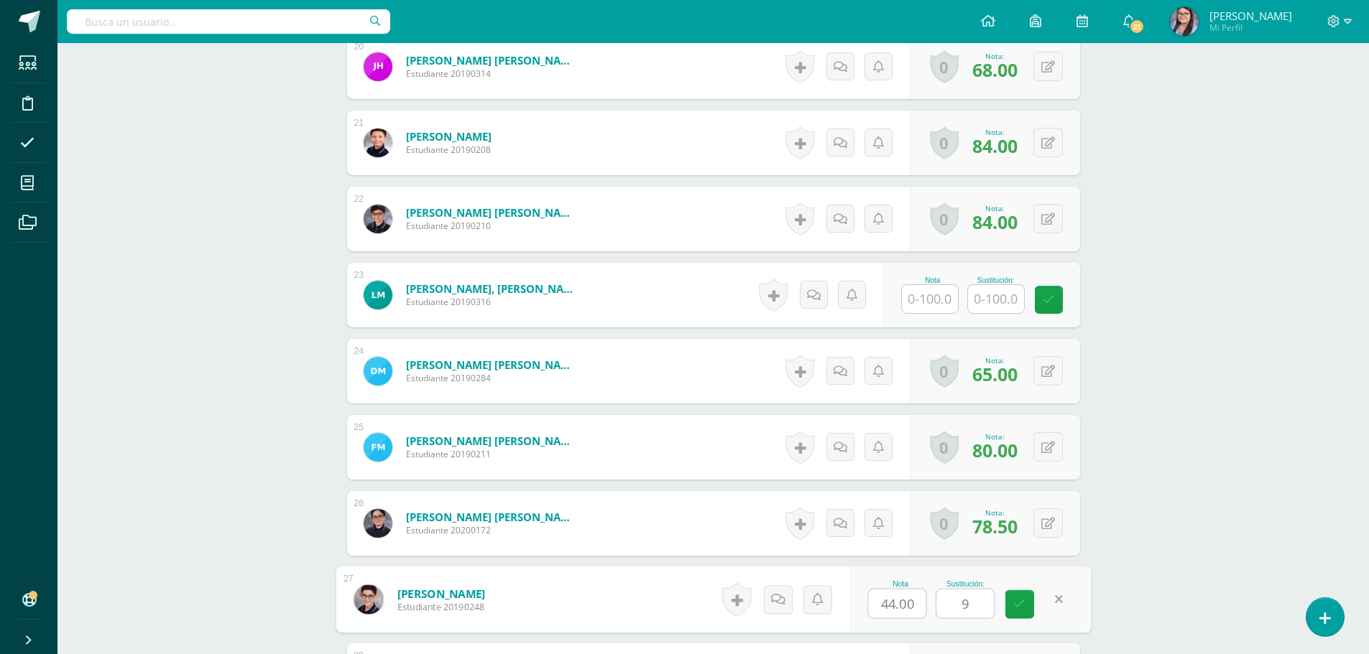
type input "90"
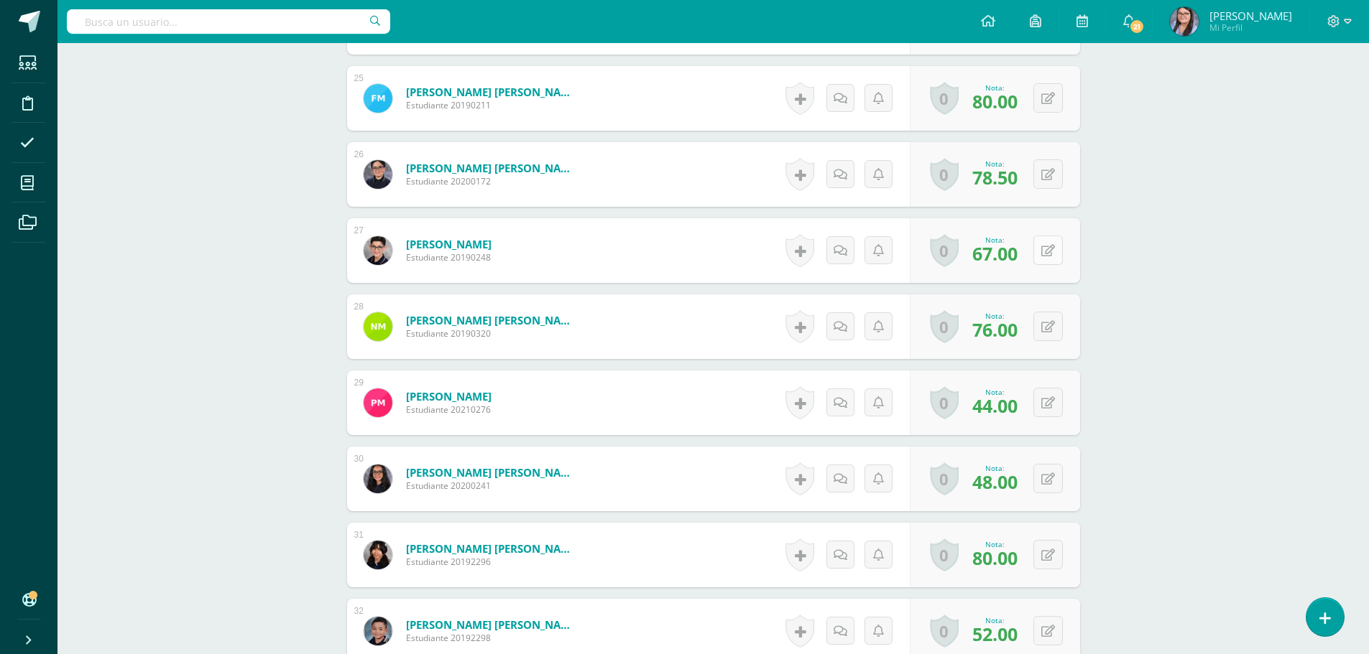
scroll to position [2328, 0]
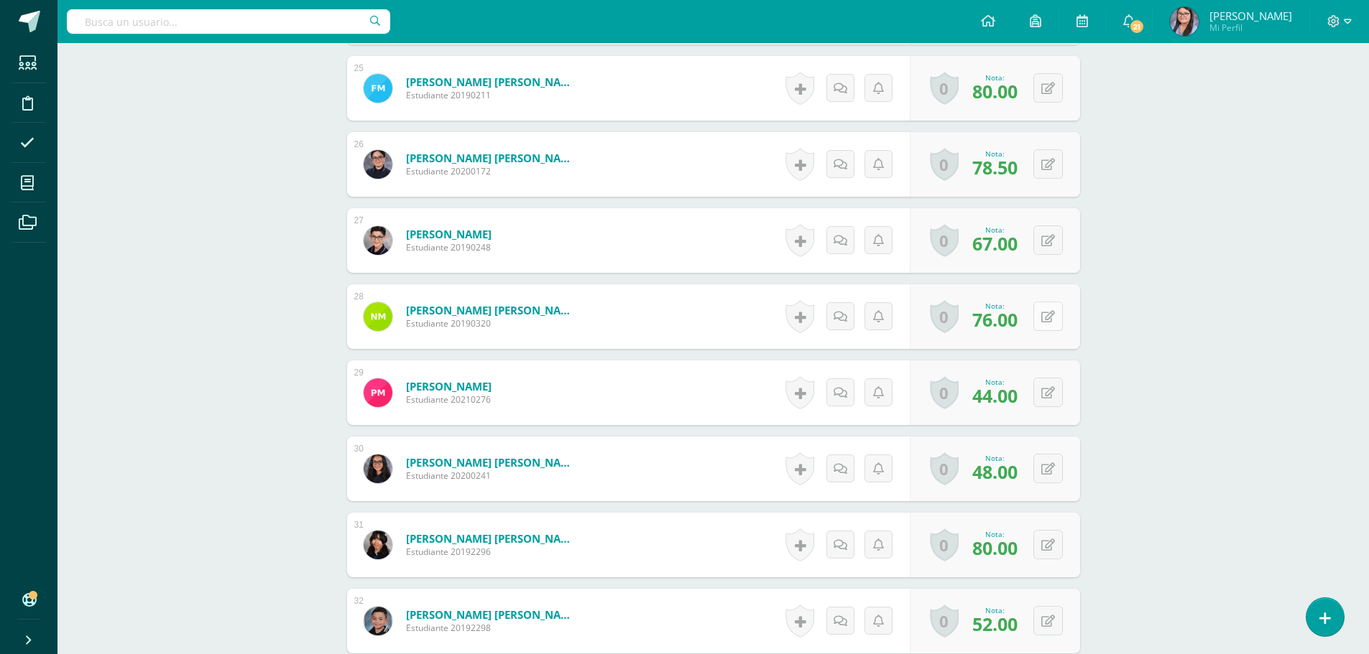
click at [1047, 323] on button at bounding box center [1047, 316] width 29 height 29
type input "100"
click at [1037, 397] on div "0 Logros Logros obtenidos Aún no hay logros agregados Nota: 44.00" at bounding box center [1002, 393] width 175 height 67
click at [1043, 393] on button at bounding box center [1057, 393] width 30 height 30
type input "100"
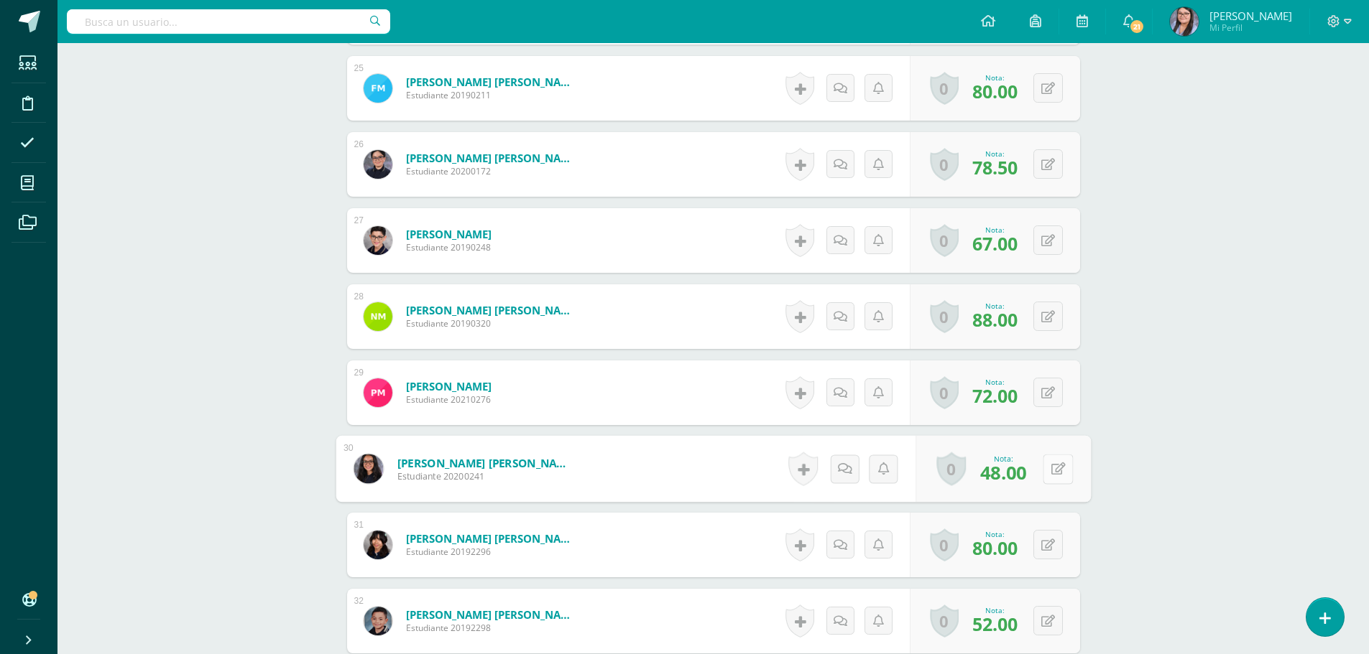
click at [1055, 469] on button at bounding box center [1057, 469] width 30 height 30
type input "52"
click at [1056, 547] on button at bounding box center [1057, 545] width 30 height 30
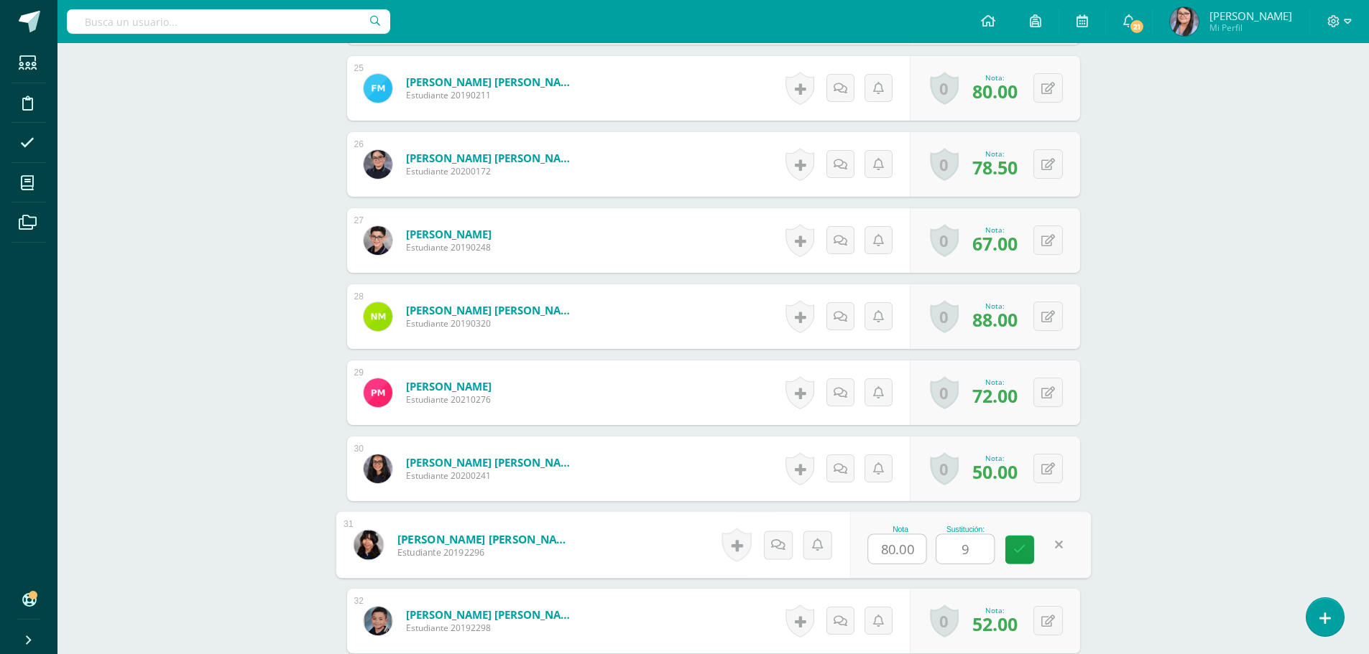
type input "90"
click at [1057, 620] on button at bounding box center [1047, 620] width 29 height 29
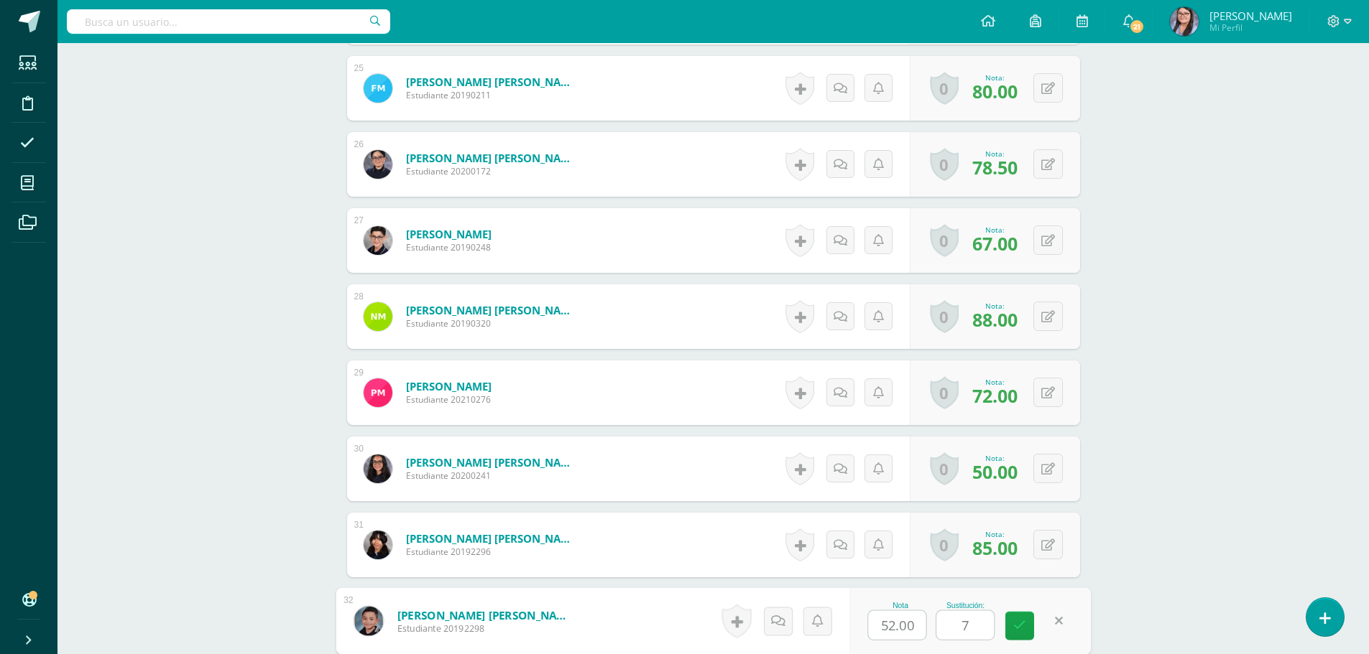
type input "75"
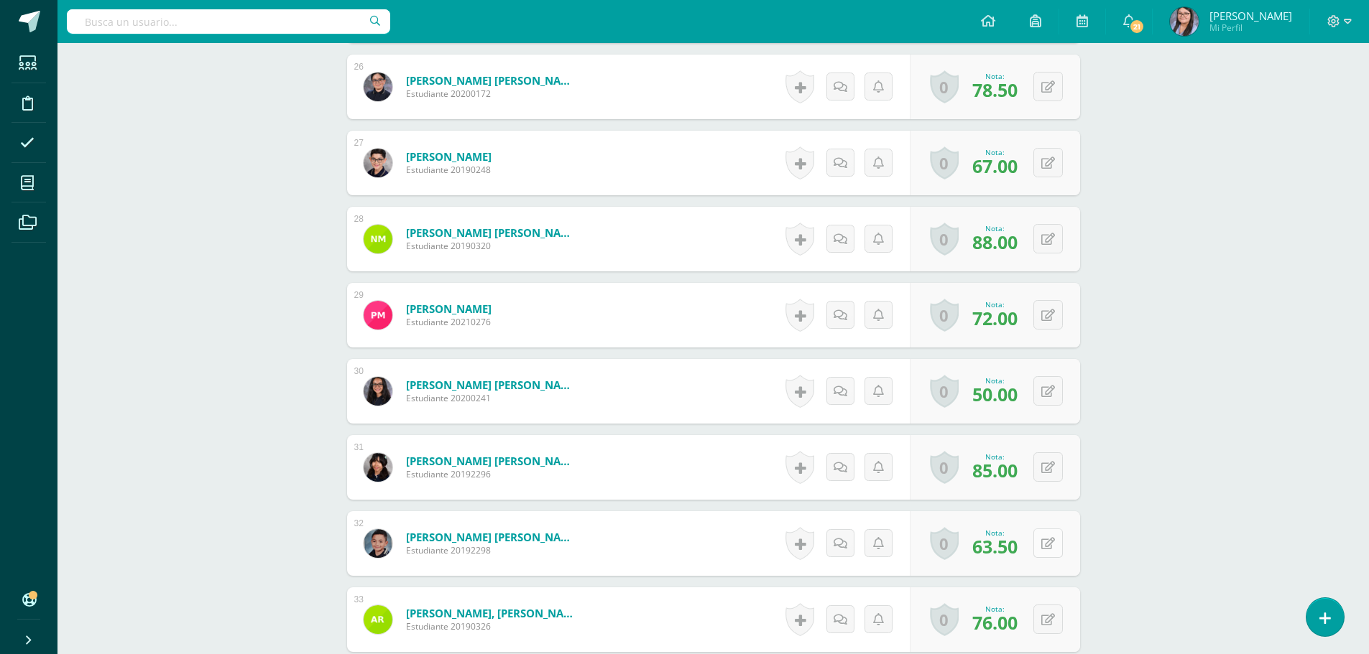
scroll to position [2544, 0]
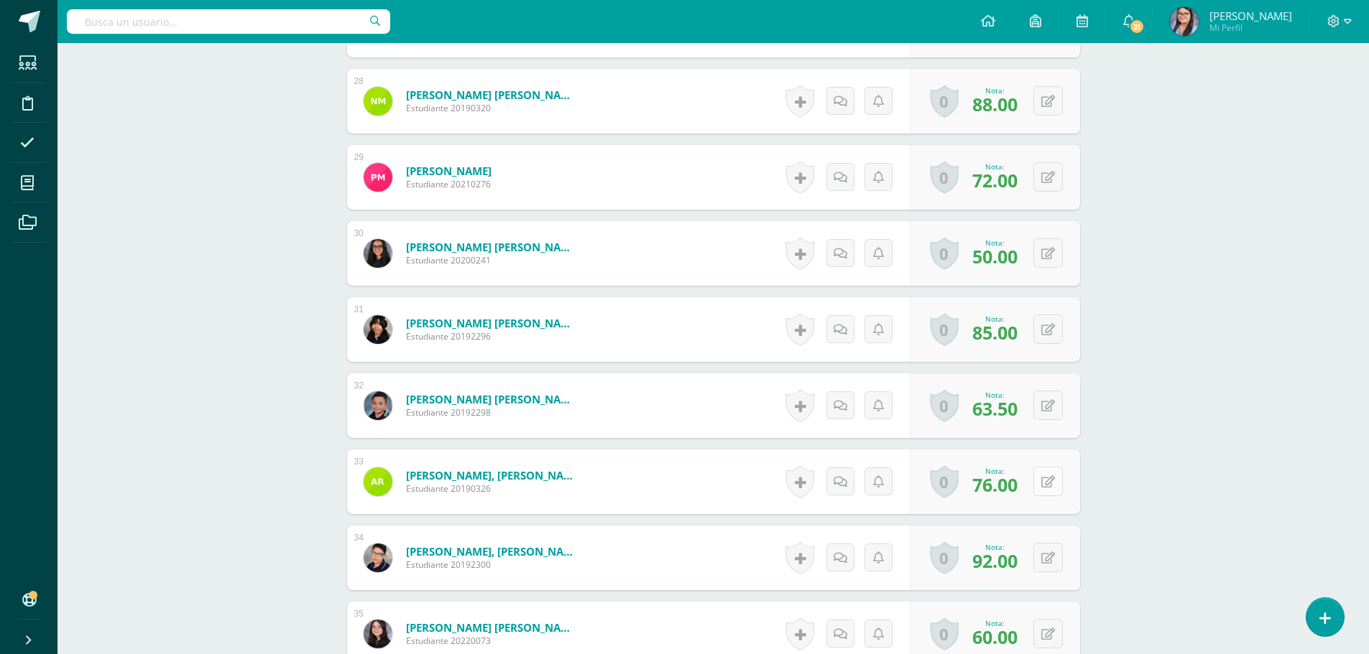
click at [1048, 477] on button at bounding box center [1047, 481] width 29 height 29
type input "85"
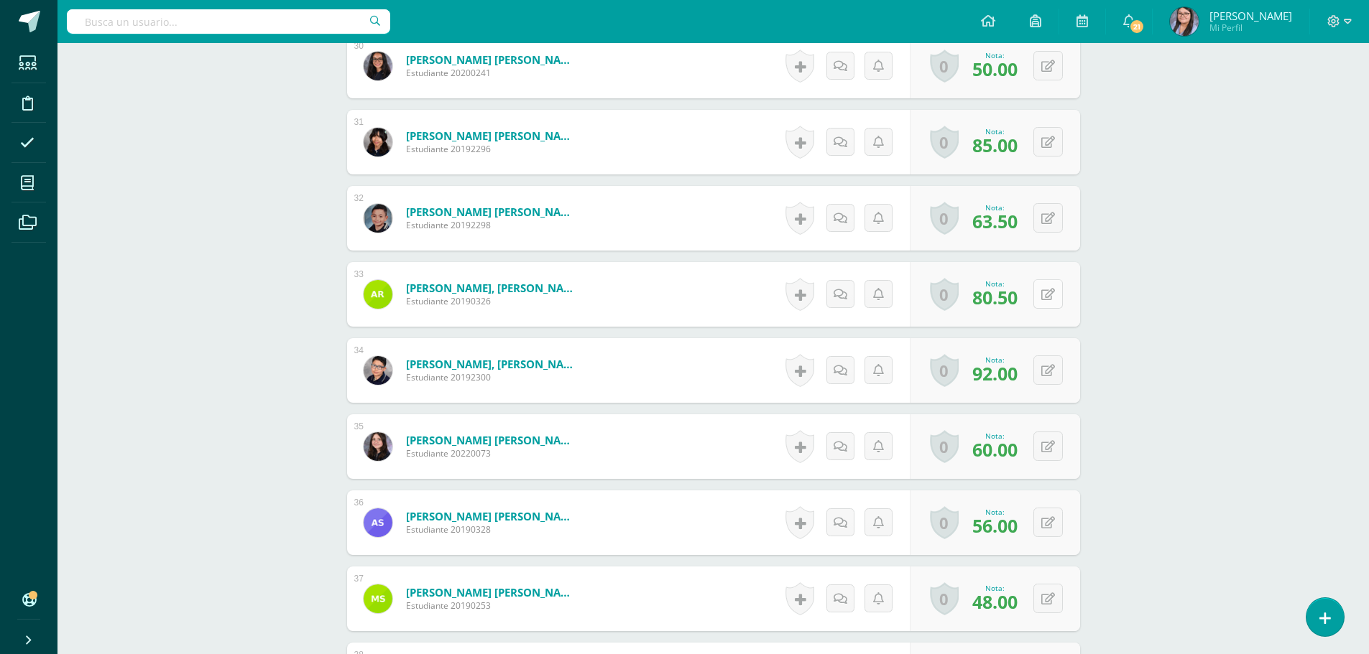
scroll to position [2759, 0]
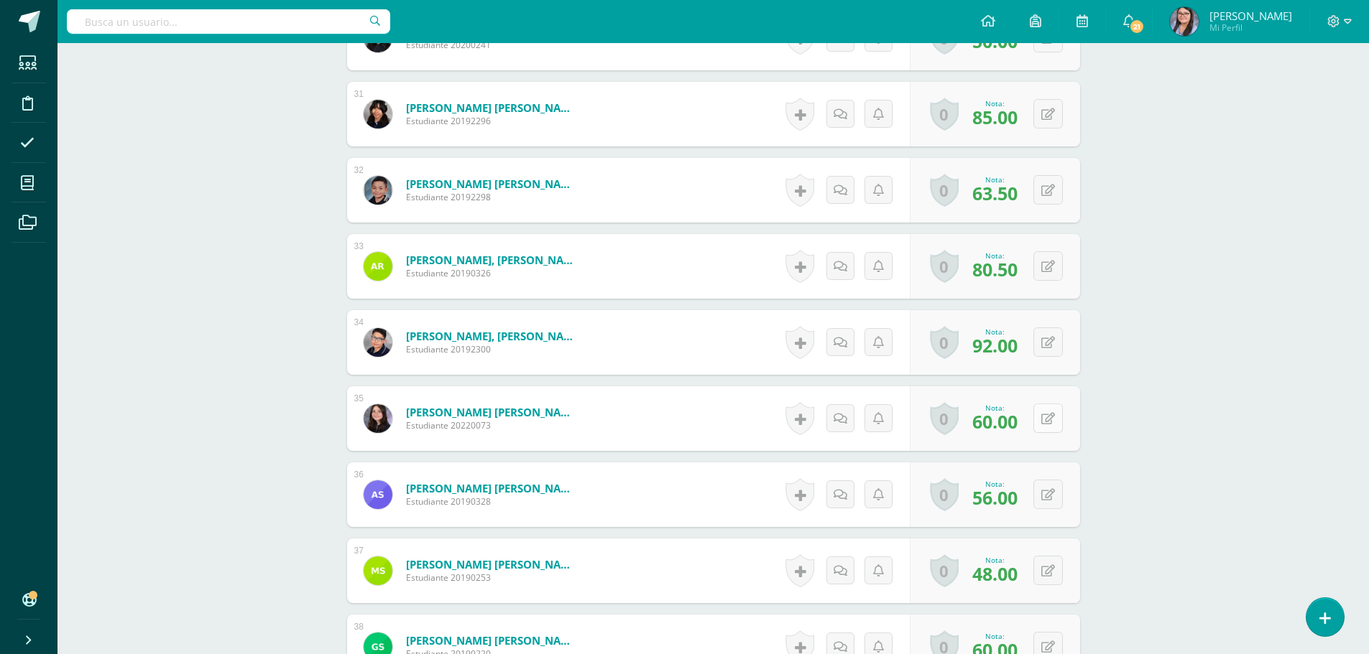
click at [1058, 417] on button at bounding box center [1047, 418] width 29 height 29
type input "79"
click at [1042, 491] on button at bounding box center [1057, 495] width 30 height 30
type input "74"
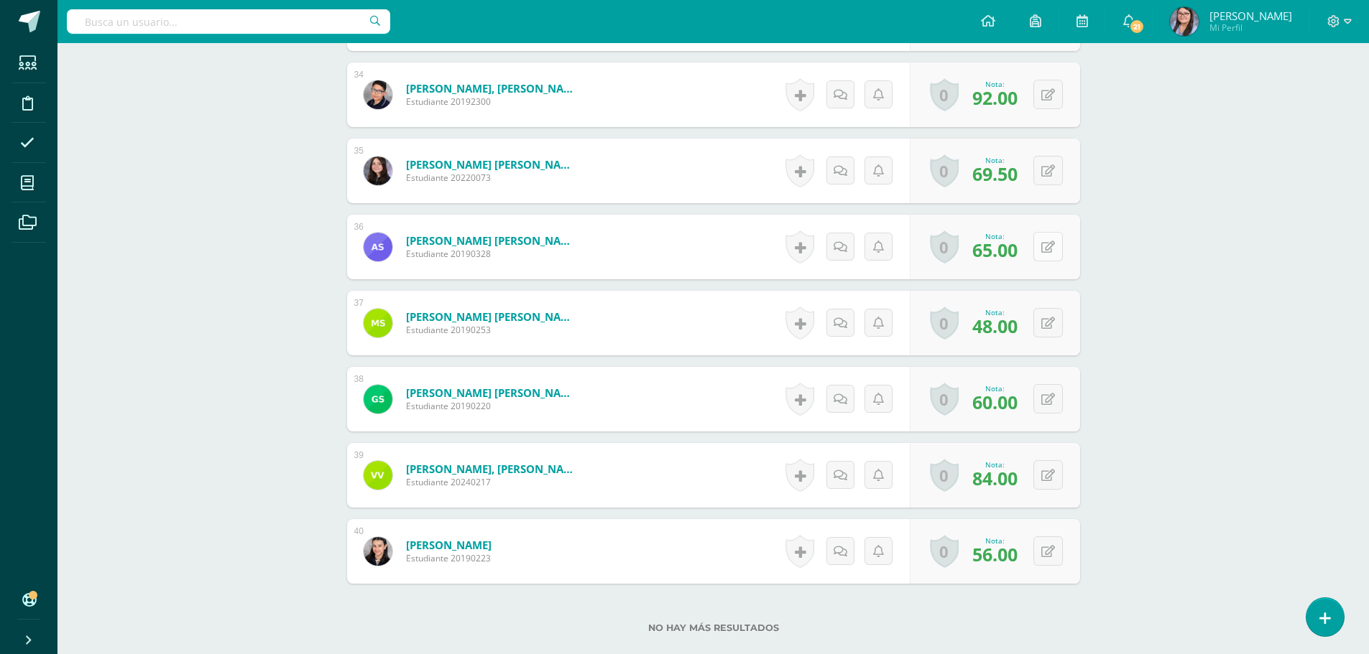
scroll to position [3047, 0]
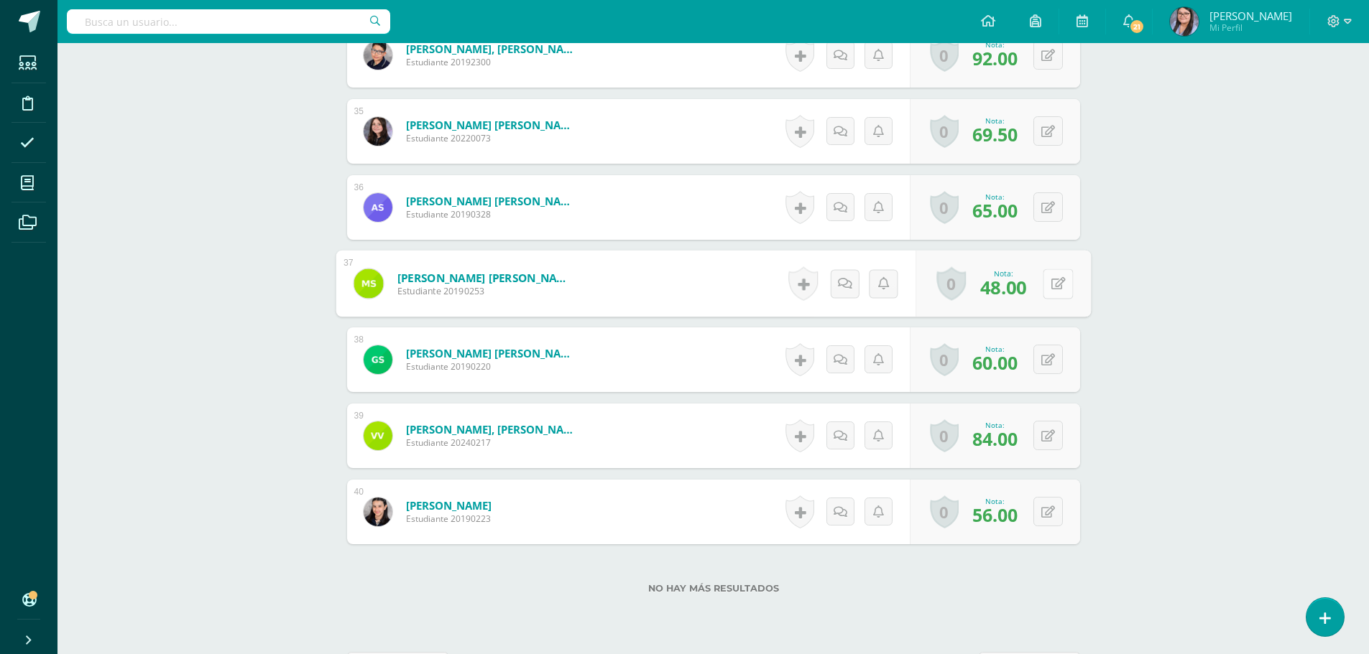
click at [1045, 291] on button at bounding box center [1057, 284] width 30 height 30
type input "76"
click at [1055, 353] on button at bounding box center [1047, 359] width 29 height 29
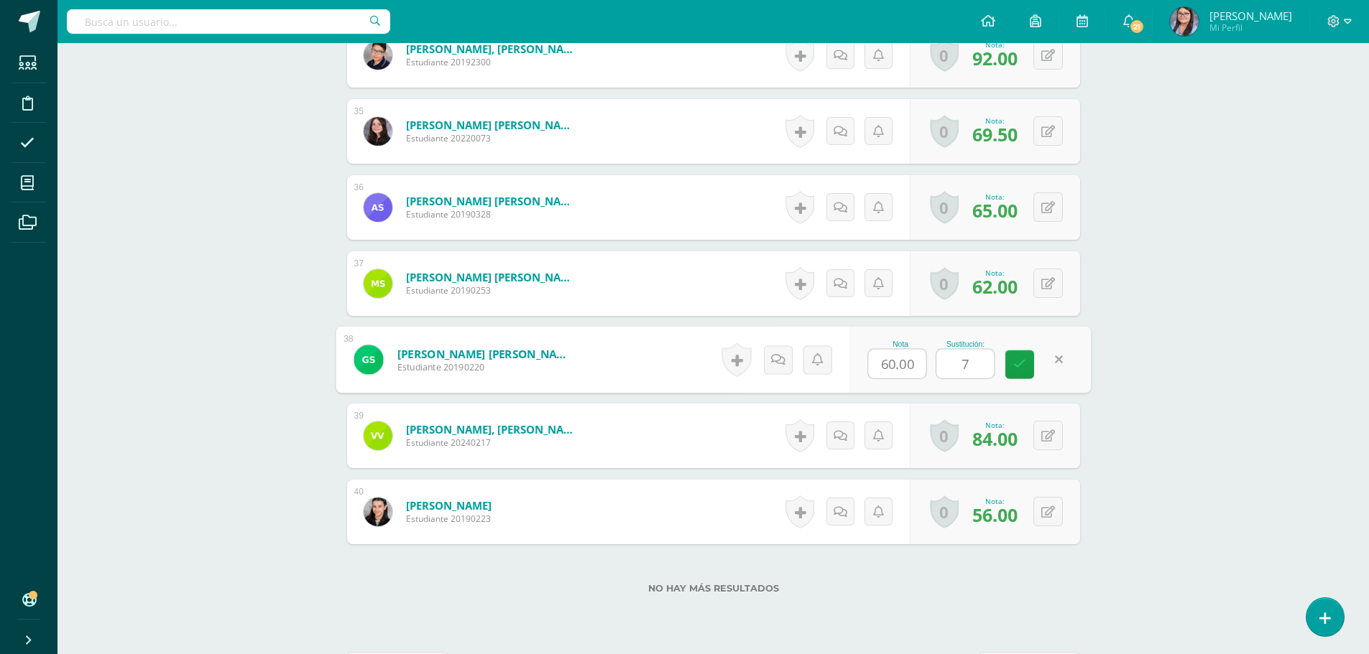
type input "76"
click at [1055, 433] on button at bounding box center [1047, 435] width 29 height 29
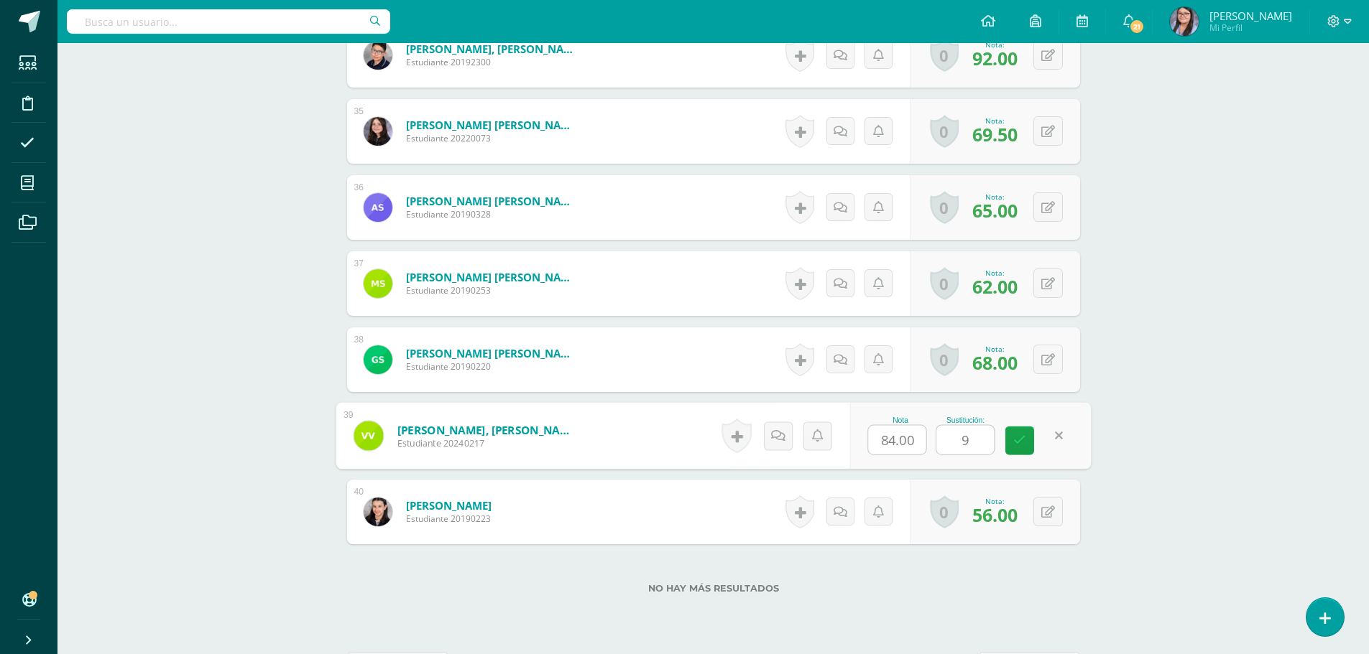
type input "92"
click at [1050, 516] on icon at bounding box center [1048, 512] width 14 height 12
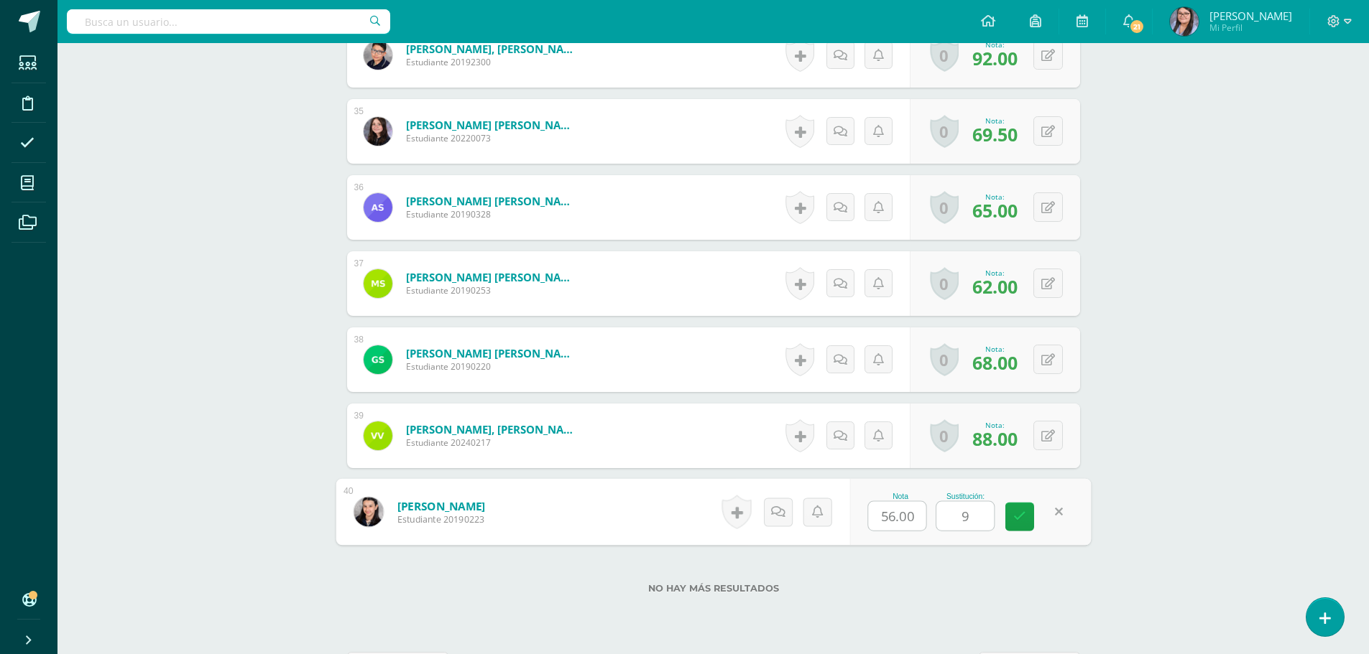
type input "93"
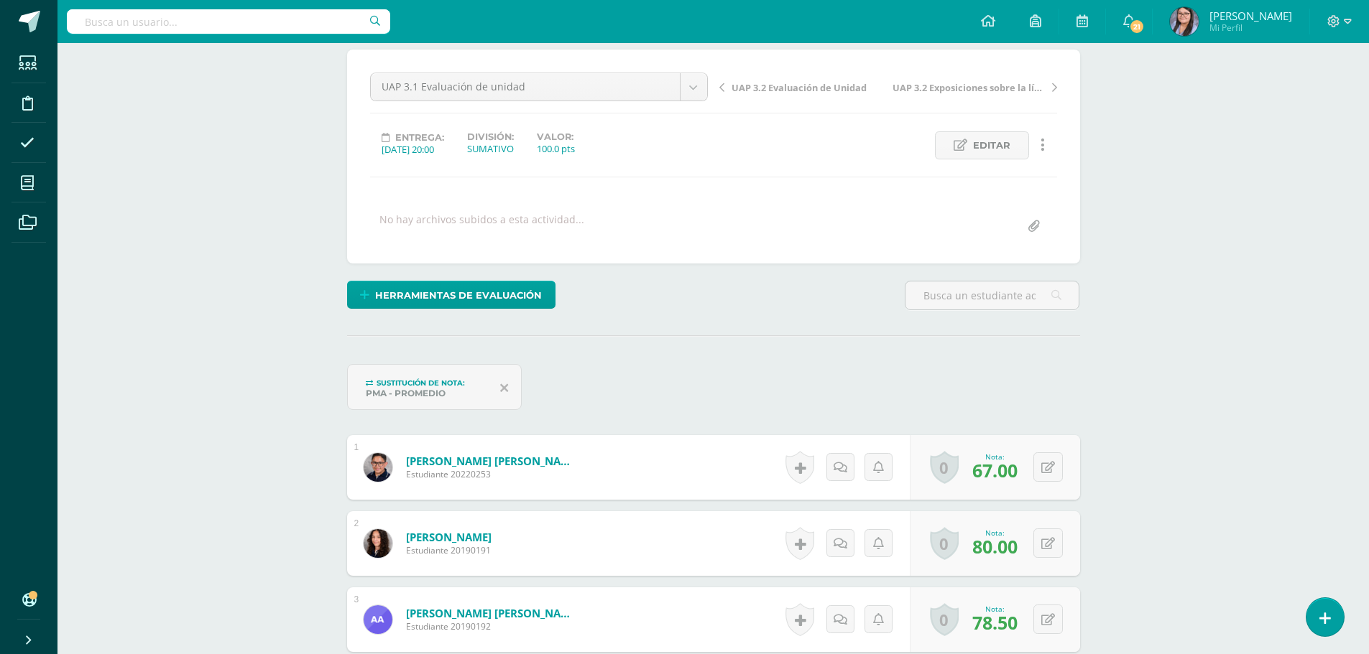
scroll to position [0, 0]
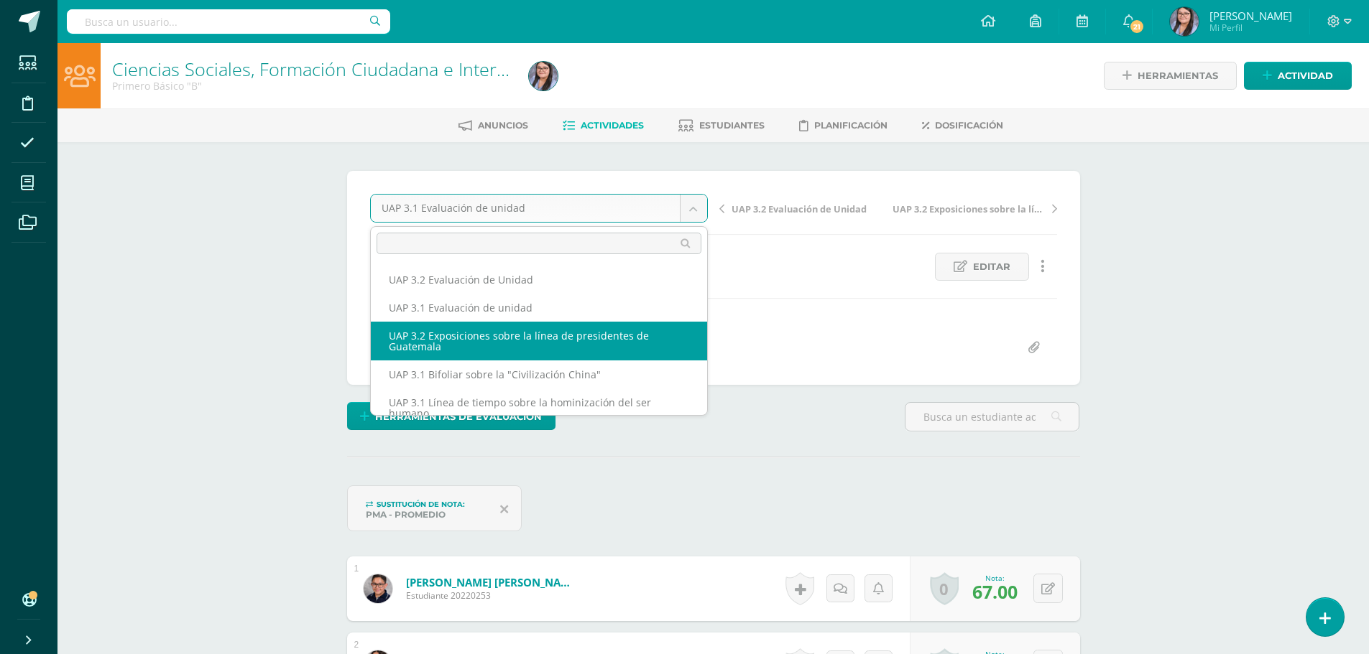
select select "/dashboard/teacher/grade-activity/224438/"
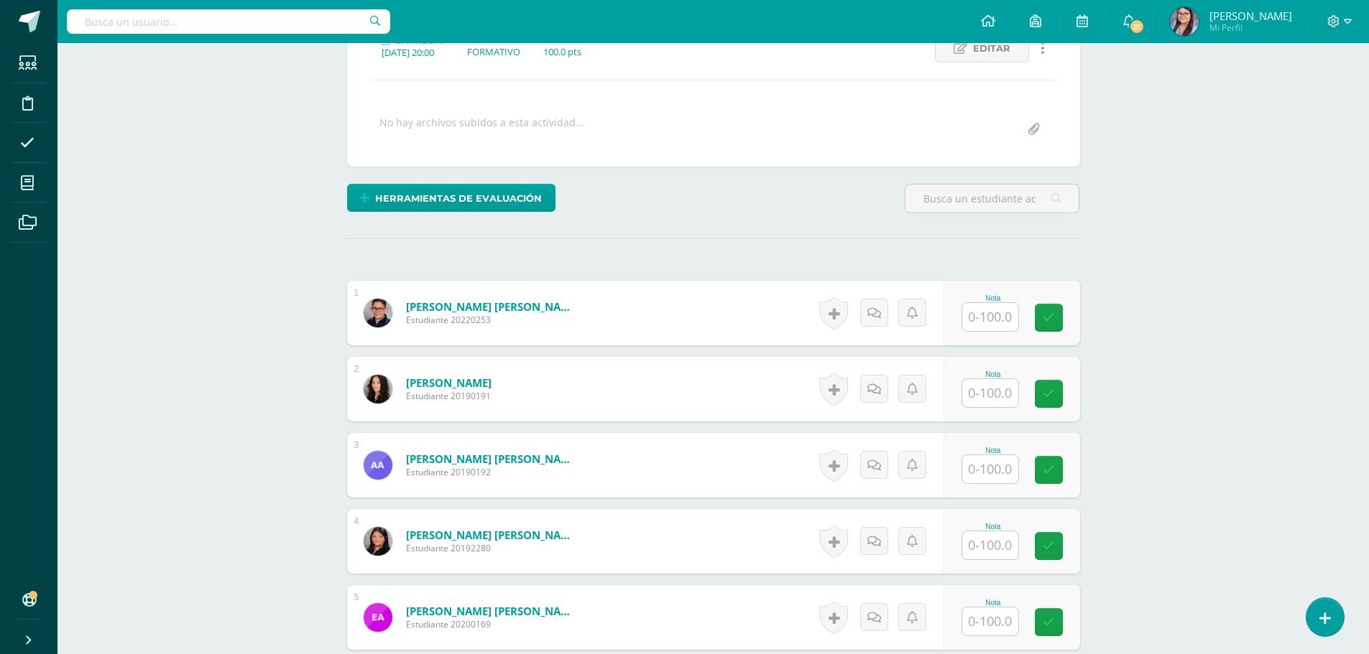
scroll to position [219, 0]
click at [1006, 307] on input "text" at bounding box center [990, 316] width 56 height 28
type input "85"
type input "90"
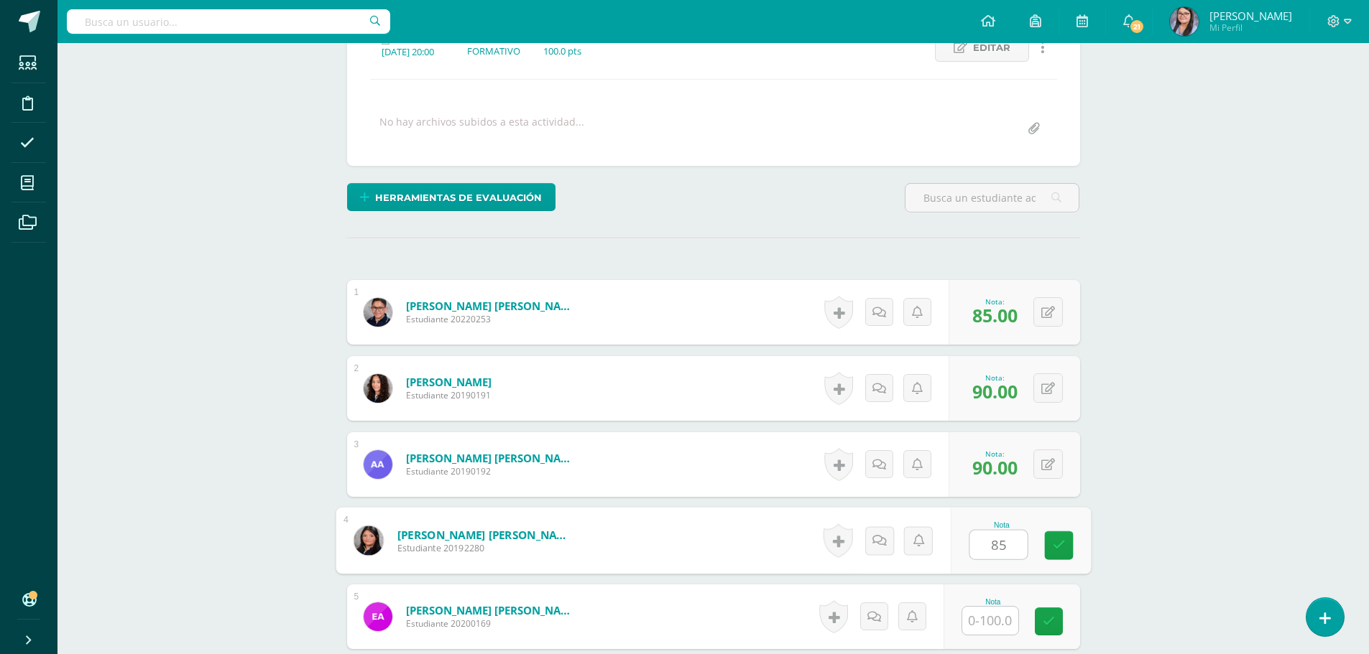
type input "85"
type input "95"
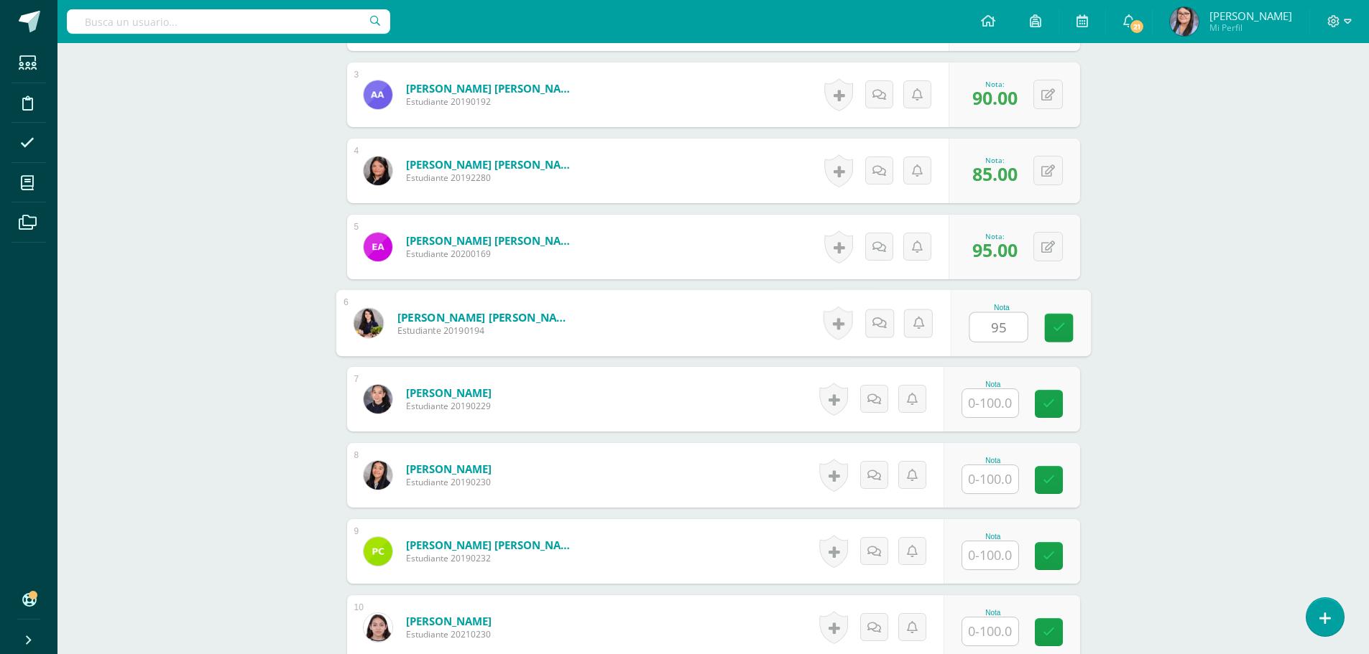
type input "95"
type input "90"
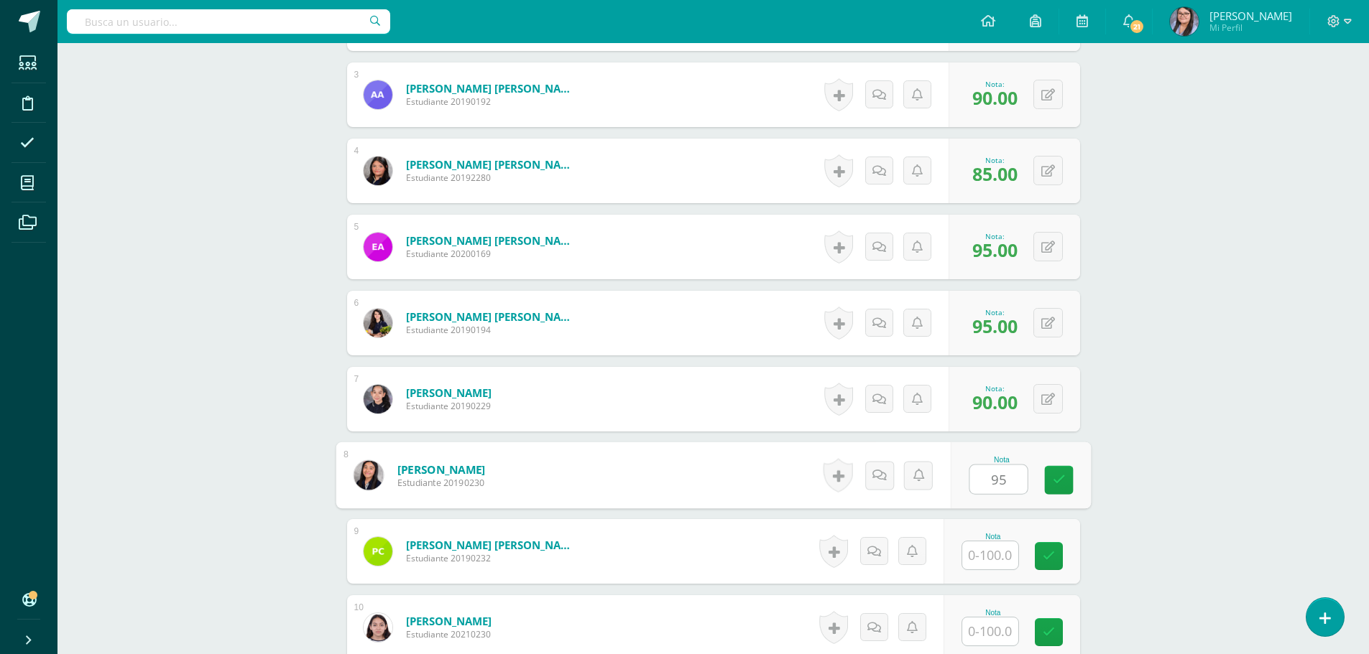
type input "95"
type input "90"
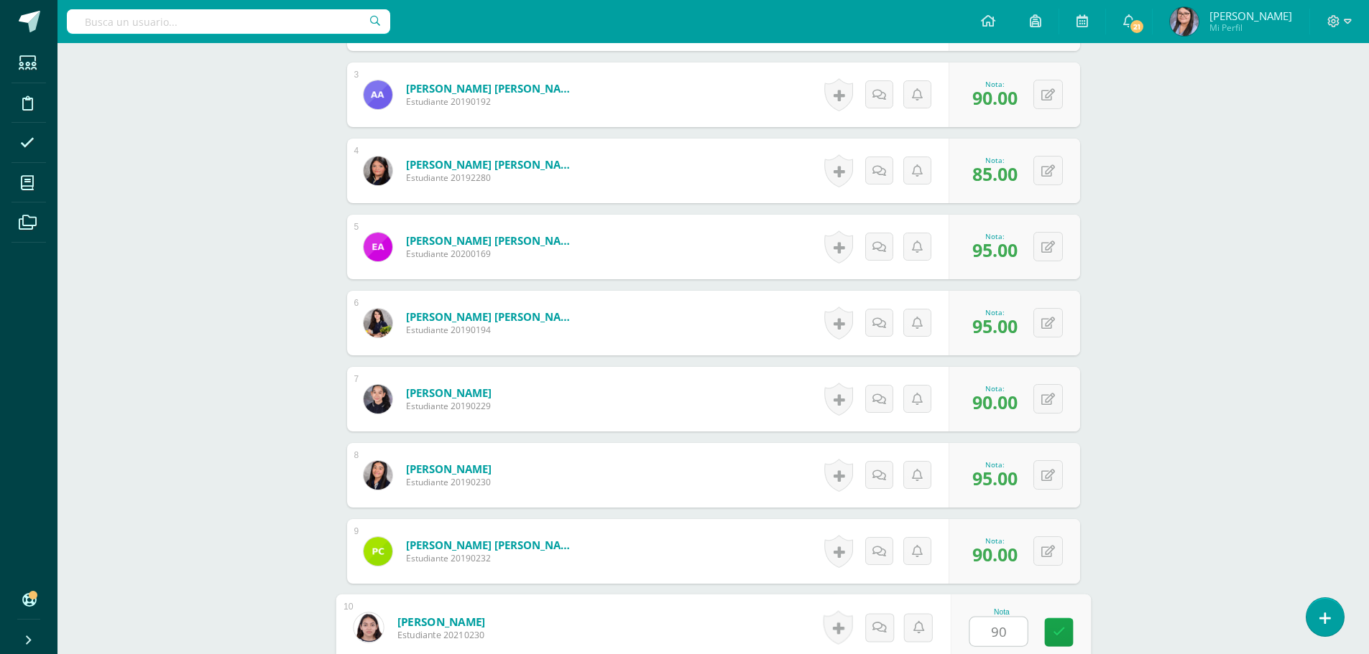
type input "90"
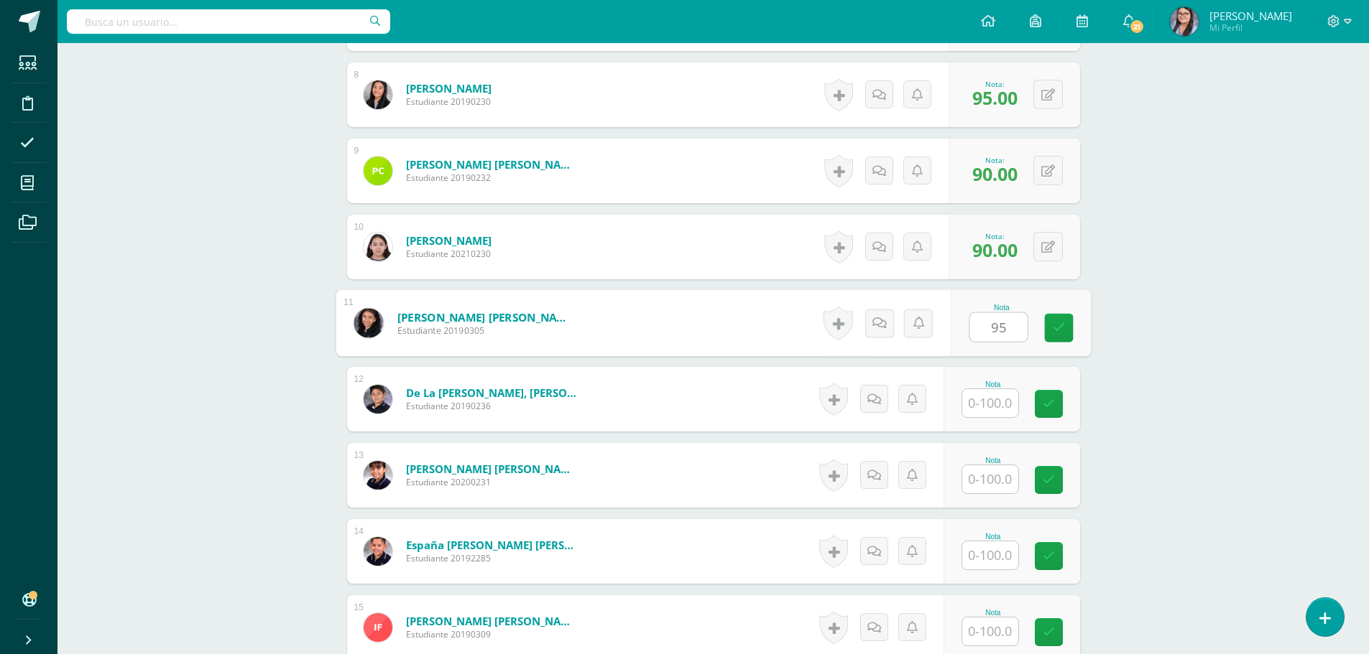
type input "95"
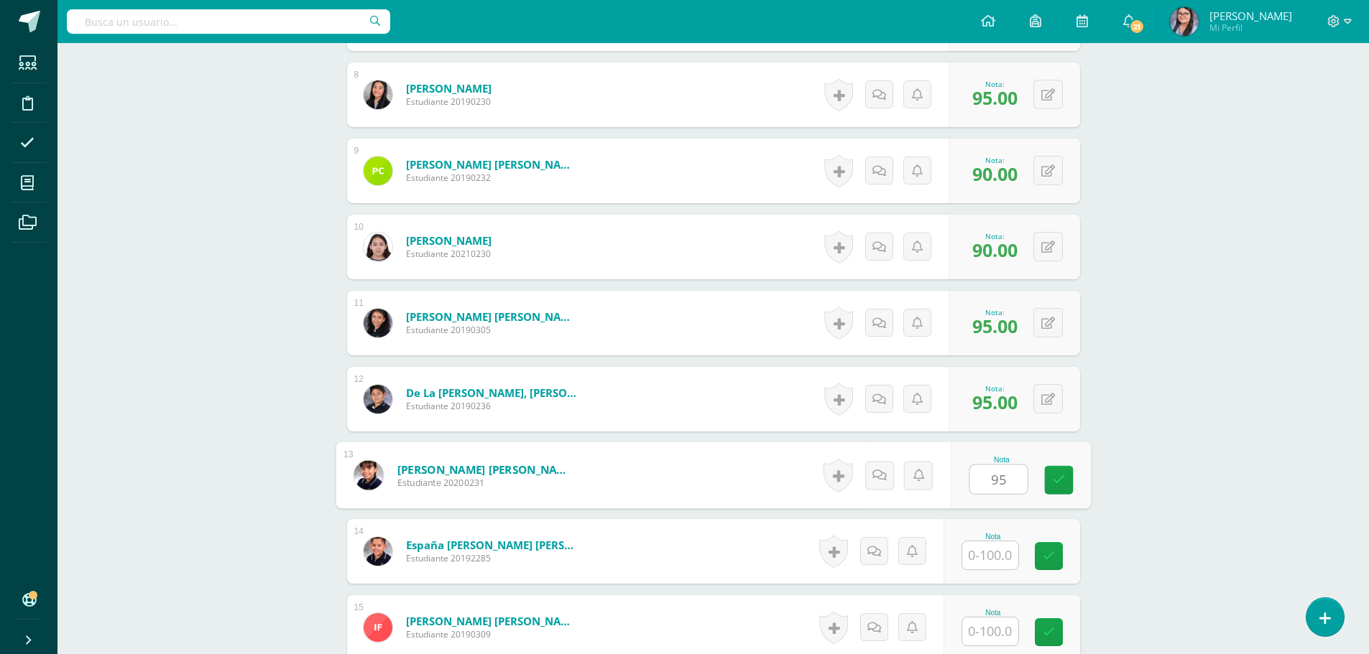
type input "95"
type input "85"
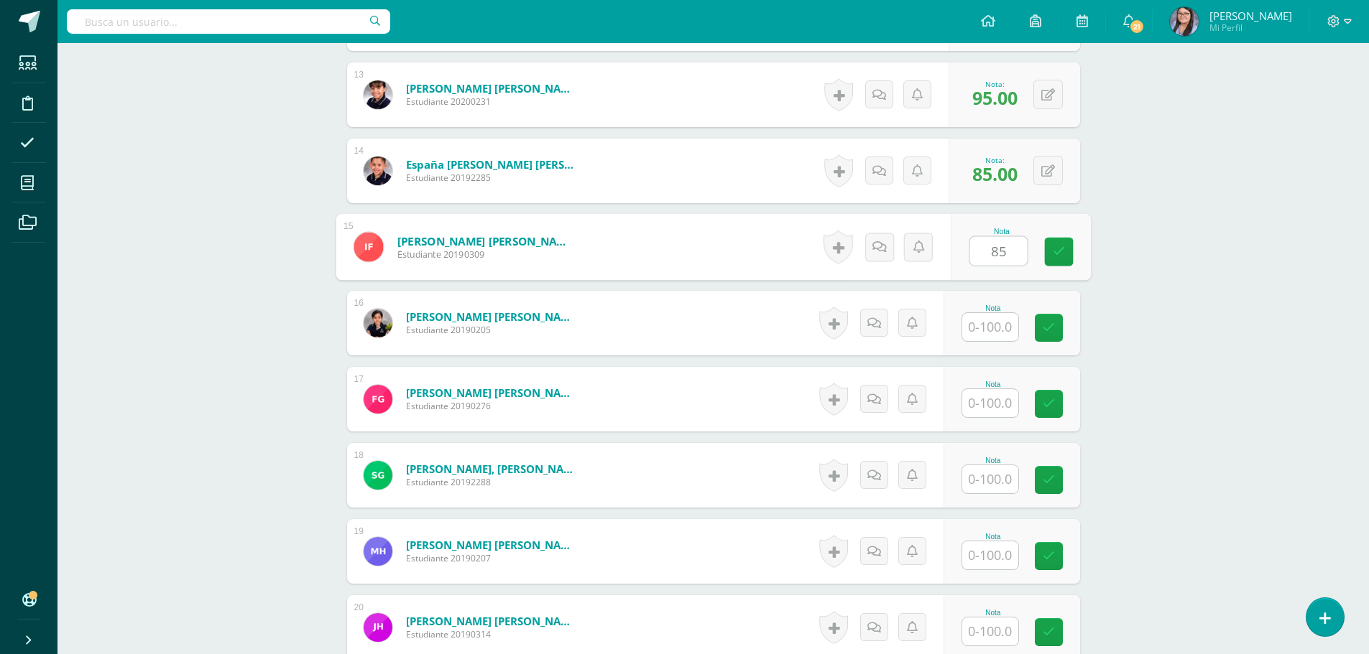
type input "85"
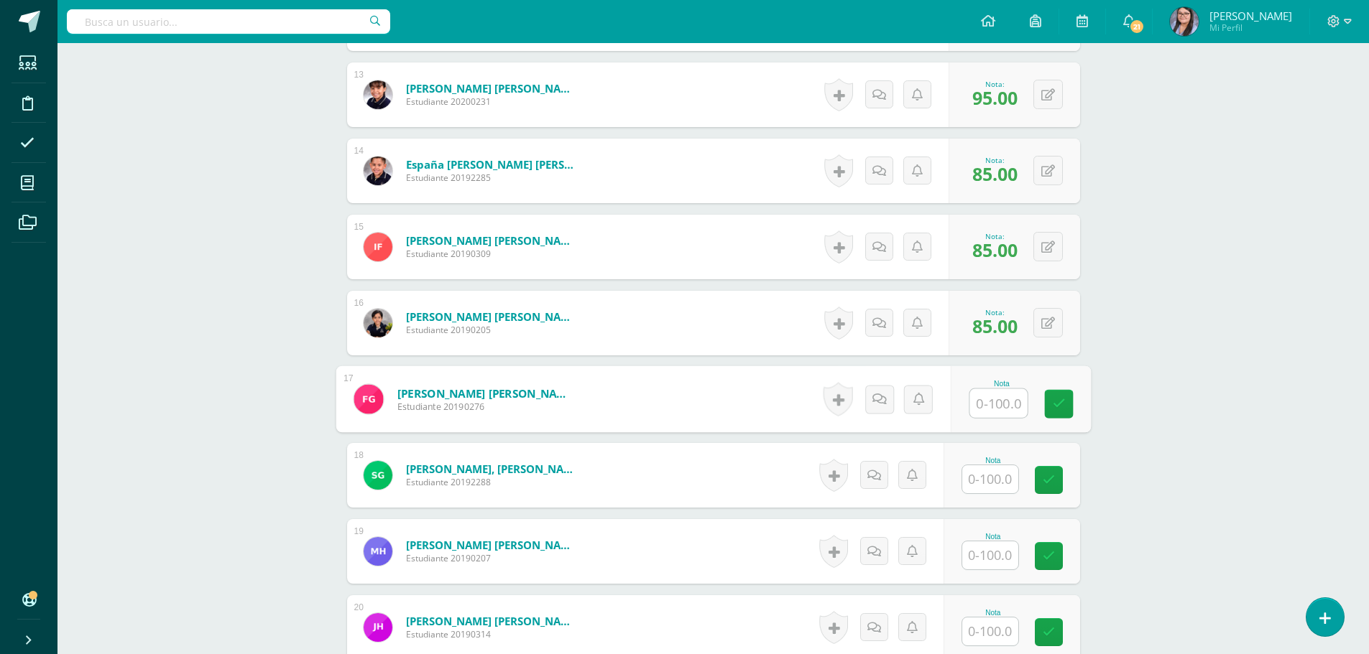
type input "0"
type input "90"
type input "85"
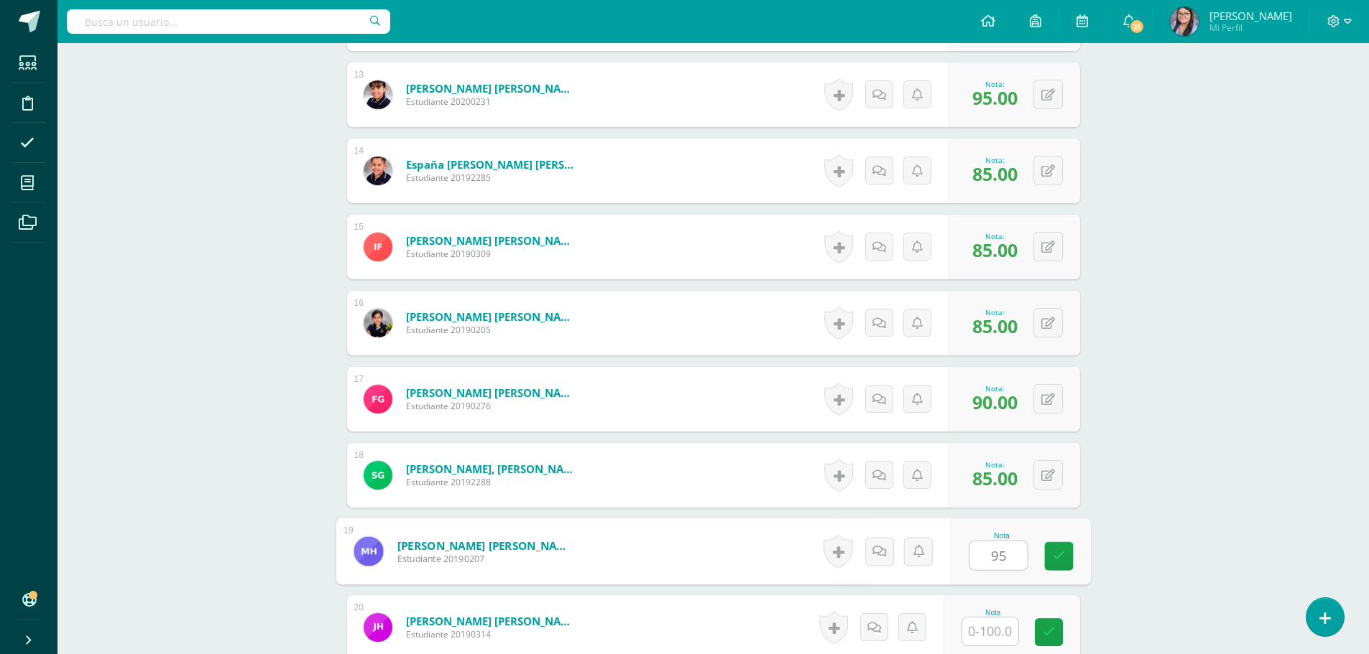
type input "95"
type input "85"
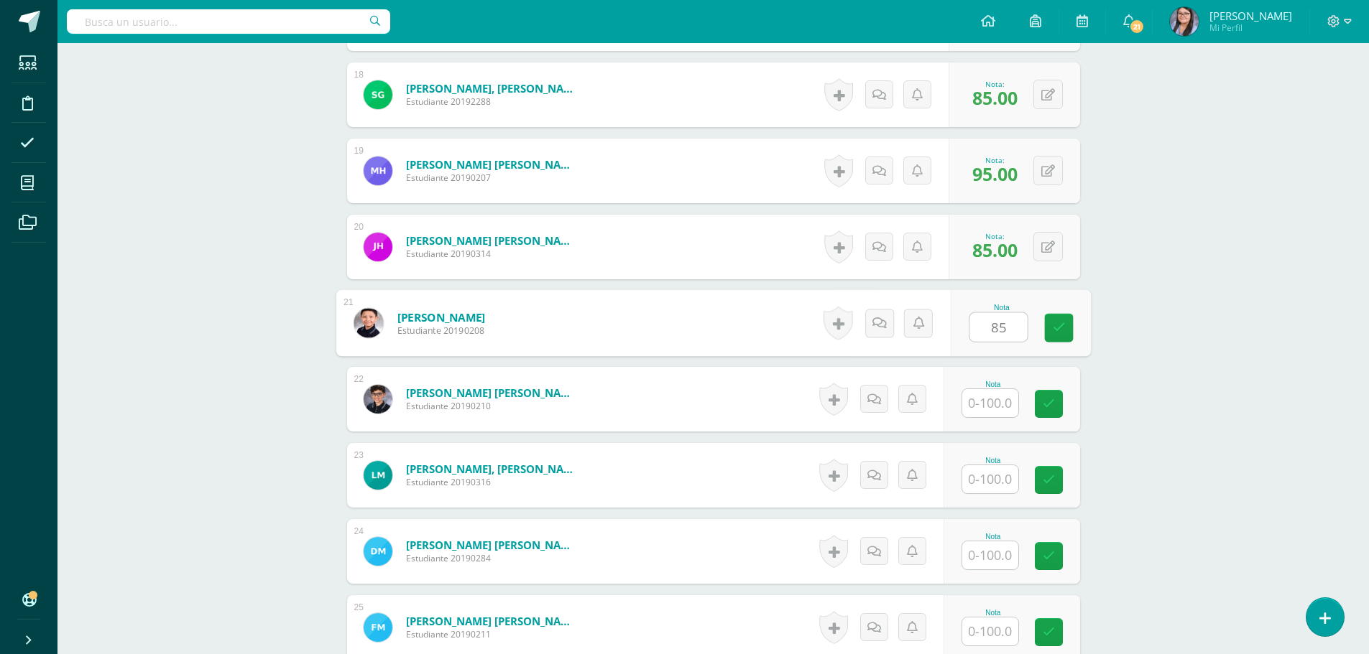
type input "85"
type input "95"
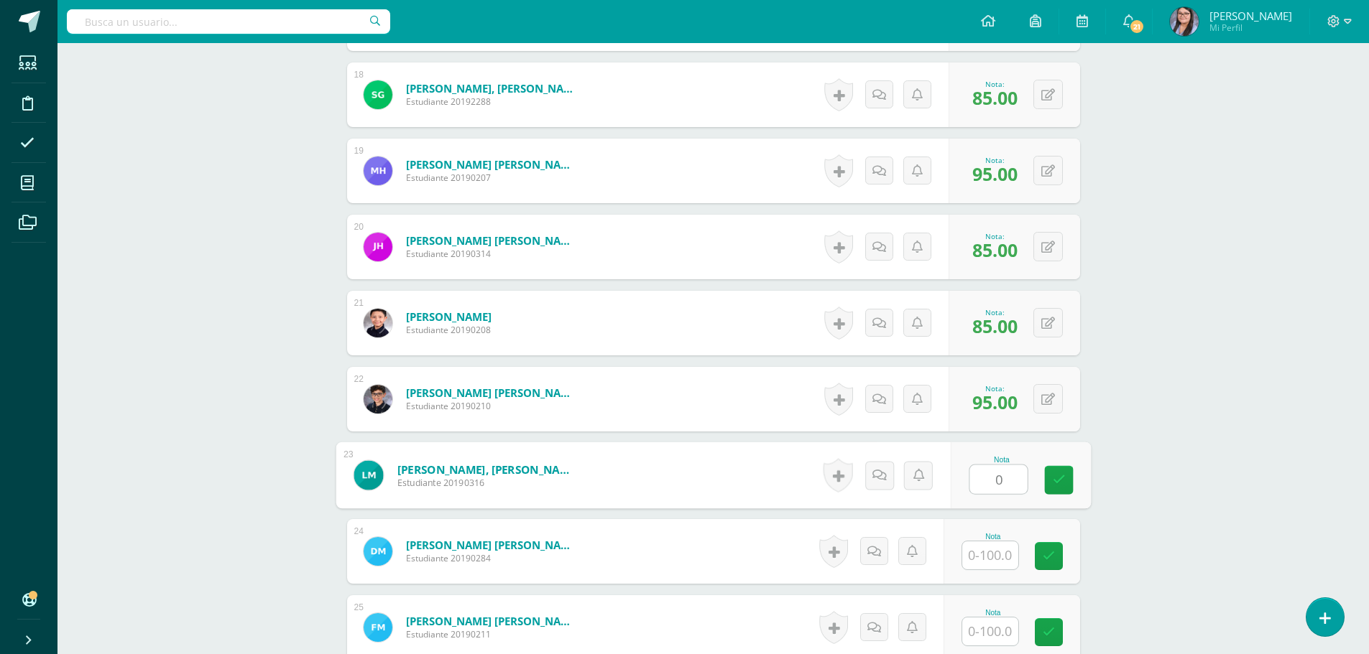
type input "0"
type input "85"
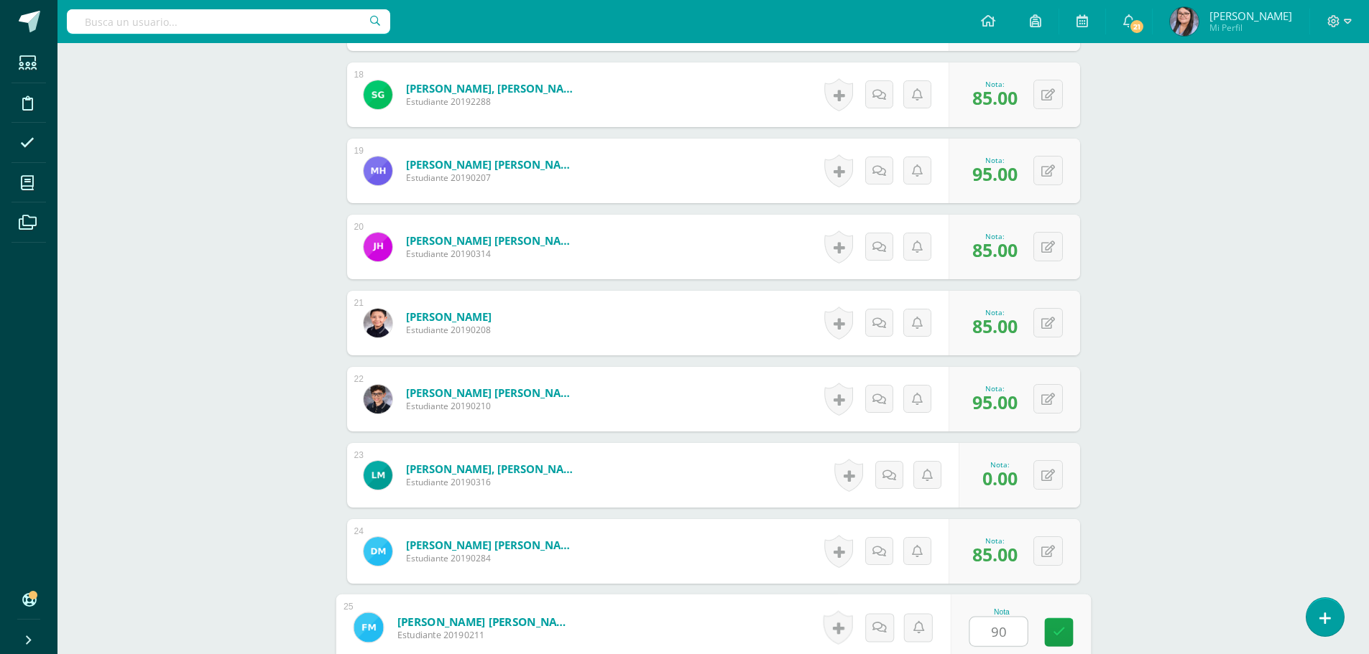
type input "90"
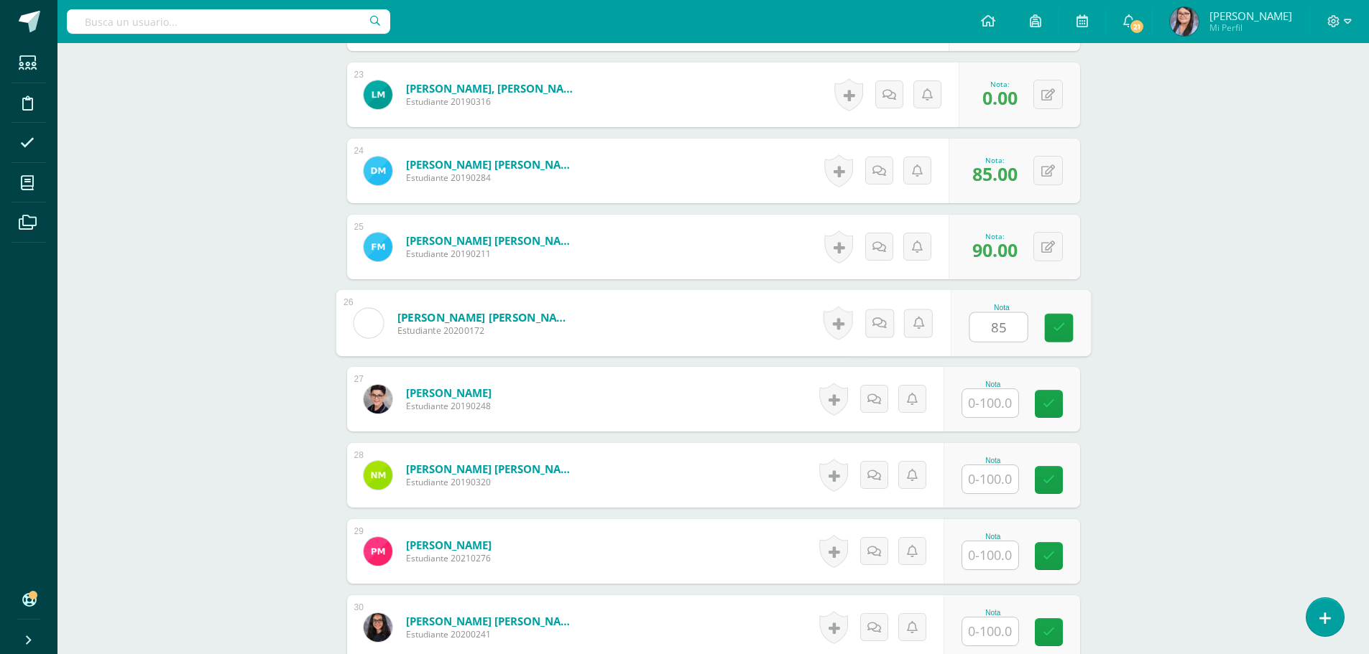
type input "85"
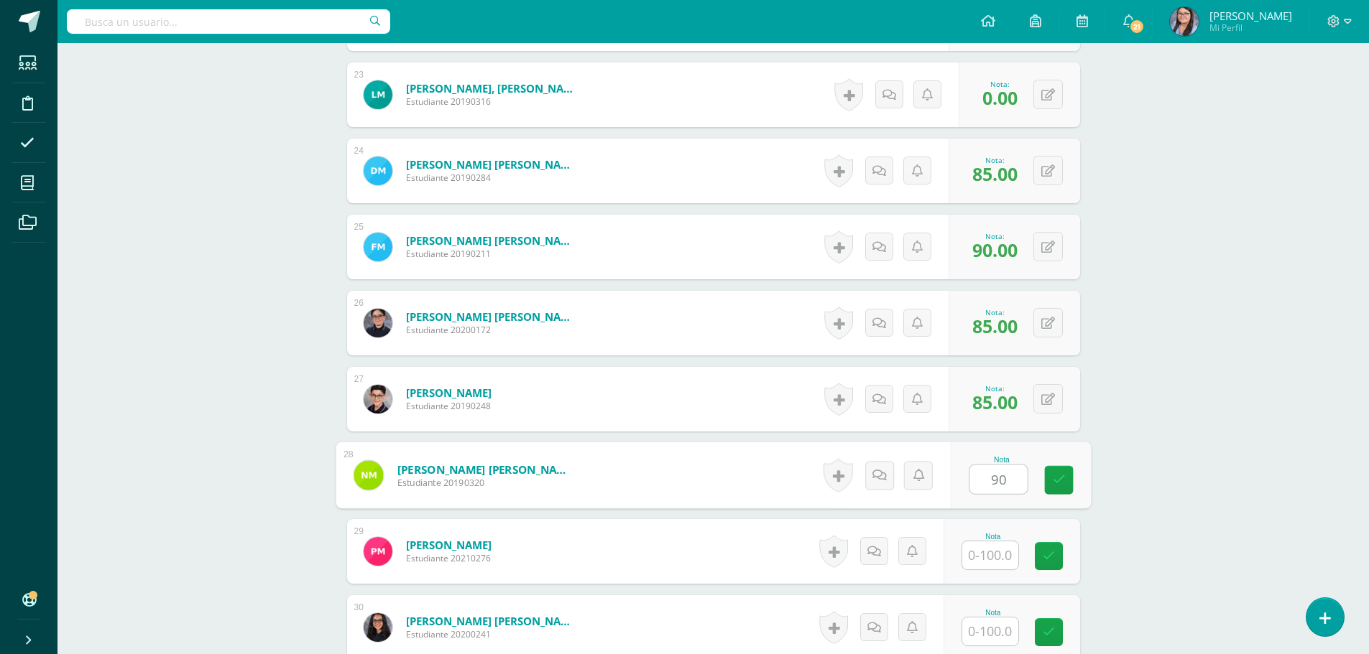
type input "90"
type input "85"
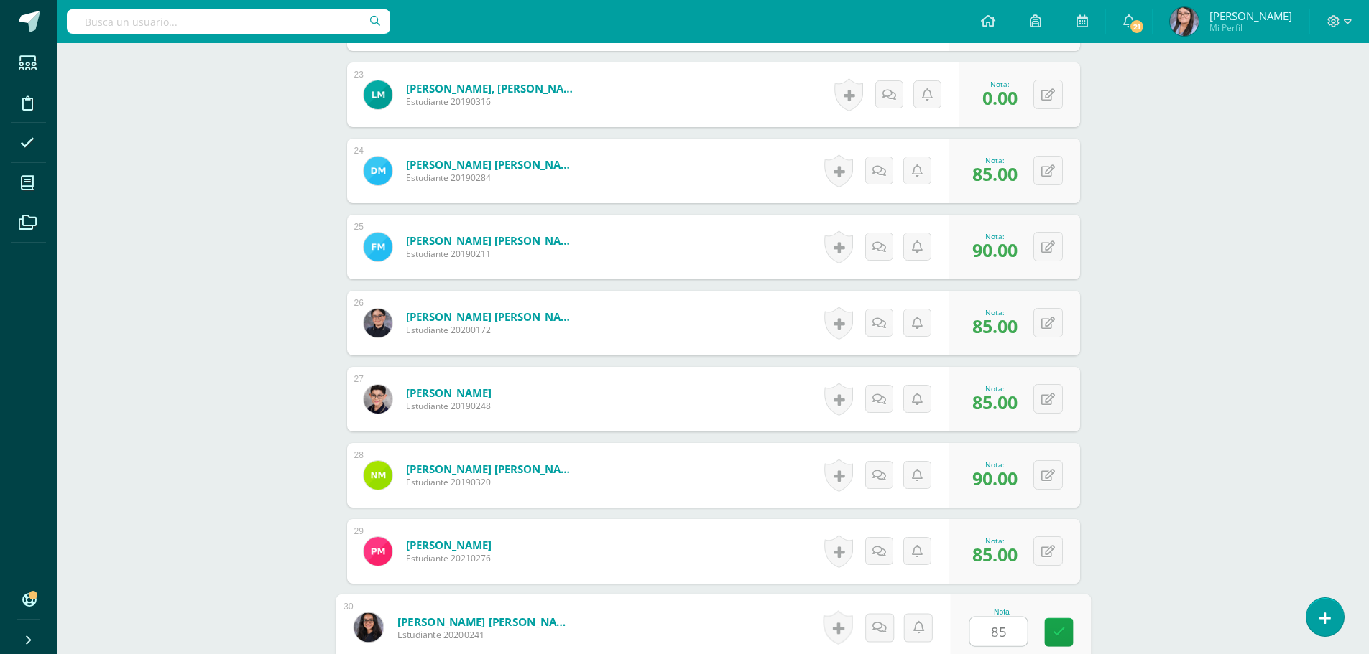
type input "85"
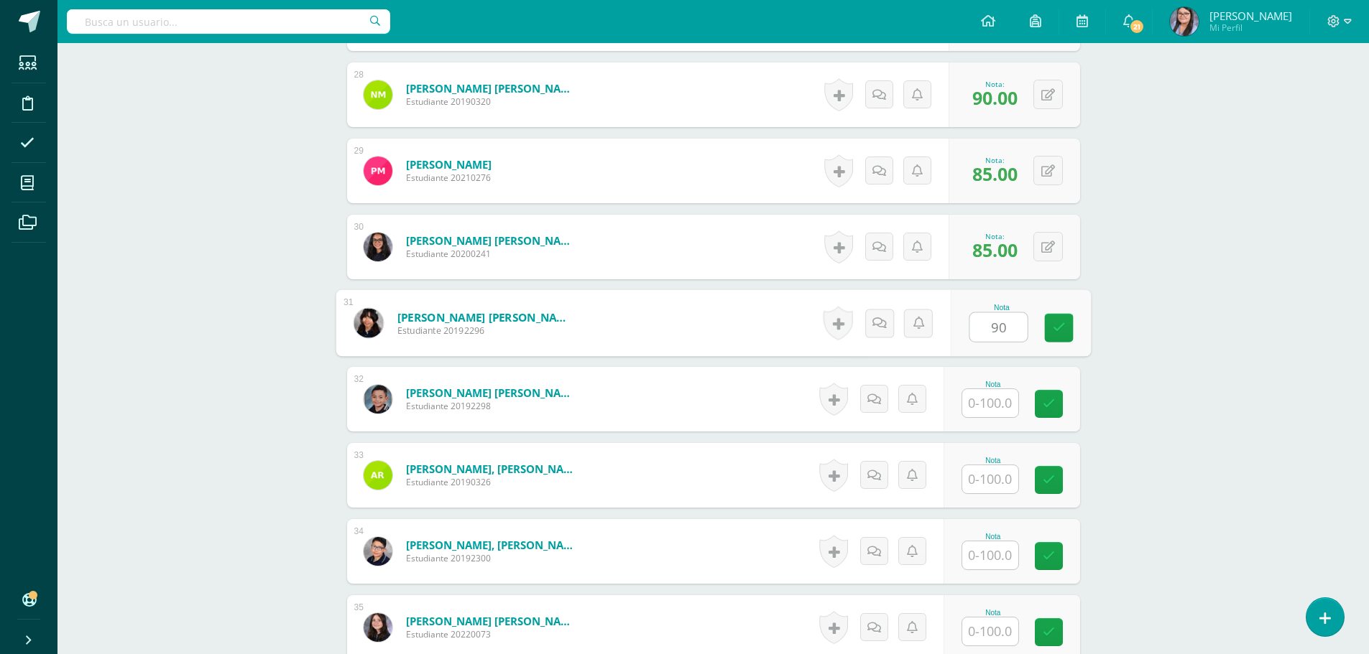
type input "90"
type input "85"
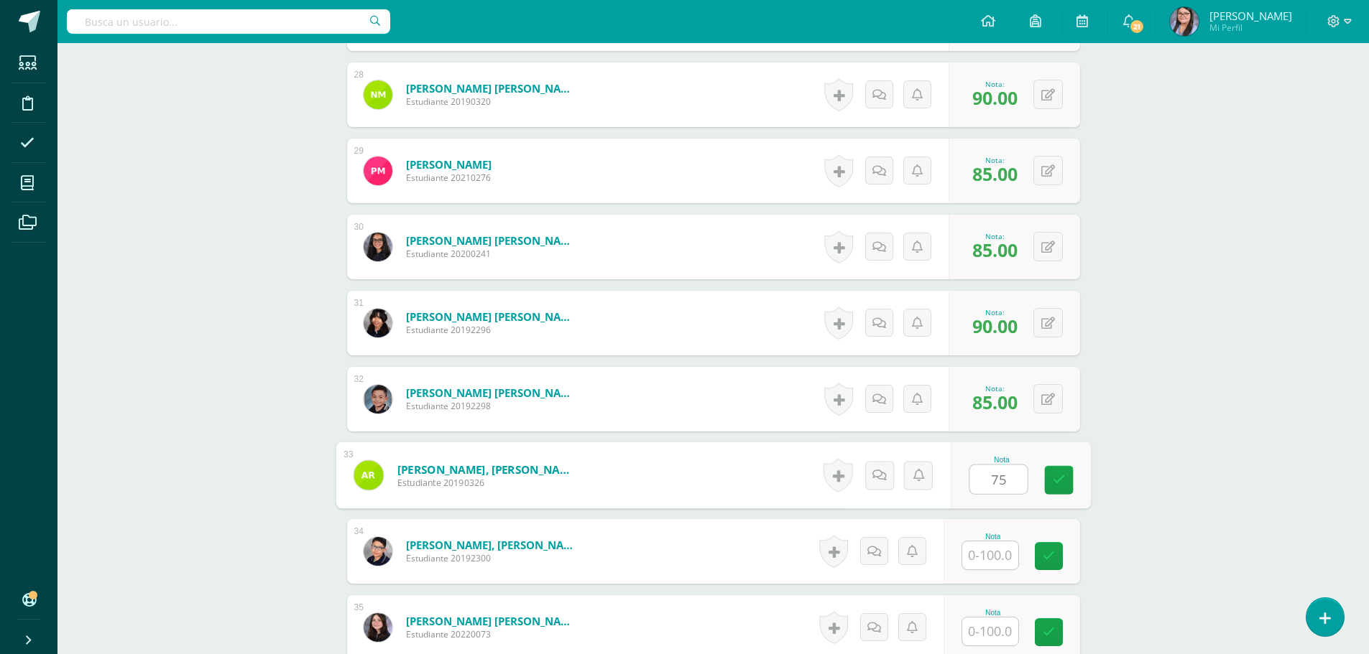
type input "75"
type input "85"
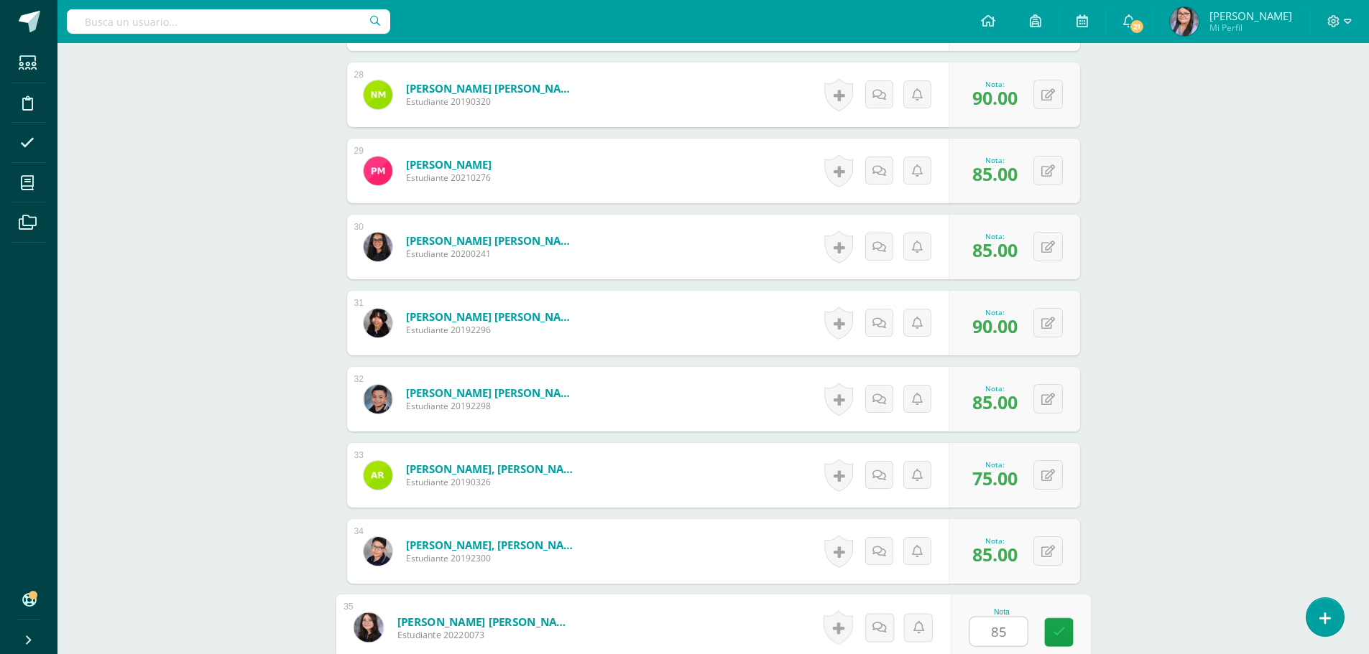
type input "85"
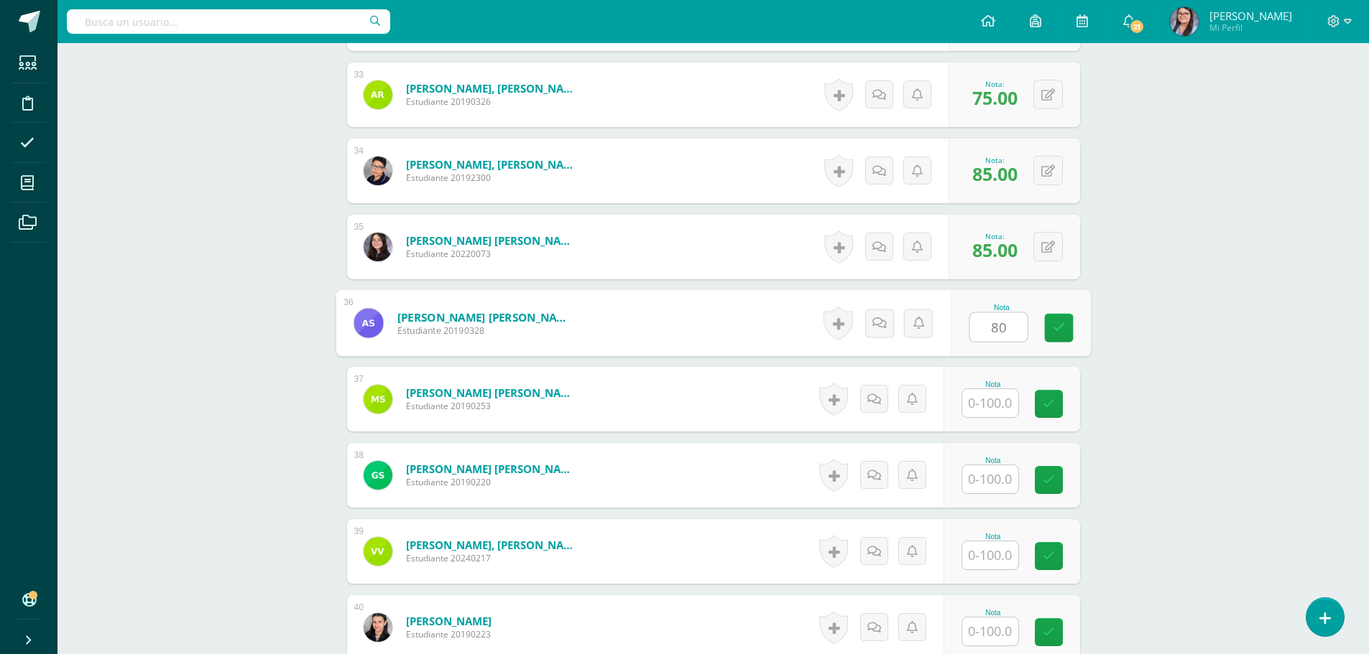
type input "80"
type input "85"
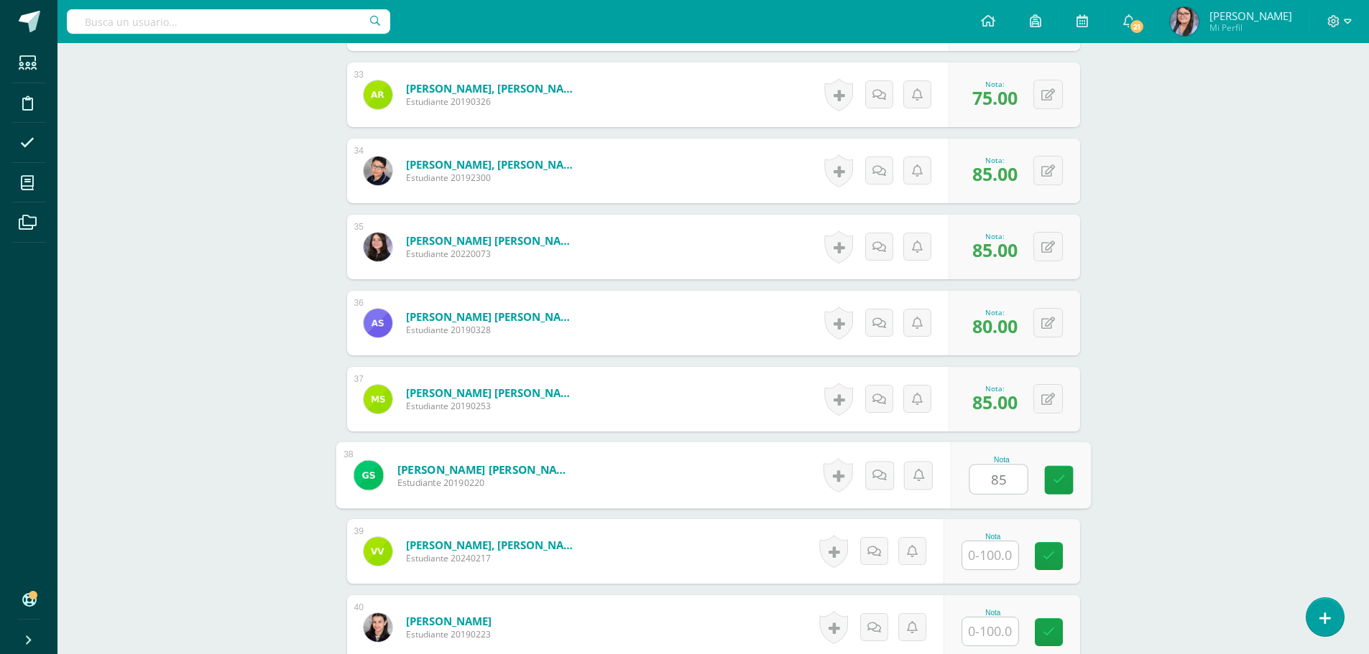
type input "85"
type input "80"
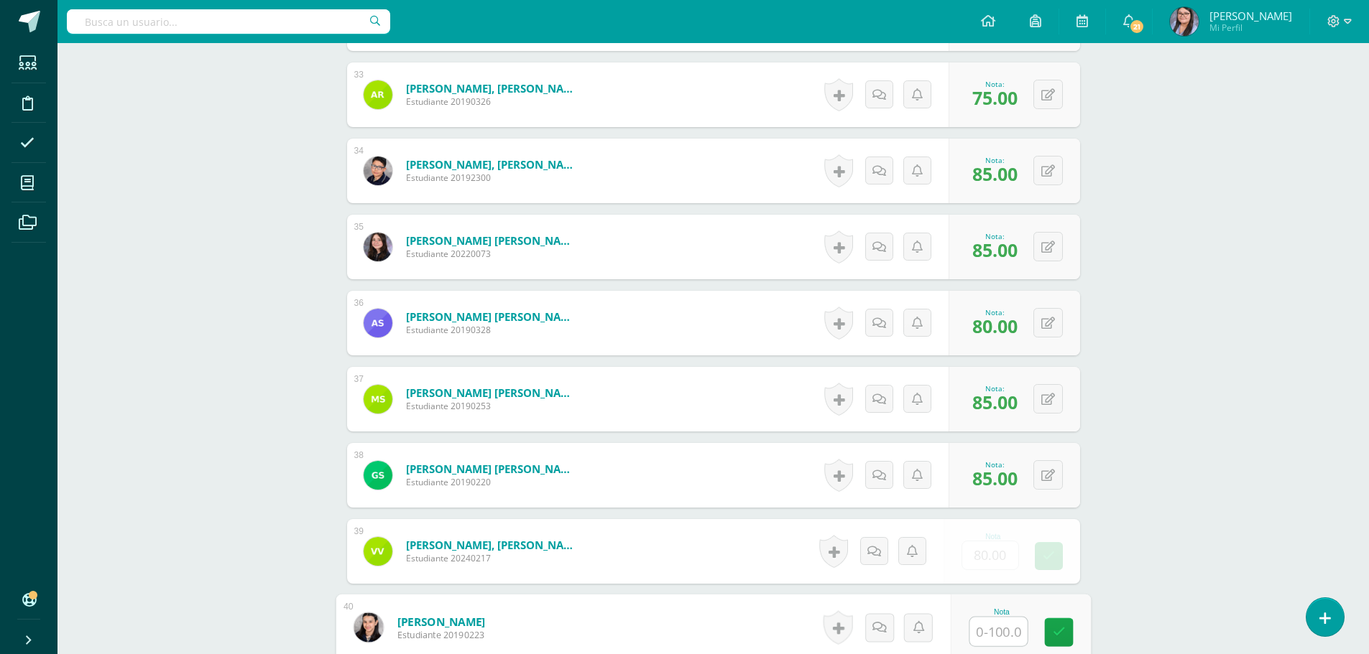
type input "8"
type input "90"
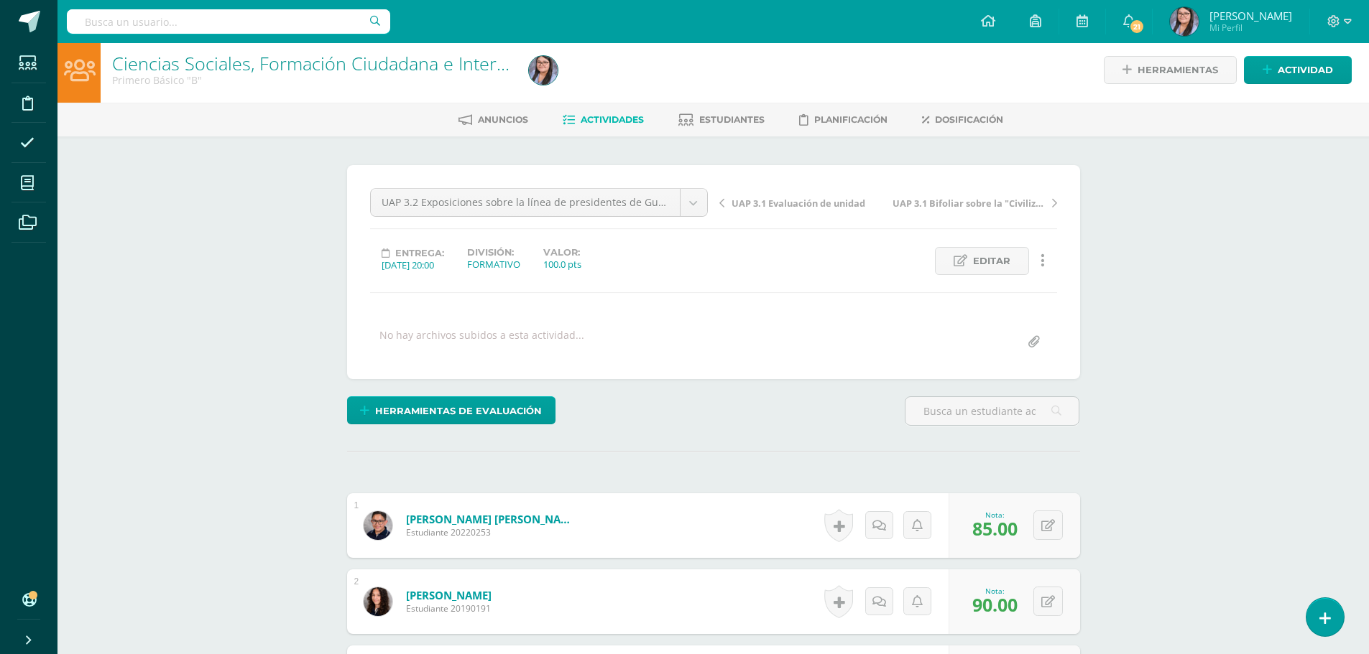
scroll to position [0, 0]
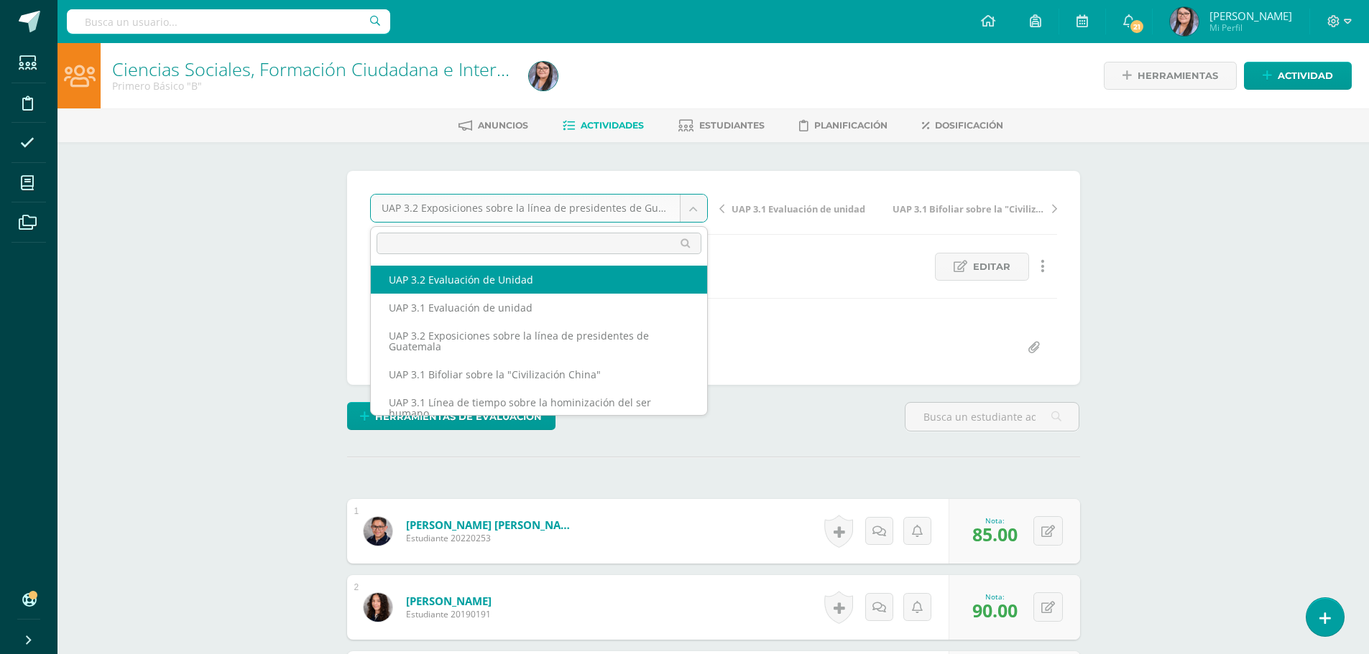
select select "/dashboard/teacher/grade-activity/224443/"
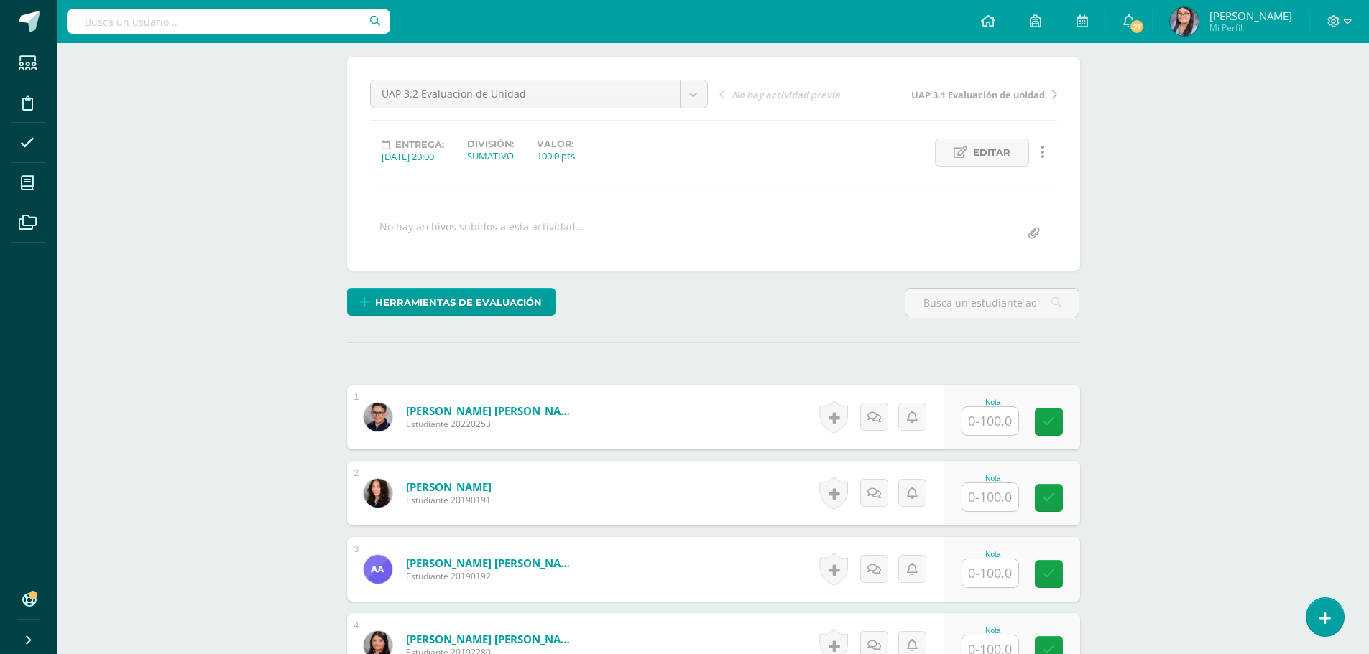
scroll to position [217, 0]
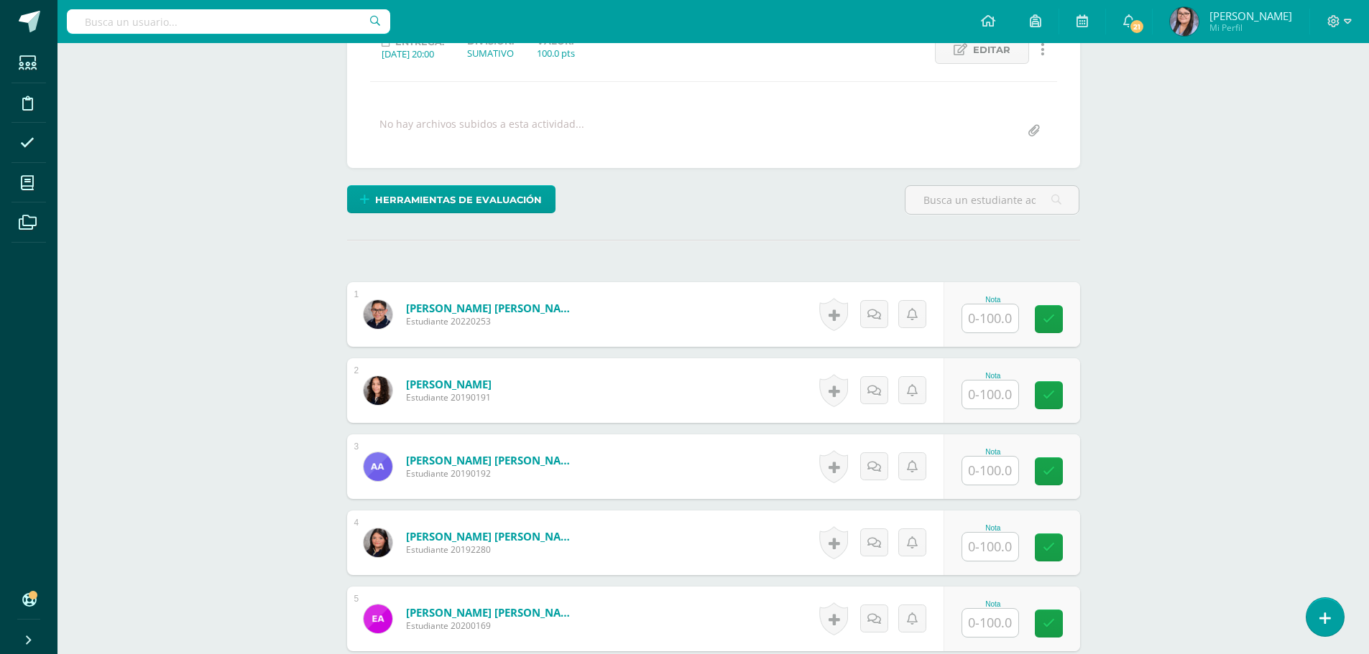
click at [999, 324] on input "text" at bounding box center [990, 319] width 56 height 28
type input "57"
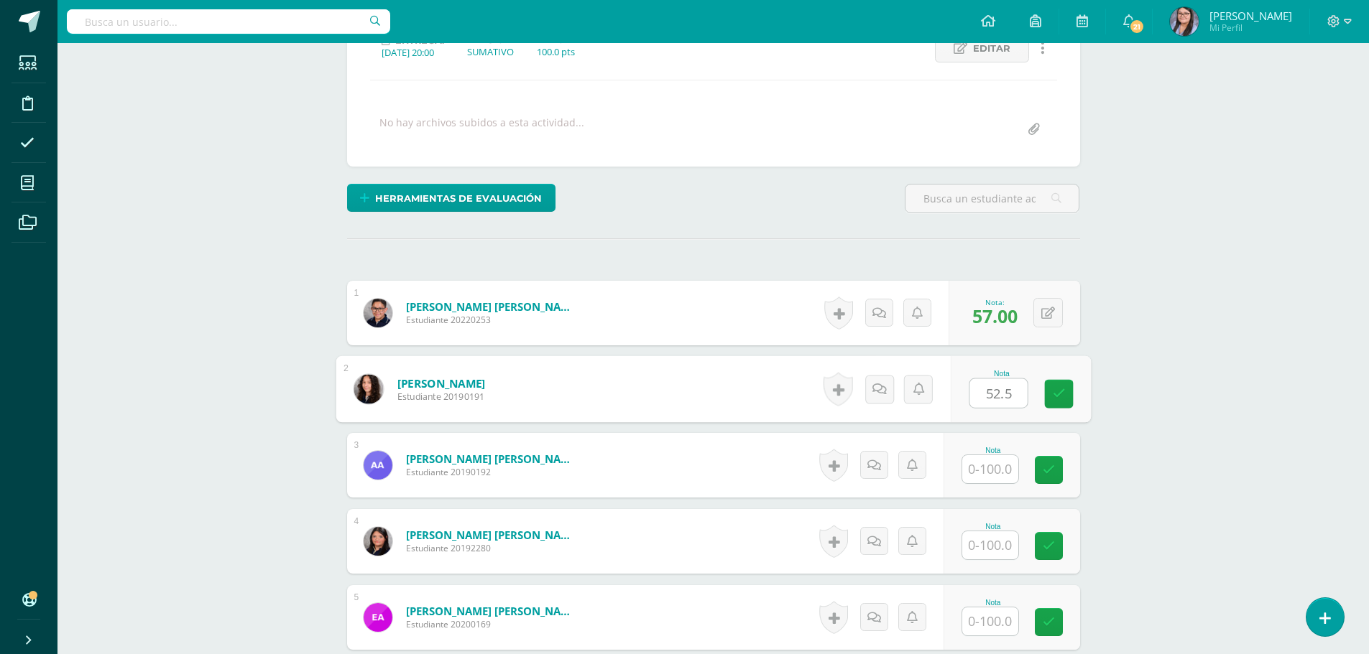
type input "52.5"
type input "47.5"
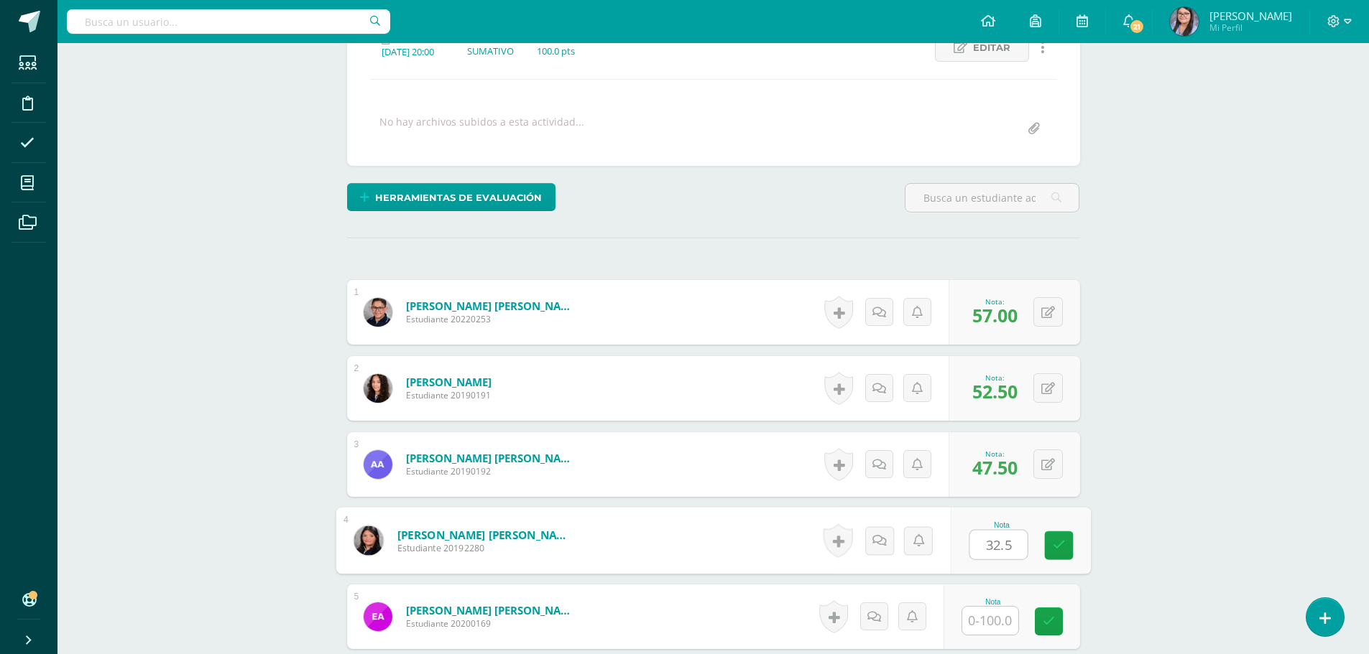
type input "32.5"
type input "65"
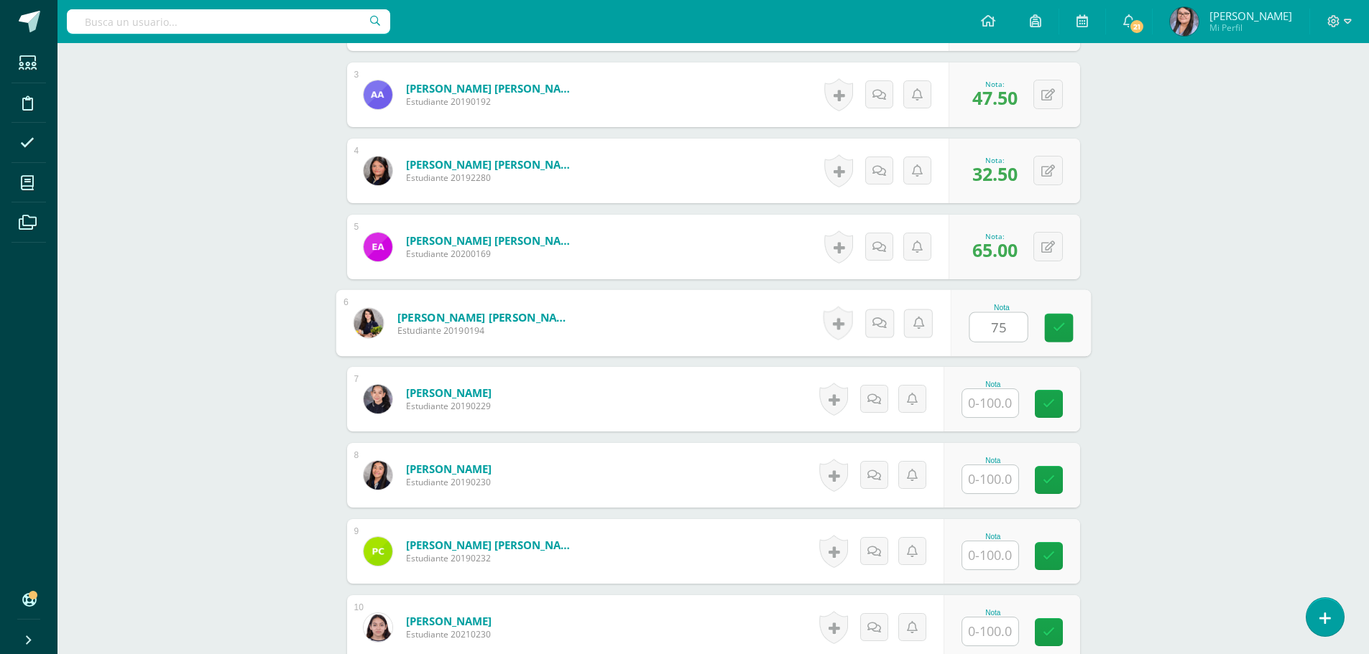
type input "75"
type input "57.5"
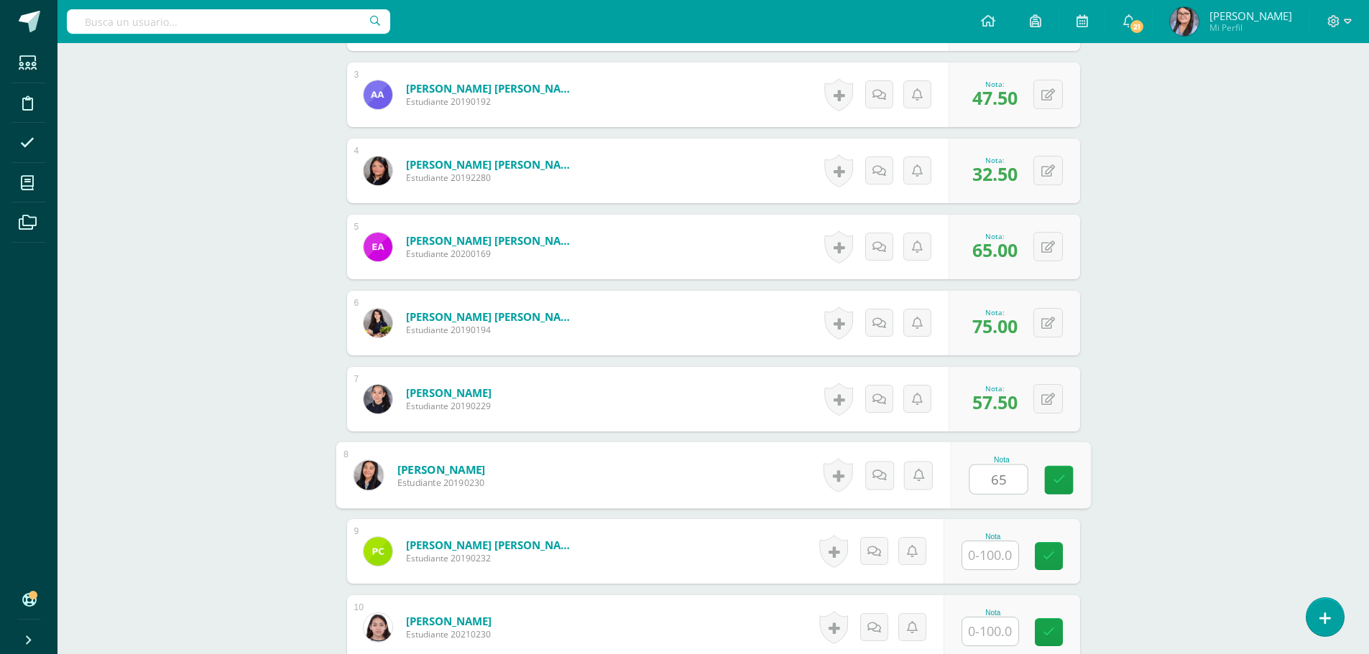
type input "65"
type input "40"
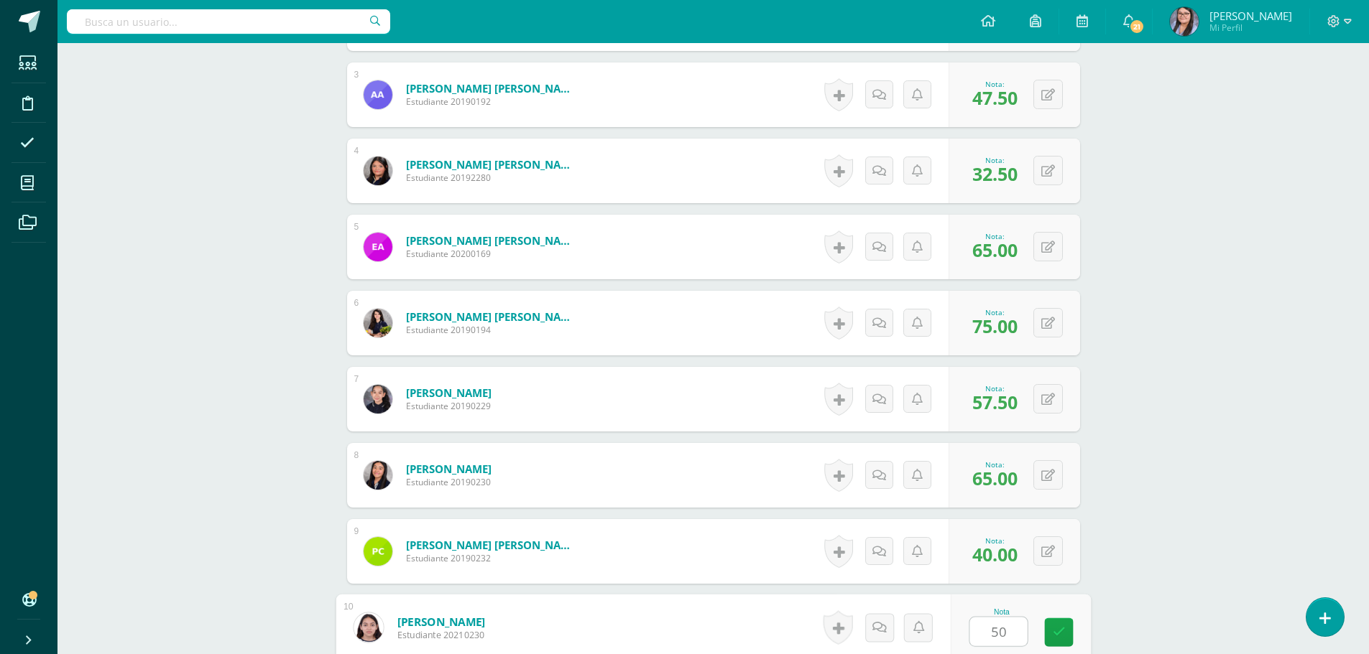
type input "50"
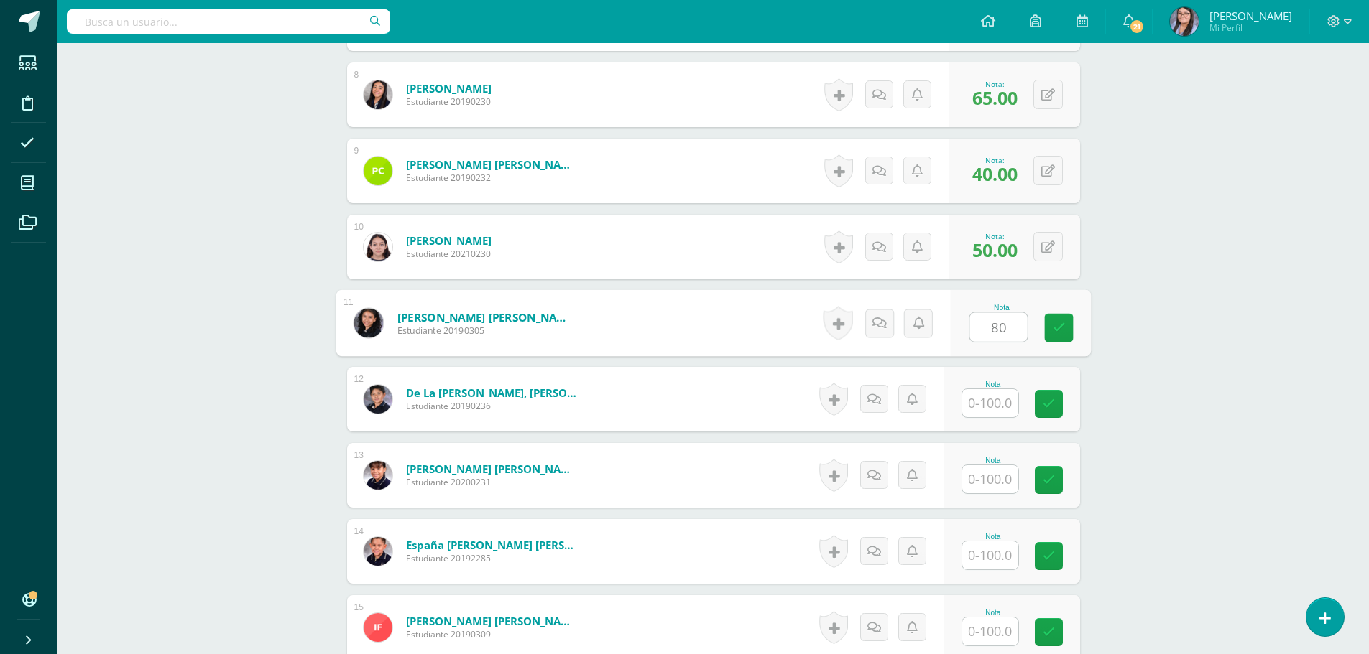
type input "80"
type input "47.5"
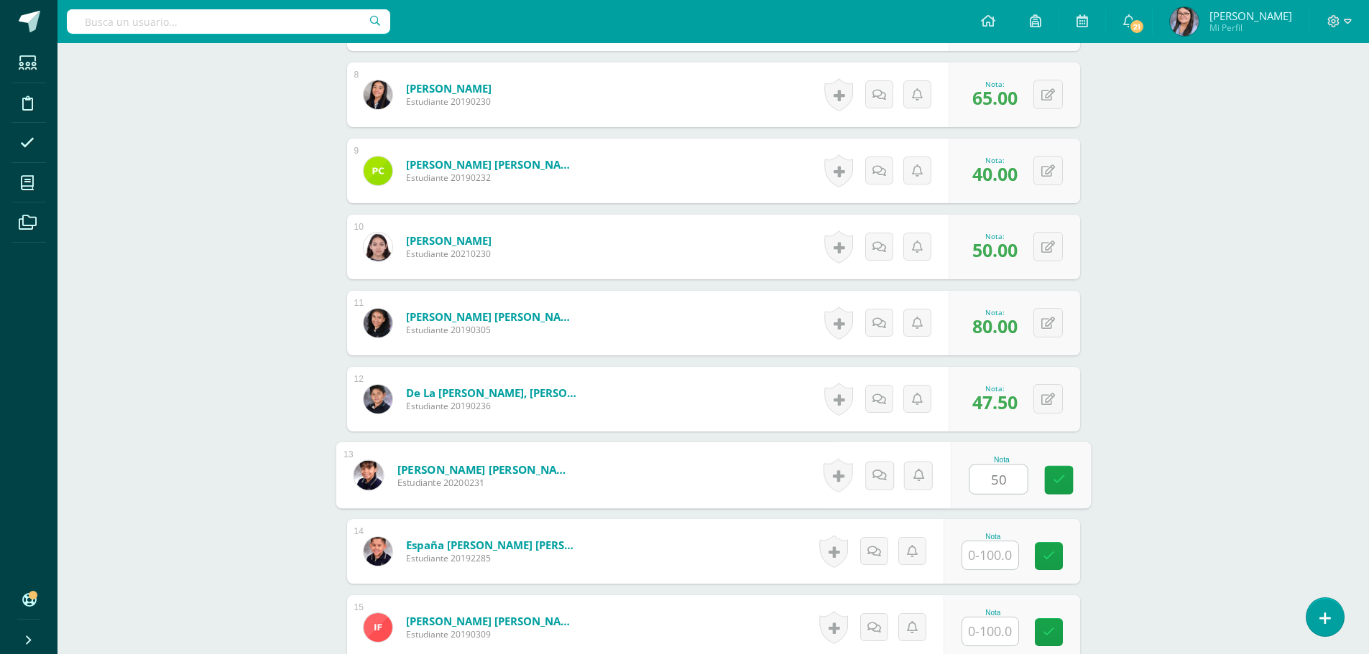
type input "50"
type input "55"
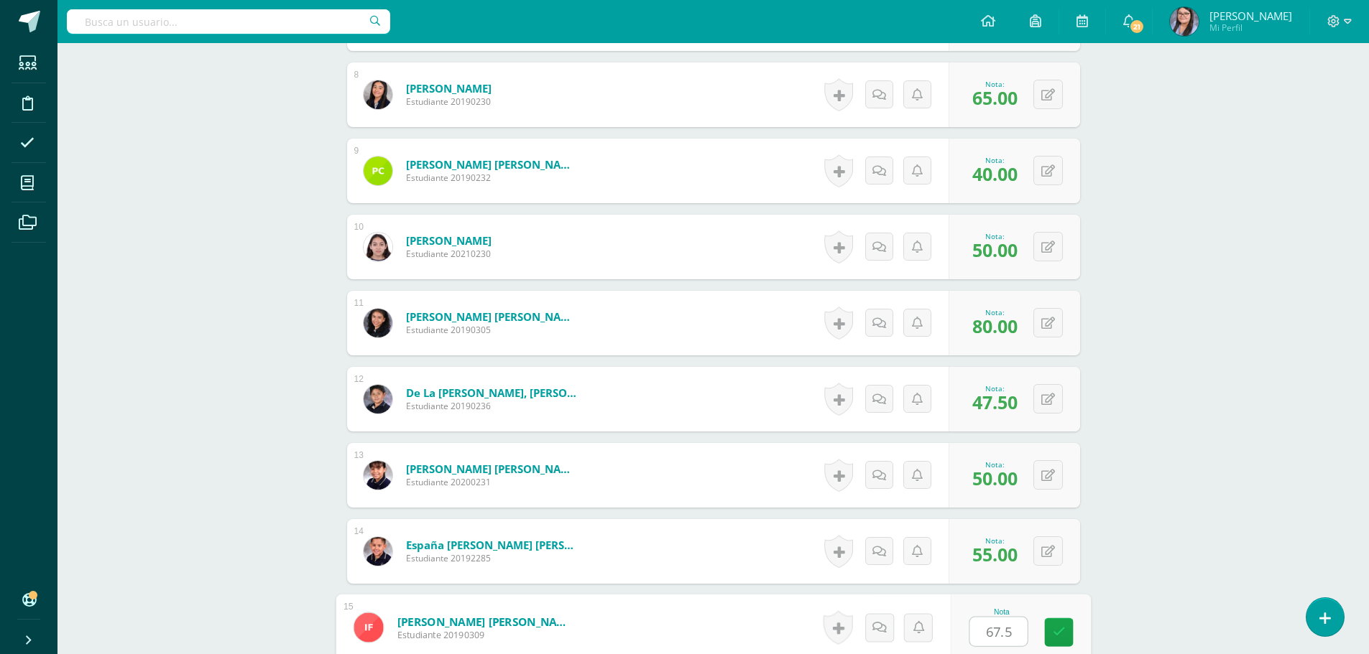
type input "67.5"
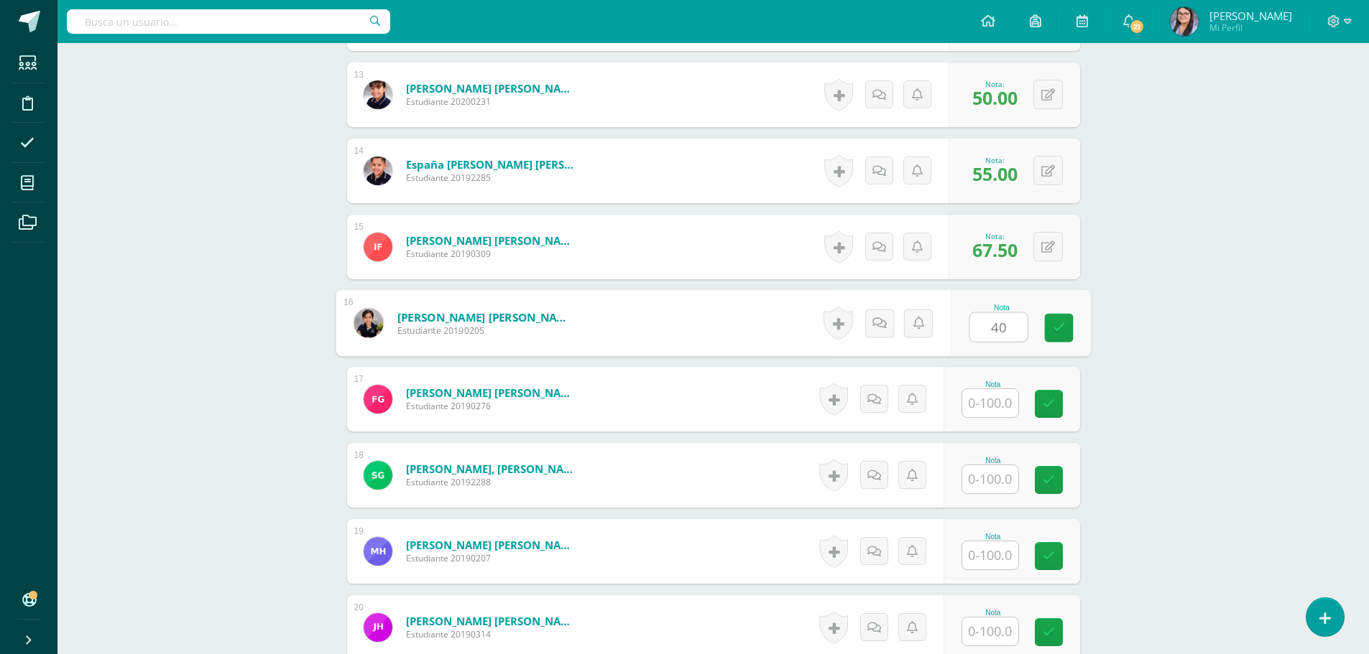
type input "40"
type input "62.5"
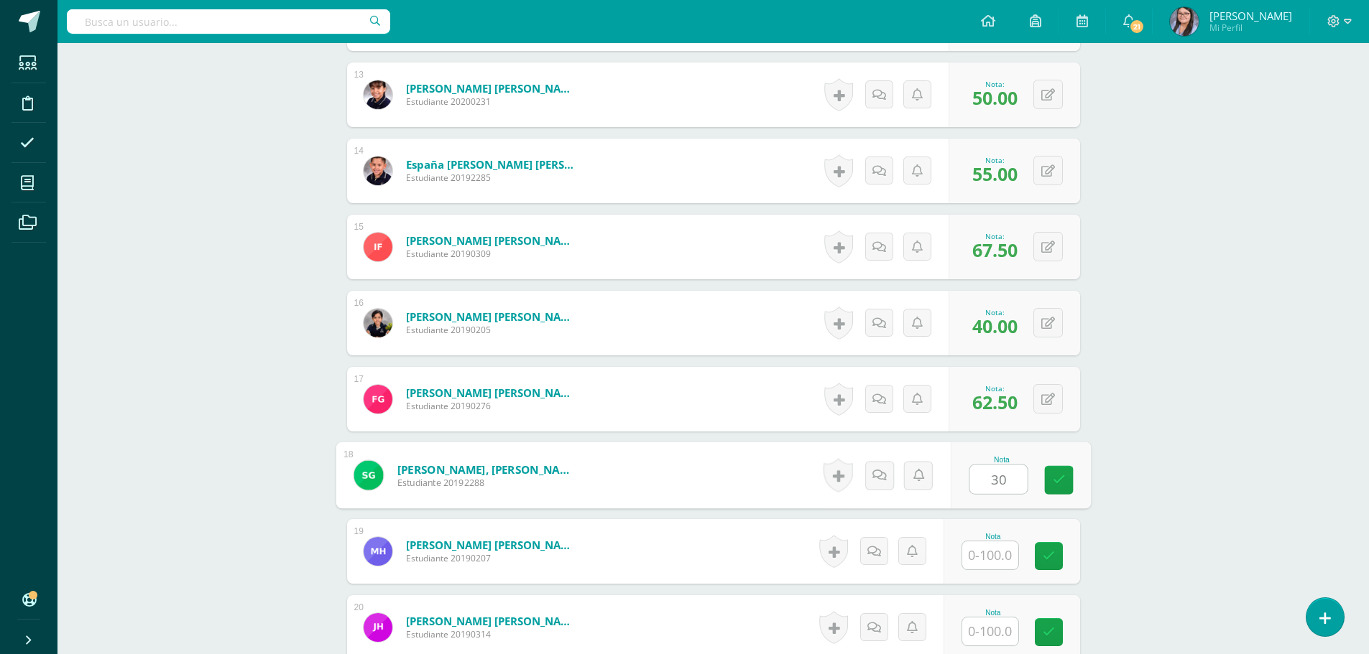
type input "30"
type input "42.5"
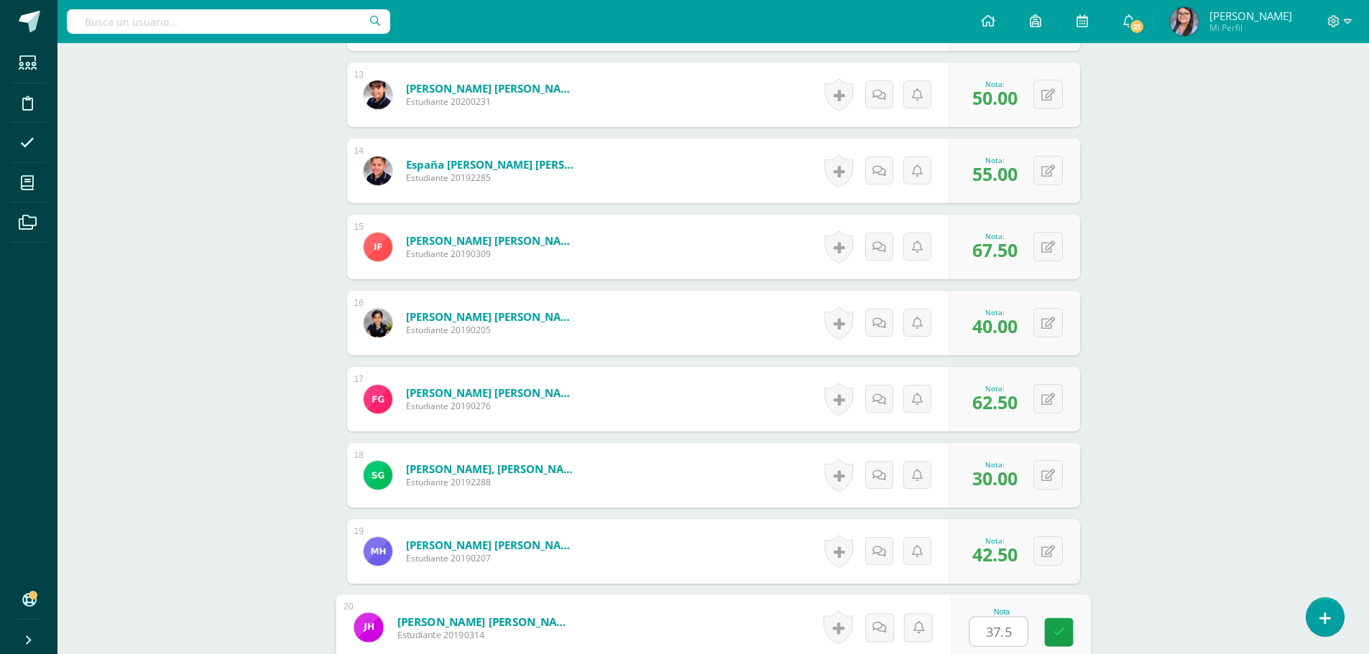
type input "37.5"
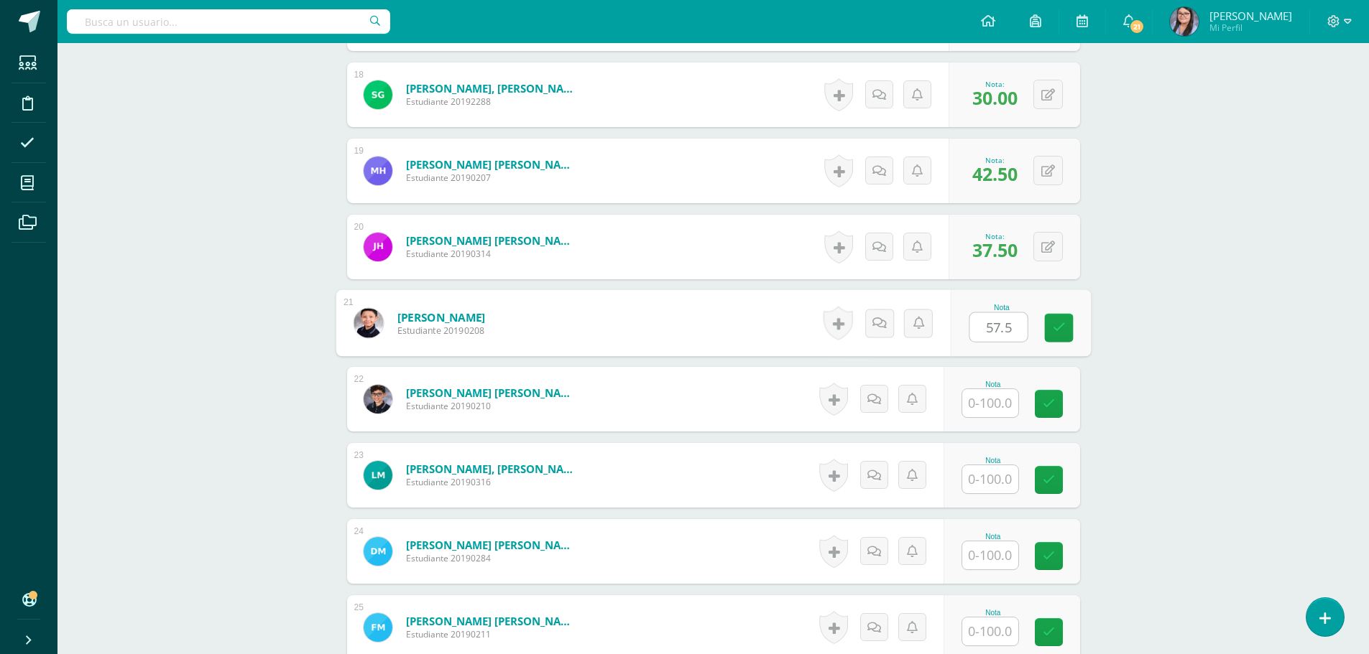
type input "57.5"
type input "62.5"
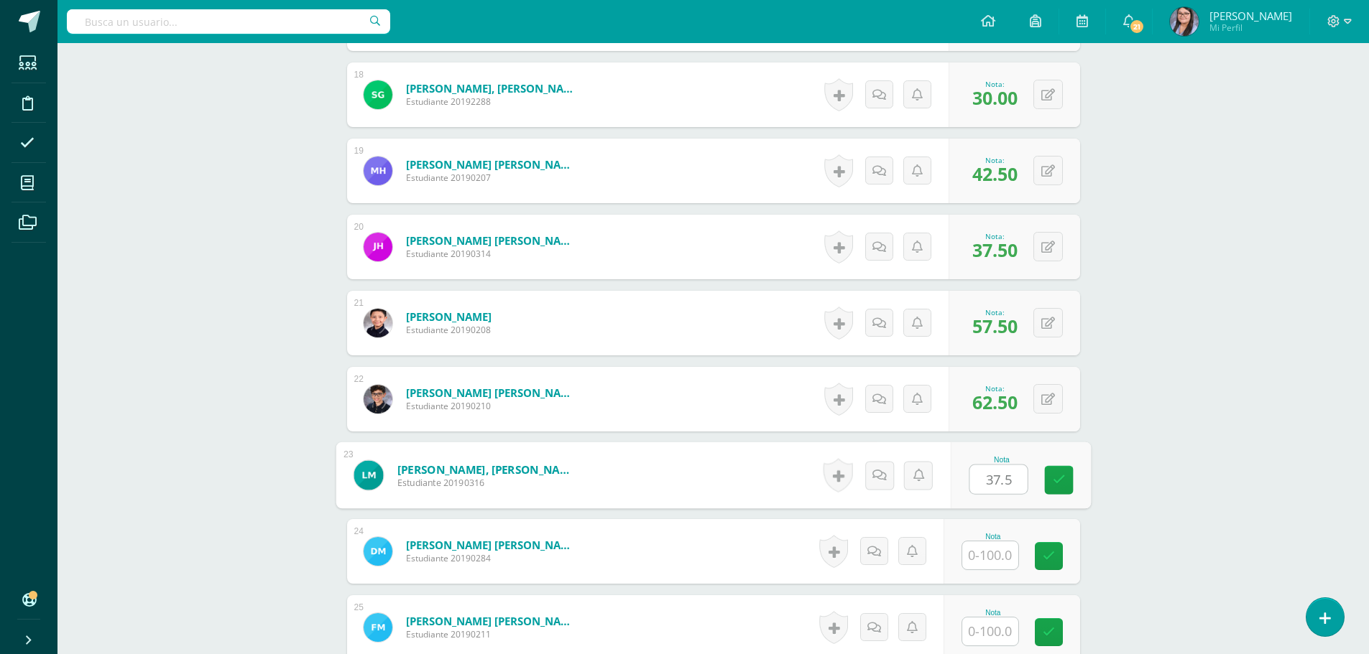
type input "37.5"
type input "45"
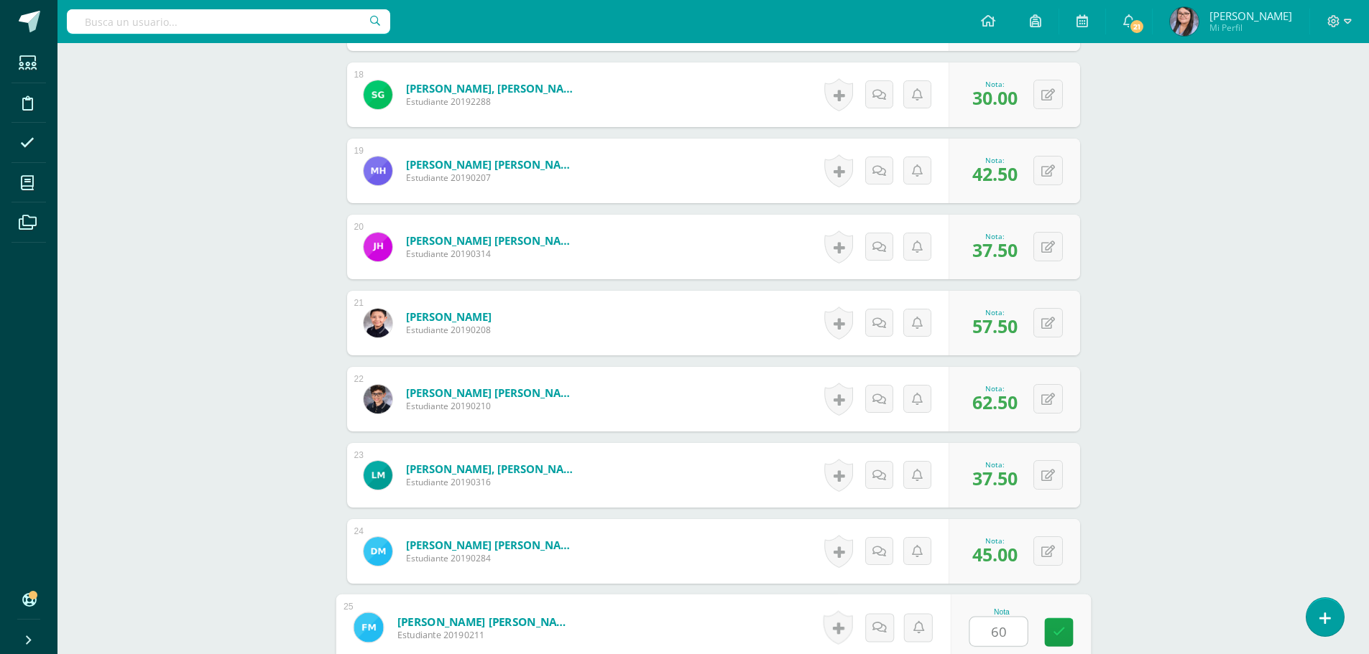
type input "60"
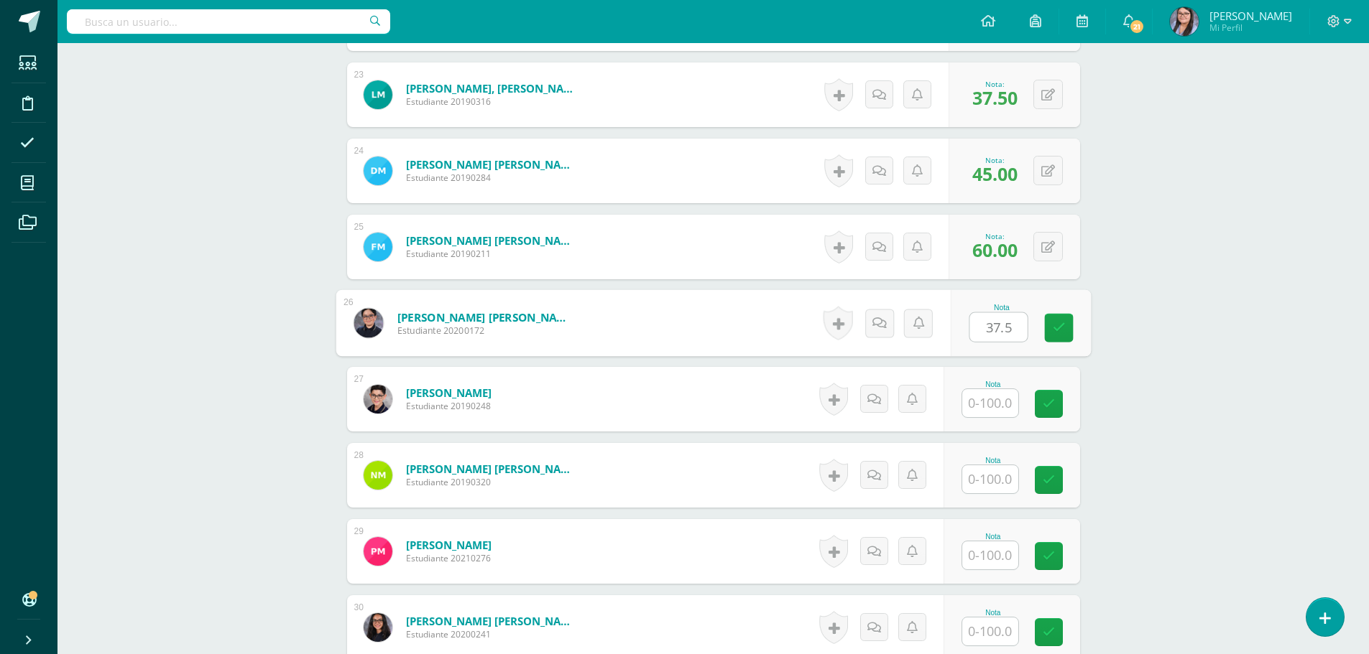
type input "37.5"
type input "40"
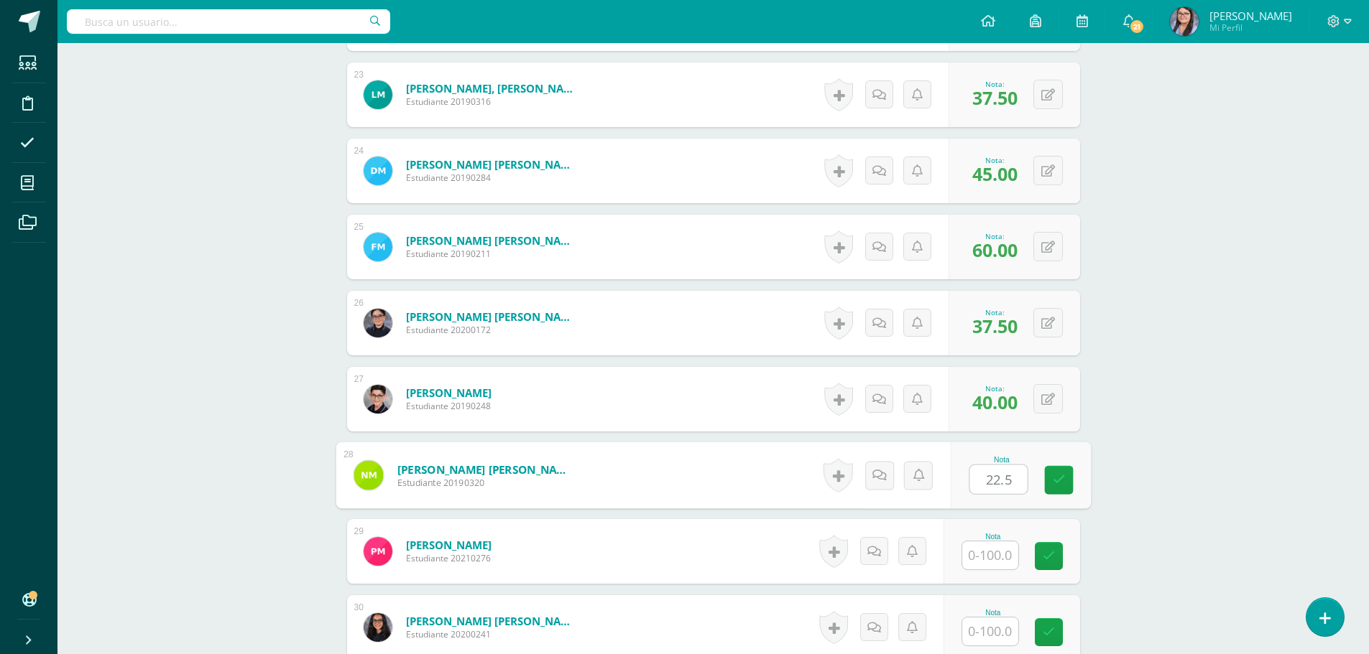
type input "22.5"
type input "62.5"
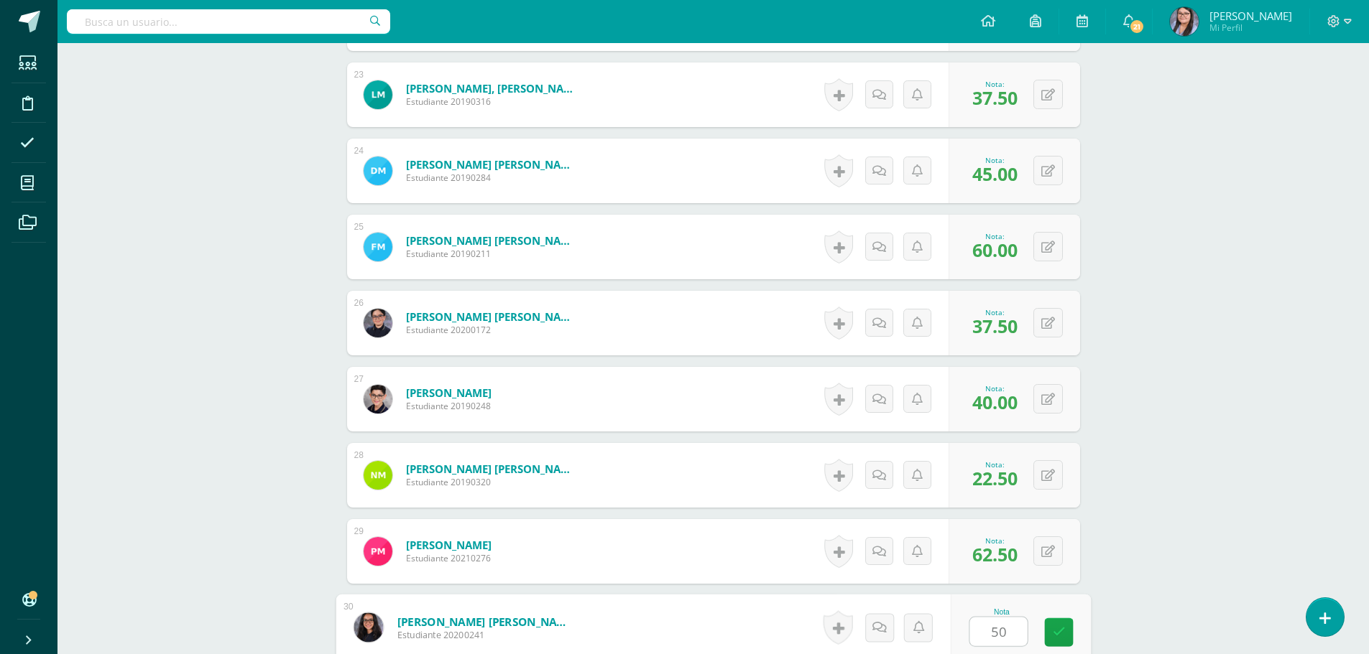
type input "50"
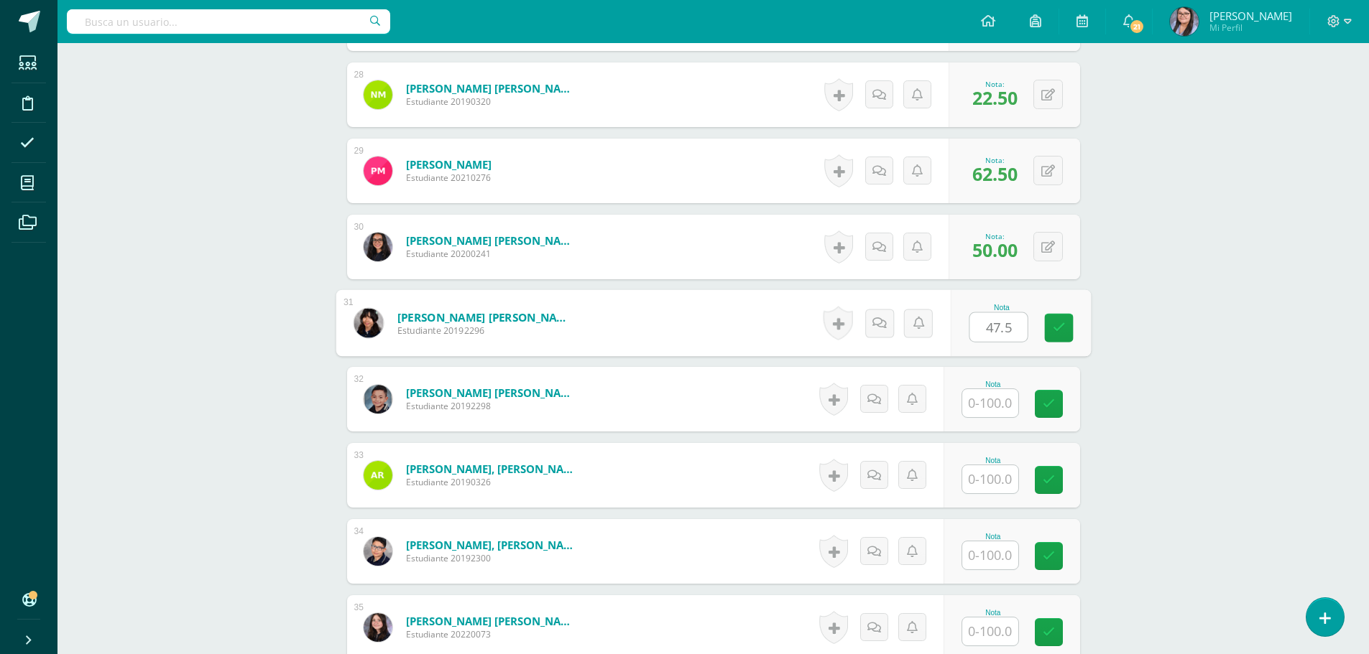
type input "47.5"
type input "40"
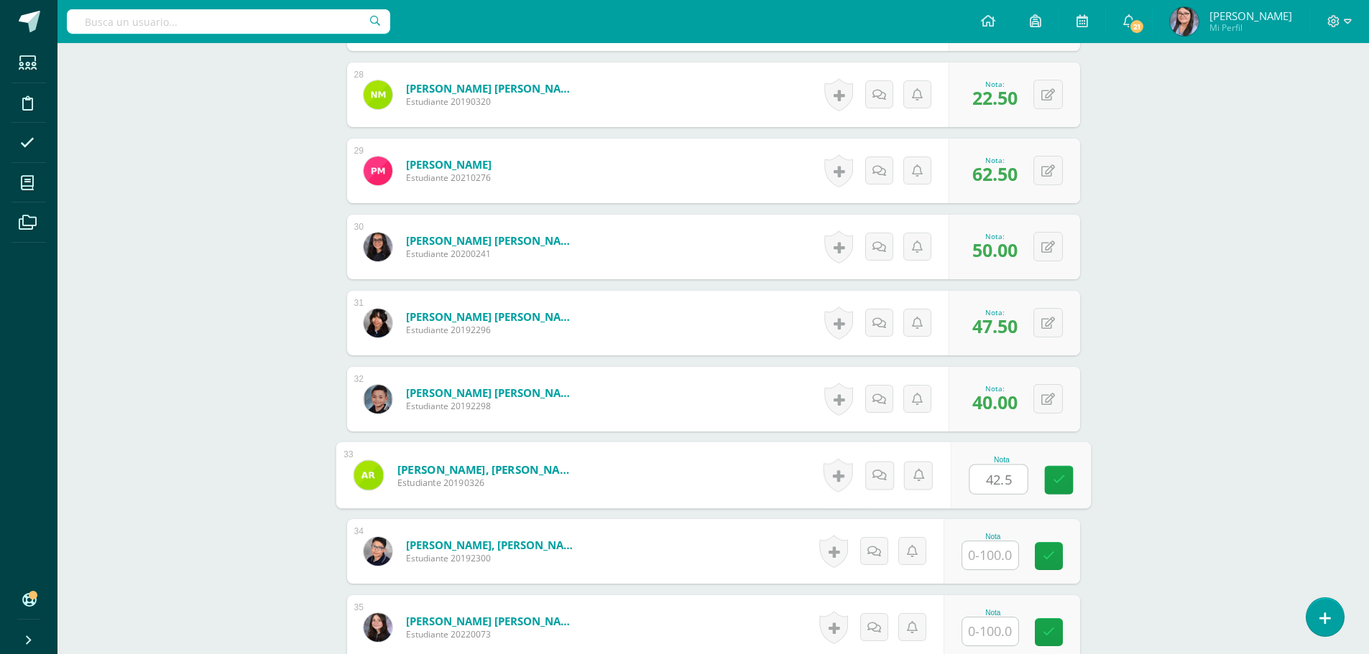
type input "42.5"
type input "50"
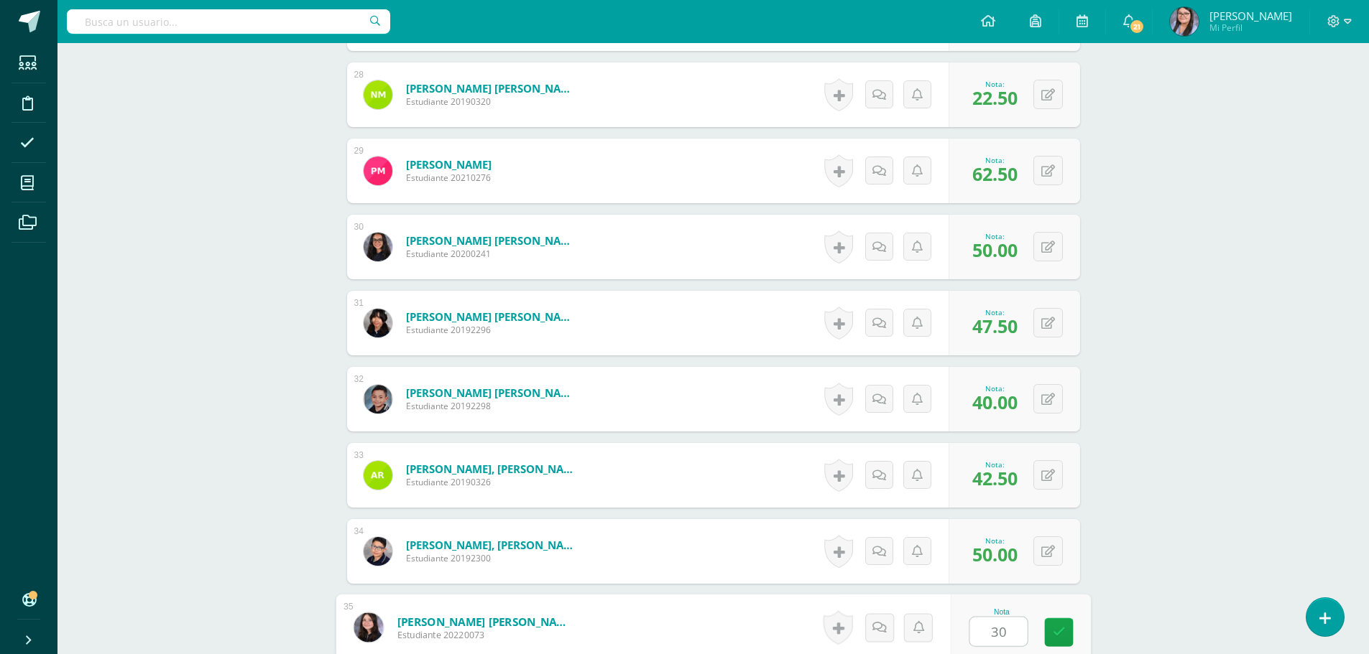
type input "30"
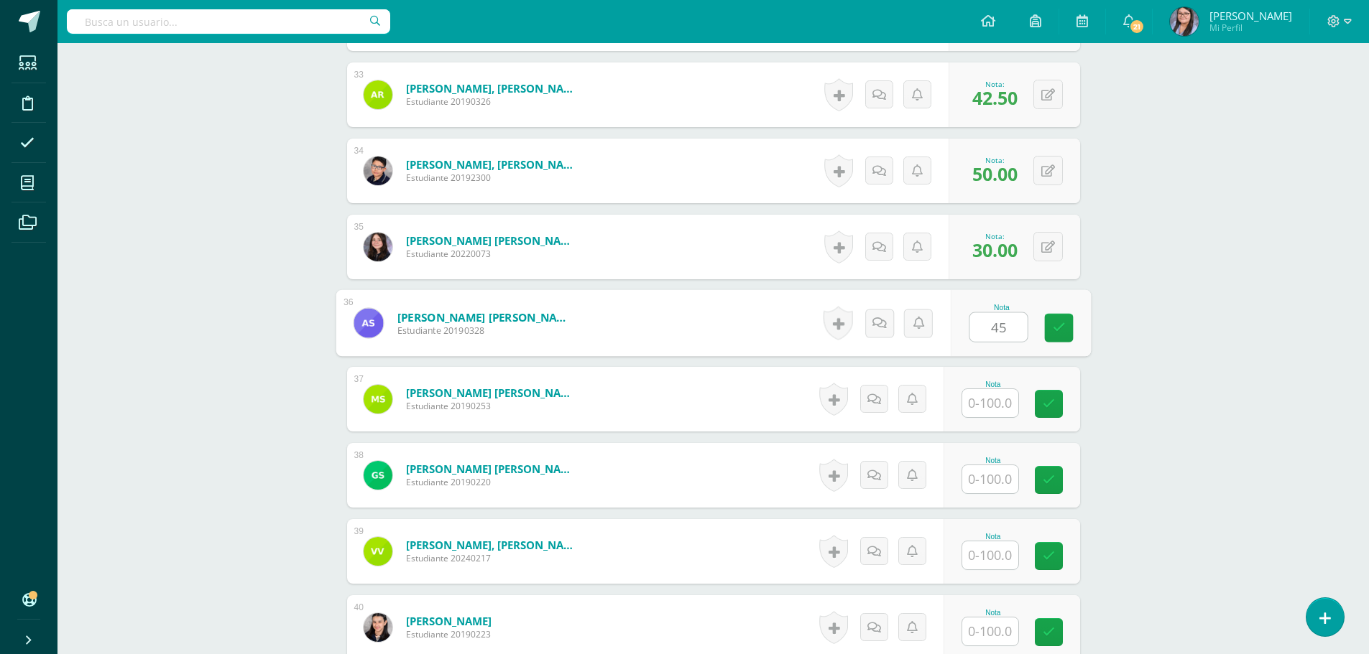
type input "45"
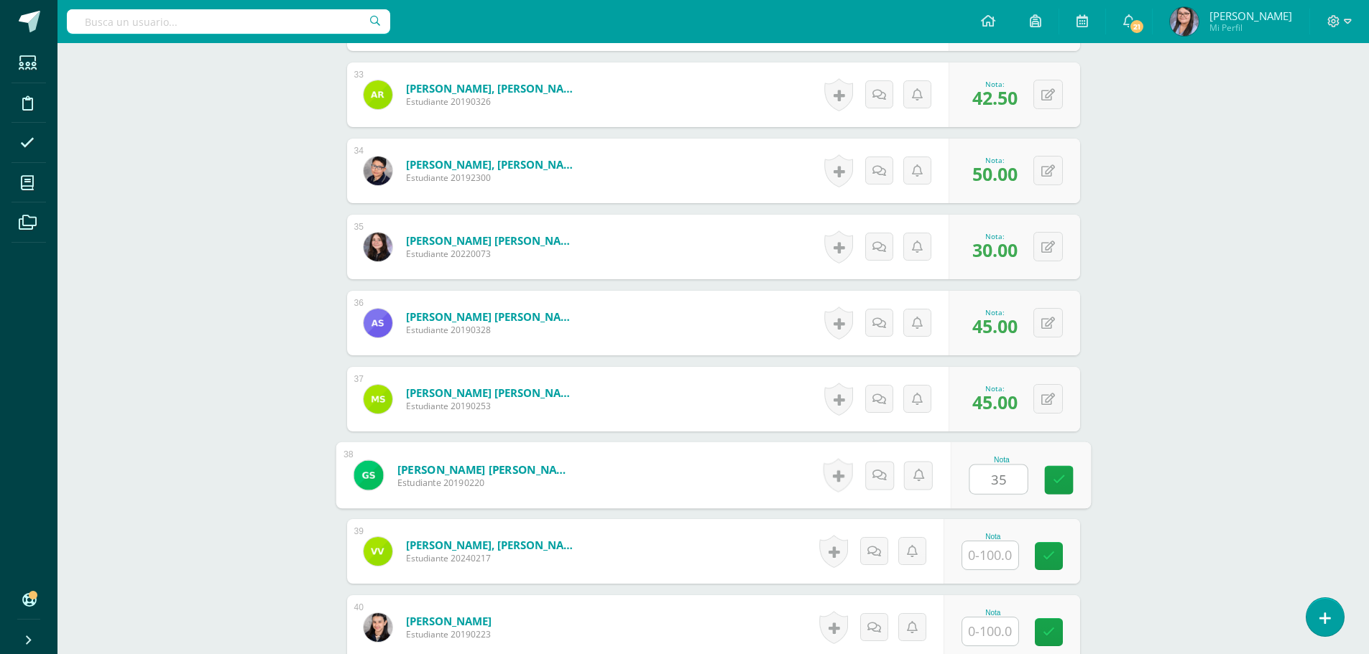
type input "35"
type input "52.5"
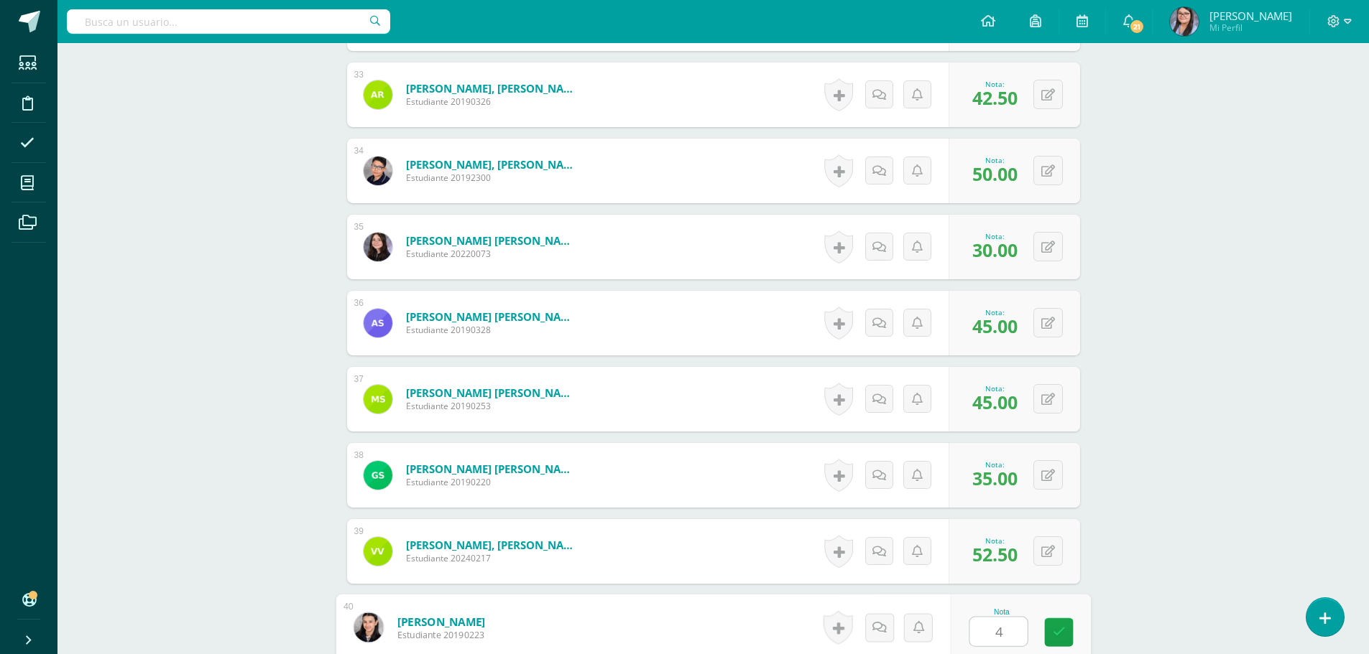
type input "40"
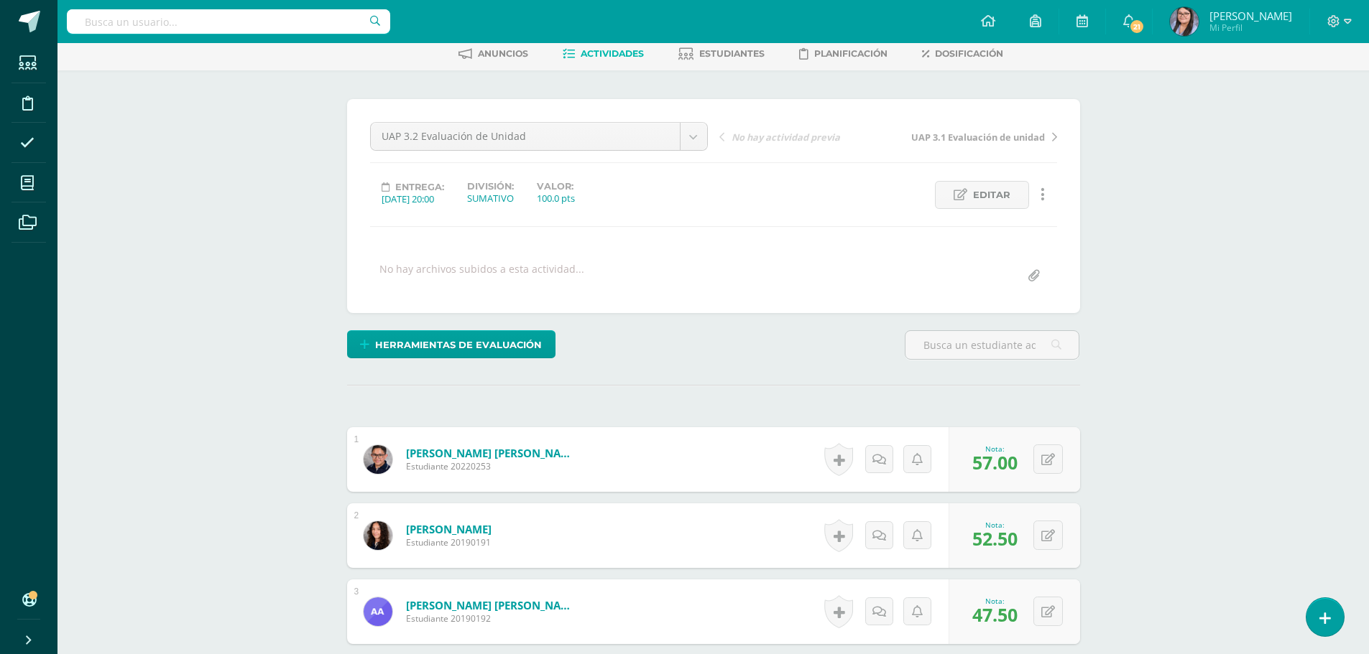
scroll to position [0, 0]
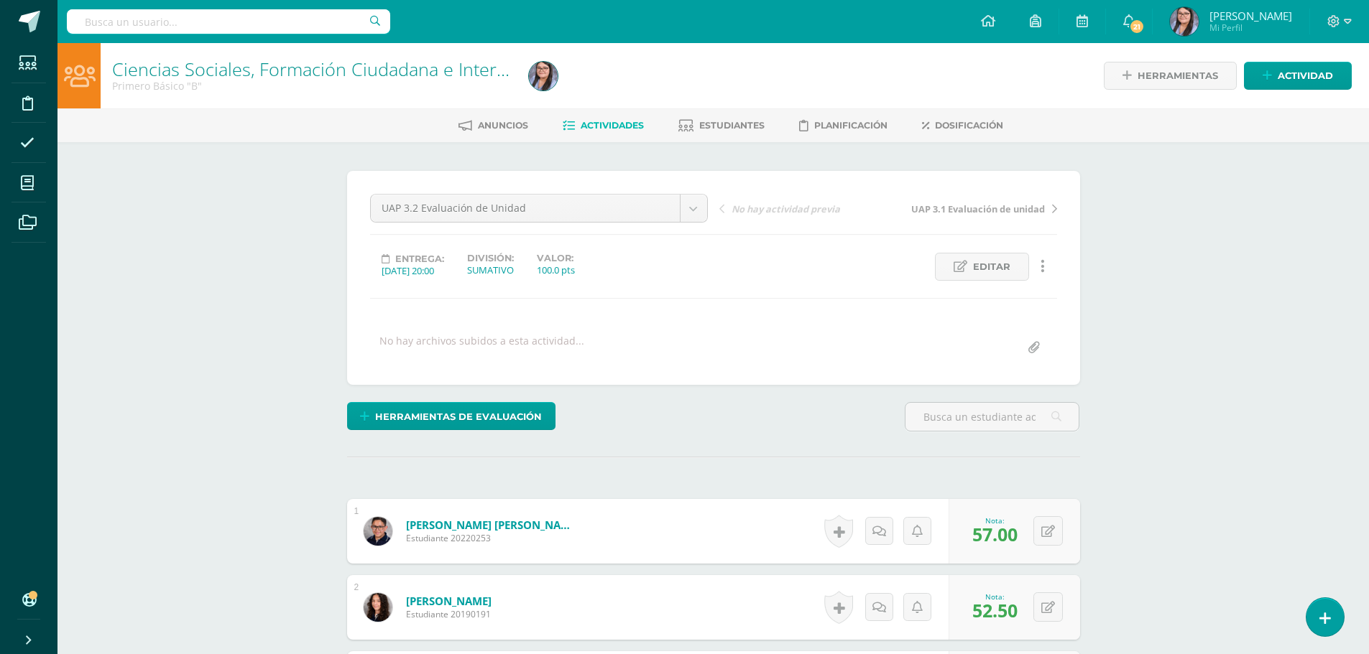
click at [613, 124] on span "Actividades" at bounding box center [611, 125] width 63 height 11
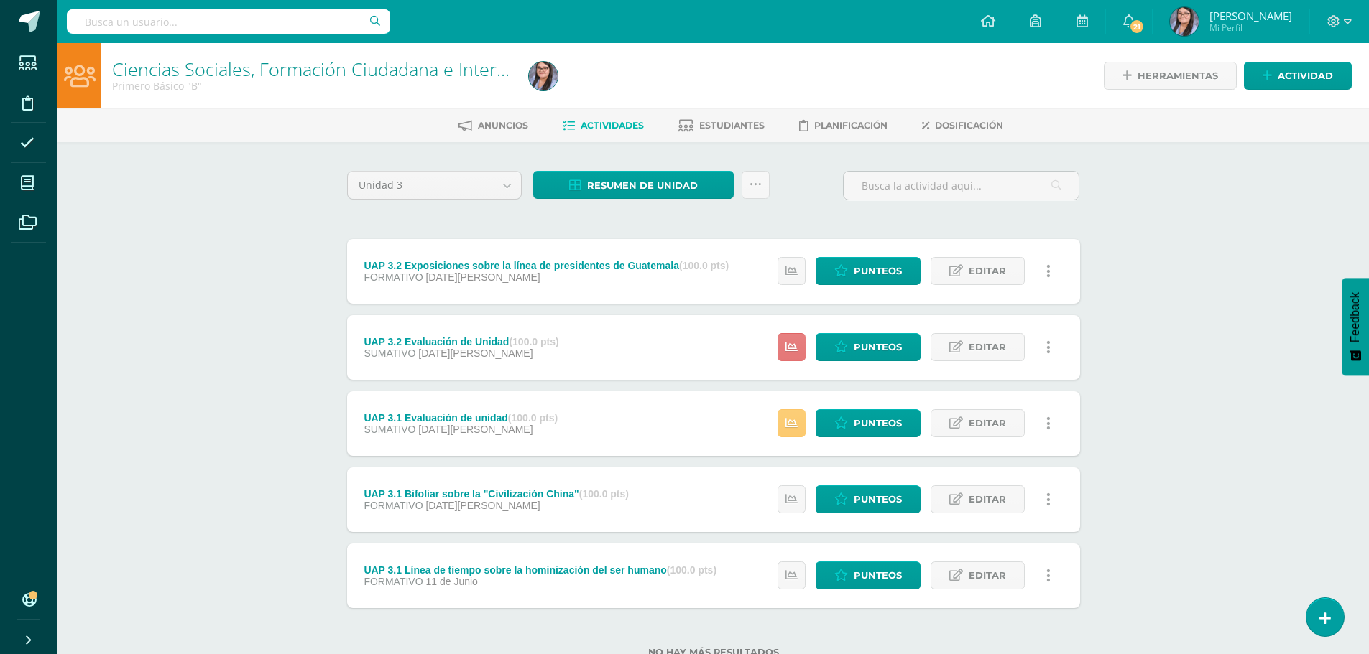
click at [802, 352] on link at bounding box center [791, 347] width 28 height 28
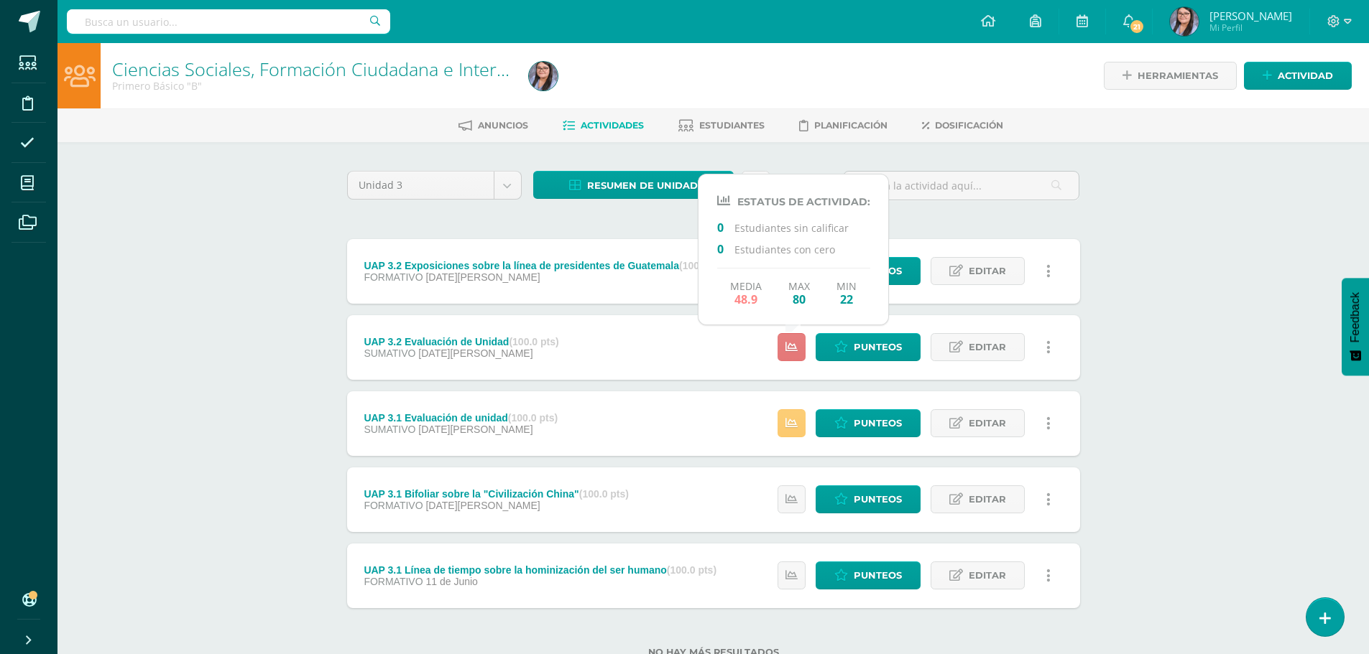
click at [802, 352] on link at bounding box center [791, 347] width 28 height 28
click at [680, 356] on div "UAP 3.2 Evaluación de Unidad (100.0 pts) SUMATIVO 09 de Agosto Punteos Editar H…" at bounding box center [713, 347] width 733 height 65
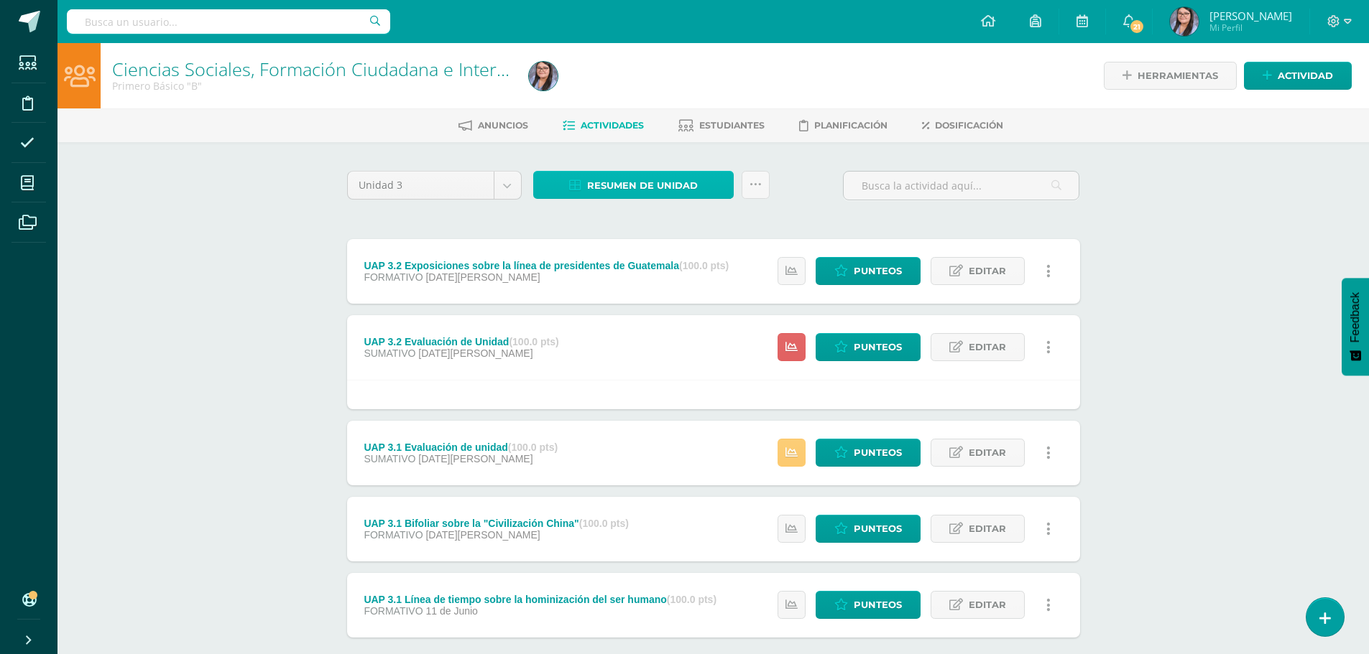
click at [686, 188] on span "Resumen de unidad" at bounding box center [642, 185] width 111 height 27
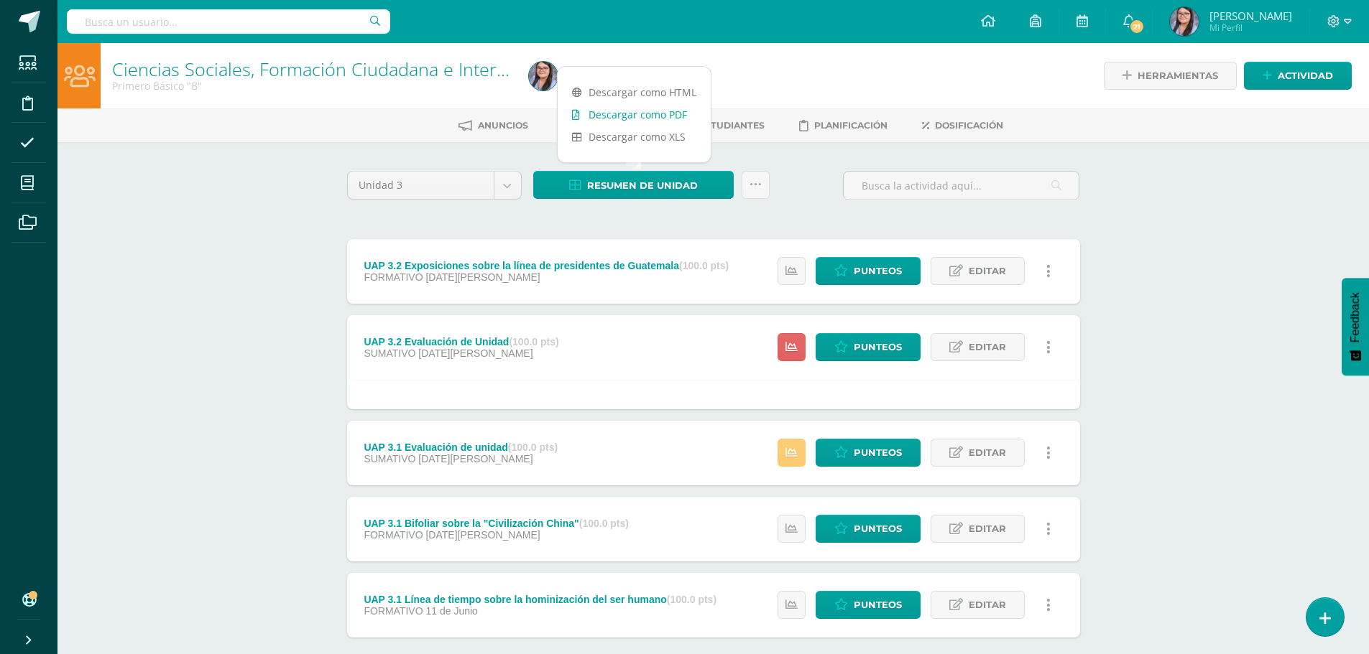
click at [681, 109] on link "Descargar como PDF" at bounding box center [633, 114] width 153 height 22
click at [858, 603] on span "Punteos" at bounding box center [877, 605] width 48 height 27
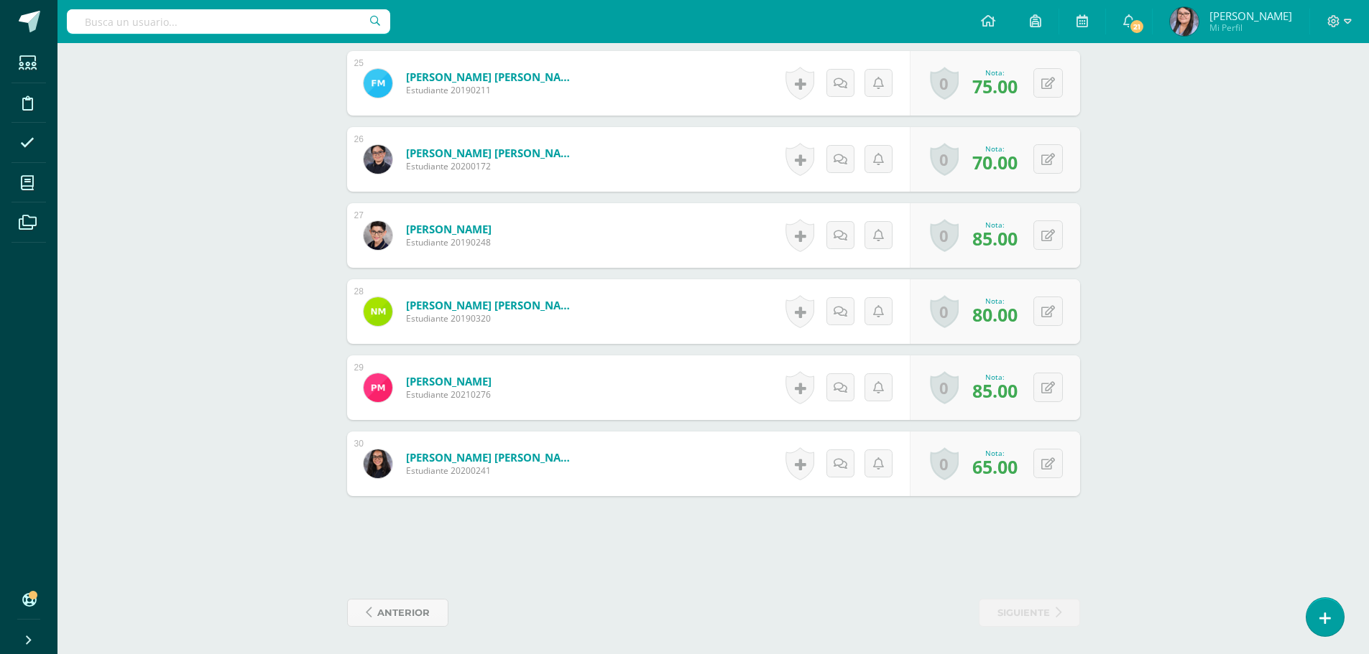
scroll to position [2277, 0]
click at [1054, 468] on button at bounding box center [1057, 463] width 30 height 30
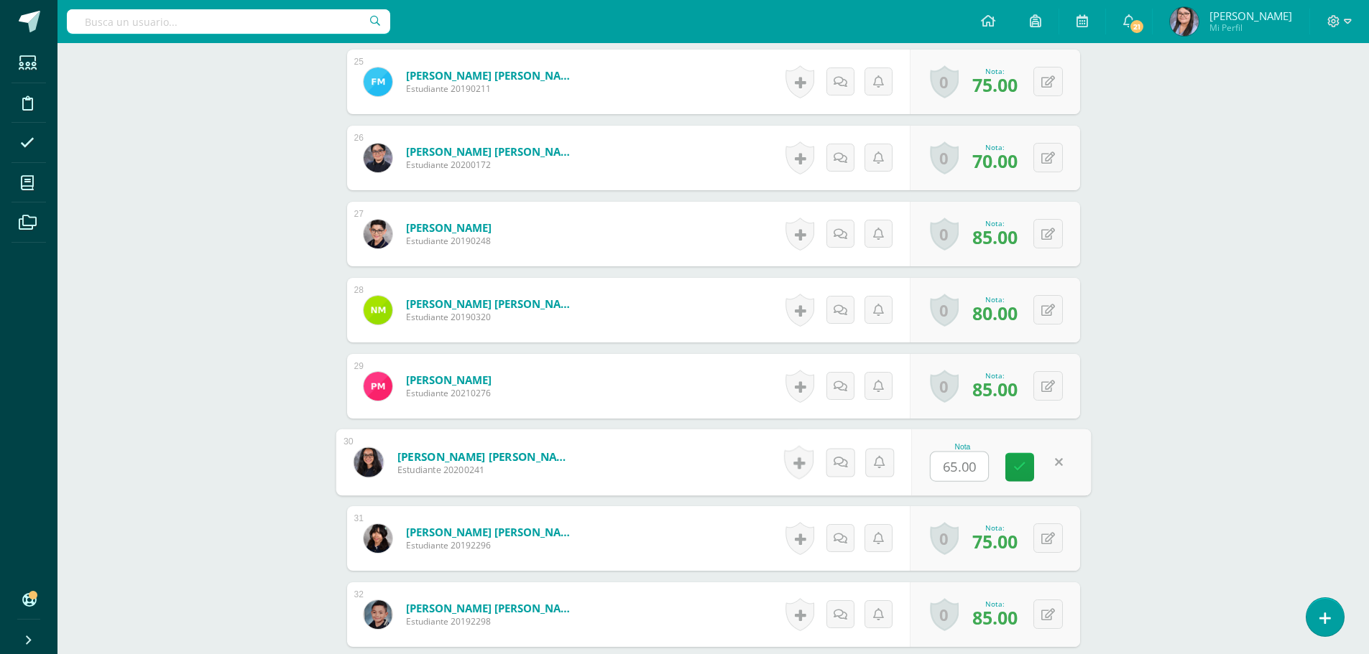
type input "0"
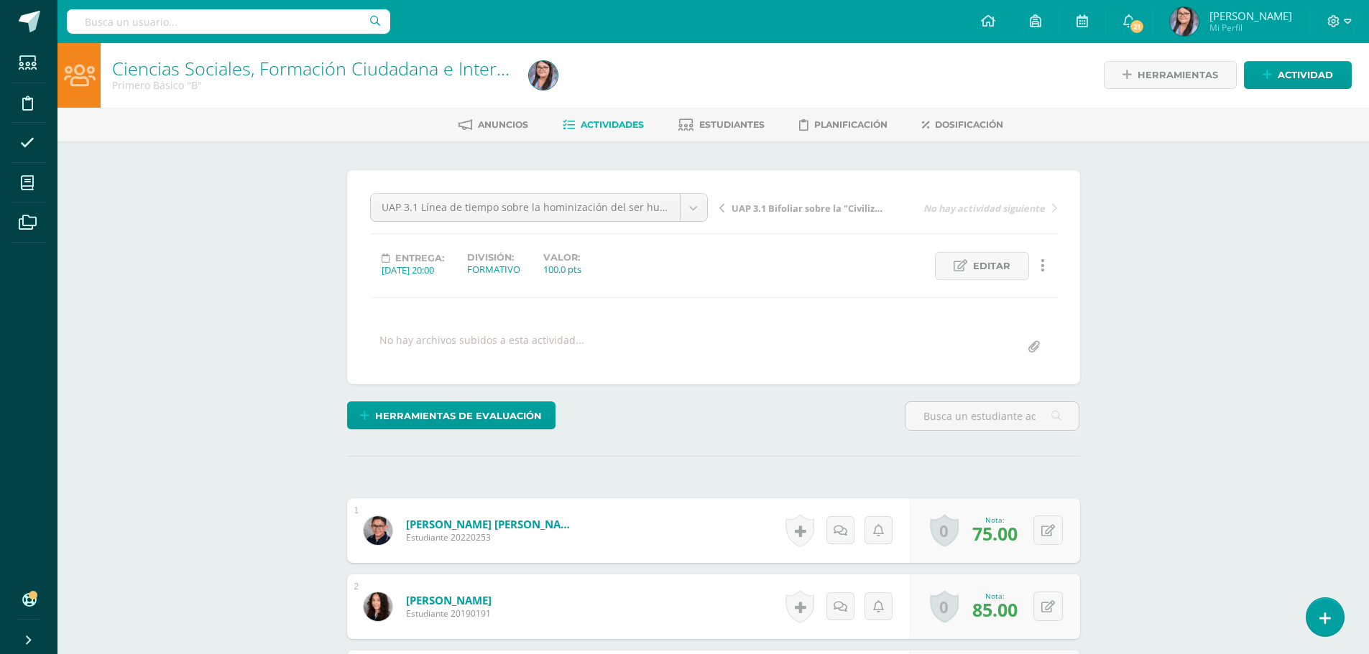
scroll to position [0, 0]
click at [617, 122] on span "Actividades" at bounding box center [611, 125] width 63 height 11
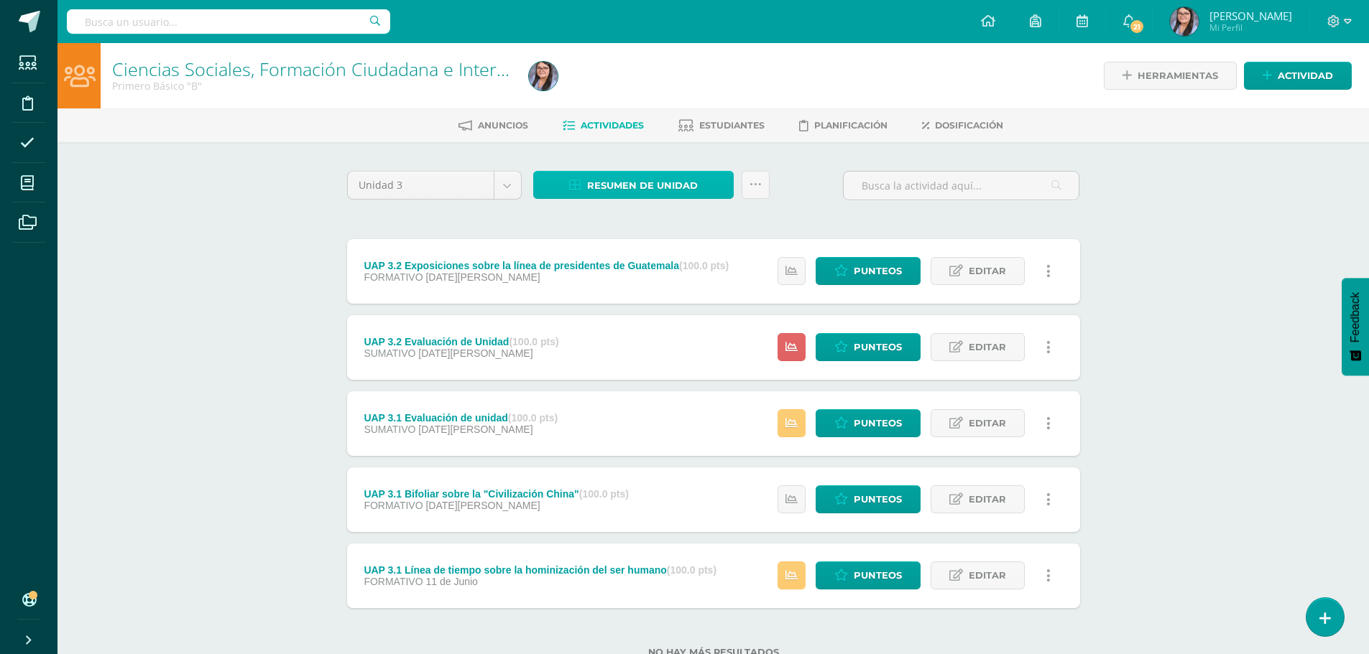
click at [667, 187] on span "Resumen de unidad" at bounding box center [642, 185] width 111 height 27
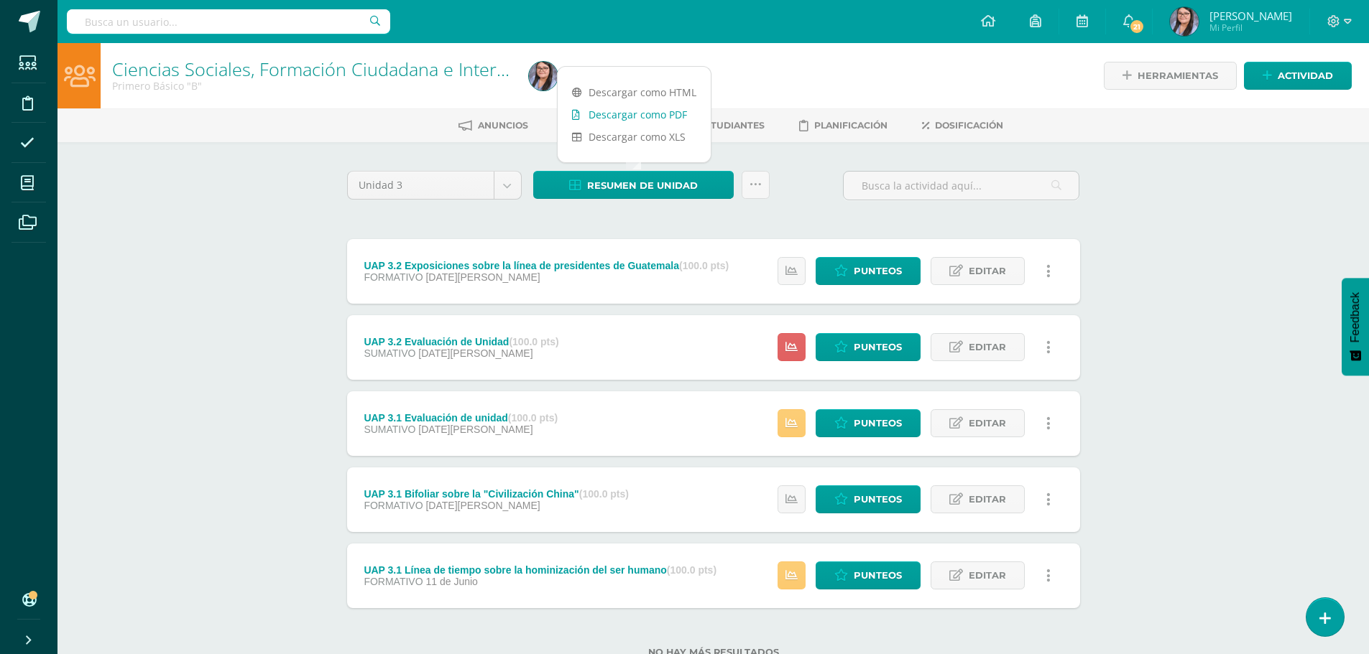
click at [662, 107] on link "Descargar como PDF" at bounding box center [633, 114] width 153 height 22
